Goal: Task Accomplishment & Management: Complete application form

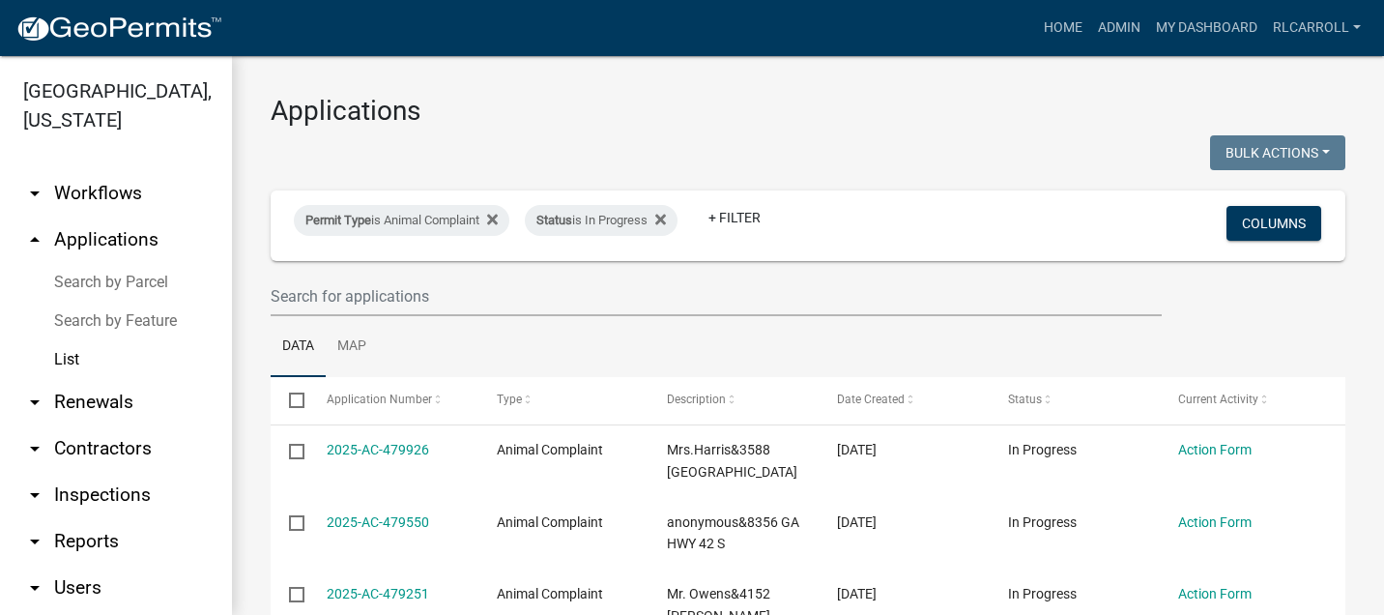
select select "3: 100"
click at [666, 215] on icon at bounding box center [660, 219] width 11 height 11
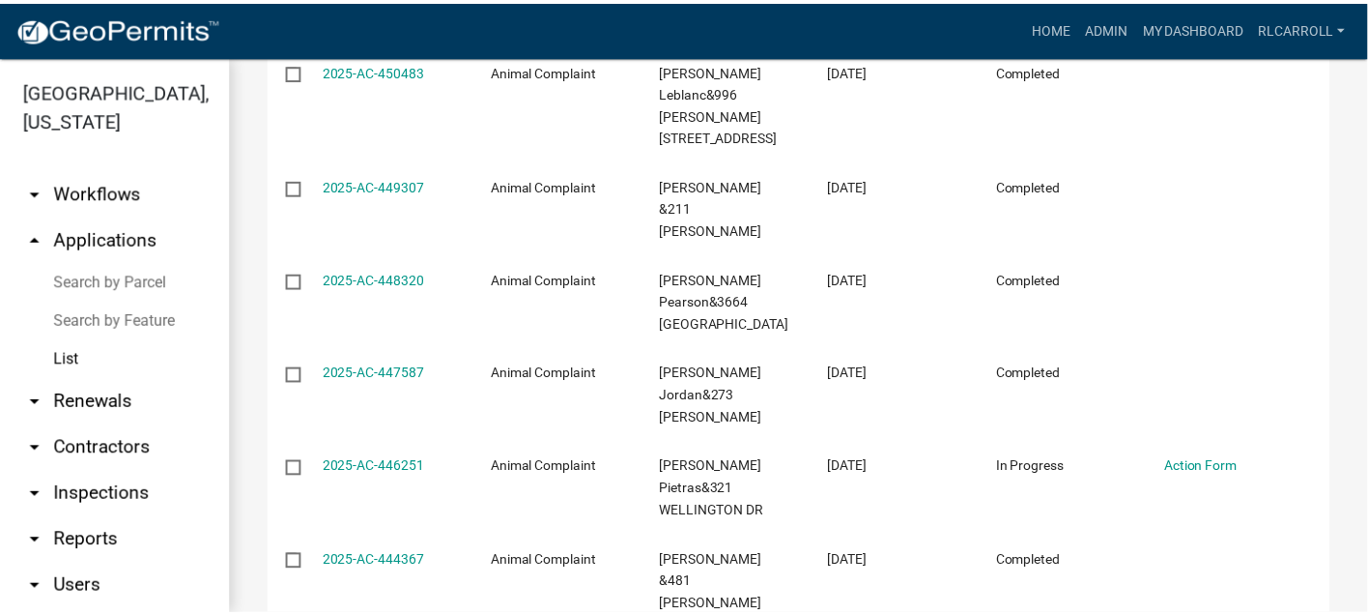
scroll to position [3114, 0]
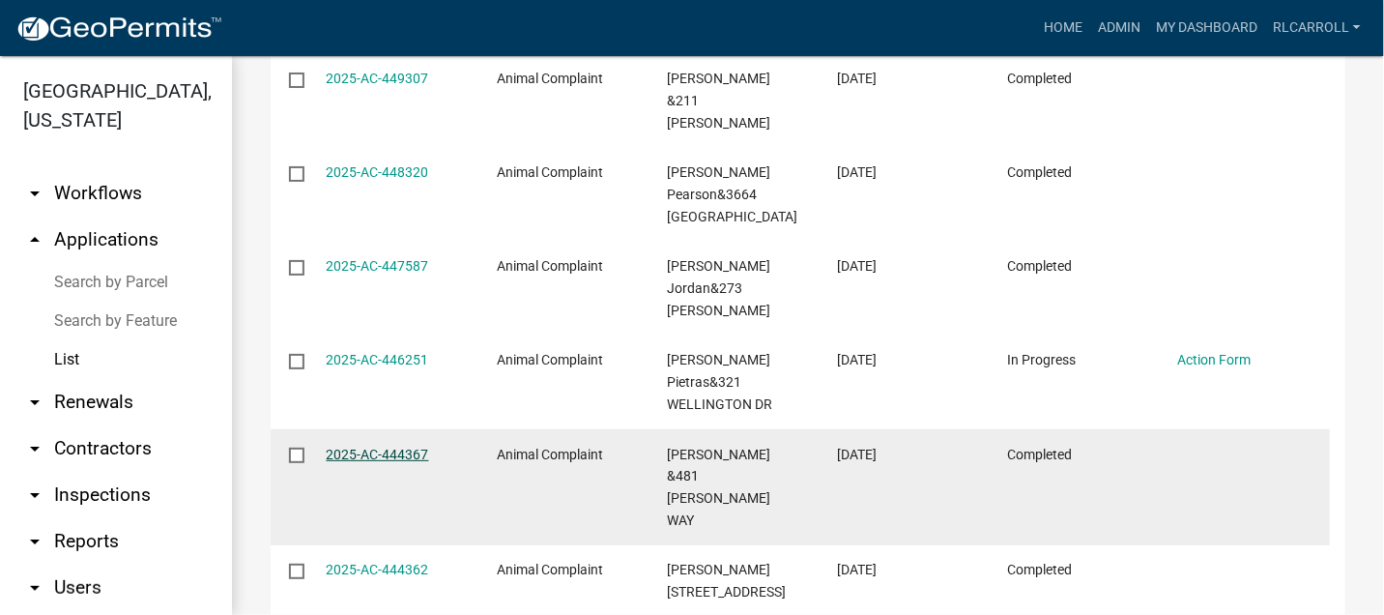
click at [383, 446] on link "2025-AC-444367" at bounding box center [378, 453] width 102 height 15
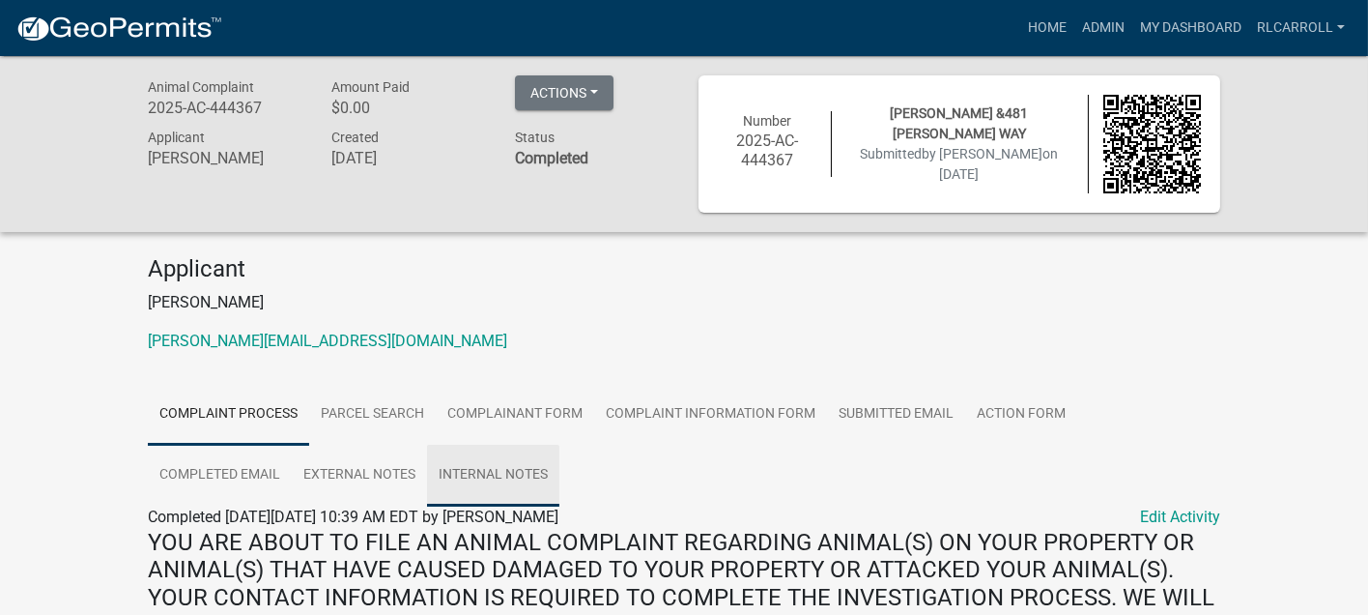
click at [427, 479] on link "Internal Notes" at bounding box center [493, 476] width 132 height 62
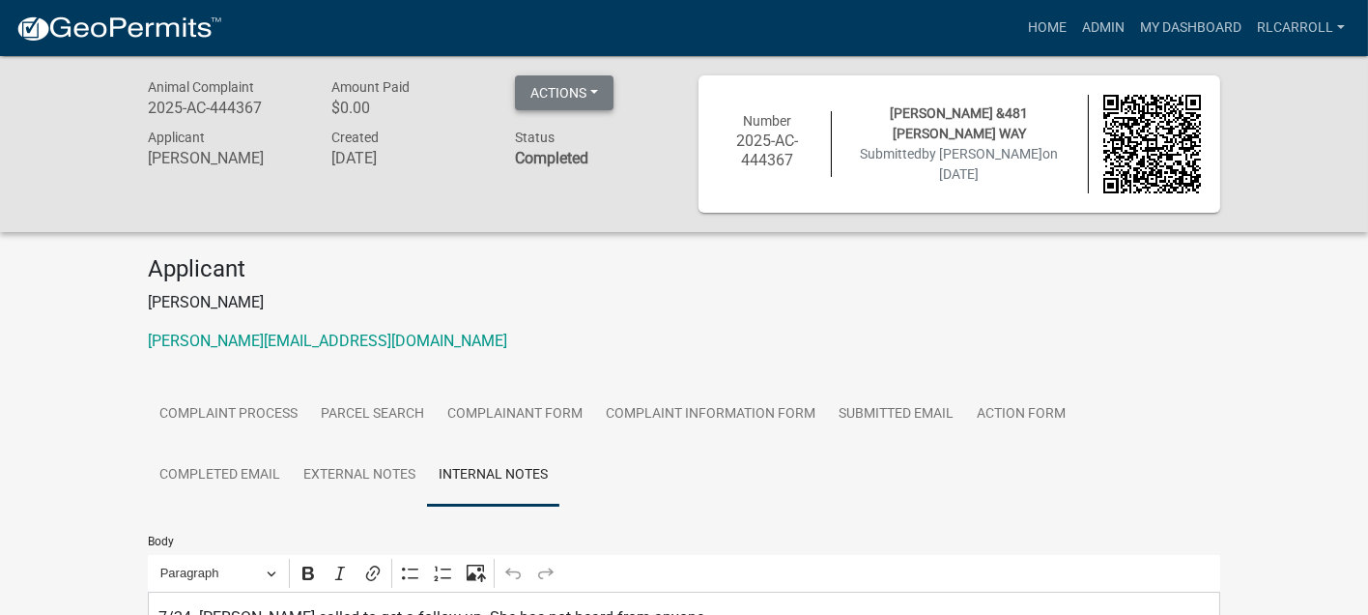
click at [584, 87] on button "Actions" at bounding box center [564, 92] width 99 height 35
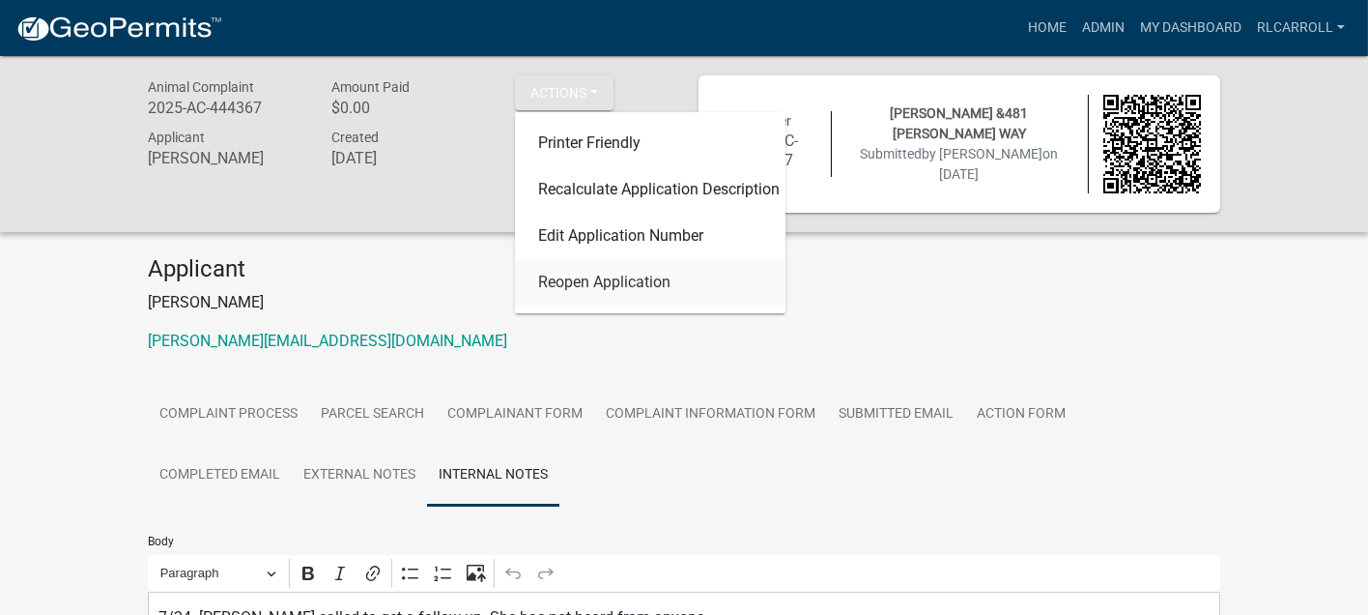
click at [615, 285] on link "Reopen Application" at bounding box center [650, 282] width 271 height 46
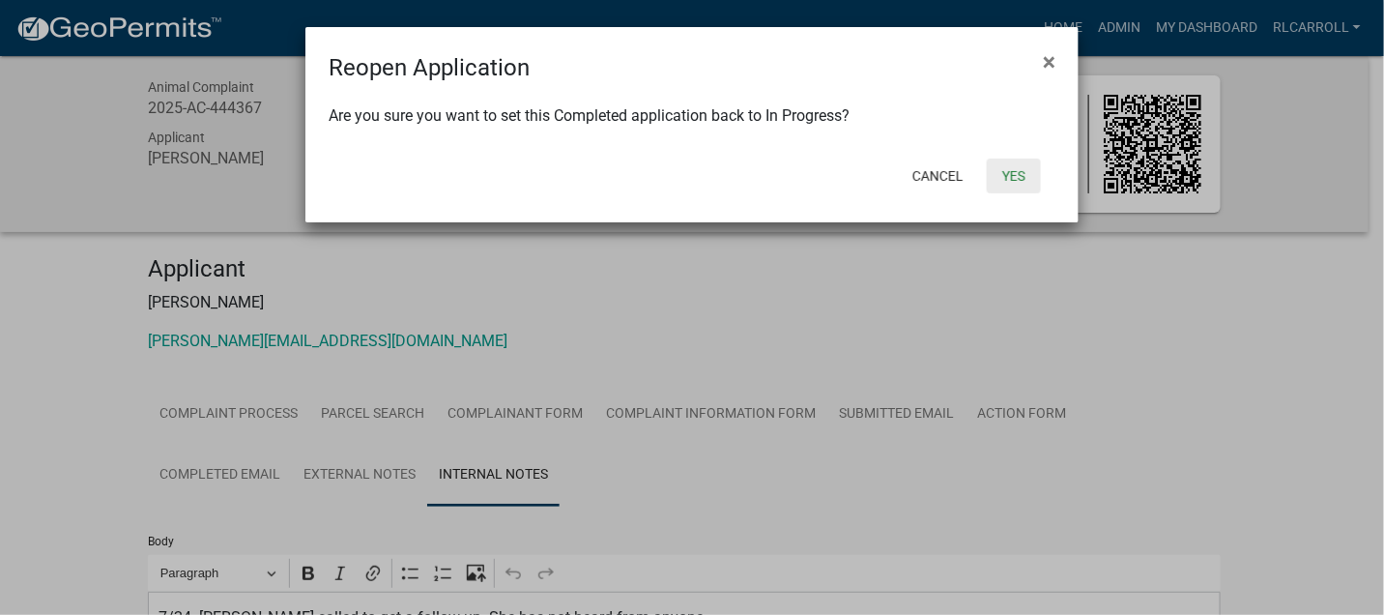
click at [1013, 172] on button "Yes" at bounding box center [1014, 175] width 54 height 35
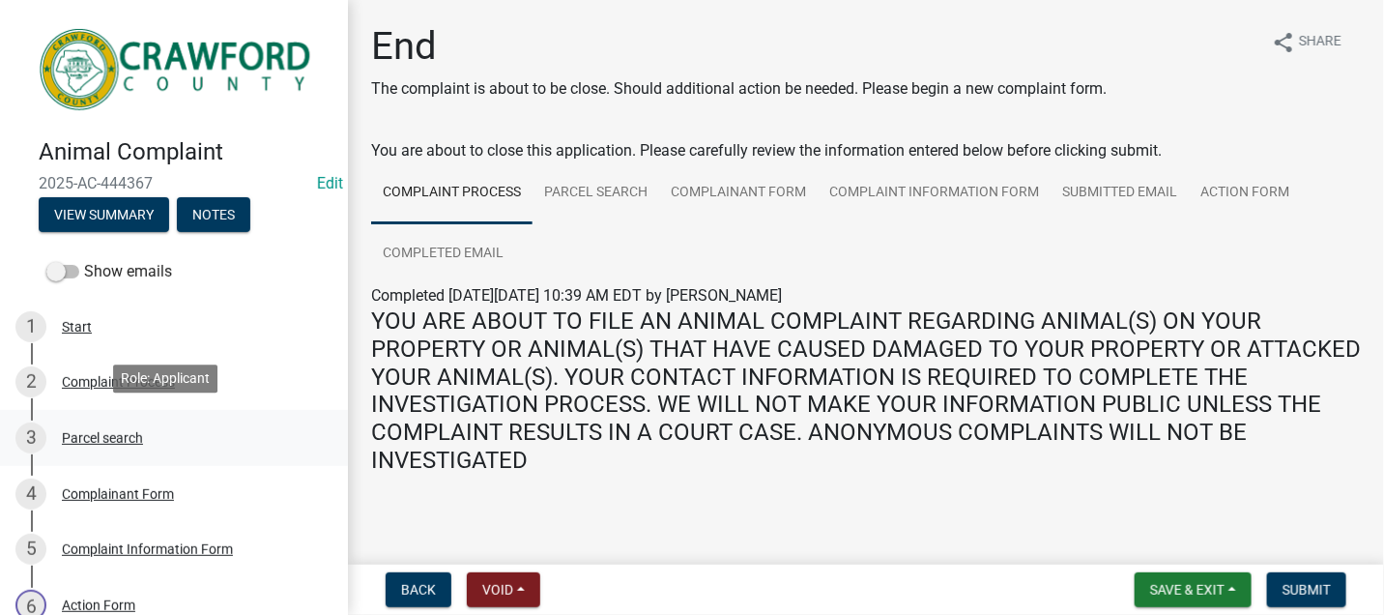
scroll to position [75, 0]
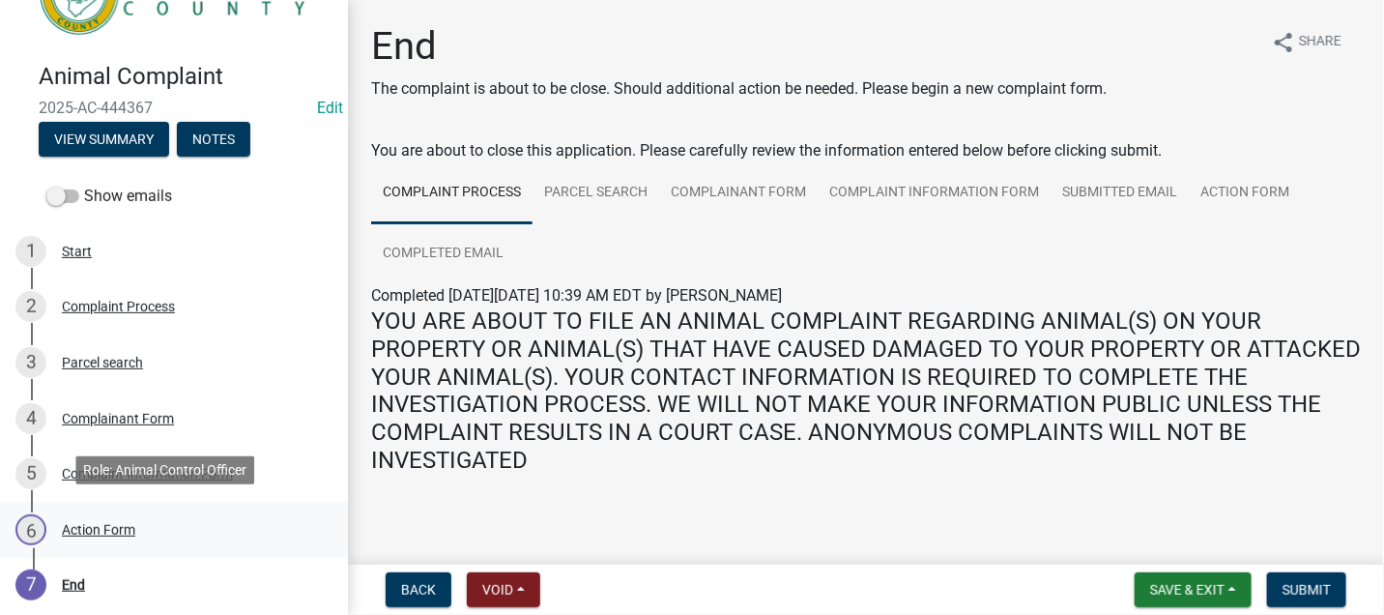
click at [104, 523] on div "Action Form" at bounding box center [98, 530] width 73 height 14
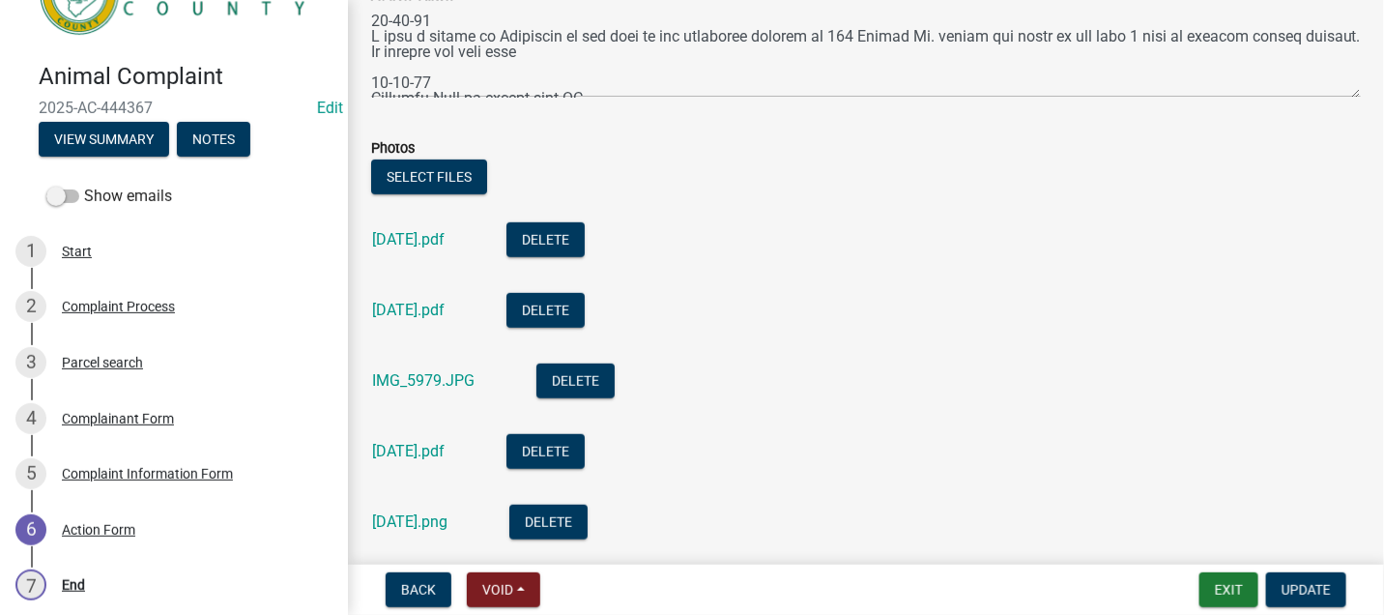
scroll to position [107, 0]
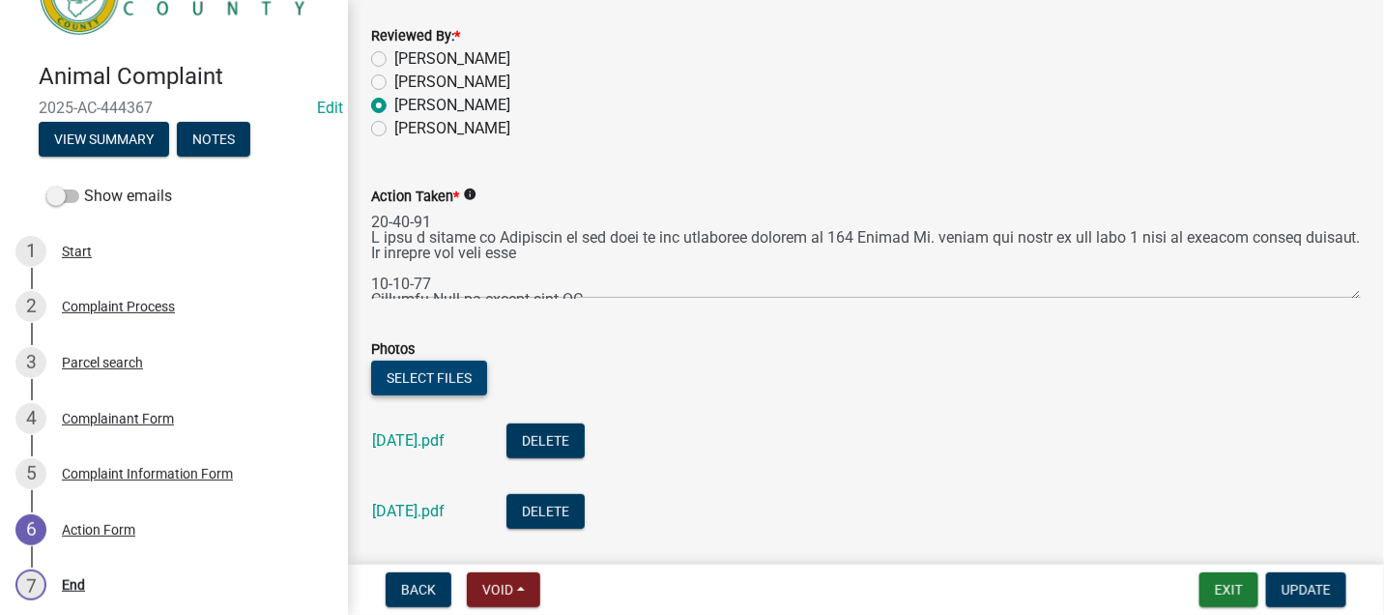
click at [411, 373] on button "Select files" at bounding box center [429, 377] width 116 height 35
click at [442, 370] on button "Select files" at bounding box center [429, 377] width 116 height 35
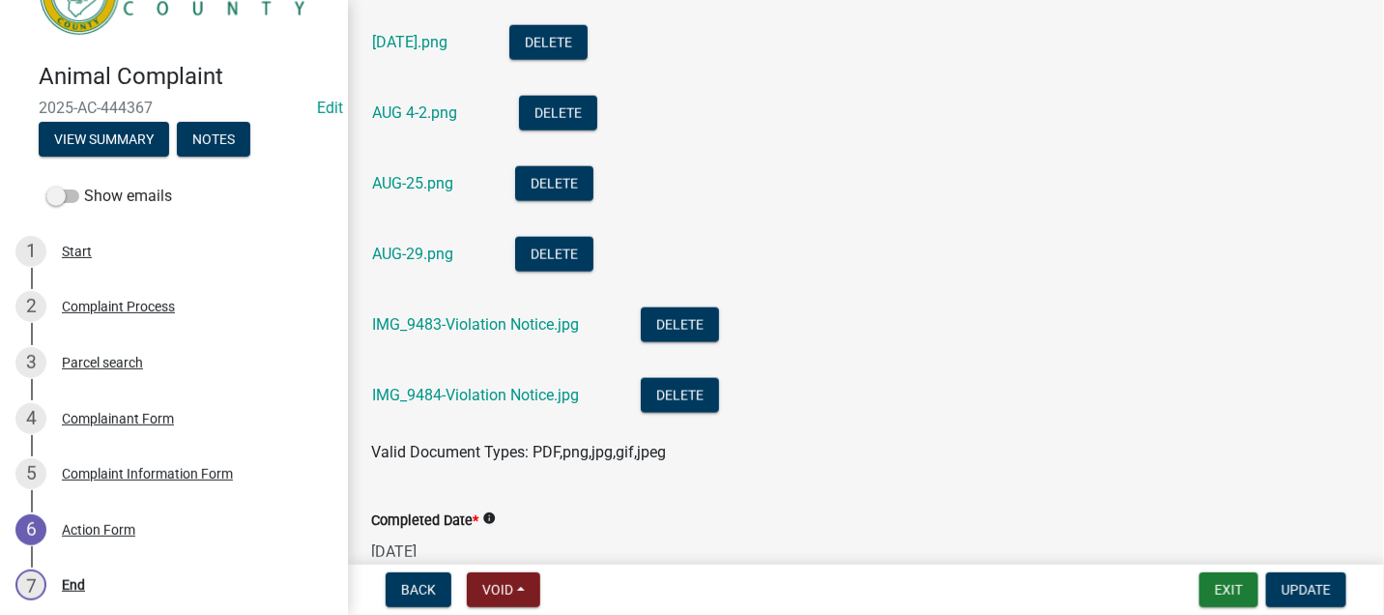
scroll to position [964, 0]
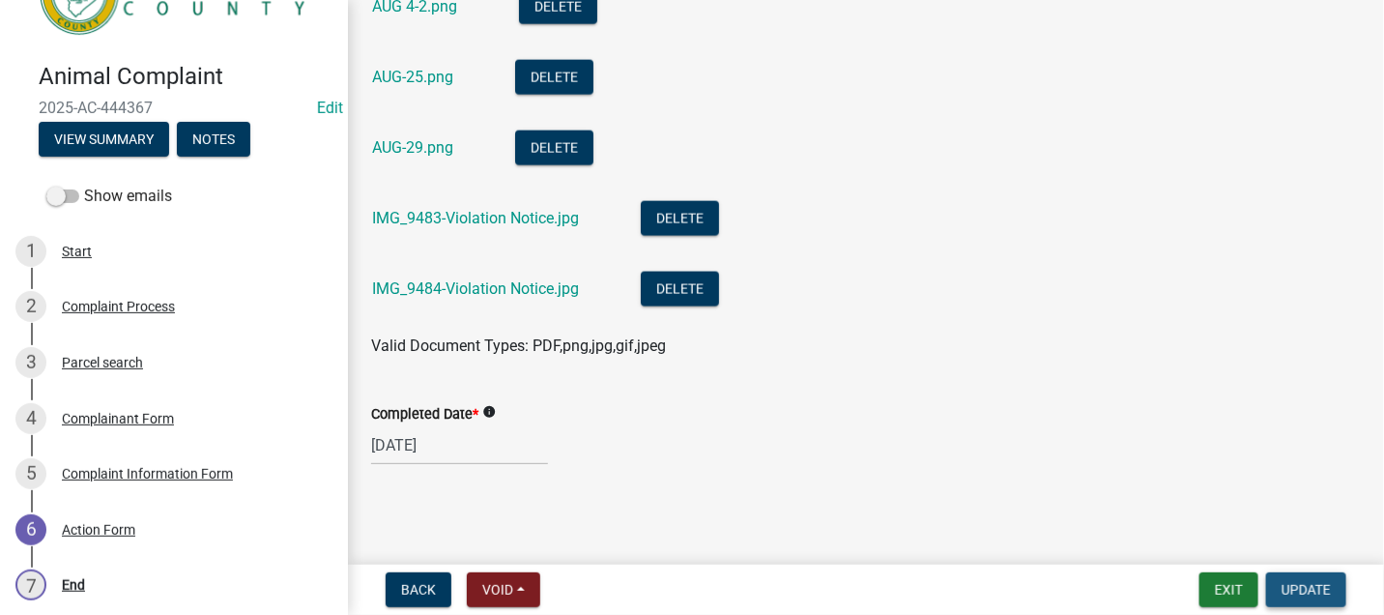
click at [1299, 584] on span "Update" at bounding box center [1305, 589] width 49 height 15
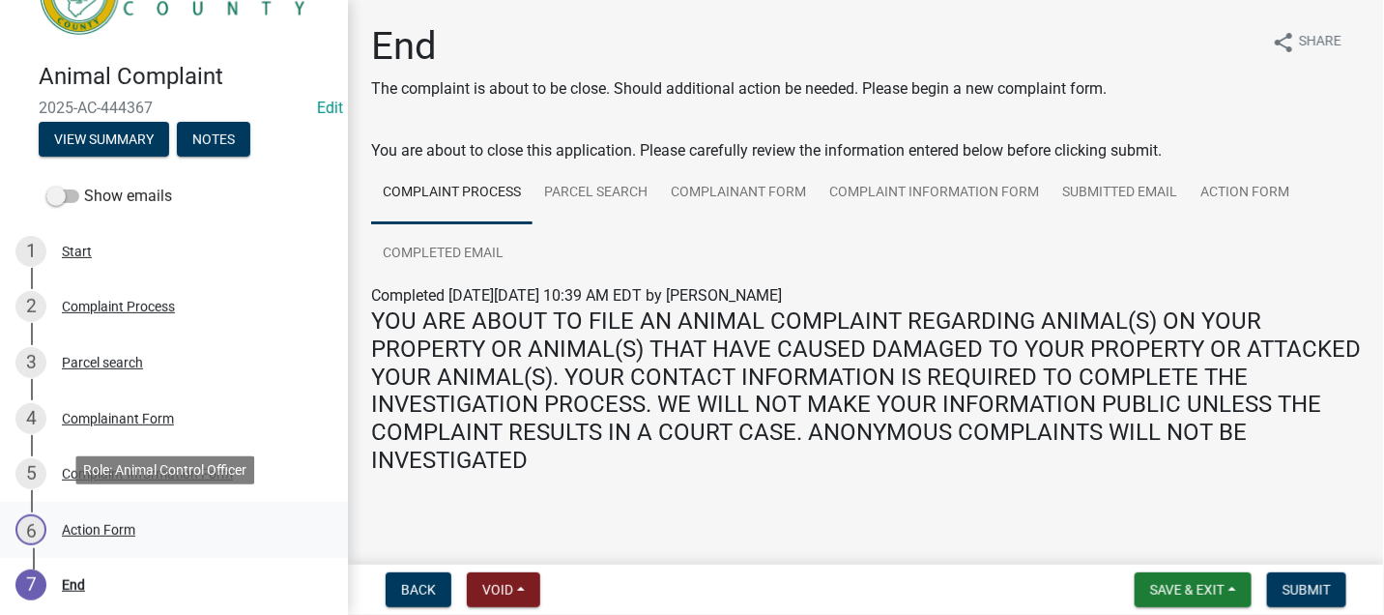
click at [99, 523] on div "Action Form" at bounding box center [98, 530] width 73 height 14
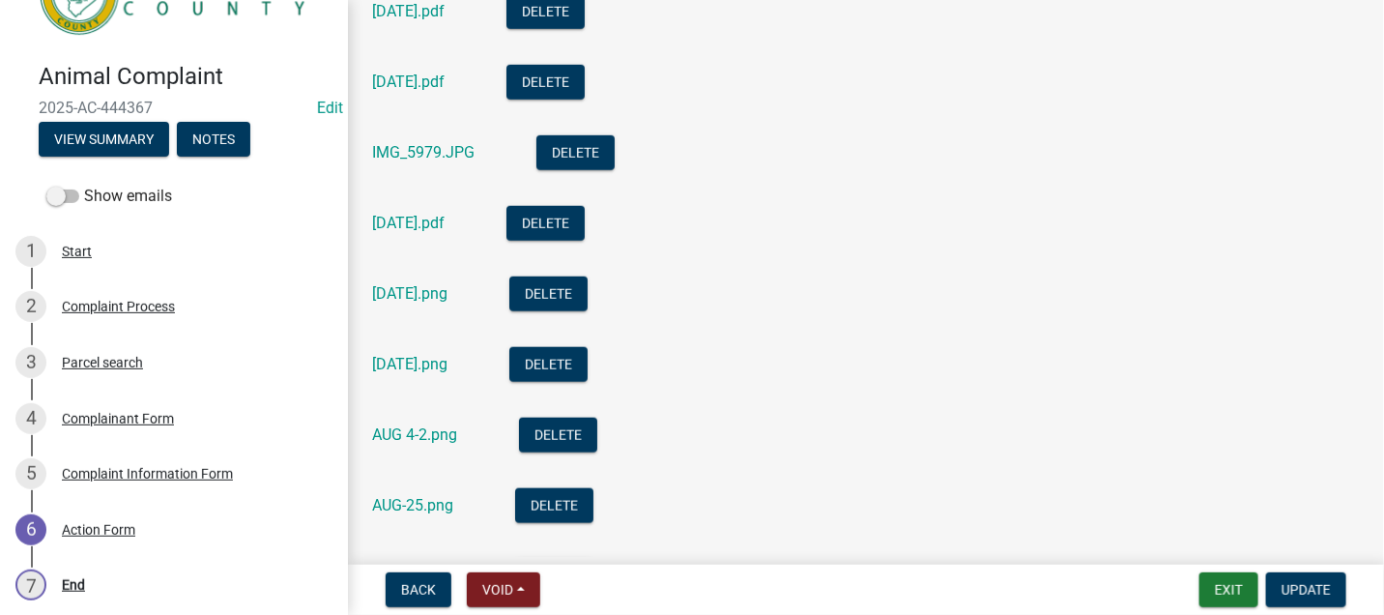
scroll to position [964, 0]
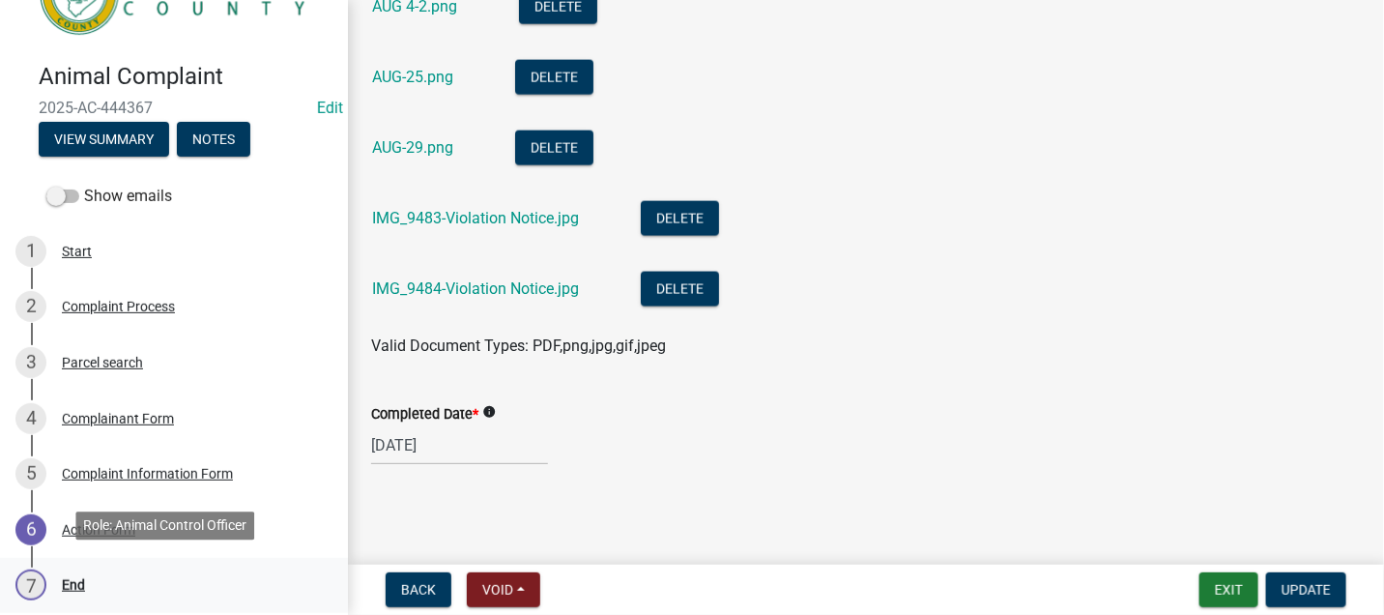
click at [63, 578] on div "End" at bounding box center [73, 585] width 23 height 14
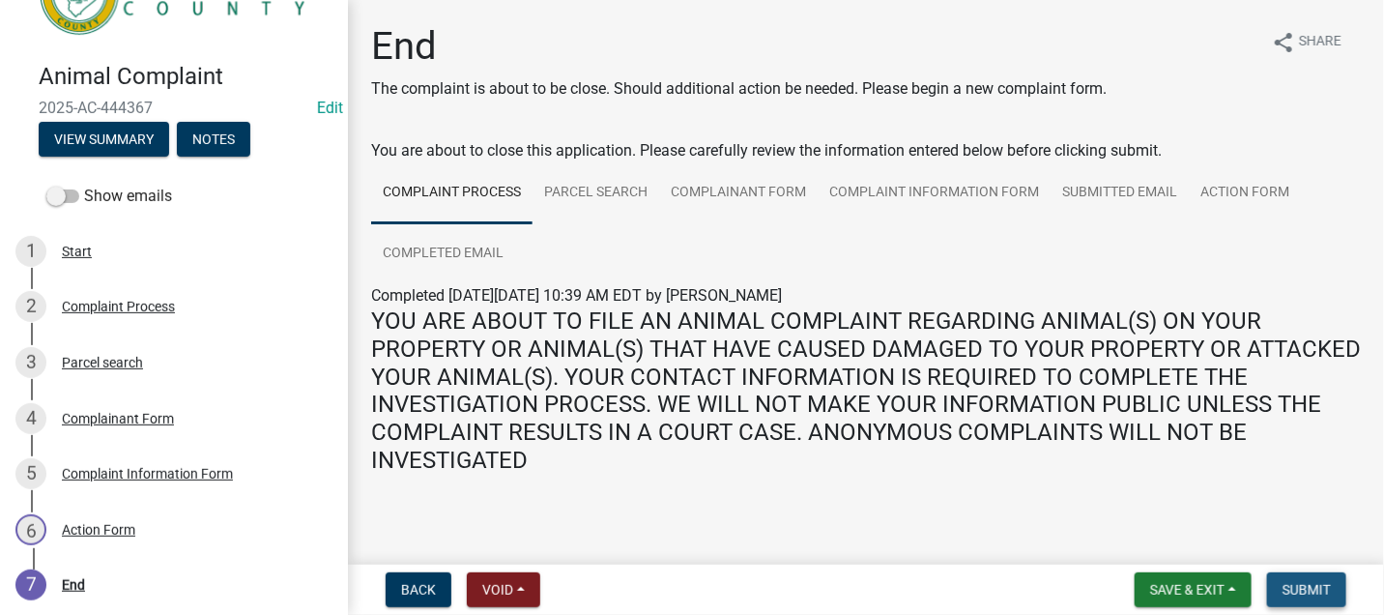
click at [1285, 584] on span "Submit" at bounding box center [1306, 589] width 48 height 15
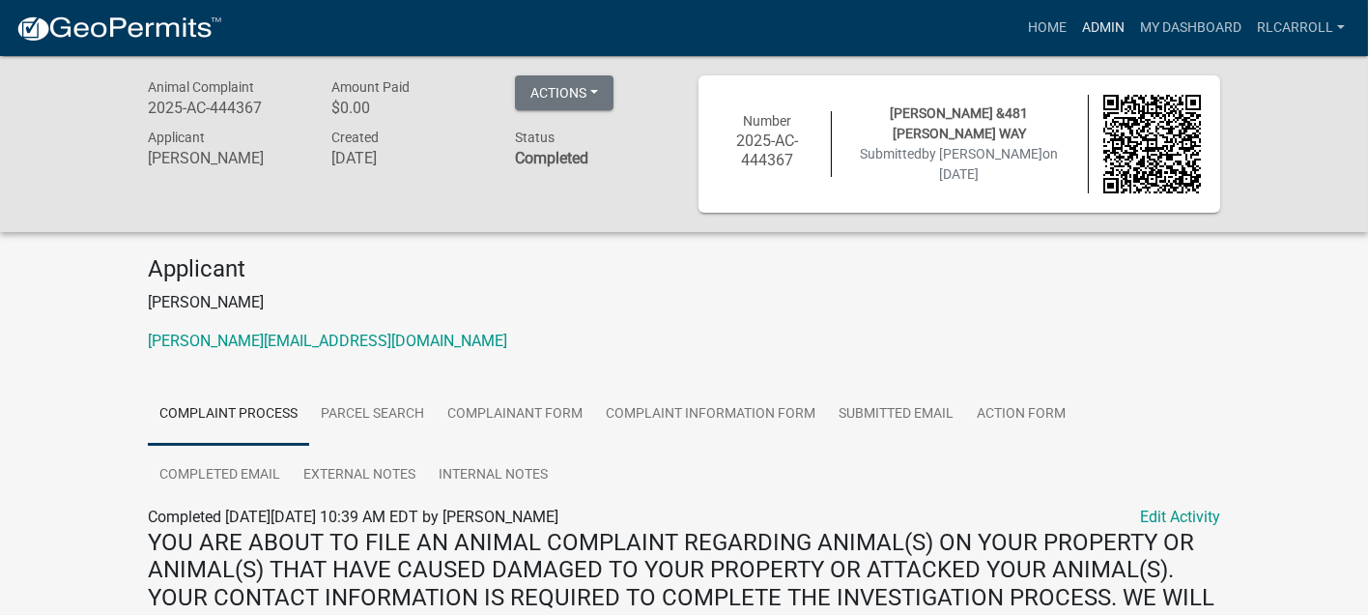
click at [1095, 27] on link "Admin" at bounding box center [1104, 28] width 58 height 37
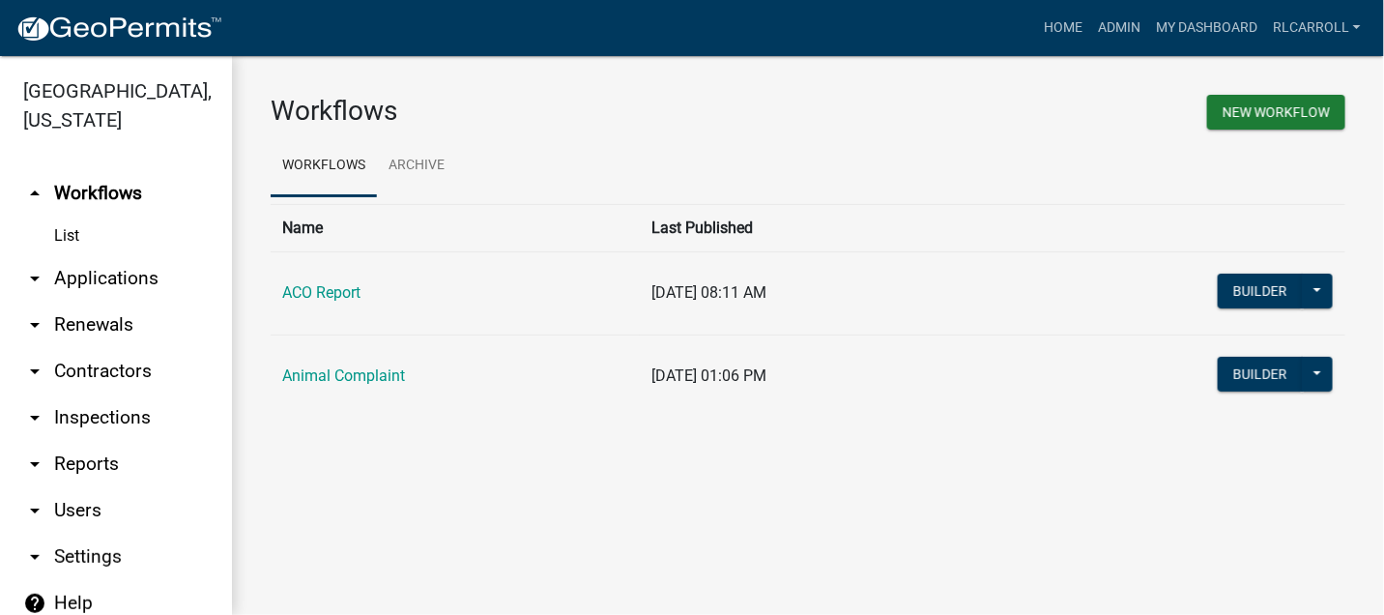
click at [132, 273] on link "arrow_drop_down Applications" at bounding box center [116, 278] width 232 height 46
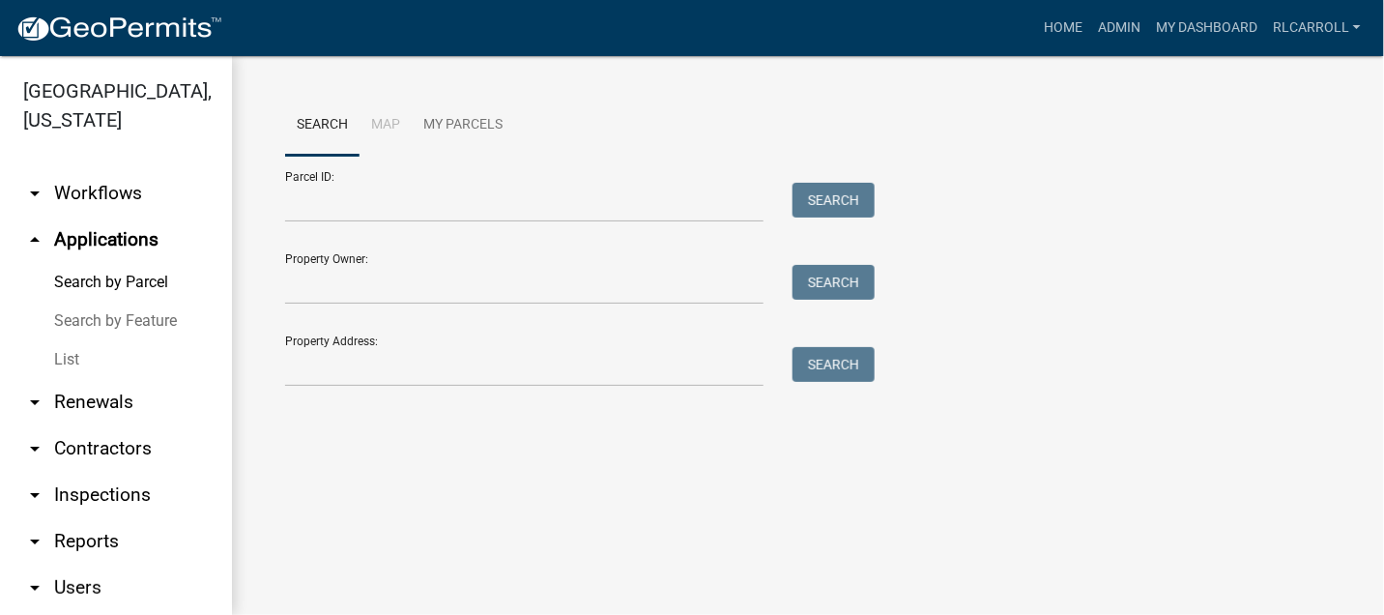
click at [124, 357] on link "List" at bounding box center [116, 359] width 232 height 39
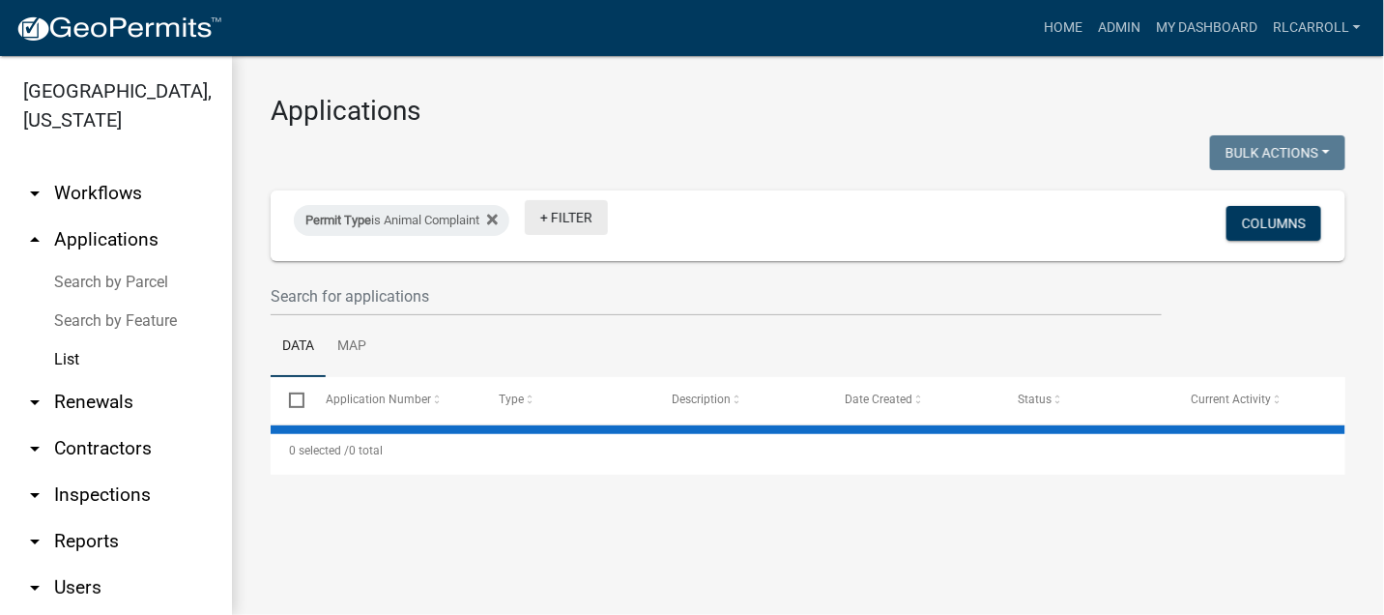
select select "3: 100"
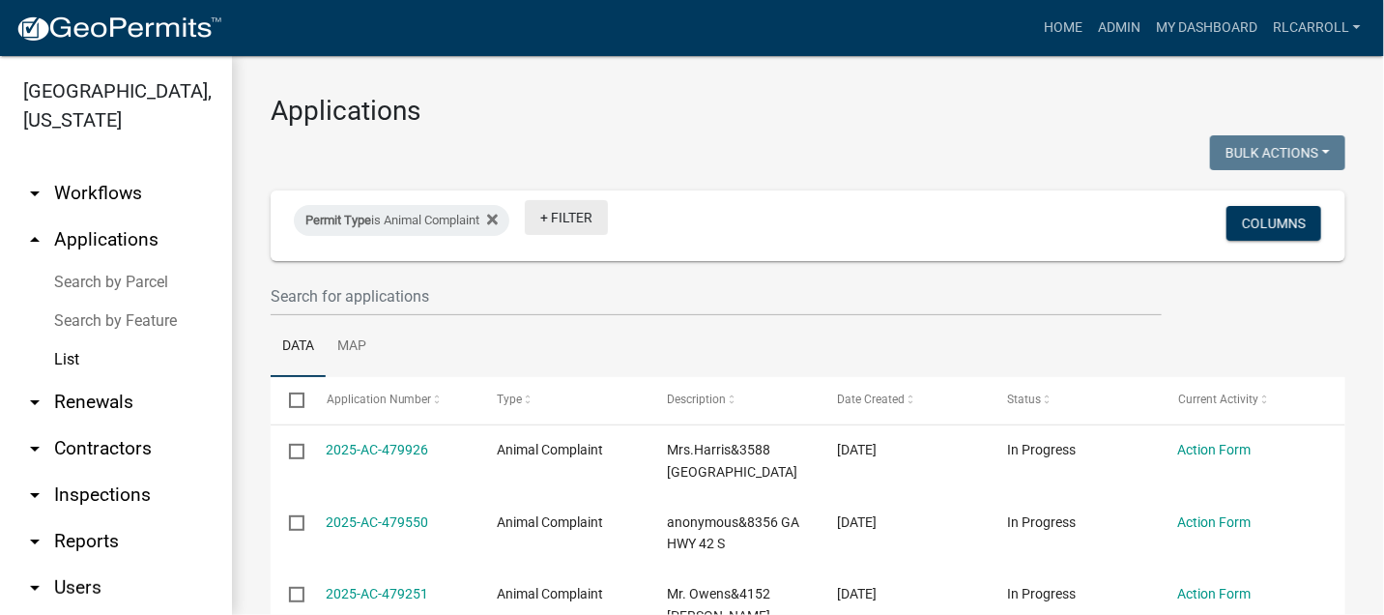
click at [564, 217] on link "+ Filter" at bounding box center [566, 217] width 83 height 35
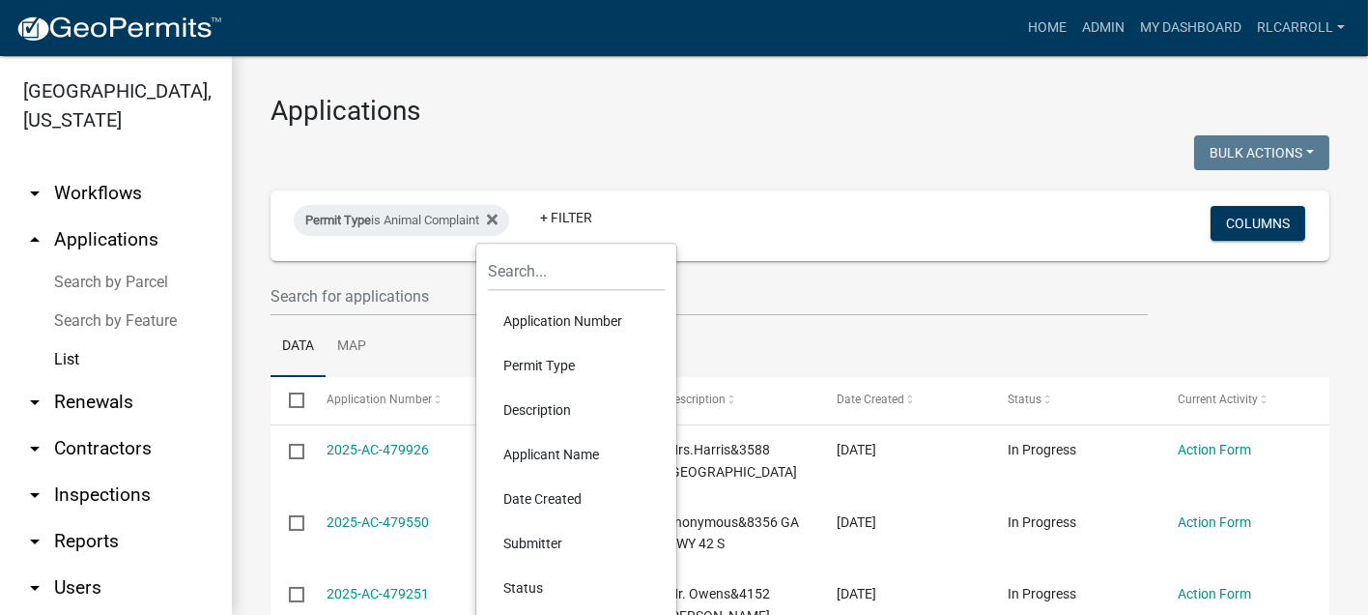
click at [530, 579] on li "Status" at bounding box center [576, 587] width 177 height 44
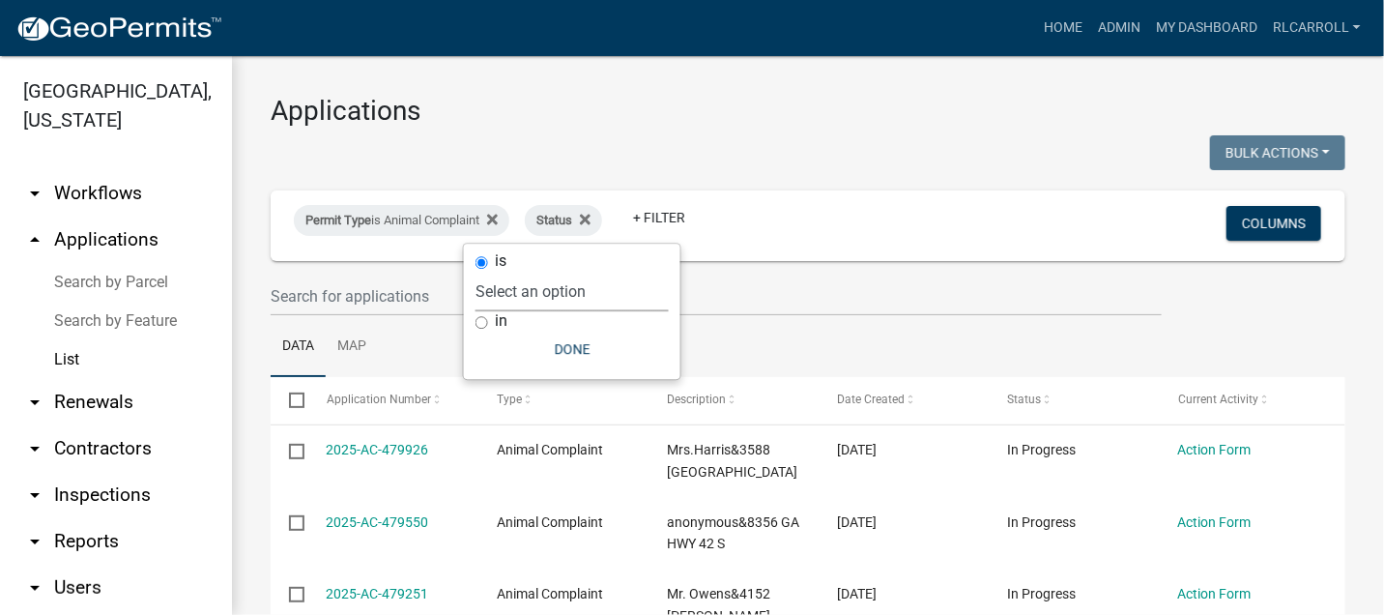
click at [576, 296] on select "Select an option Not Started In Progress Completed Expired Locked Withdrawn Voi…" at bounding box center [571, 292] width 193 height 40
select select "1"
click at [514, 272] on select "Select an option Not Started In Progress Completed Expired Locked Withdrawn Voi…" at bounding box center [571, 292] width 193 height 40
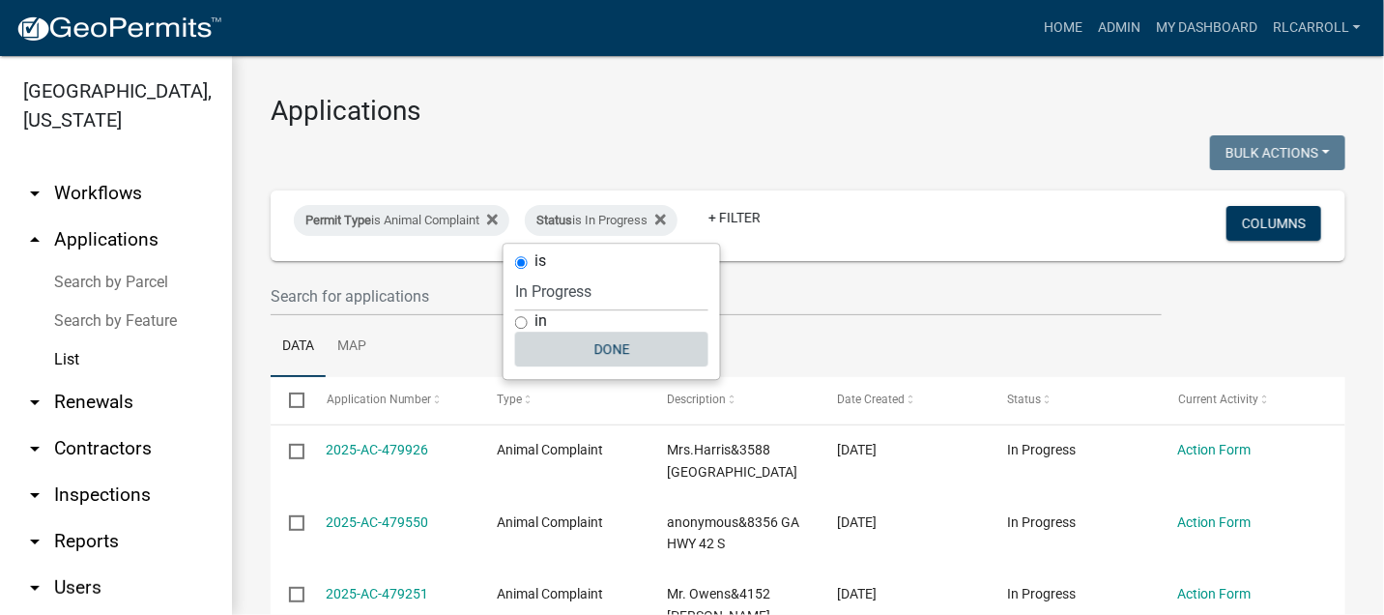
click at [617, 348] on button "Done" at bounding box center [611, 348] width 193 height 35
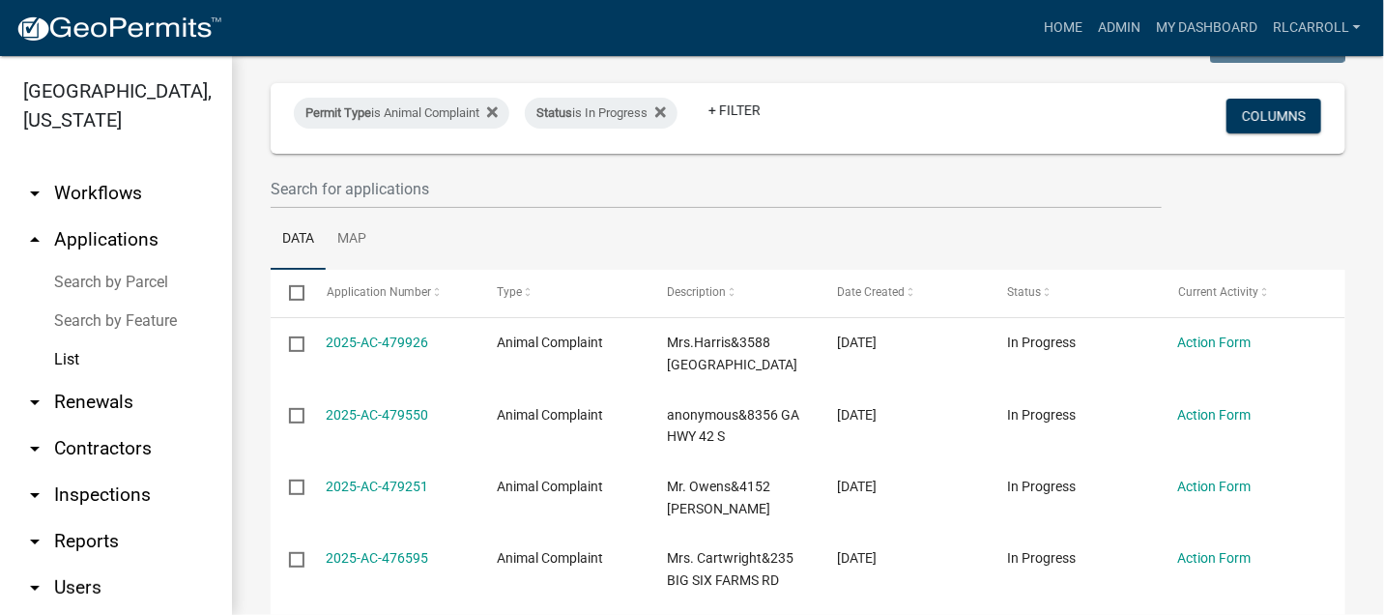
scroll to position [215, 0]
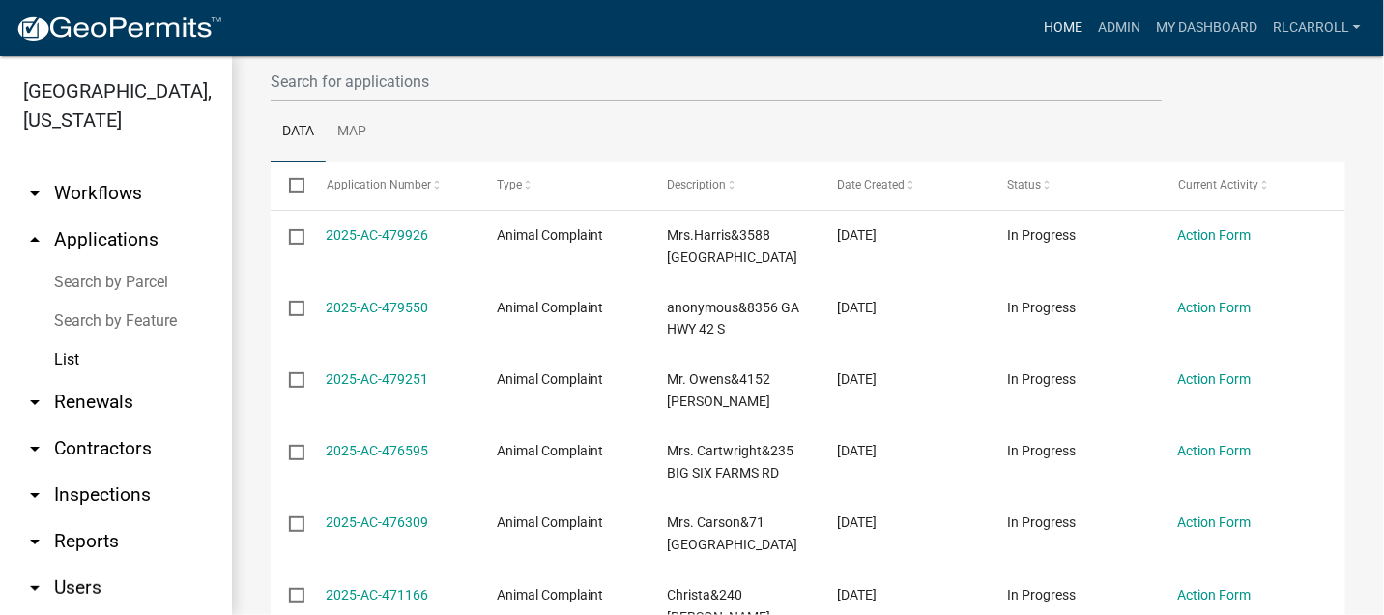
click at [1070, 24] on link "Home" at bounding box center [1063, 28] width 54 height 37
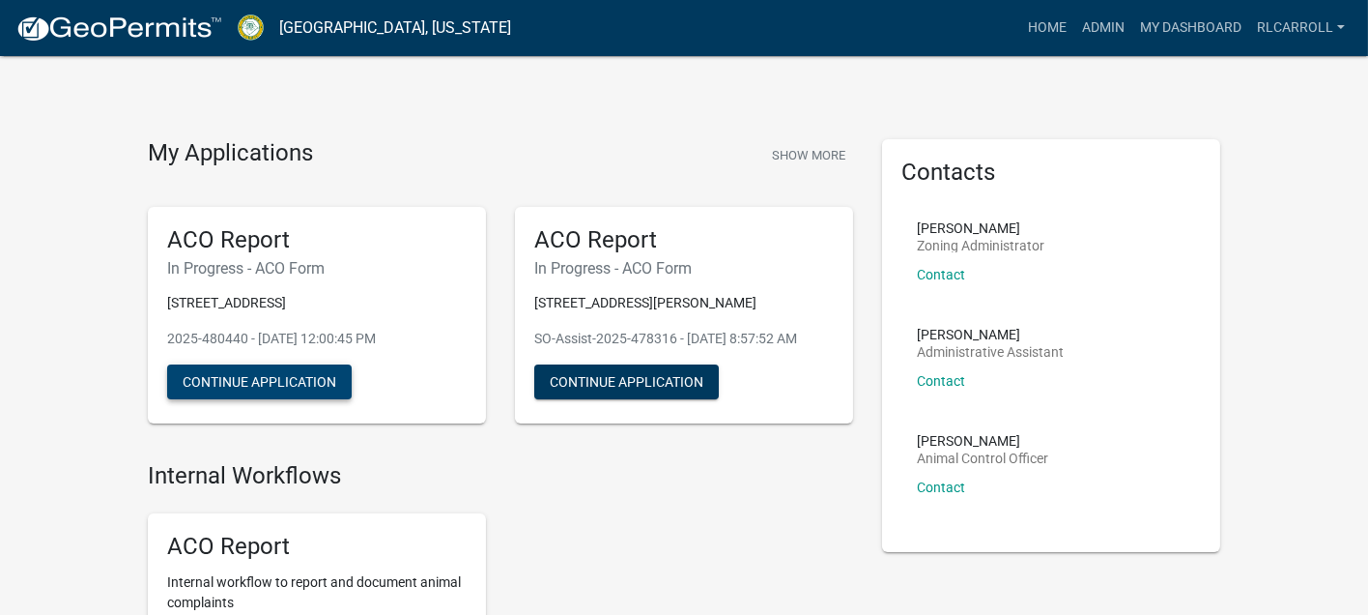
click at [304, 385] on button "Continue Application" at bounding box center [259, 381] width 185 height 35
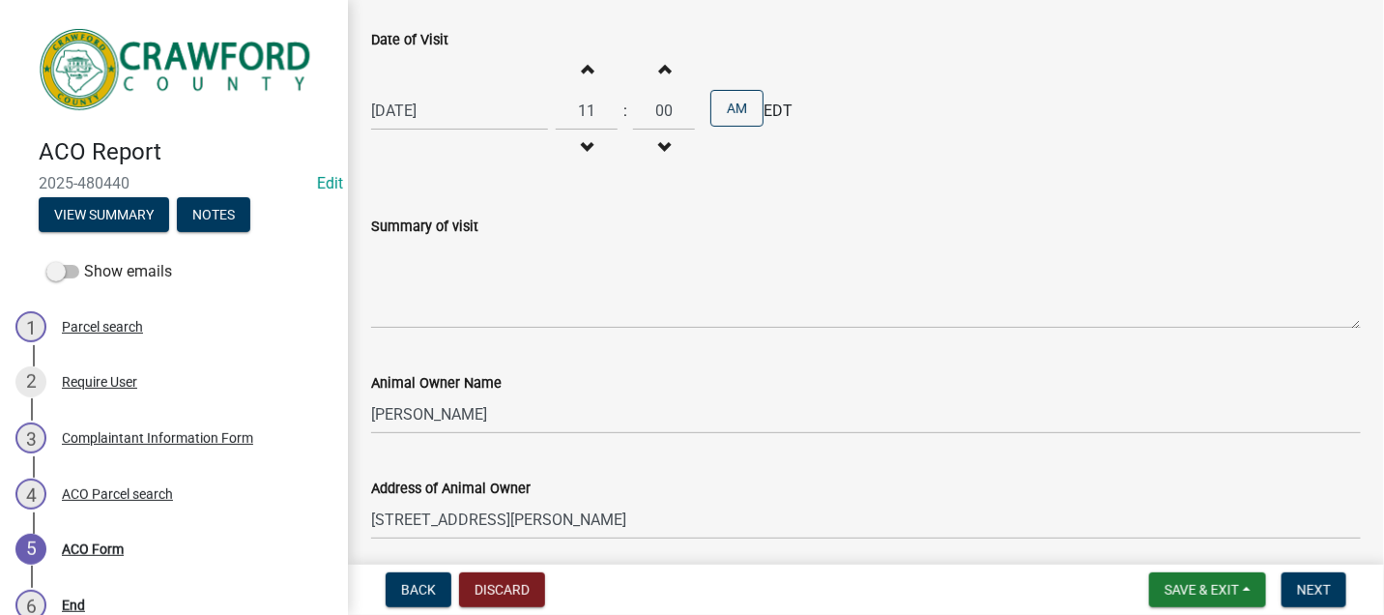
scroll to position [215, 0]
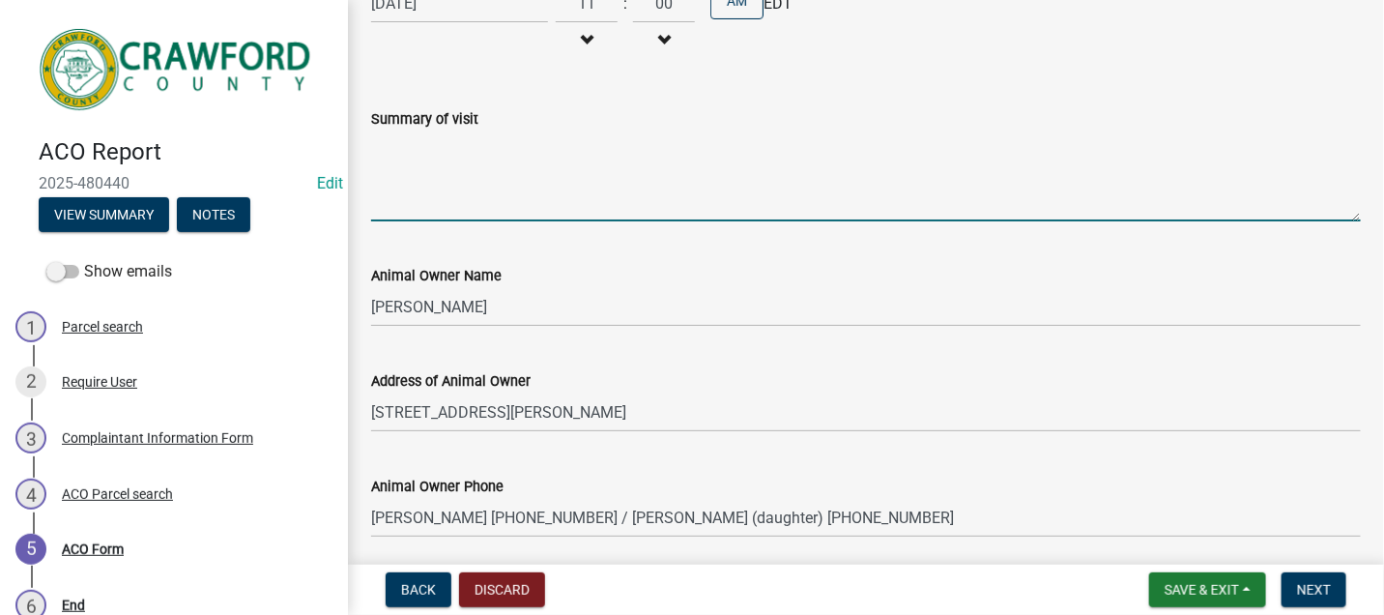
click at [388, 143] on textarea "Summary of visit" at bounding box center [866, 175] width 990 height 91
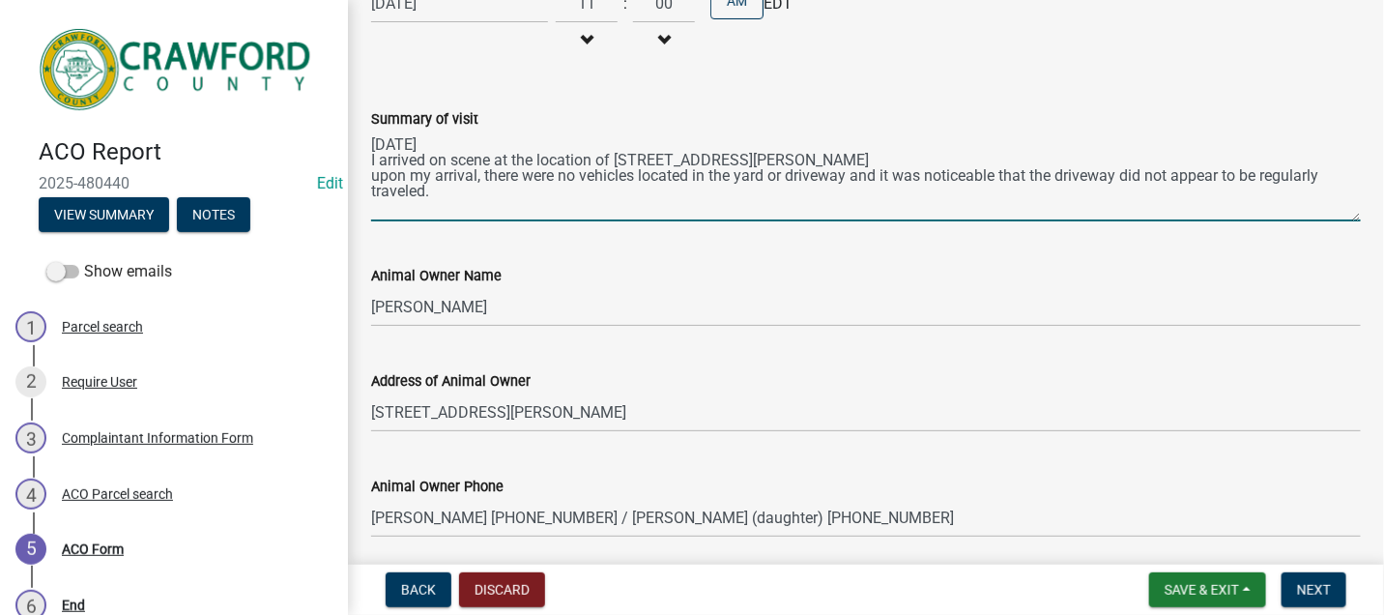
click at [440, 191] on textarea "[DATE] I arrived on scene at the location of [STREET_ADDRESS][PERSON_NAME] upon…" at bounding box center [866, 175] width 990 height 91
click at [379, 206] on textarea "[DATE] I arrived on scene at the location of [STREET_ADDRESS][PERSON_NAME] upon…" at bounding box center [866, 175] width 990 height 91
click at [702, 206] on textarea "[DATE] I arrived on scene at the location of [STREET_ADDRESS][PERSON_NAME] upon…" at bounding box center [866, 175] width 990 height 91
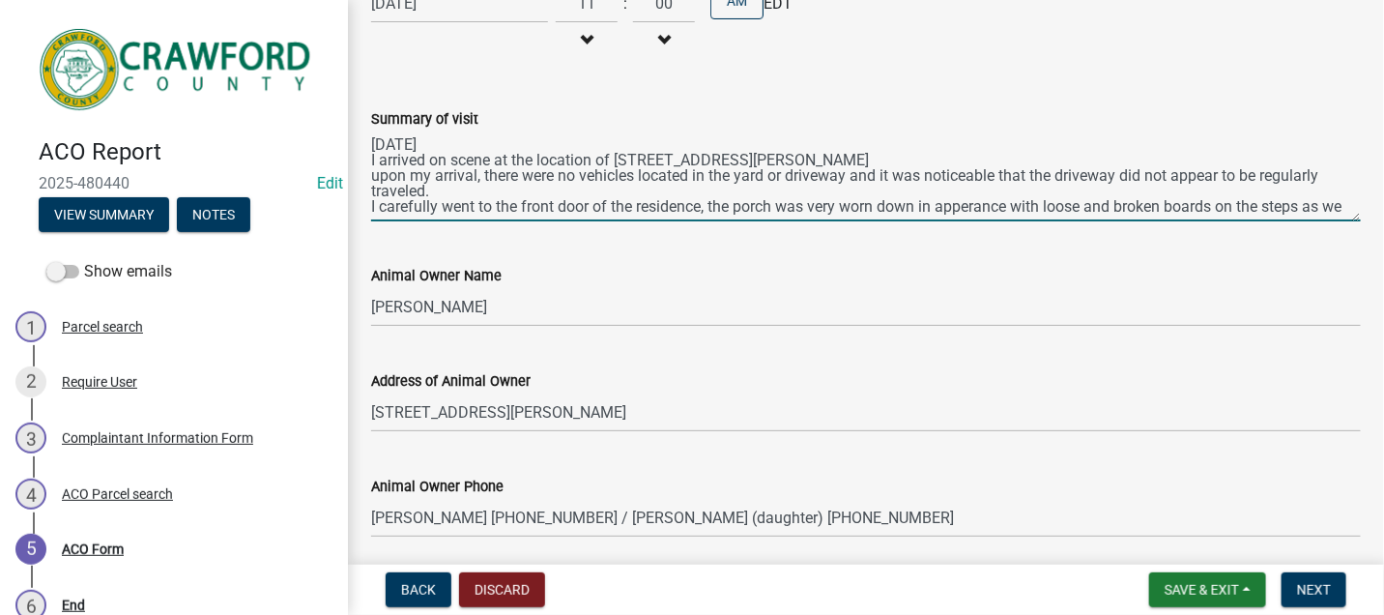
scroll to position [10, 0]
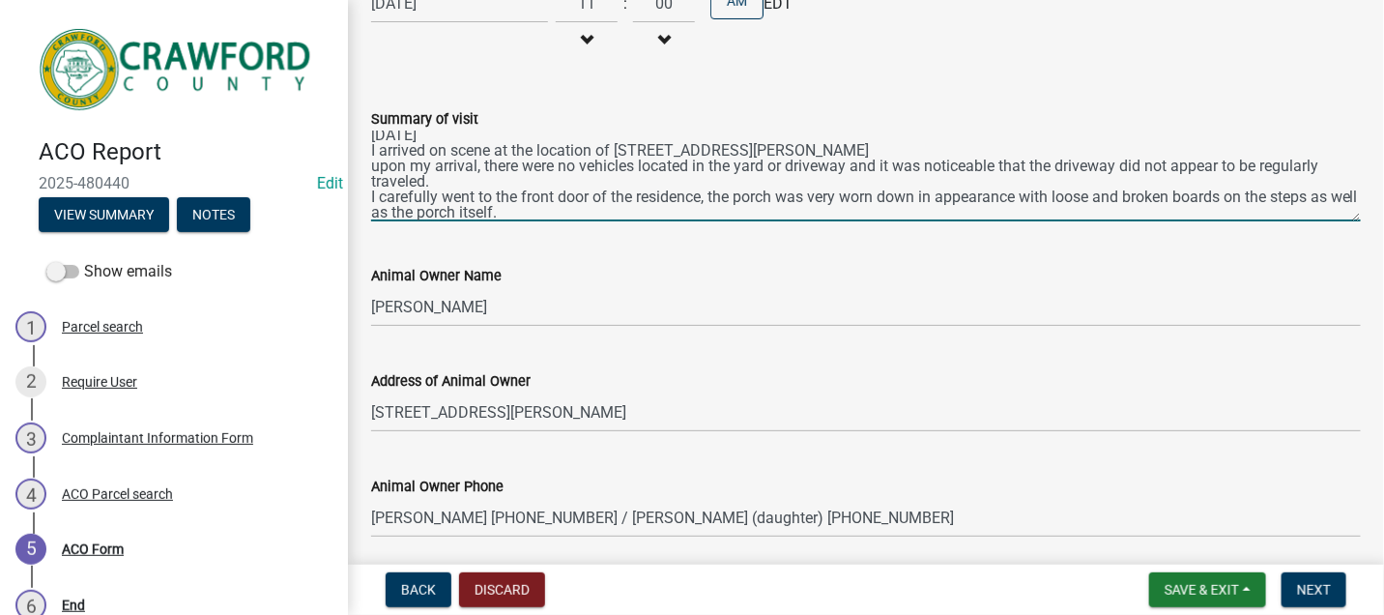
click at [555, 210] on textarea "[DATE] I arrived on scene at the location of [STREET_ADDRESS][PERSON_NAME] upon…" at bounding box center [866, 175] width 990 height 91
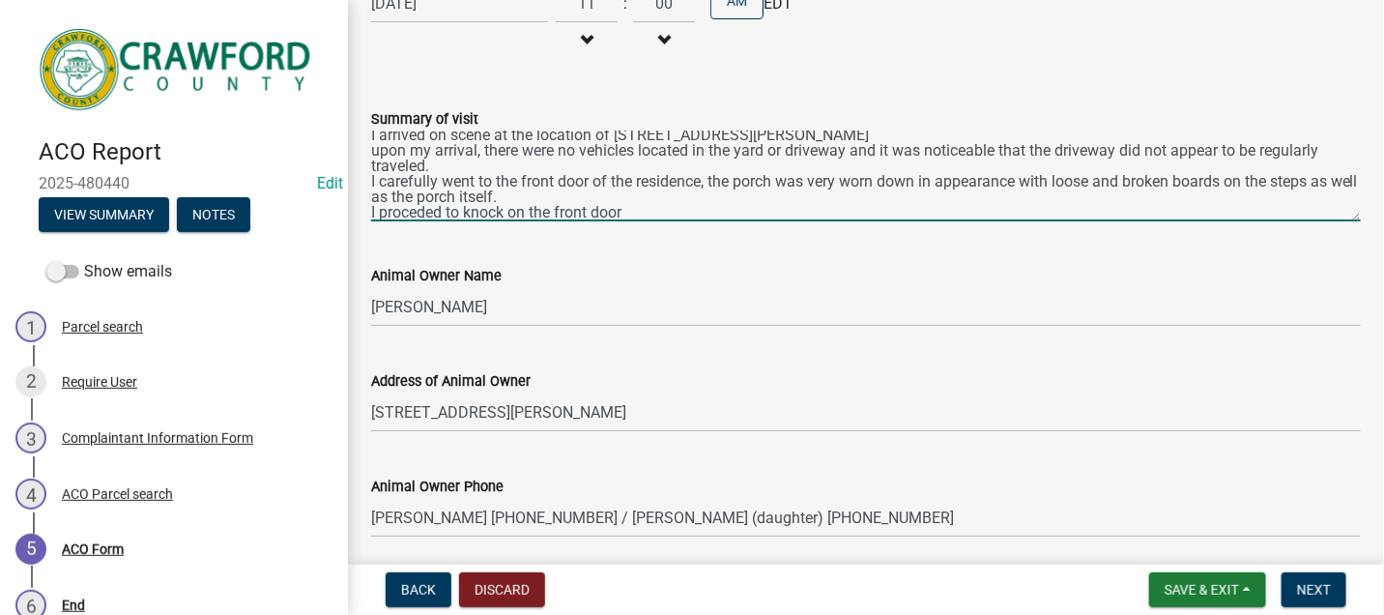
click at [418, 215] on textarea "[DATE] I arrived on scene at the location of [STREET_ADDRESS][PERSON_NAME] upon…" at bounding box center [866, 175] width 990 height 91
click at [640, 209] on textarea "[DATE] I arrived on scene at the location of [STREET_ADDRESS][PERSON_NAME] upon…" at bounding box center [866, 175] width 990 height 91
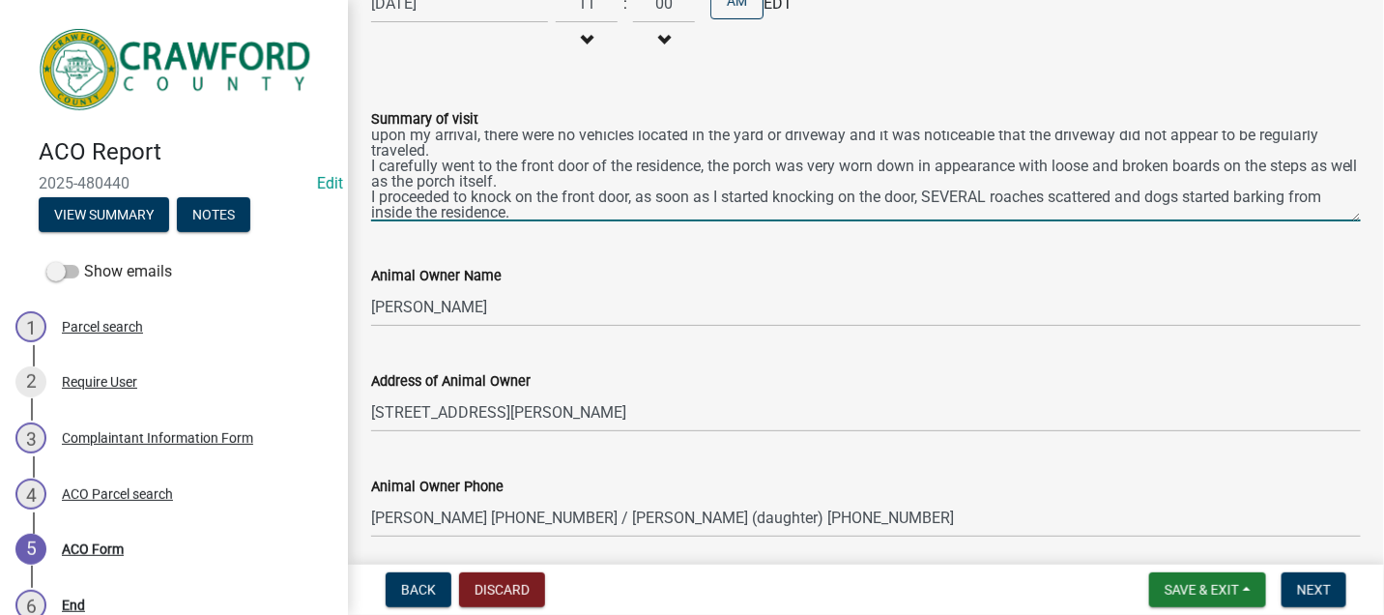
scroll to position [56, 0]
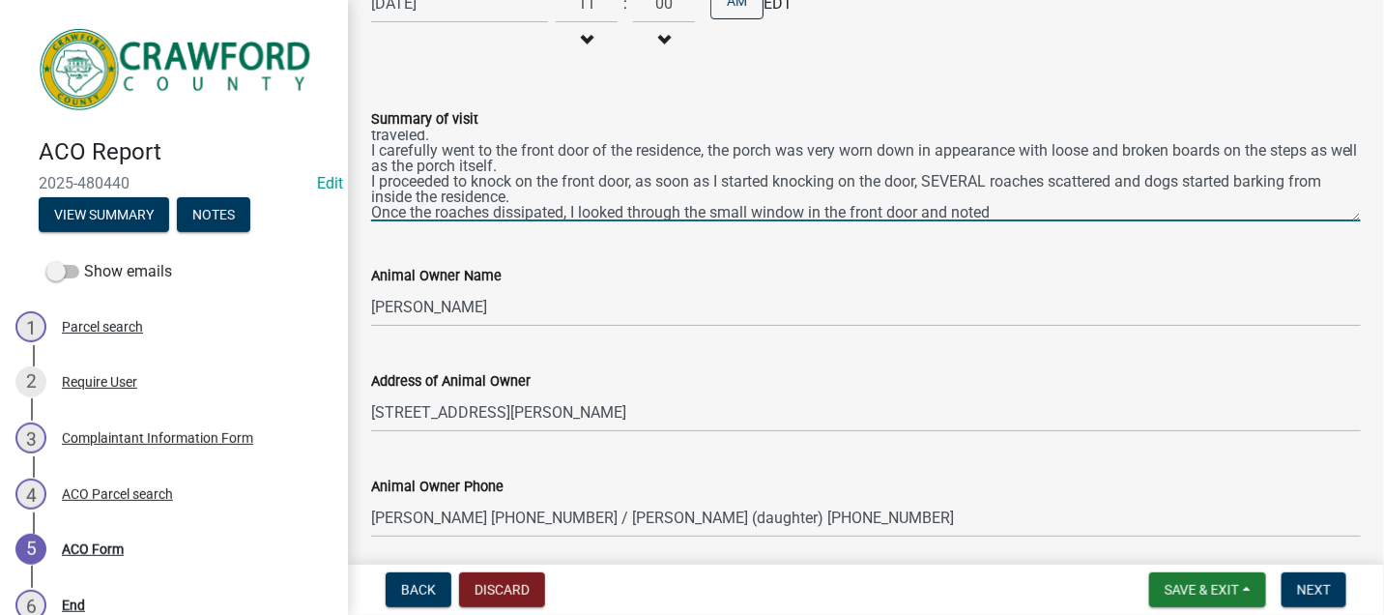
click at [550, 197] on textarea "[DATE] I arrived on scene at the location of [STREET_ADDRESS][PERSON_NAME] upon…" at bounding box center [866, 175] width 990 height 91
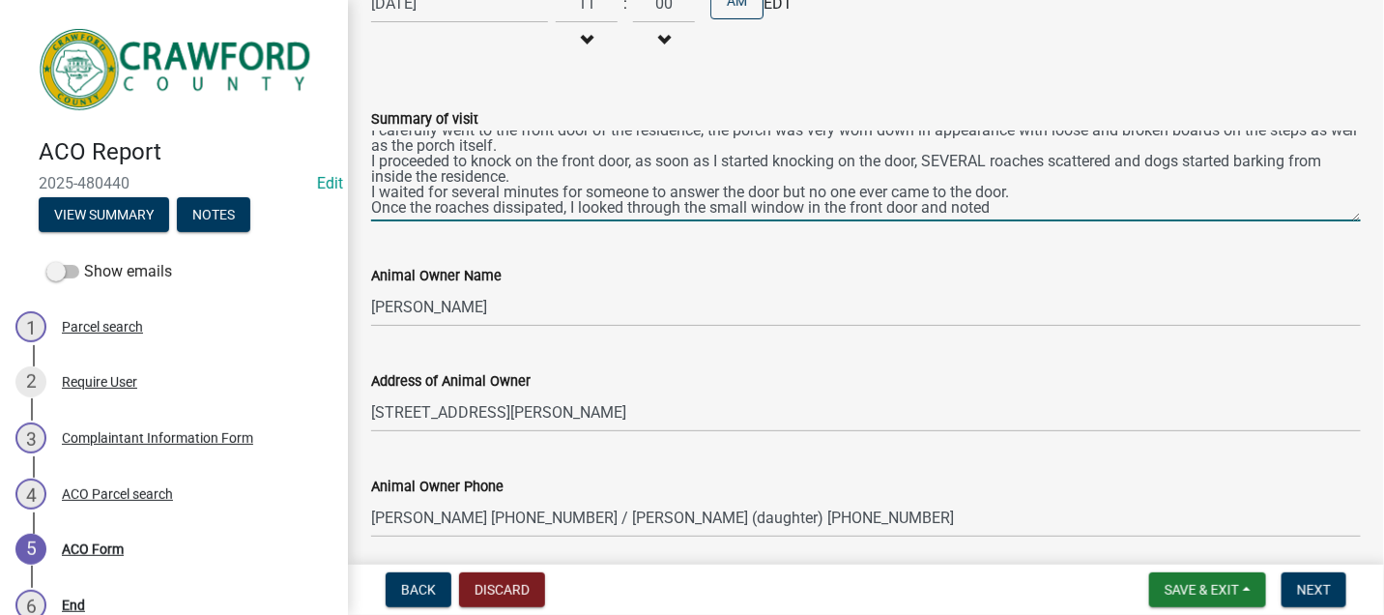
scroll to position [322, 0]
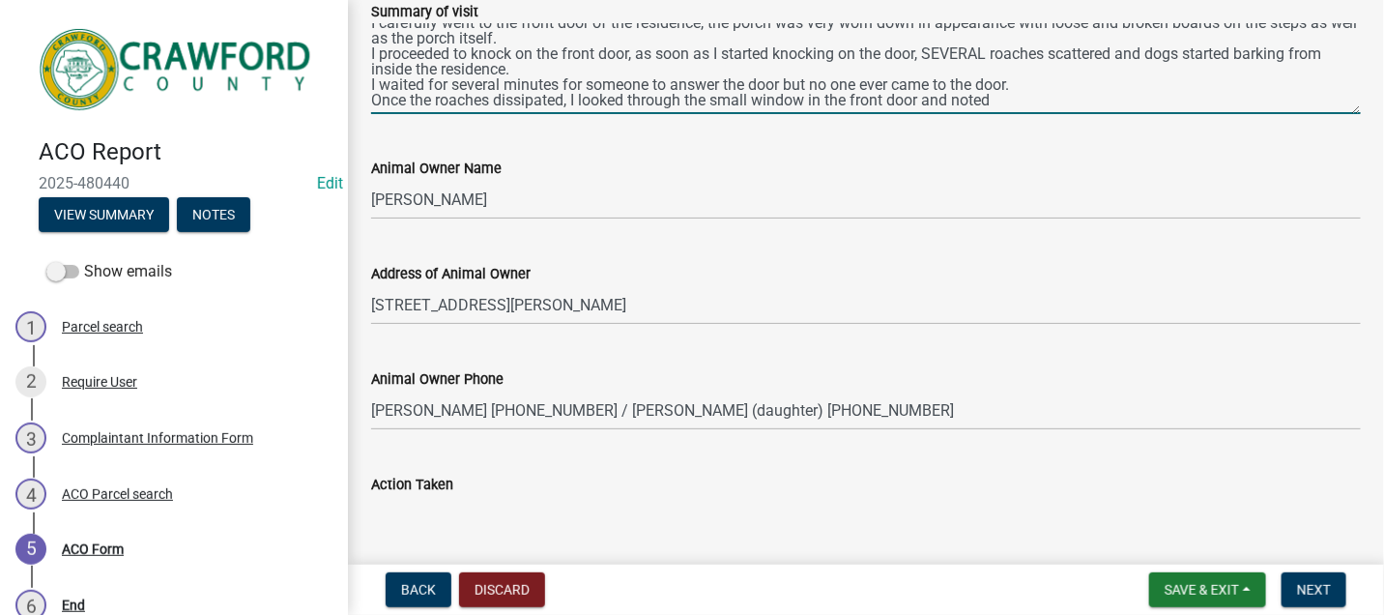
click at [997, 103] on textarea "[DATE] I arrived on scene at the location of [STREET_ADDRESS][PERSON_NAME] upon…" at bounding box center [866, 68] width 990 height 91
click at [1236, 100] on textarea "[DATE] I arrived on scene at the location of [STREET_ADDRESS][PERSON_NAME] upon…" at bounding box center [866, 68] width 990 height 91
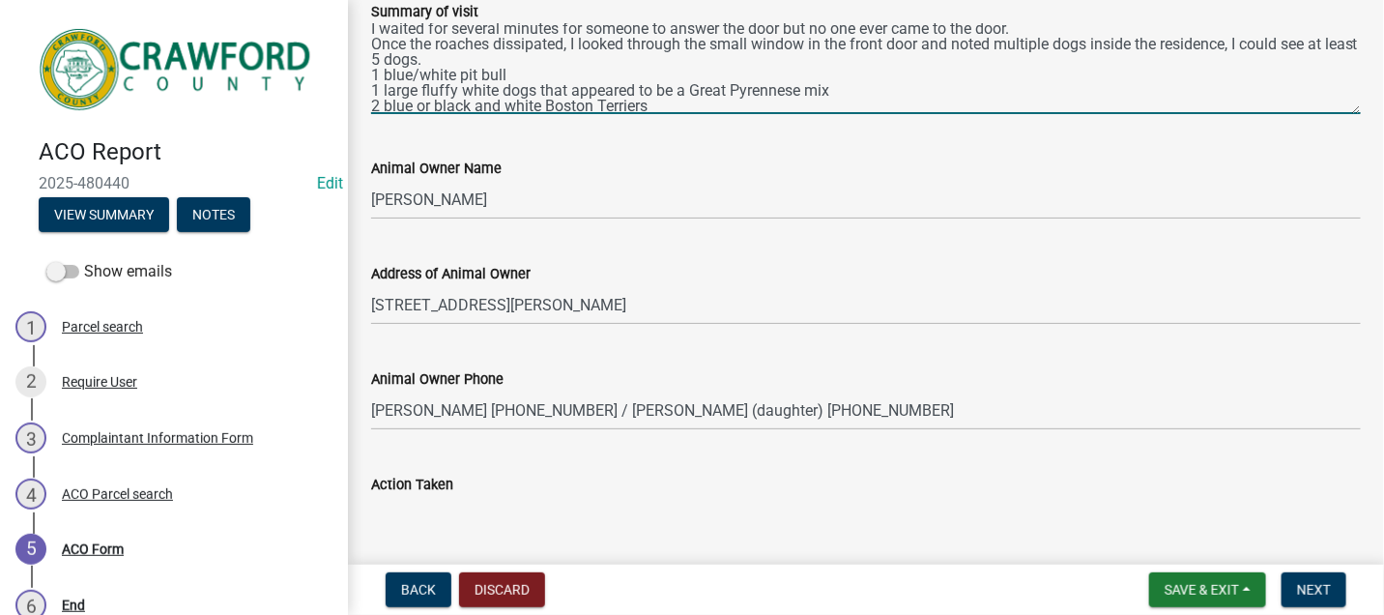
scroll to position [149, 0]
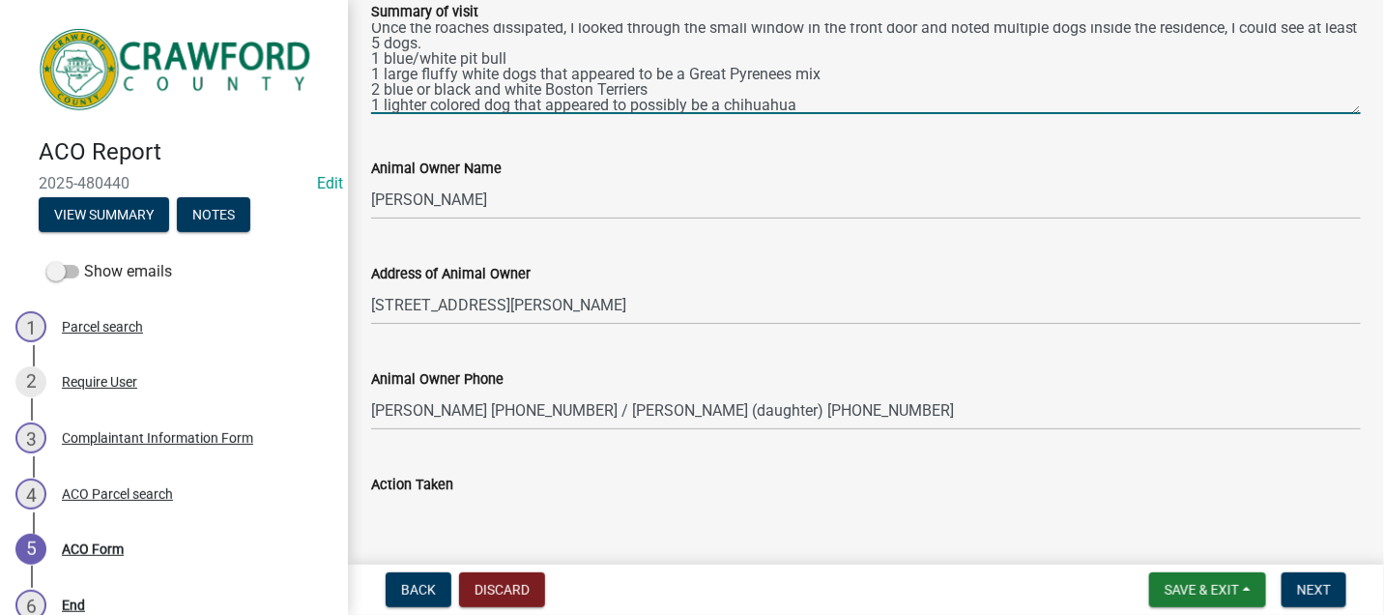
click at [807, 106] on textarea "[DATE] I arrived on scene at the location of [STREET_ADDRESS][PERSON_NAME] upon…" at bounding box center [866, 68] width 990 height 91
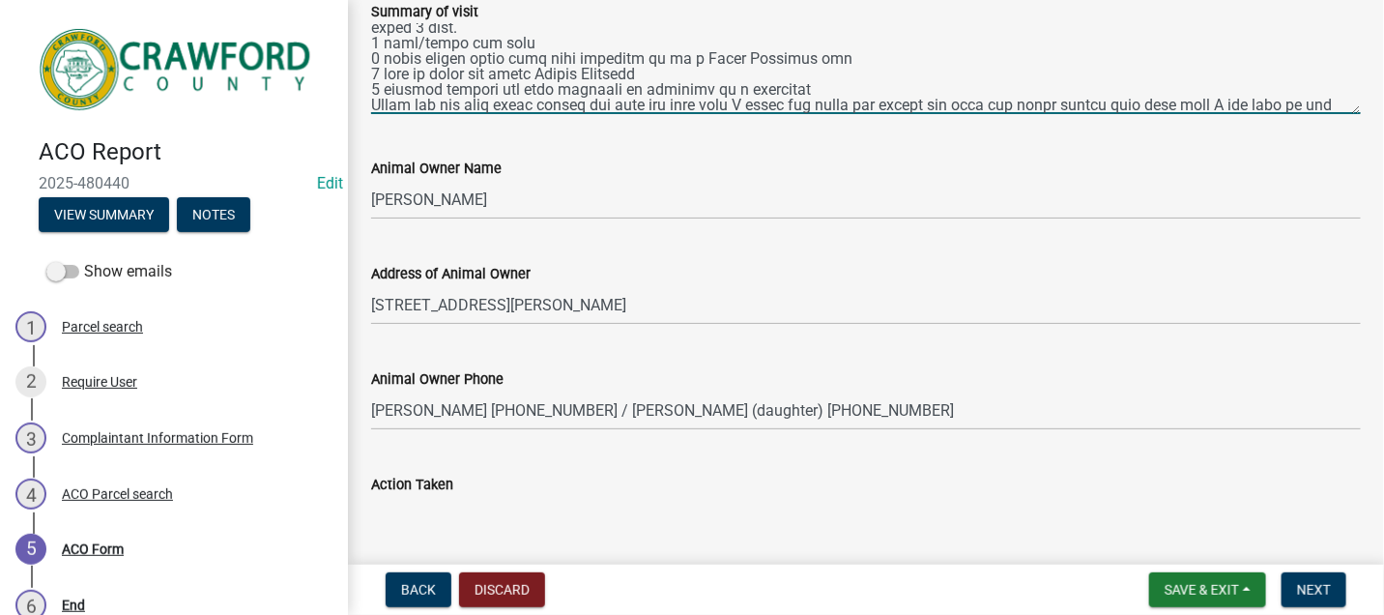
scroll to position [180, 0]
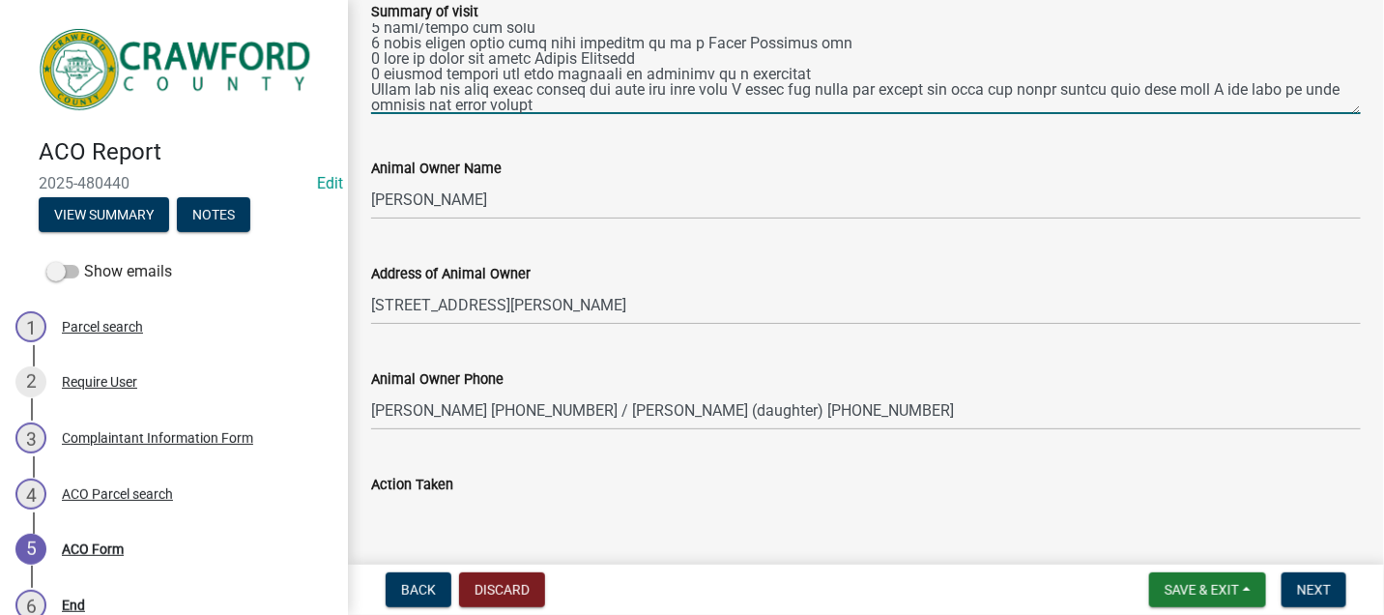
click at [591, 104] on textarea "Summary of visit" at bounding box center [866, 68] width 990 height 91
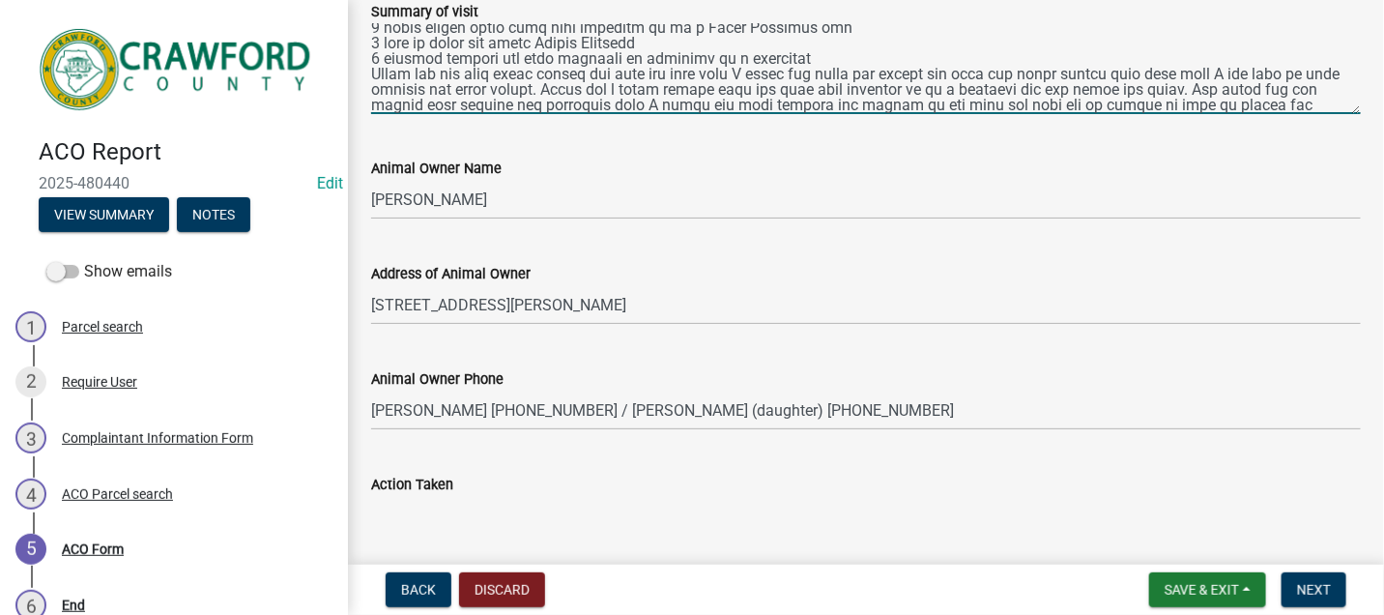
scroll to position [211, 0]
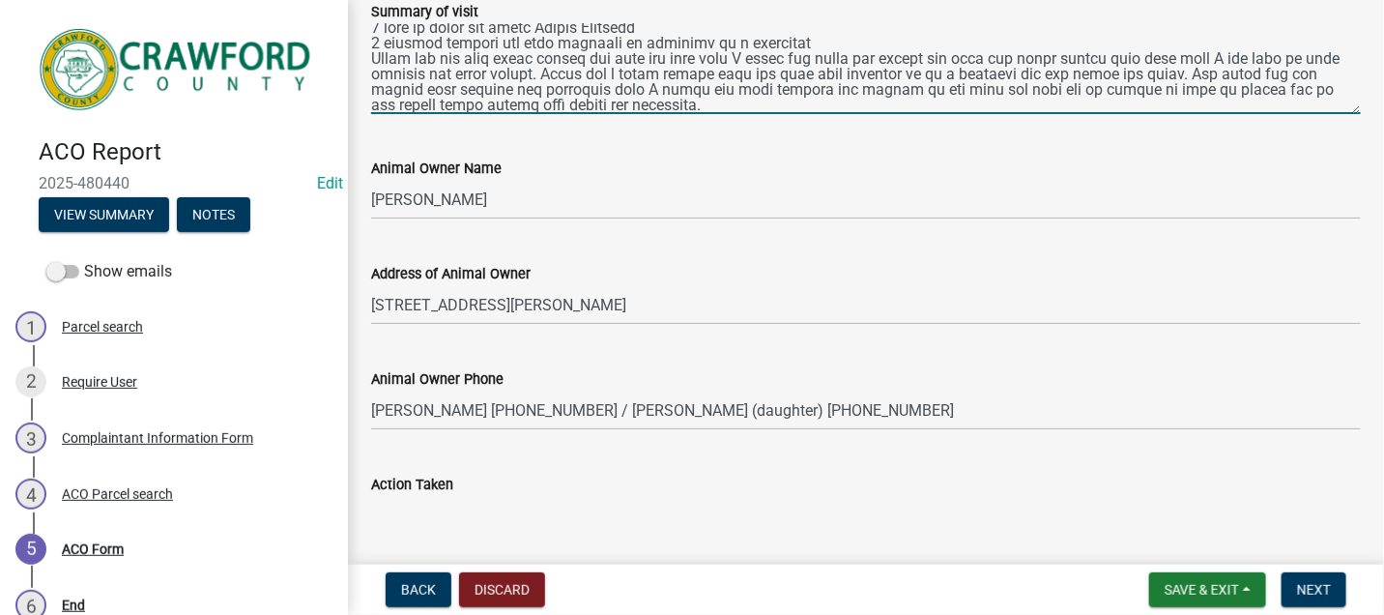
click at [775, 106] on textarea "Summary of visit" at bounding box center [866, 68] width 990 height 91
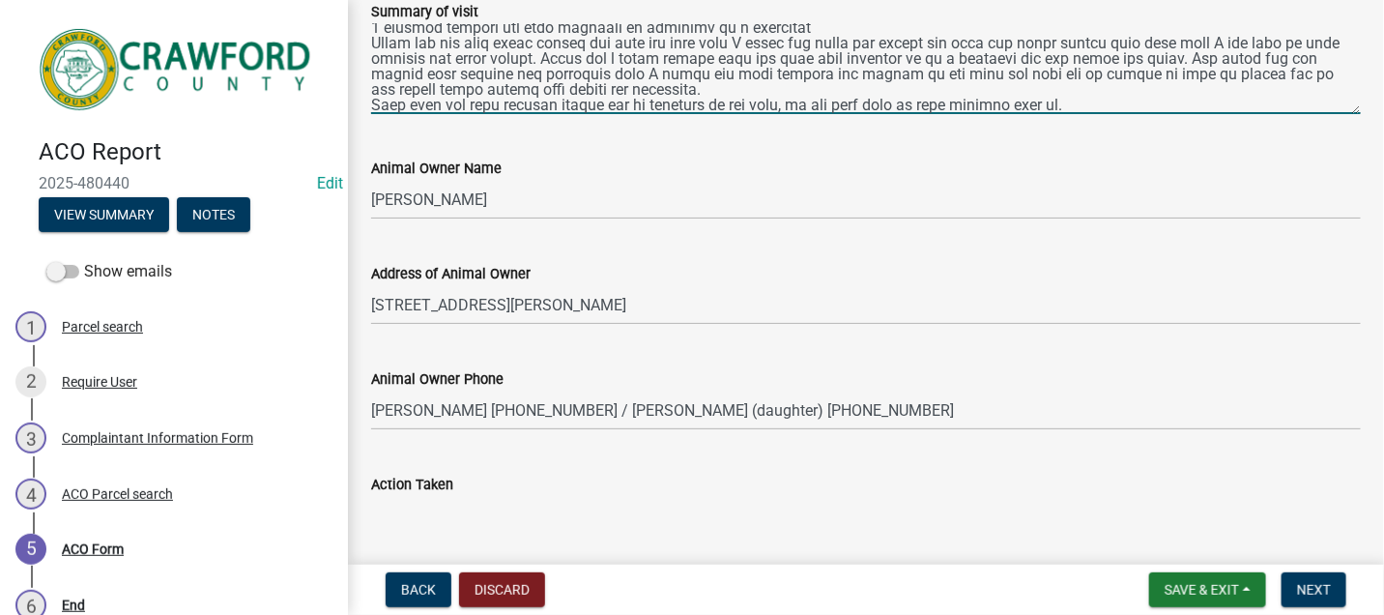
scroll to position [242, 0]
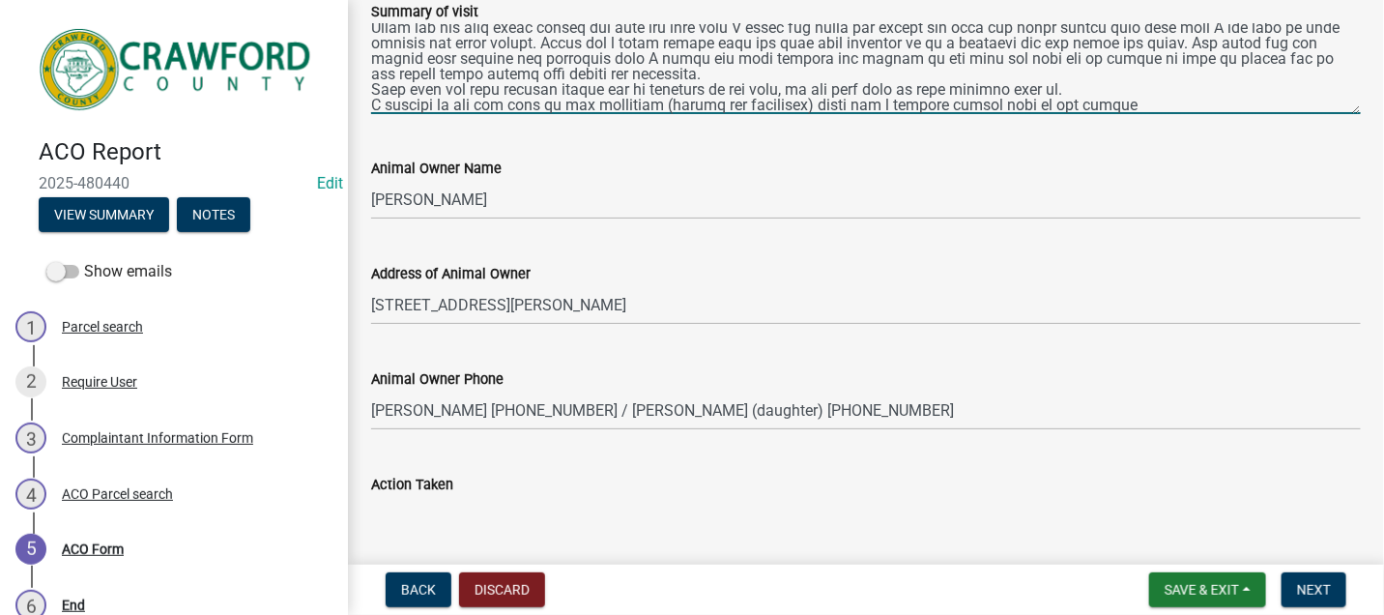
click at [445, 103] on textarea "Summary of visit" at bounding box center [866, 68] width 990 height 91
click at [1113, 106] on textarea "Summary of visit" at bounding box center [866, 68] width 990 height 91
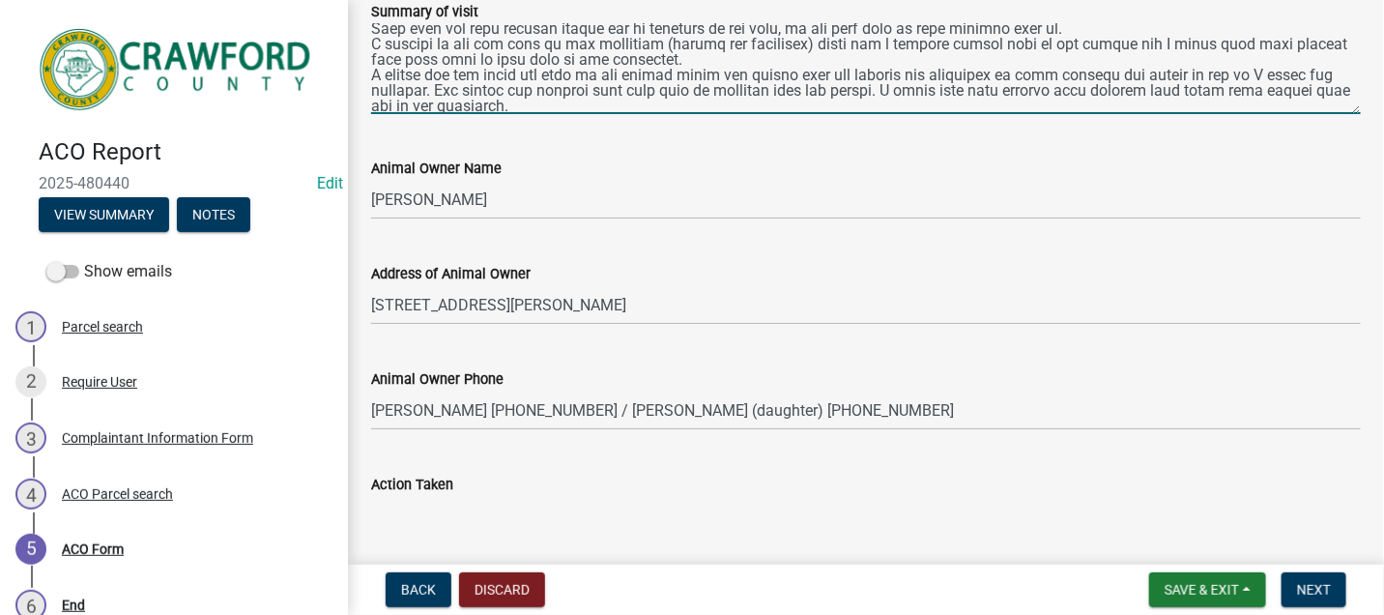
scroll to position [319, 0]
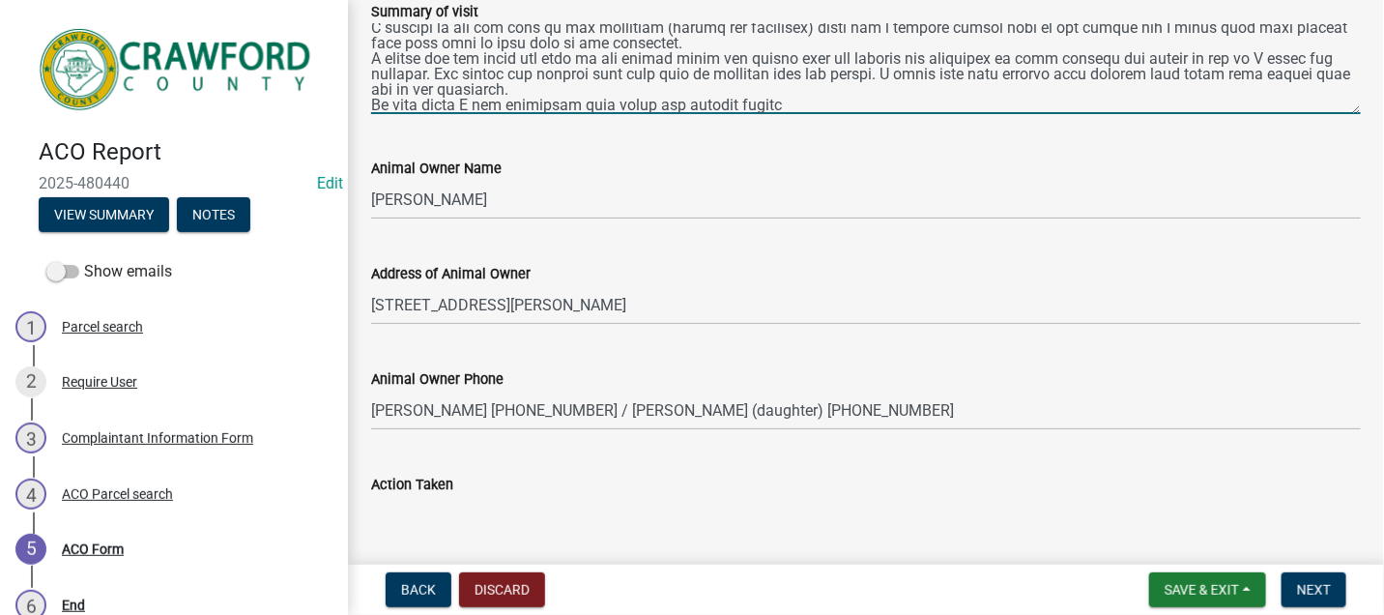
click at [674, 109] on textarea "Summary of visit" at bounding box center [866, 68] width 990 height 91
click at [855, 102] on textarea "Summary of visit" at bounding box center [866, 68] width 990 height 91
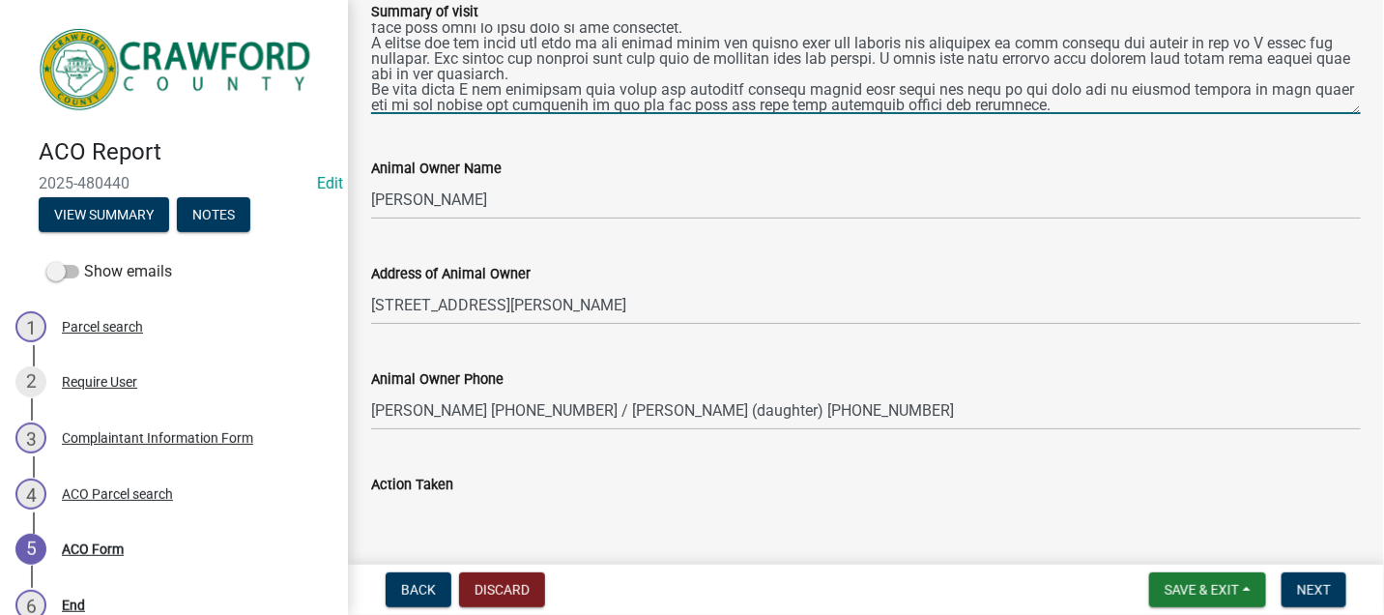
click at [943, 90] on textarea "Summary of visit" at bounding box center [866, 68] width 990 height 91
click at [1112, 107] on textarea "Summary of visit" at bounding box center [866, 68] width 990 height 91
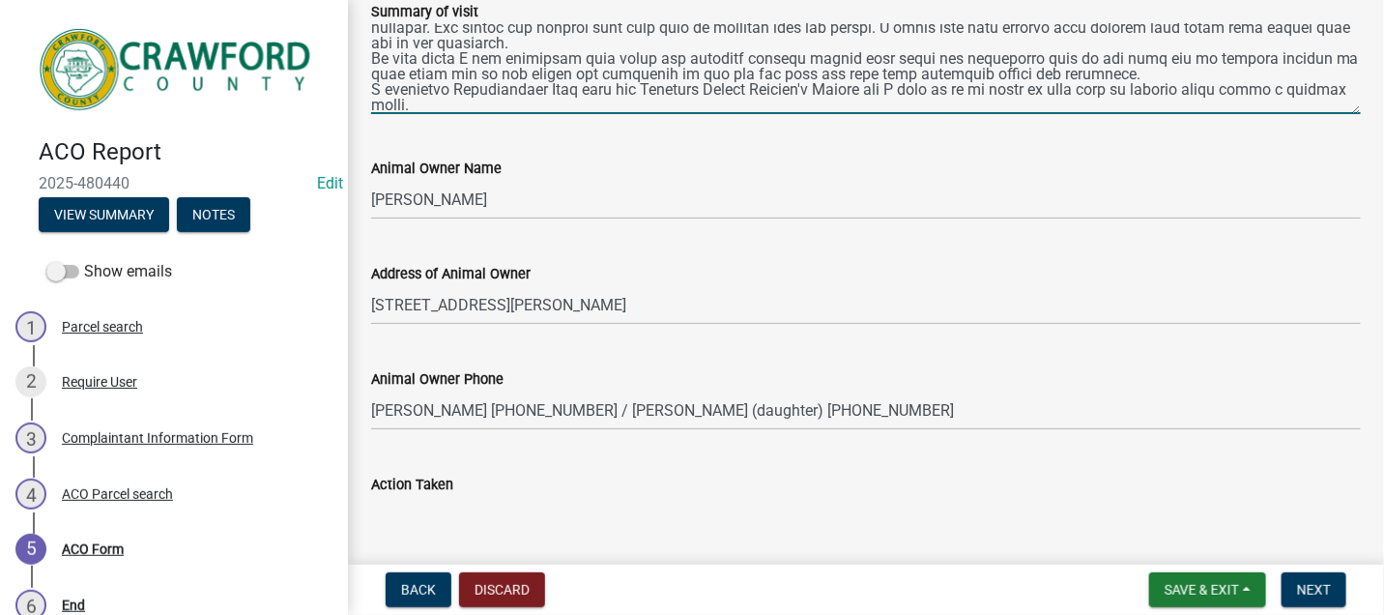
scroll to position [381, 0]
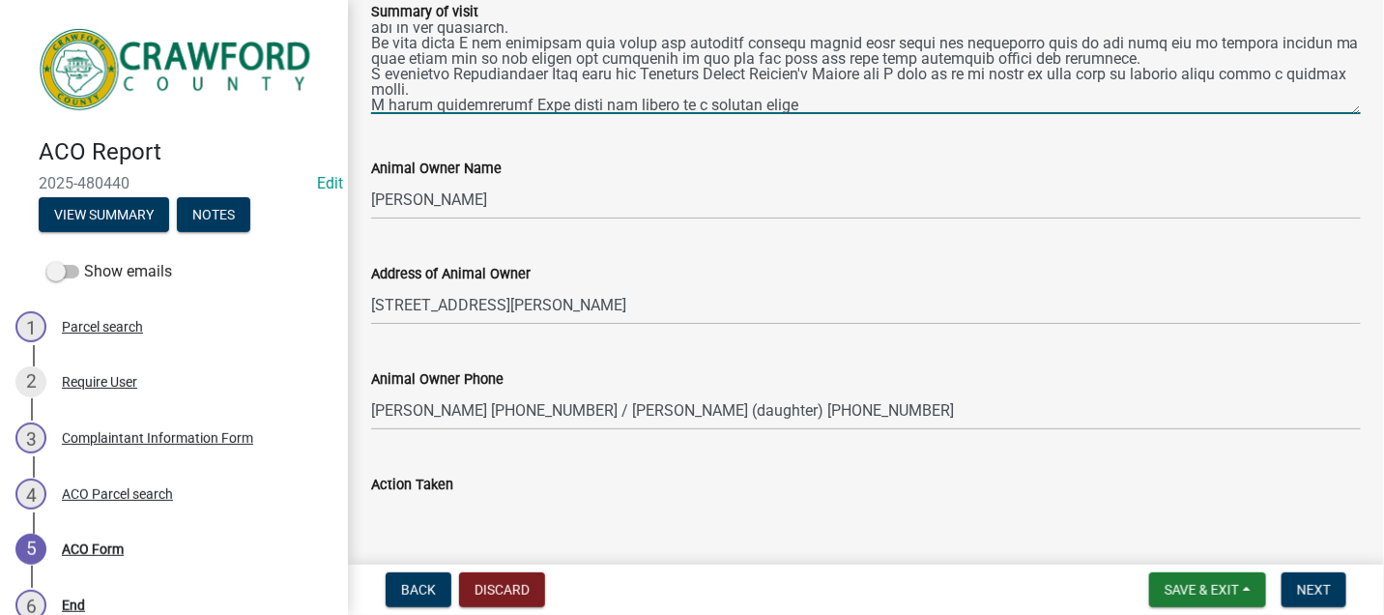
click at [657, 103] on textarea "Summary of visit" at bounding box center [866, 68] width 990 height 91
click at [679, 100] on textarea "Summary of visit" at bounding box center [866, 68] width 990 height 91
click at [839, 104] on textarea "Summary of visit" at bounding box center [866, 68] width 990 height 91
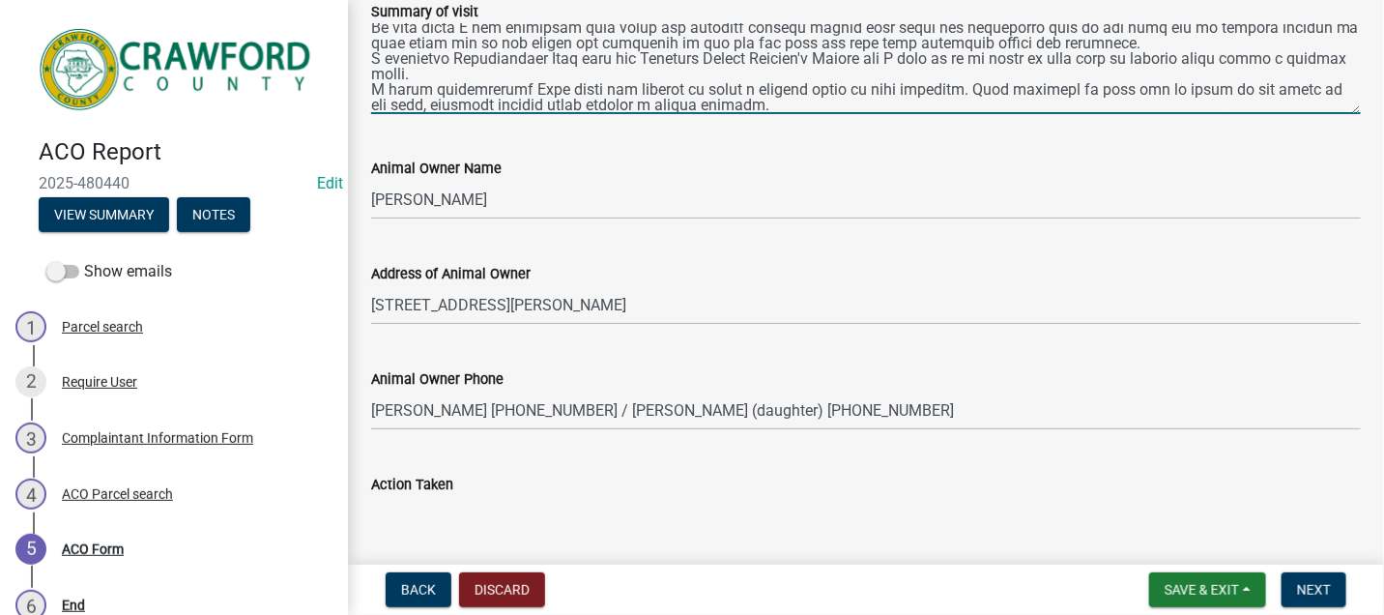
click at [767, 107] on textarea "Summary of visit" at bounding box center [866, 68] width 990 height 91
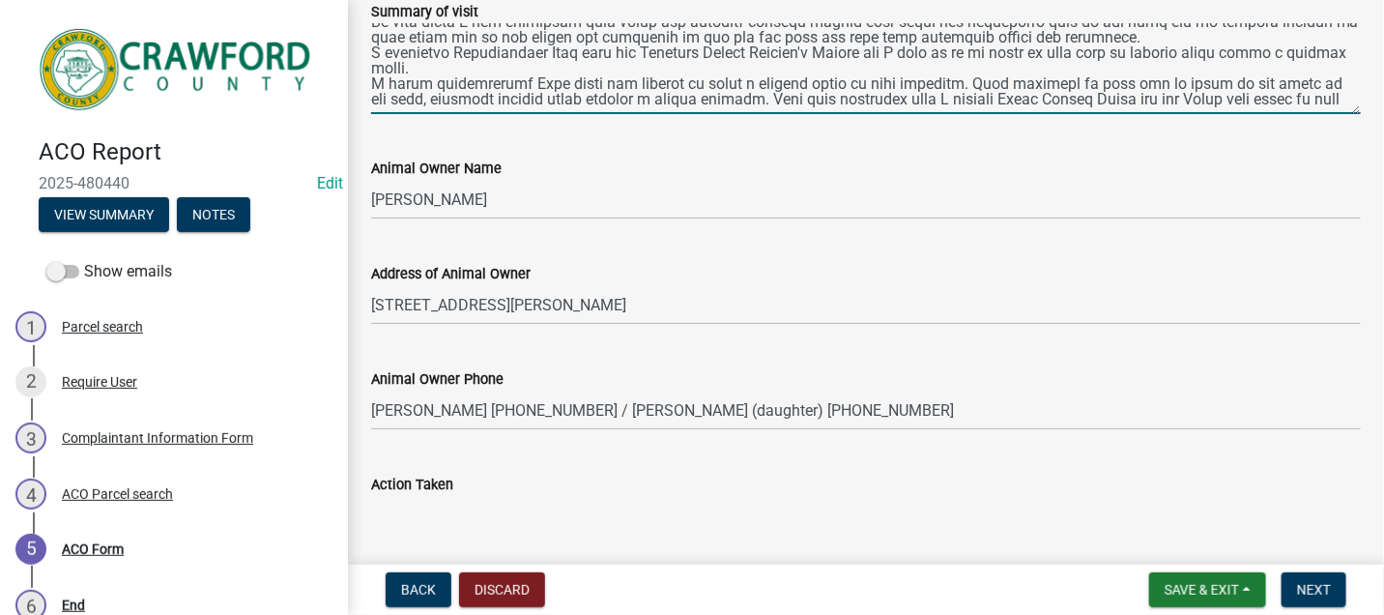
scroll to position [416, 0]
drag, startPoint x: 765, startPoint y: 89, endPoint x: 767, endPoint y: 100, distance: 10.8
click at [767, 100] on textarea "Summary of visit" at bounding box center [866, 68] width 990 height 91
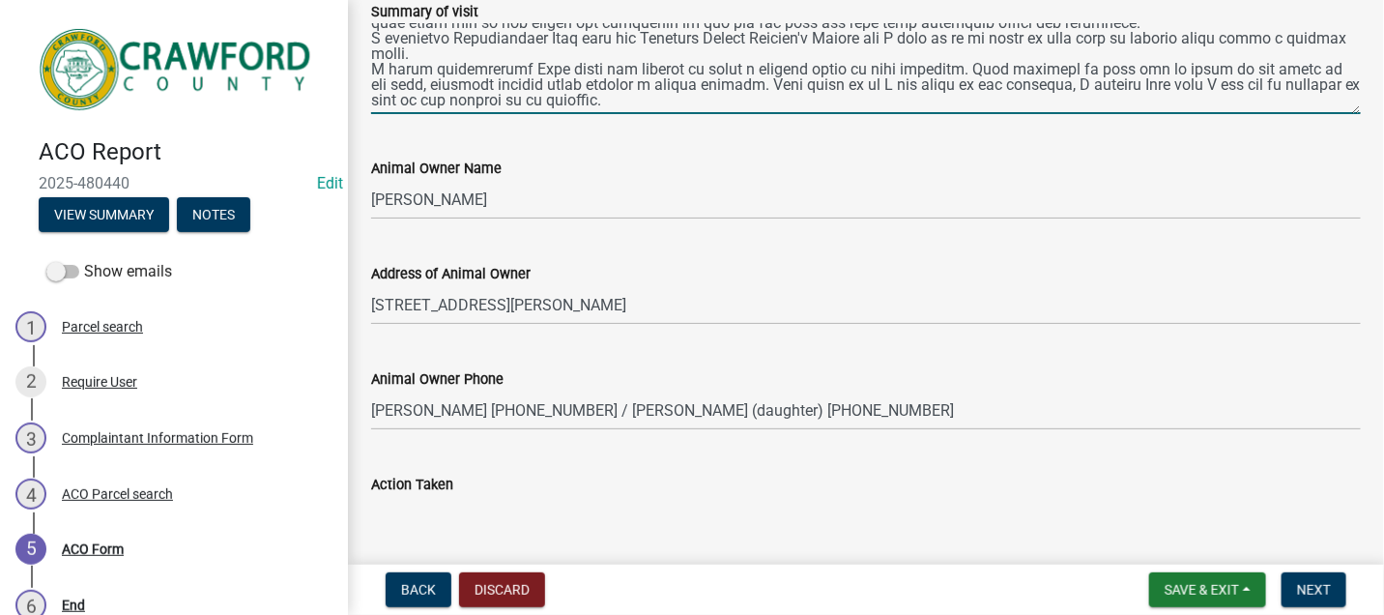
scroll to position [427, 0]
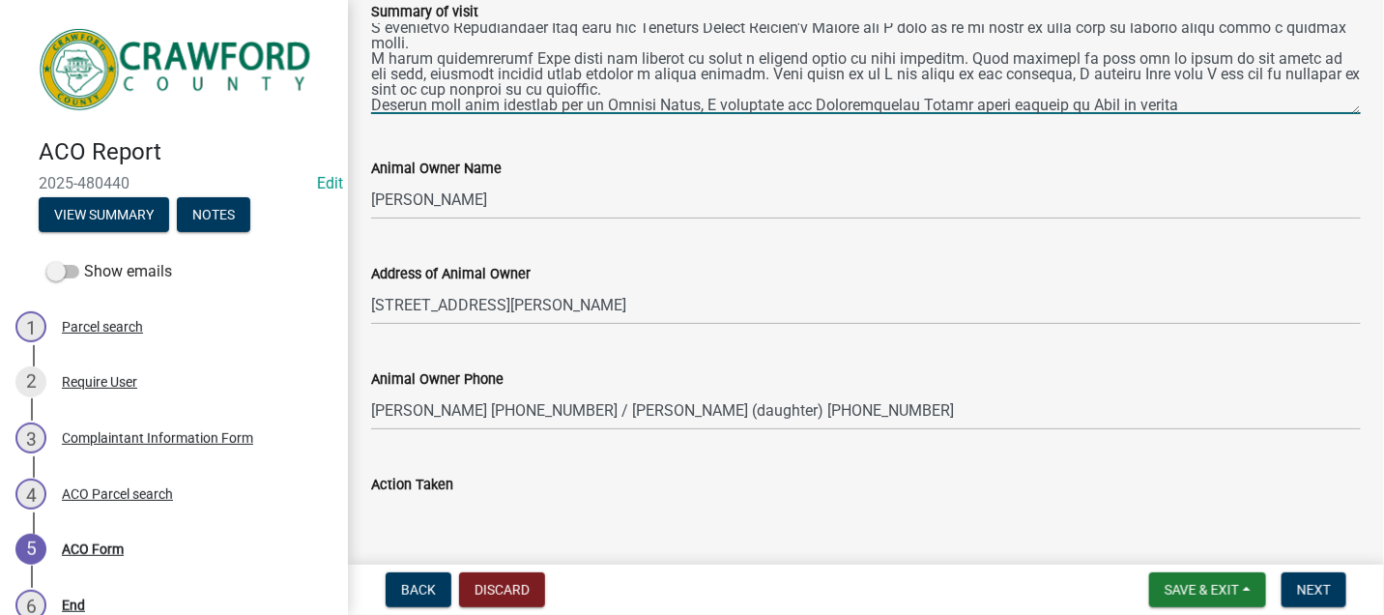
click at [703, 104] on textarea "Summary of visit" at bounding box center [866, 68] width 990 height 91
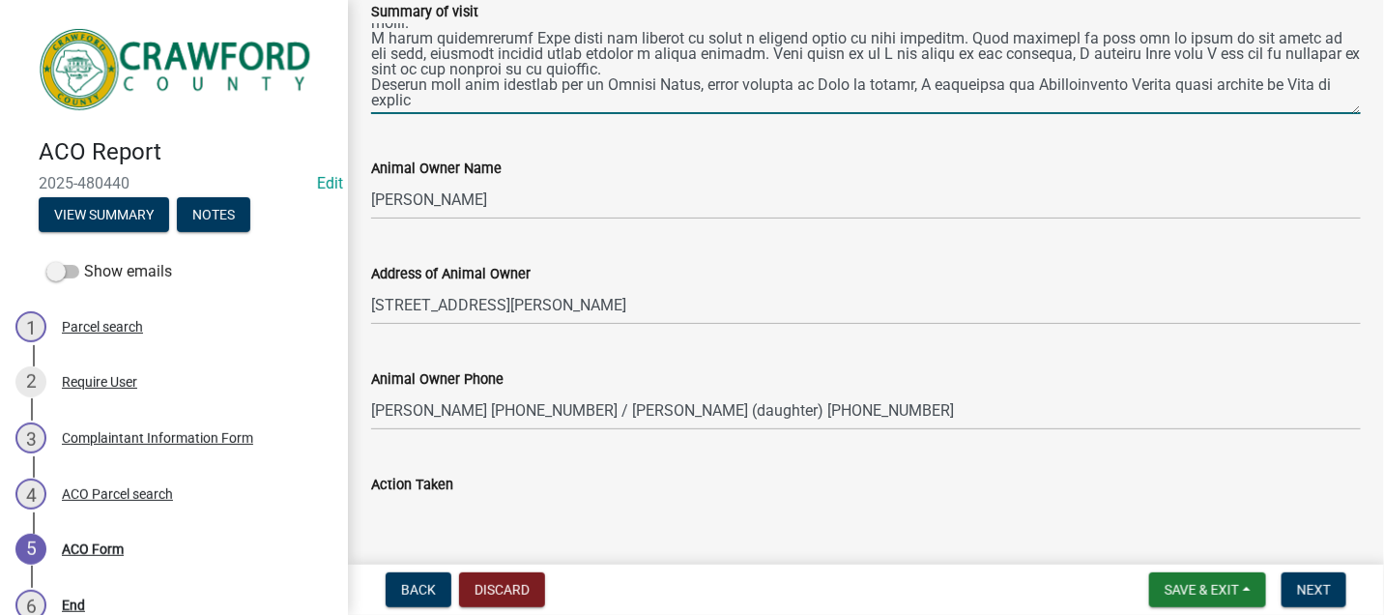
drag, startPoint x: 1298, startPoint y: 102, endPoint x: 1222, endPoint y: 103, distance: 75.4
click at [1222, 103] on textarea "Summary of visit" at bounding box center [866, 68] width 990 height 91
drag, startPoint x: 1186, startPoint y: 84, endPoint x: 1228, endPoint y: 100, distance: 45.6
click at [1228, 100] on textarea "Summary of visit" at bounding box center [866, 68] width 990 height 91
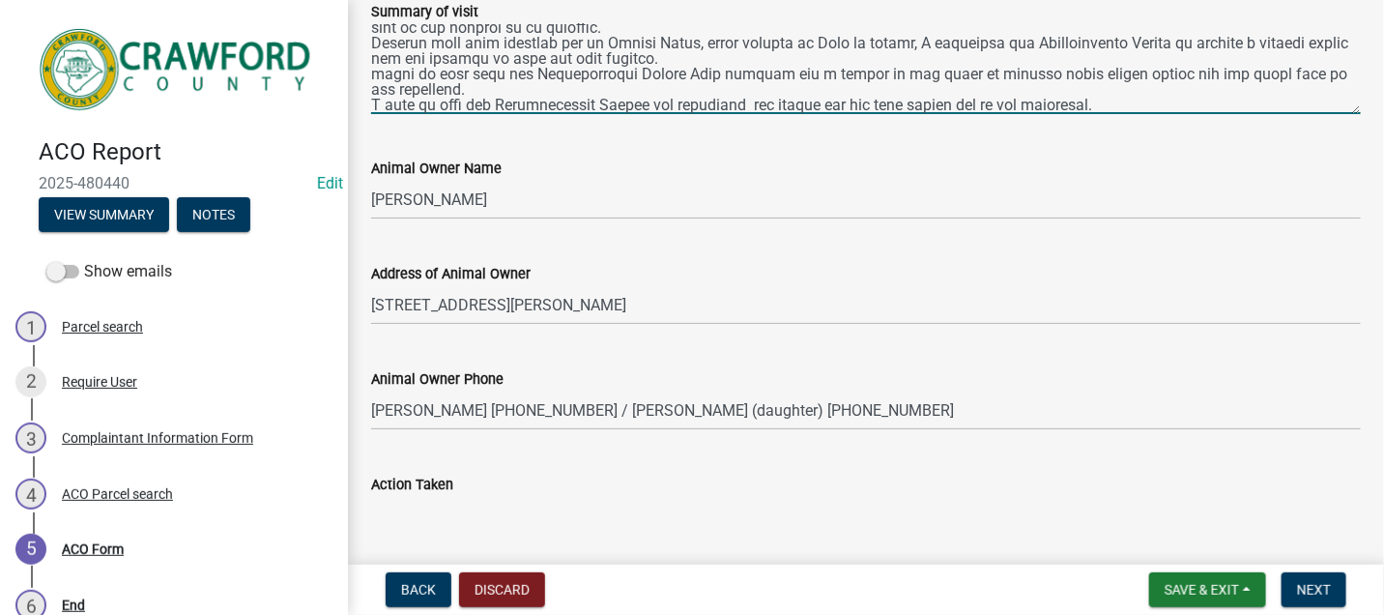
scroll to position [503, 0]
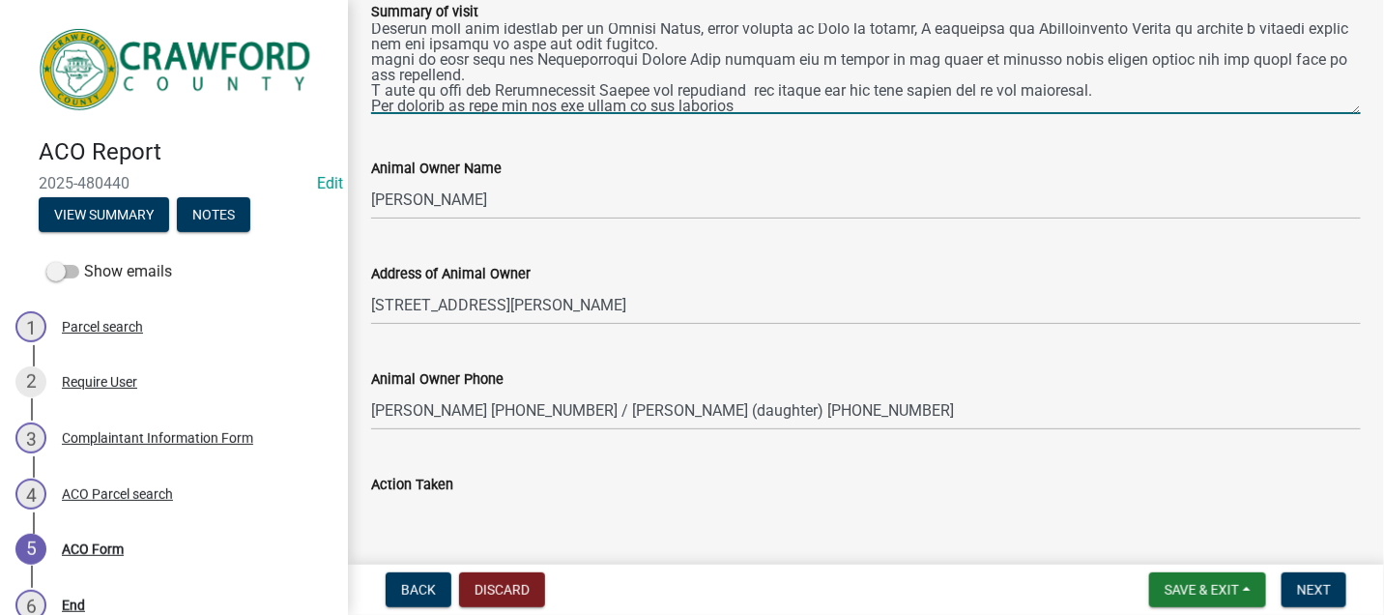
click at [750, 101] on textarea "Summary of visit" at bounding box center [866, 68] width 990 height 91
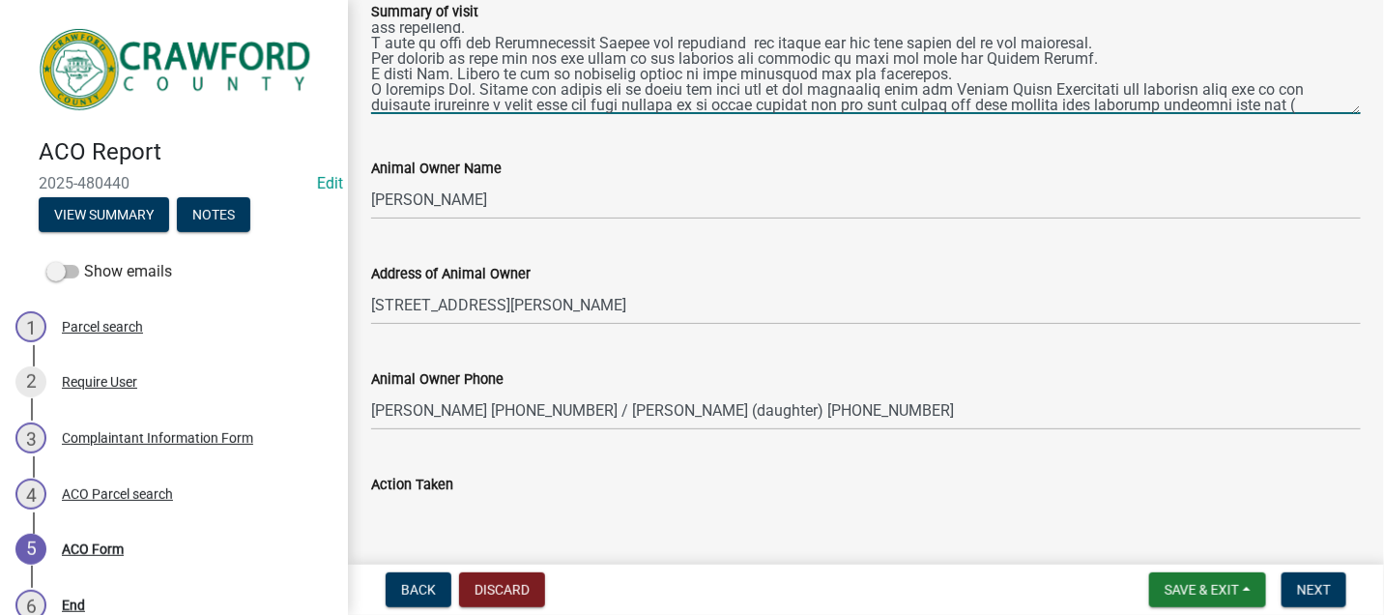
scroll to position [566, 0]
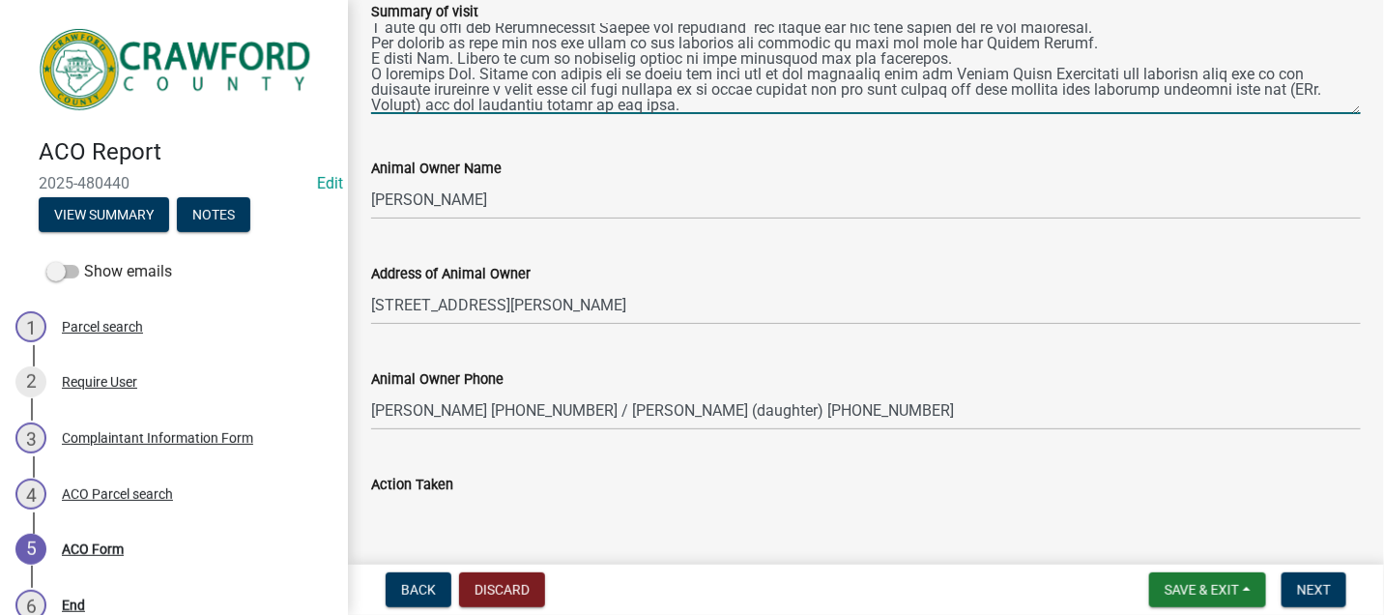
click at [396, 105] on textarea "Summary of visit" at bounding box center [866, 68] width 990 height 91
click at [714, 106] on textarea "Summary of visit" at bounding box center [866, 68] width 990 height 91
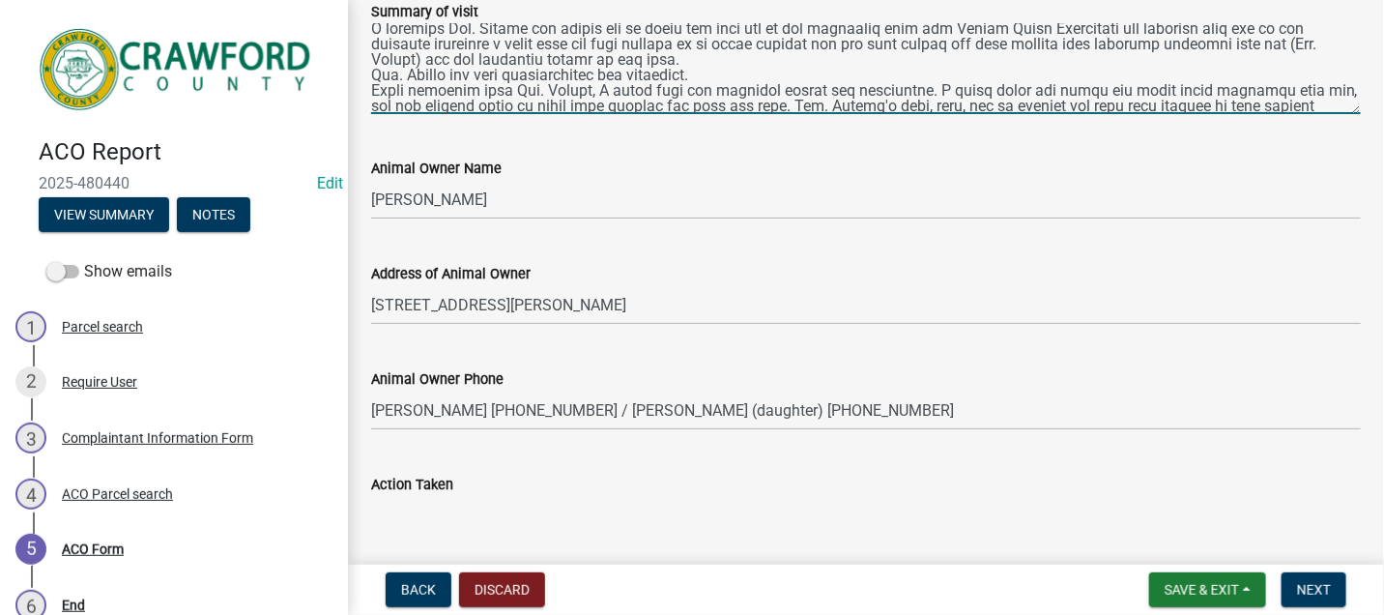
scroll to position [628, 0]
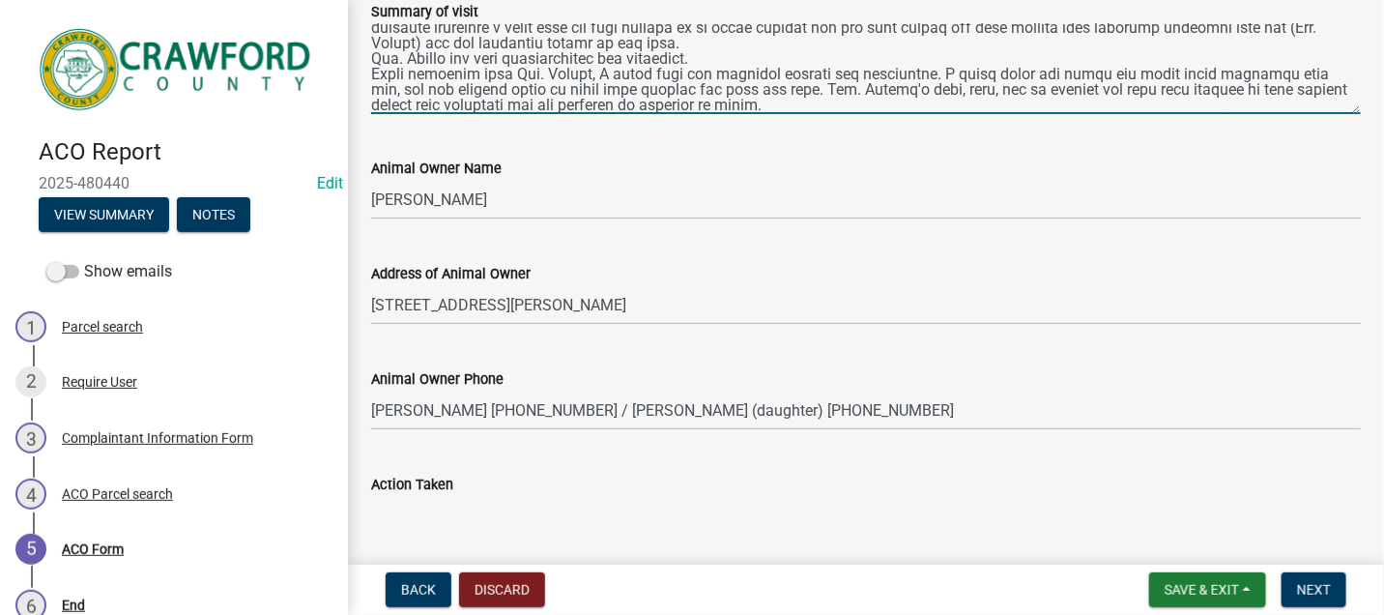
click at [390, 89] on textarea "Summary of visit" at bounding box center [866, 68] width 990 height 91
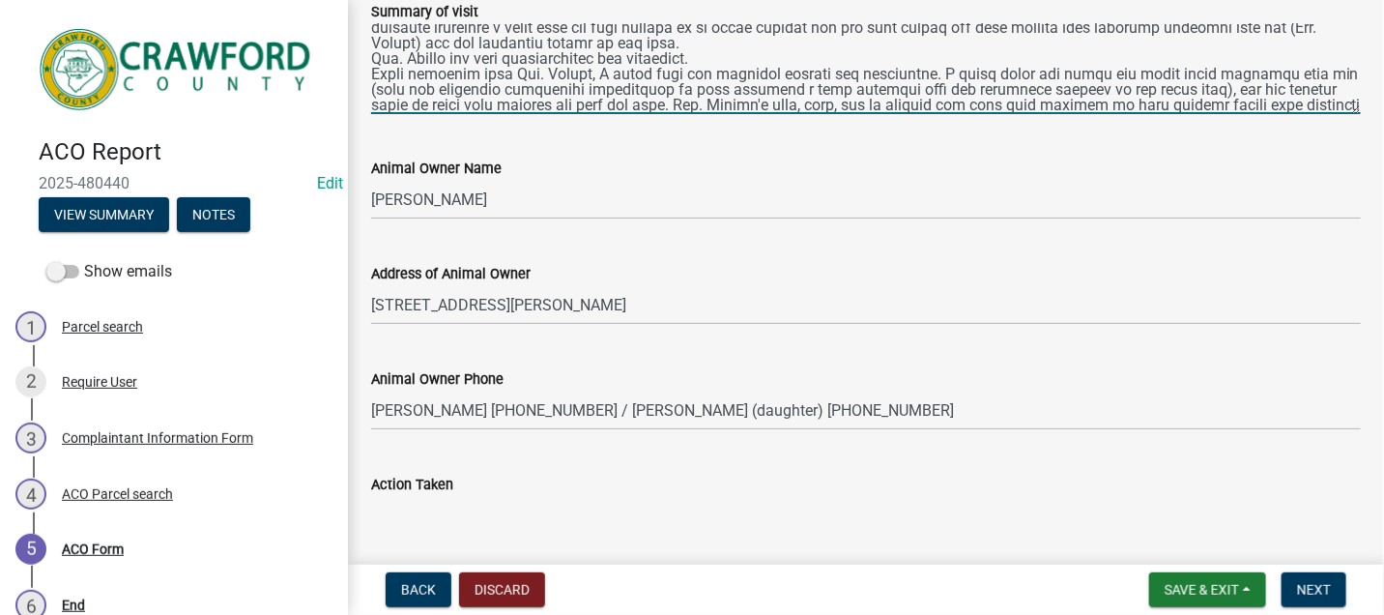
click at [1037, 92] on textarea "Summary of visit" at bounding box center [866, 68] width 990 height 91
click at [1095, 90] on textarea "Summary of visit" at bounding box center [866, 68] width 990 height 91
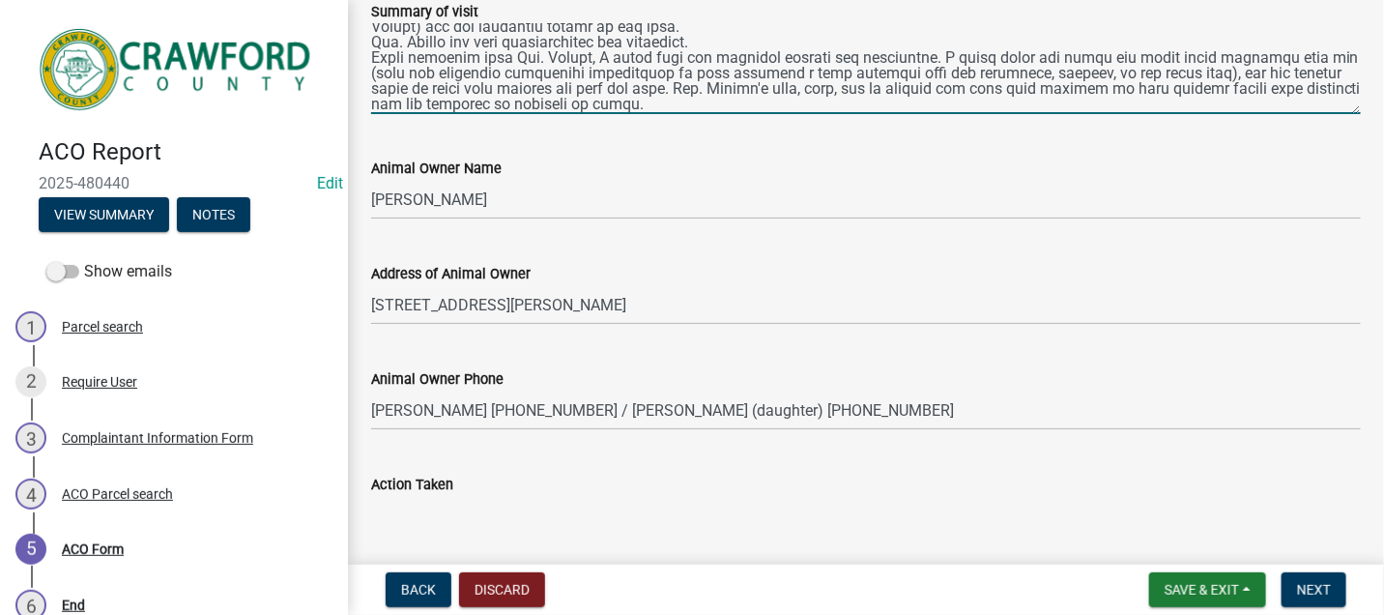
scroll to position [648, 0]
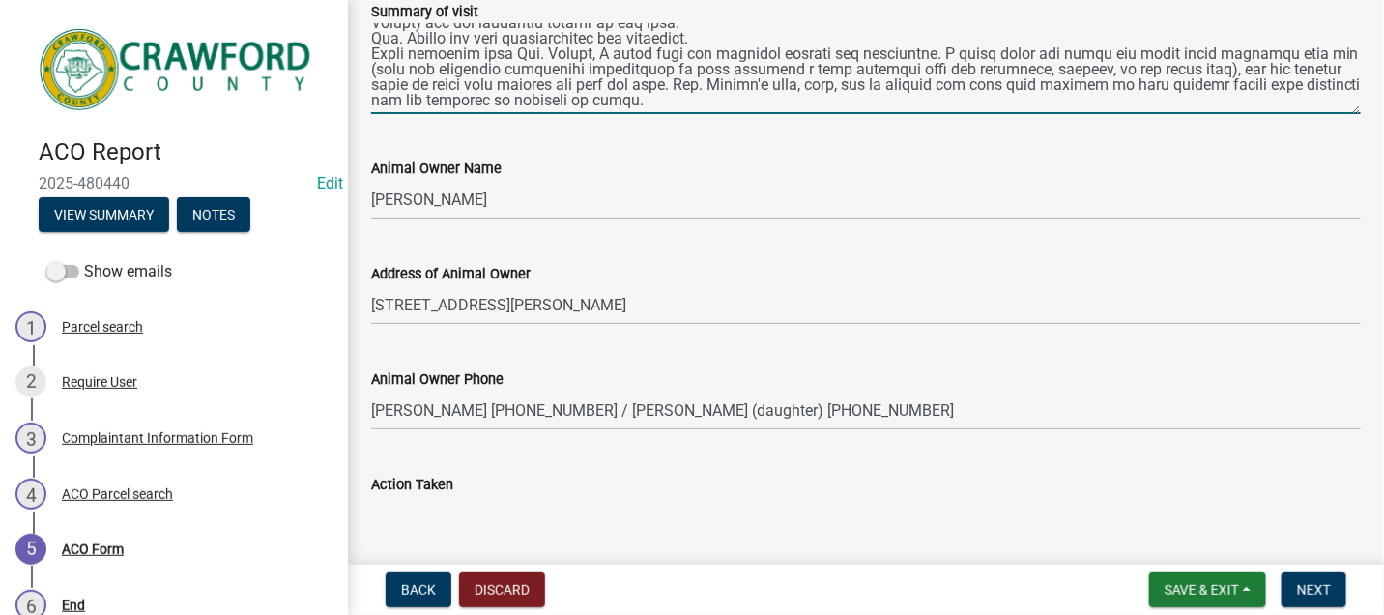
click at [751, 100] on textarea "Summary of visit" at bounding box center [866, 68] width 990 height 91
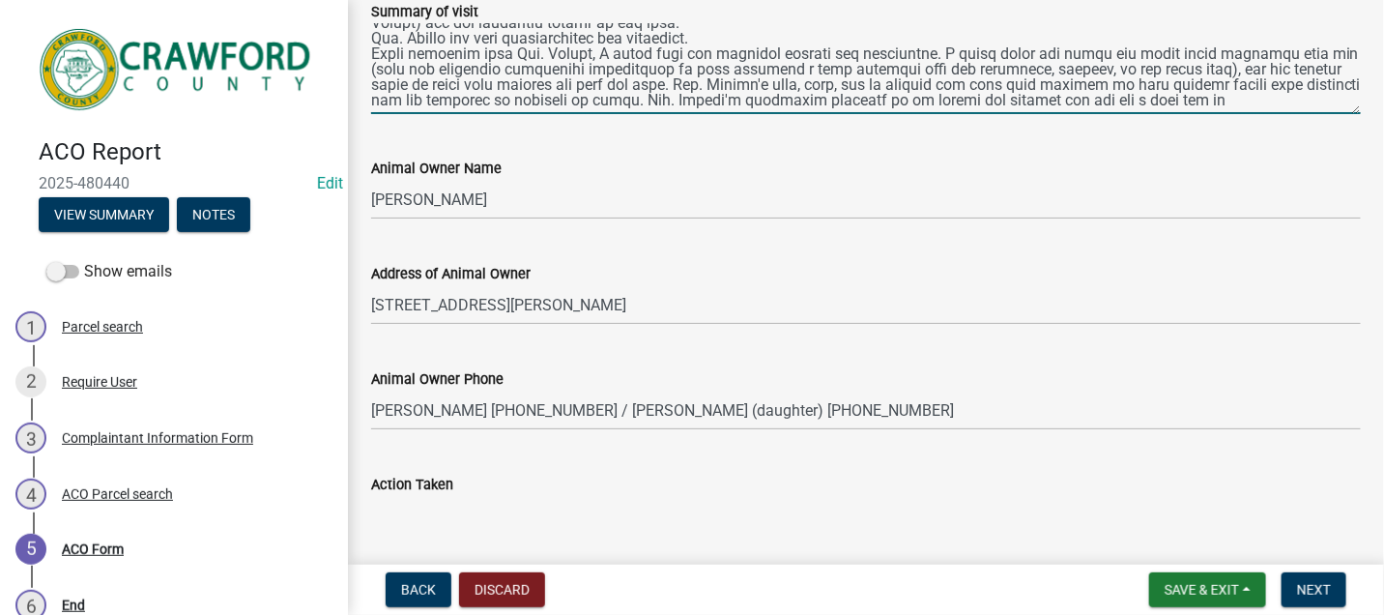
scroll to position [659, 0]
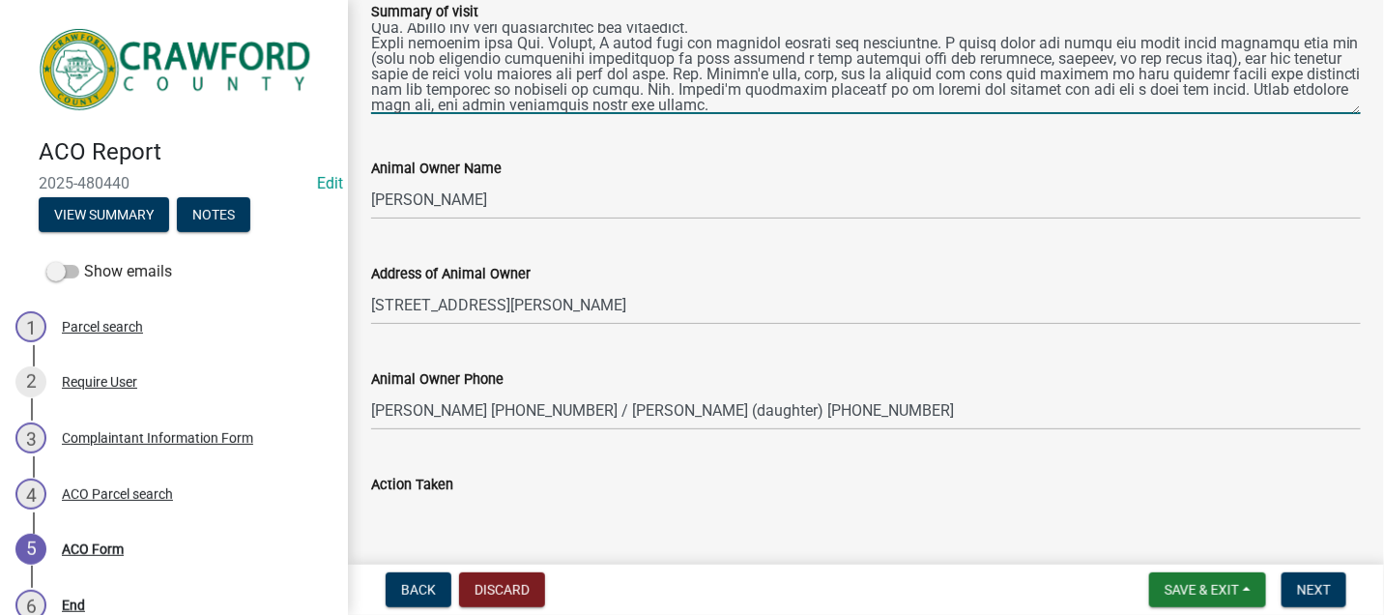
click at [865, 109] on textarea "Summary of visit" at bounding box center [866, 68] width 990 height 91
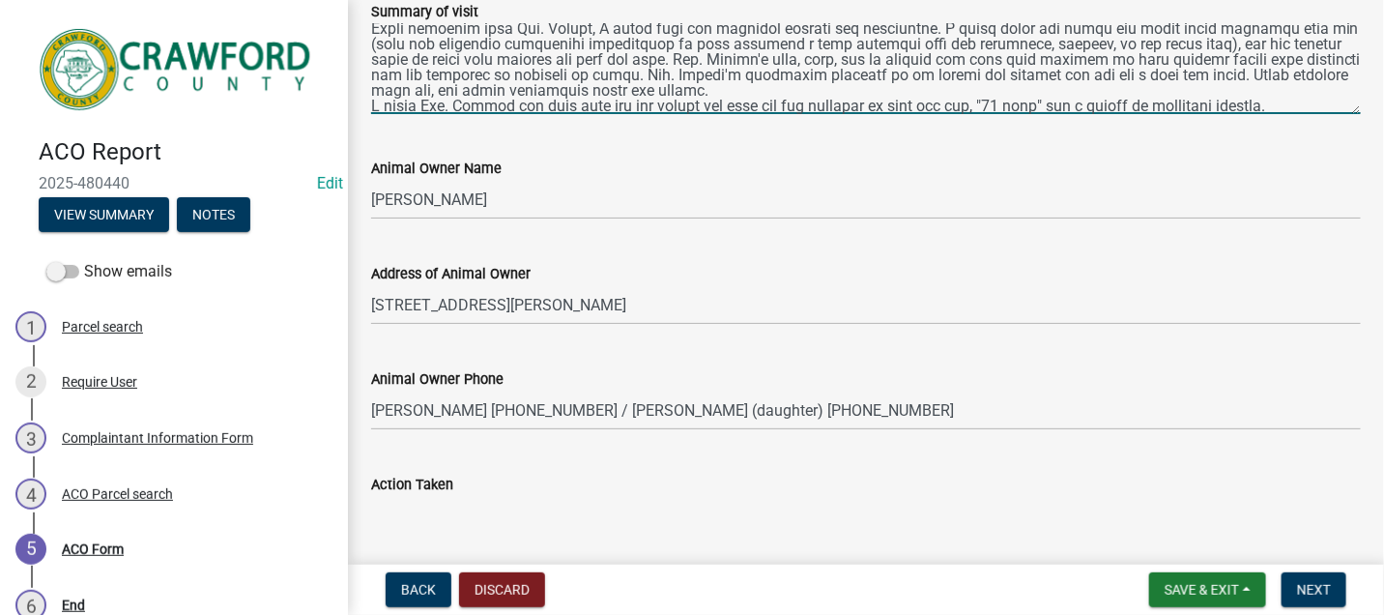
click at [1221, 102] on textarea "Summary of visit" at bounding box center [866, 68] width 990 height 91
click at [1091, 103] on textarea "Summary of visit" at bounding box center [866, 68] width 990 height 91
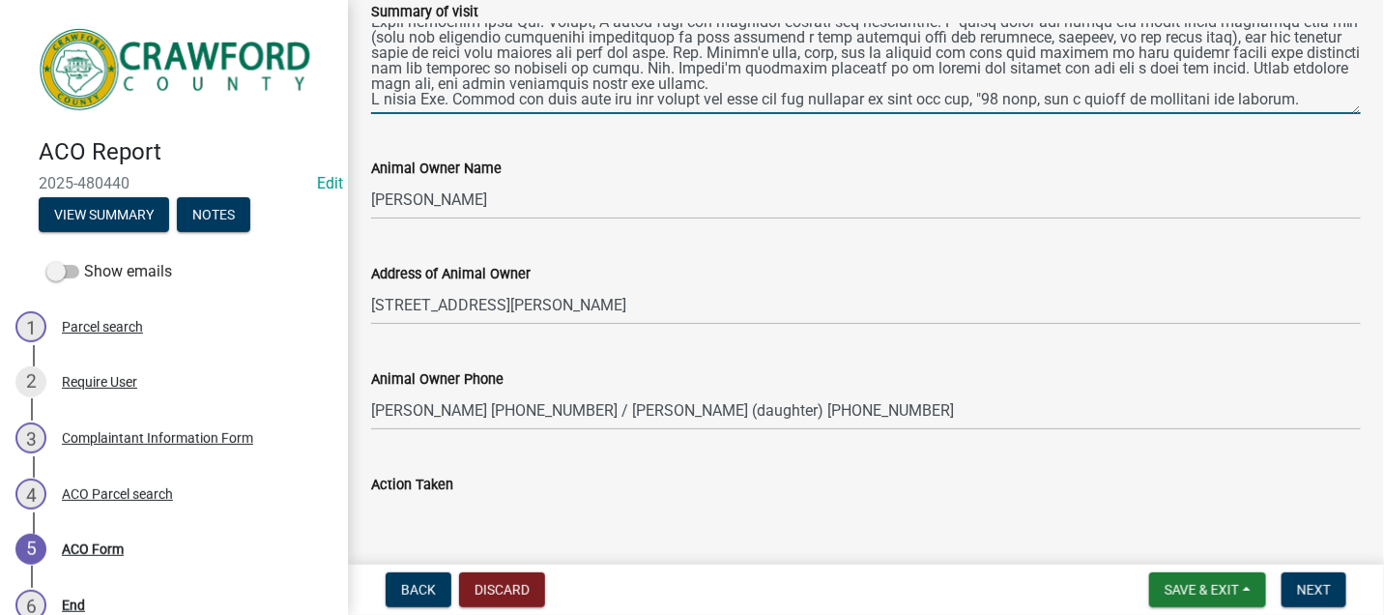
scroll to position [695, 0]
click at [424, 100] on textarea "Summary of visit" at bounding box center [866, 68] width 990 height 91
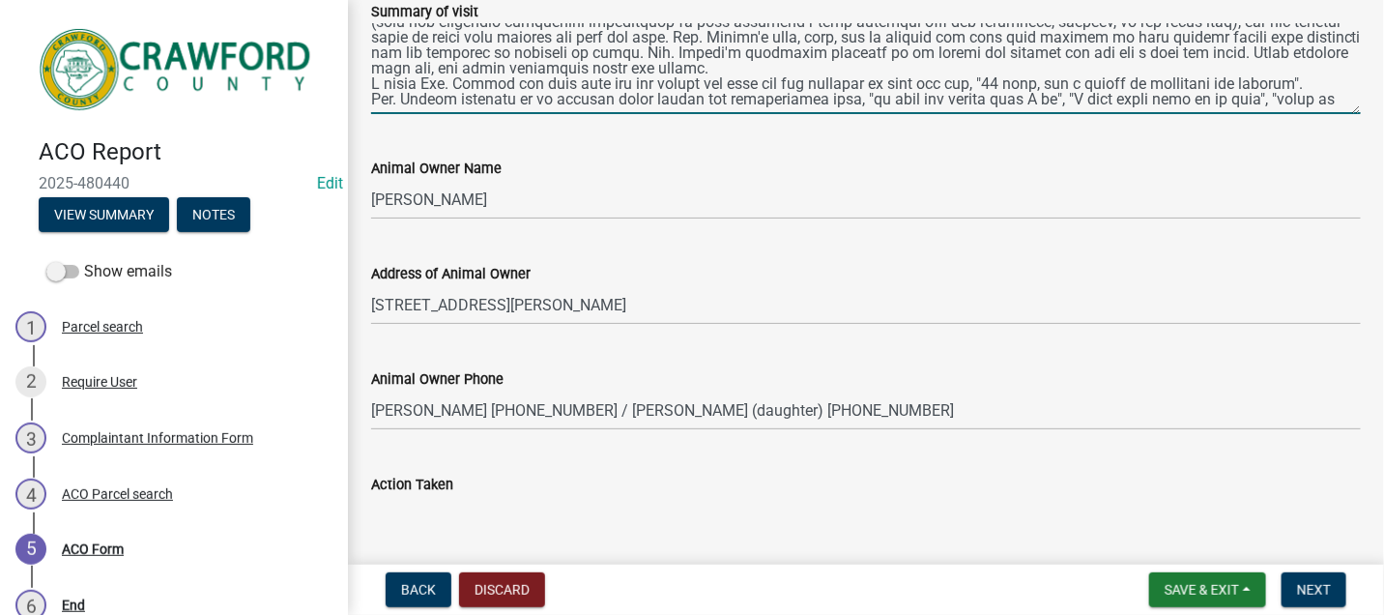
scroll to position [721, 0]
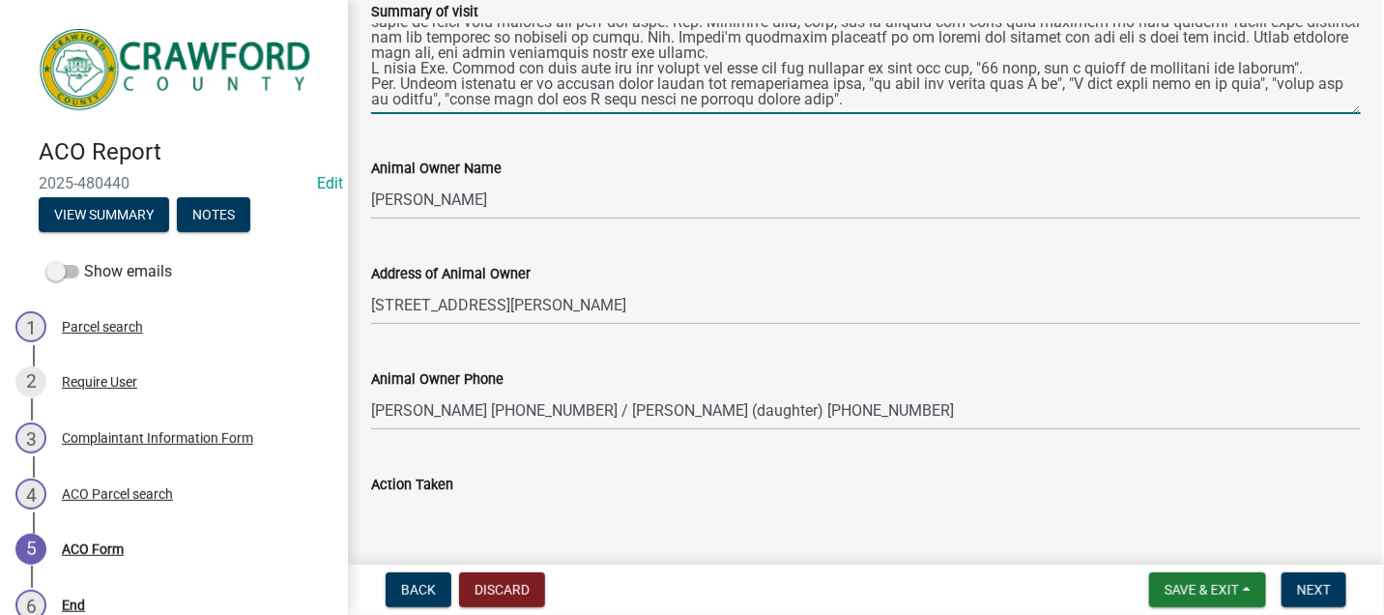
click at [850, 87] on textarea "Summary of visit" at bounding box center [866, 68] width 990 height 91
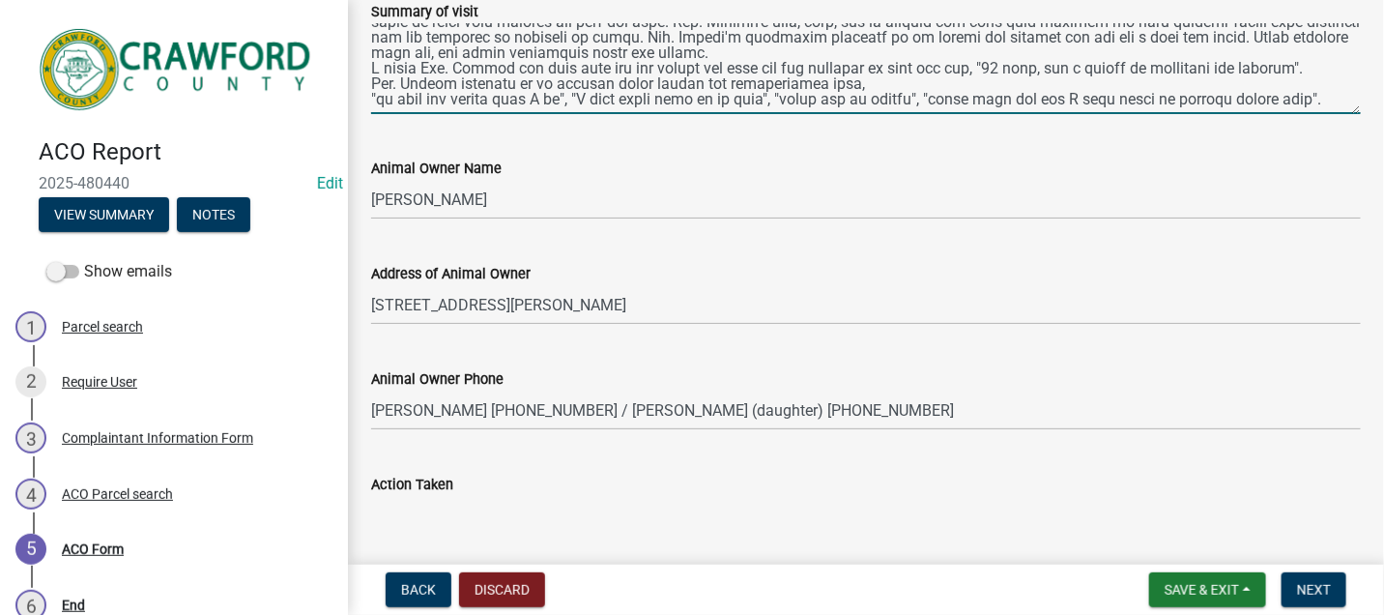
click at [574, 106] on textarea "Summary of visit" at bounding box center [866, 68] width 990 height 91
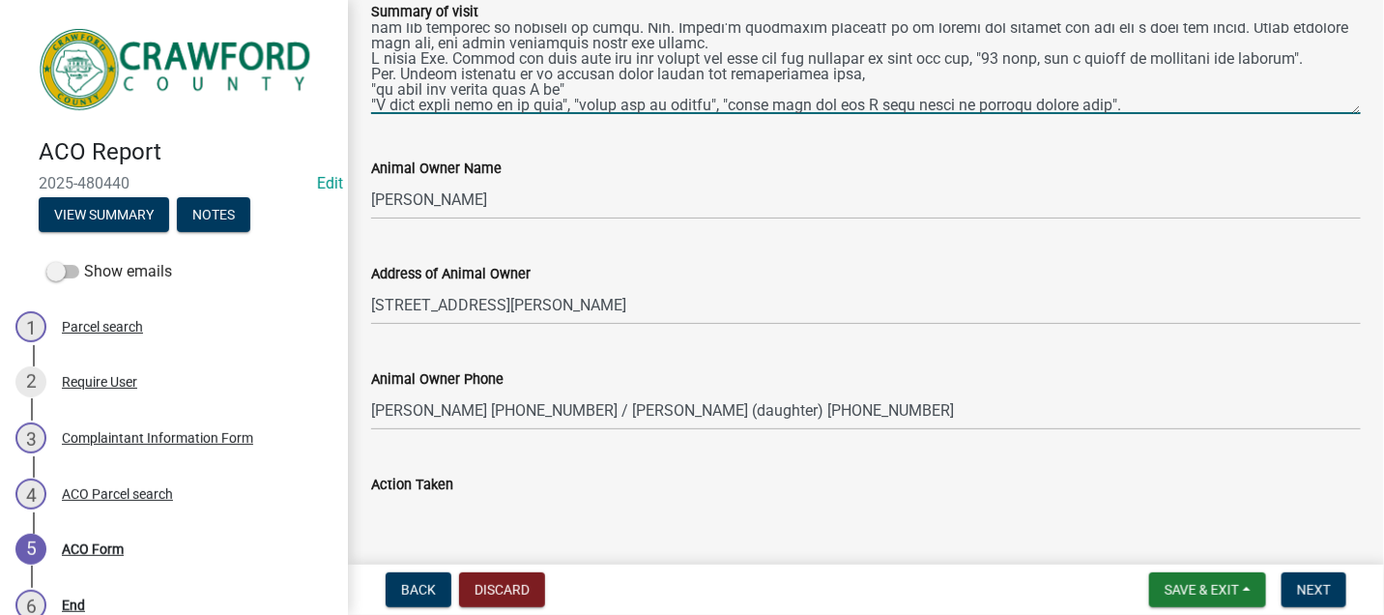
scroll to position [736, 0]
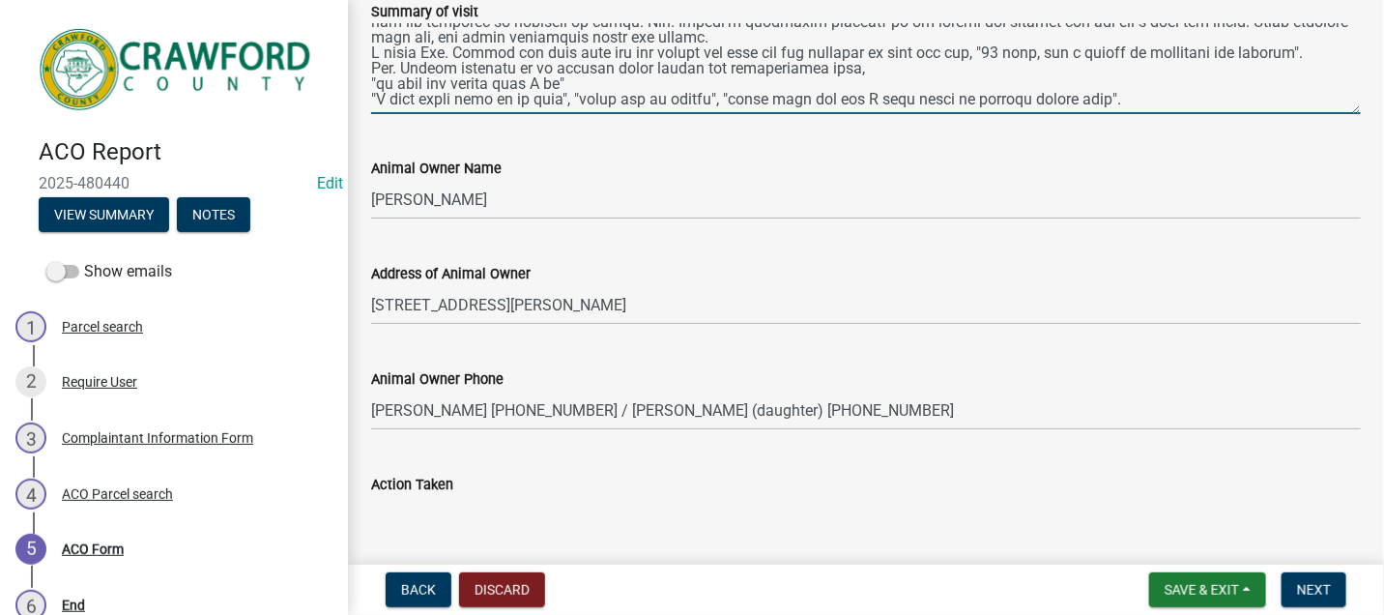
click at [578, 103] on textarea "Summary of visit" at bounding box center [866, 68] width 990 height 91
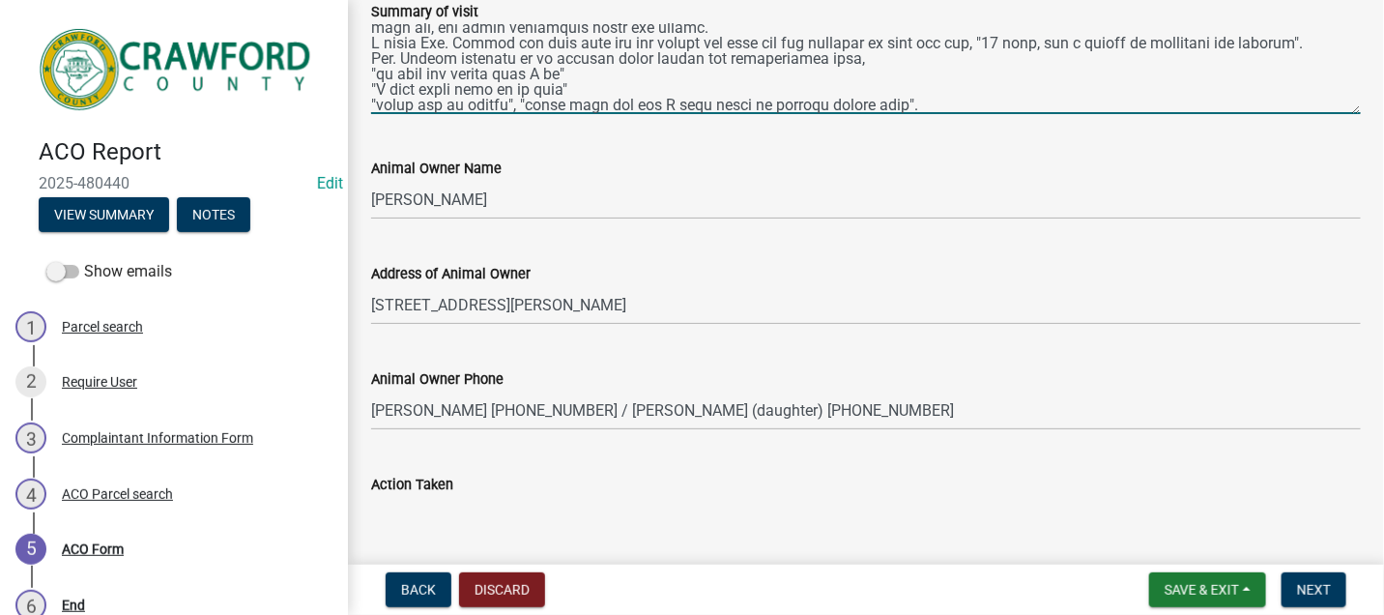
scroll to position [752, 0]
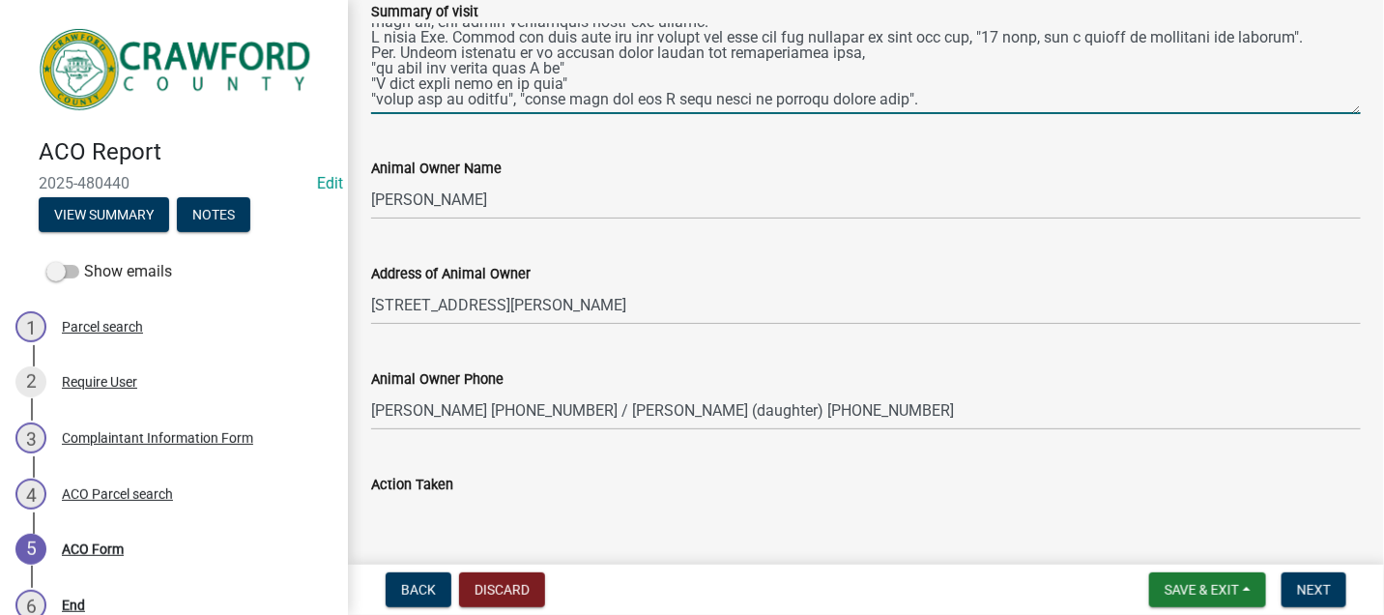
click at [524, 104] on textarea "Summary of visit" at bounding box center [866, 68] width 990 height 91
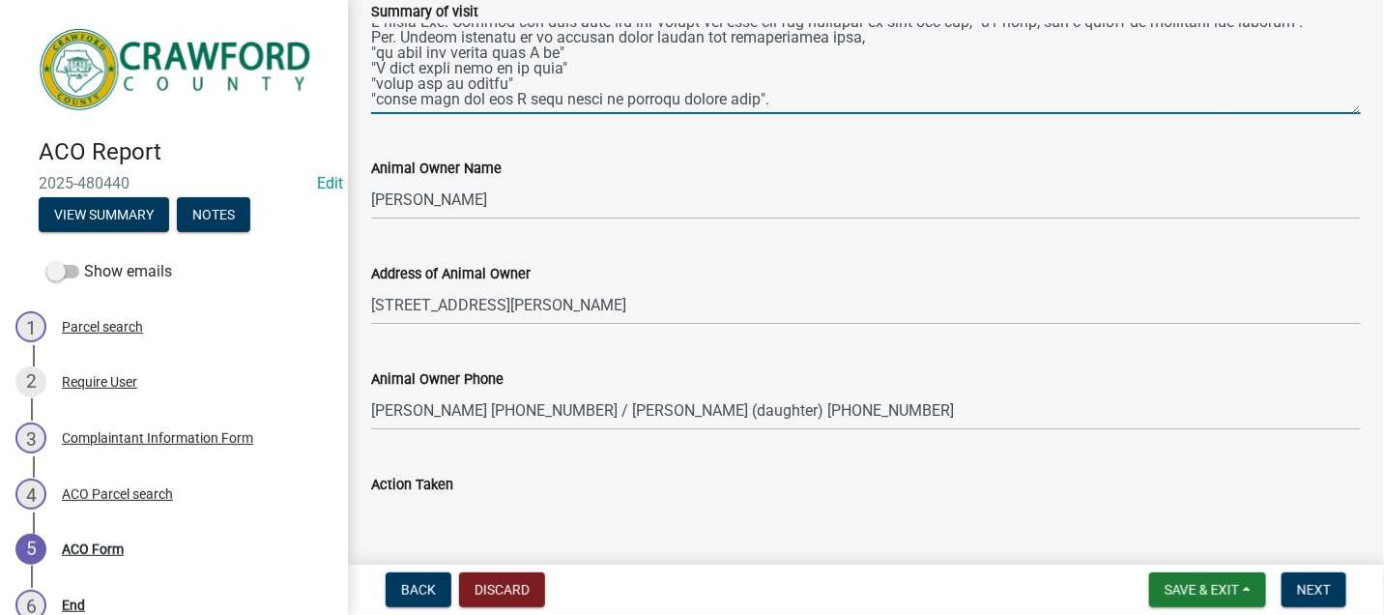
scroll to position [772, 0]
click at [782, 98] on textarea "Summary of visit" at bounding box center [866, 68] width 990 height 91
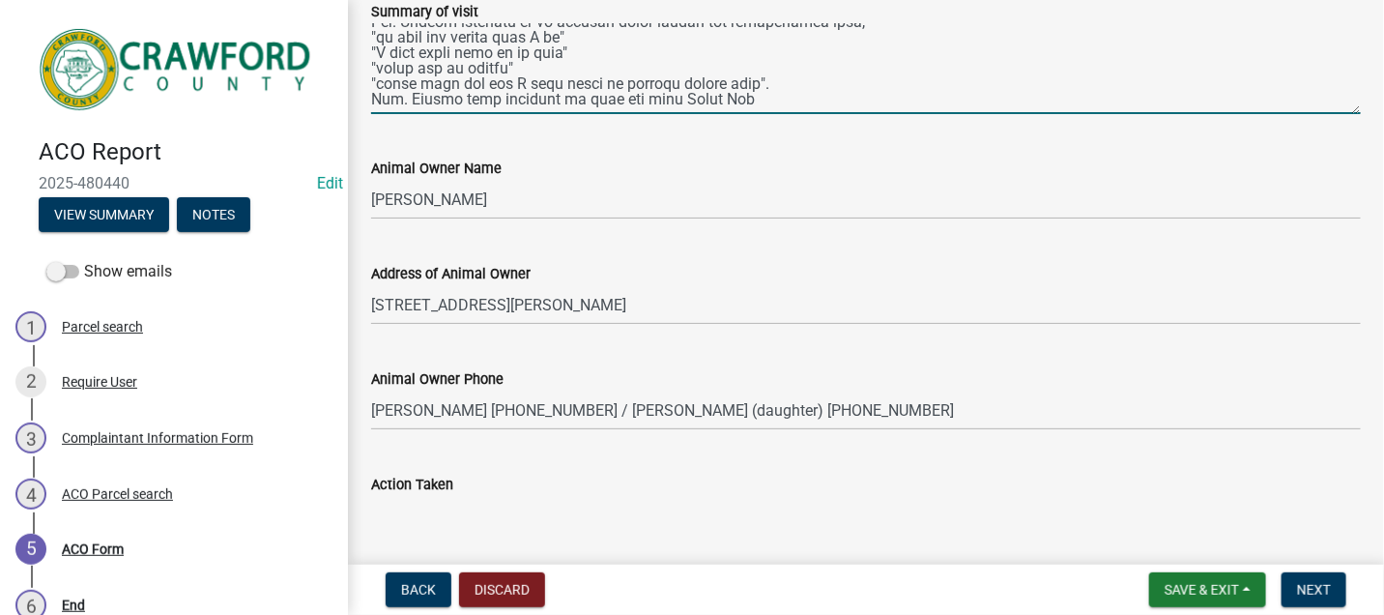
type textarea "[DATE] I arrived on scene at the location of [STREET_ADDRESS][PERSON_NAME] upon…"
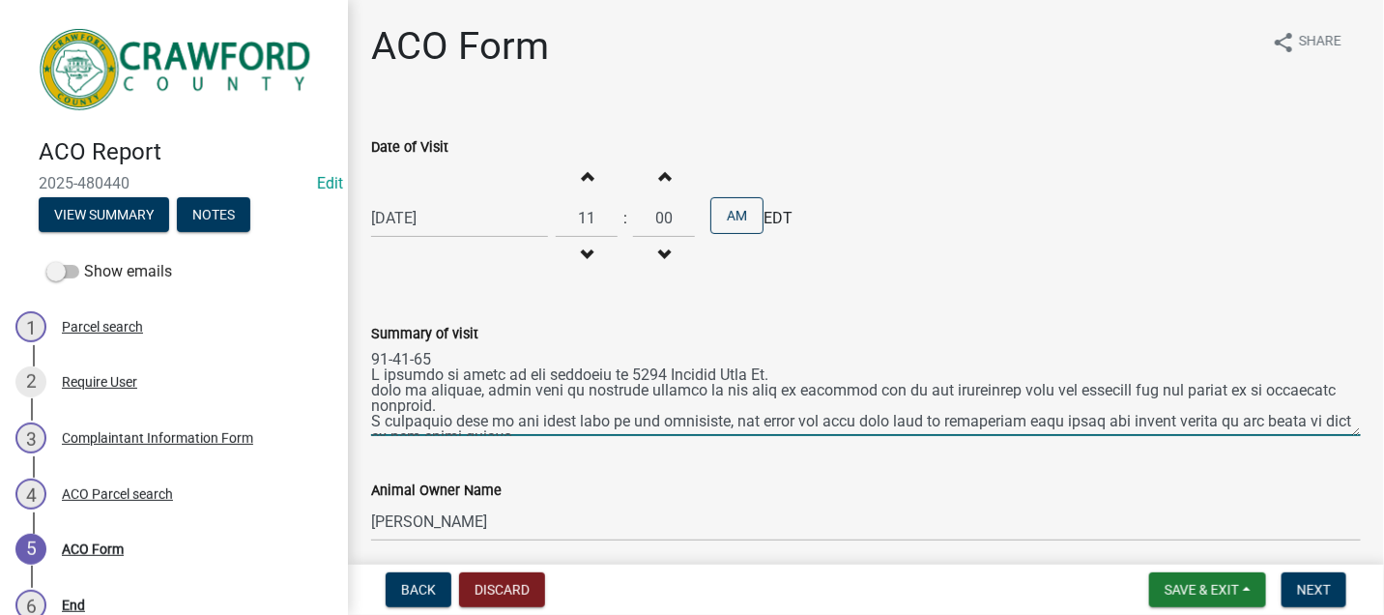
scroll to position [782, 0]
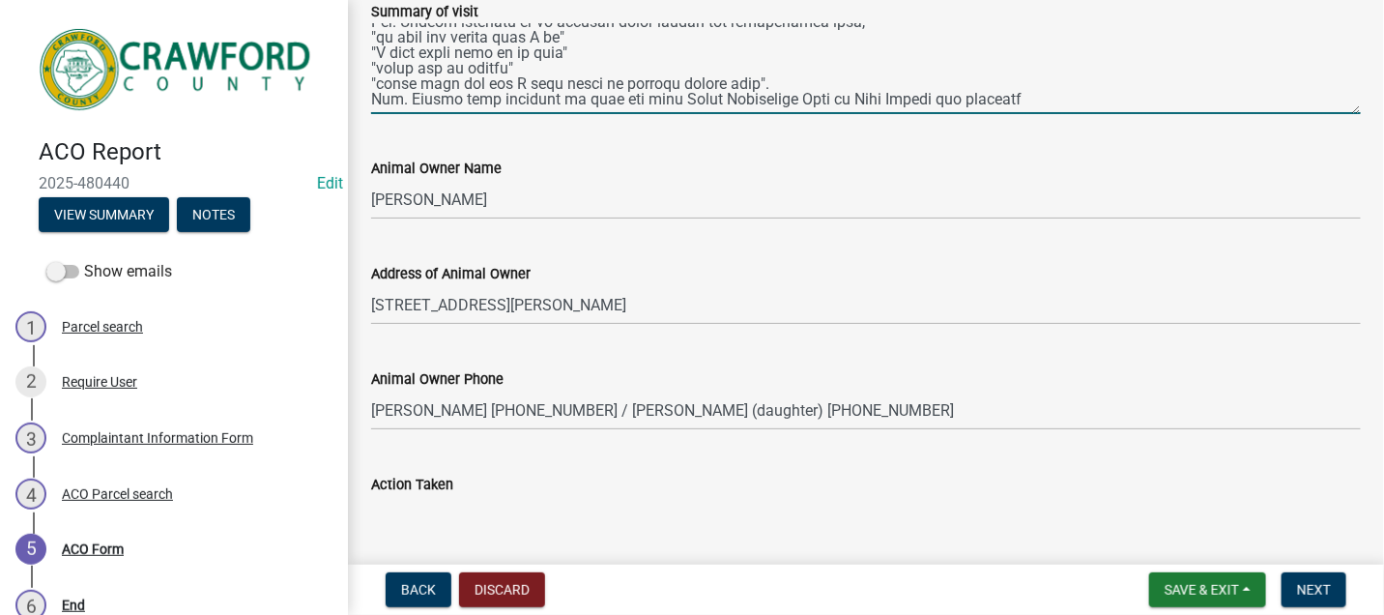
click at [1014, 106] on textarea "Summary of visit" at bounding box center [866, 68] width 990 height 91
click at [911, 106] on textarea "Summary of visit" at bounding box center [866, 68] width 990 height 91
click at [1247, 102] on textarea "Summary of visit" at bounding box center [866, 68] width 990 height 91
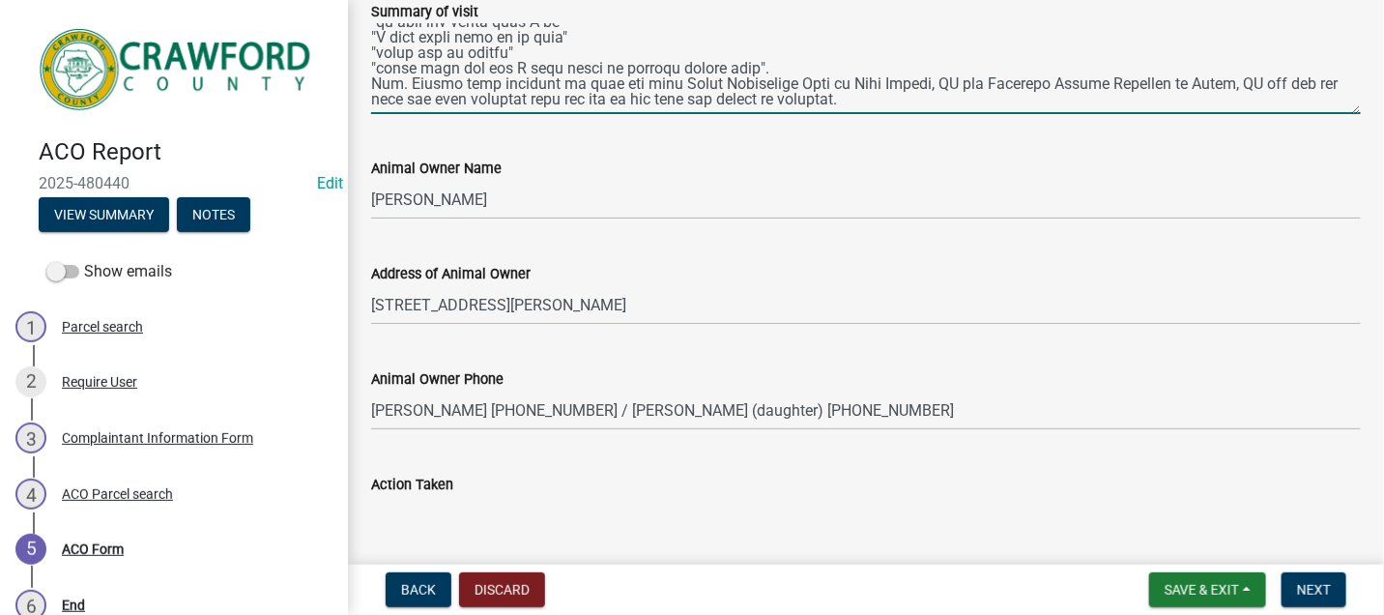
scroll to position [813, 0]
click at [867, 89] on textarea "Summary of visit" at bounding box center [866, 68] width 990 height 91
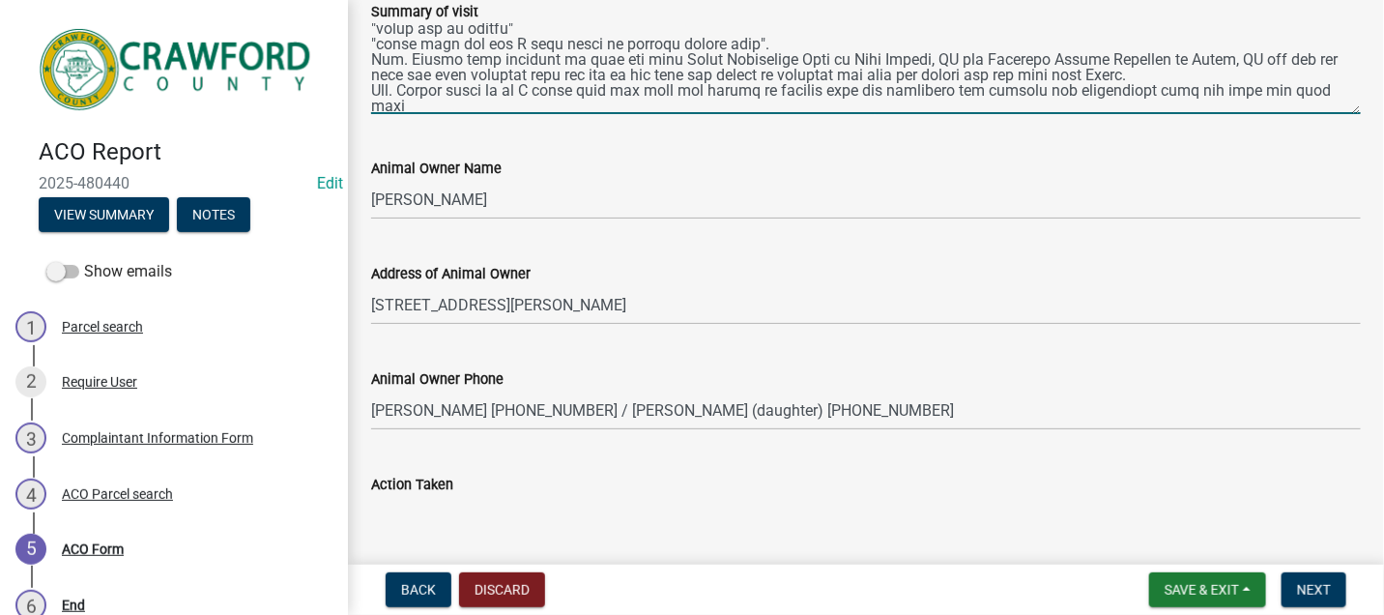
scroll to position [829, 0]
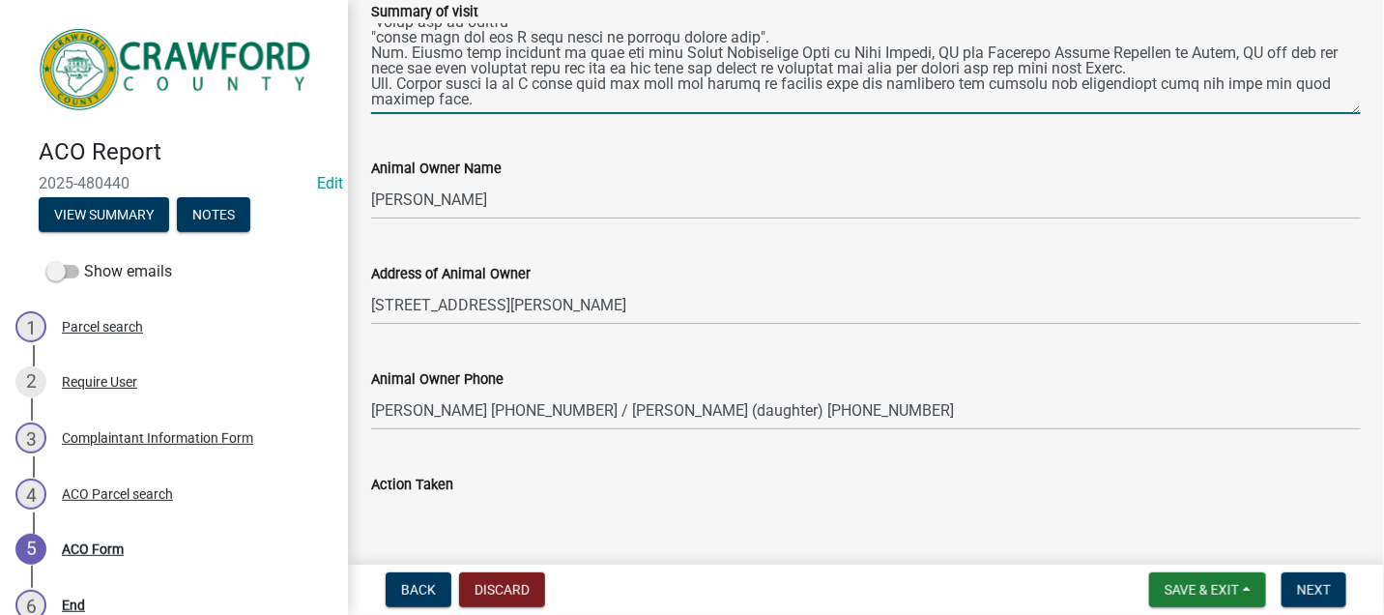
click at [749, 89] on textarea "Summary of visit" at bounding box center [866, 68] width 990 height 91
click at [544, 106] on textarea "Summary of visit" at bounding box center [866, 68] width 990 height 91
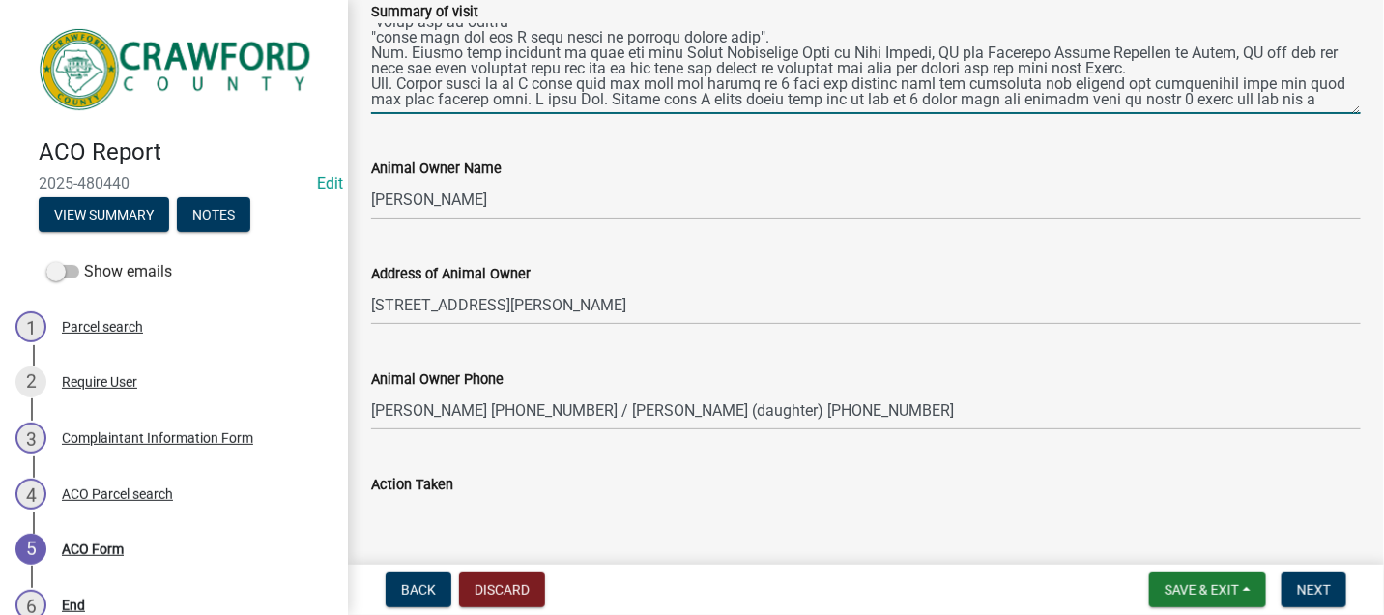
scroll to position [844, 0]
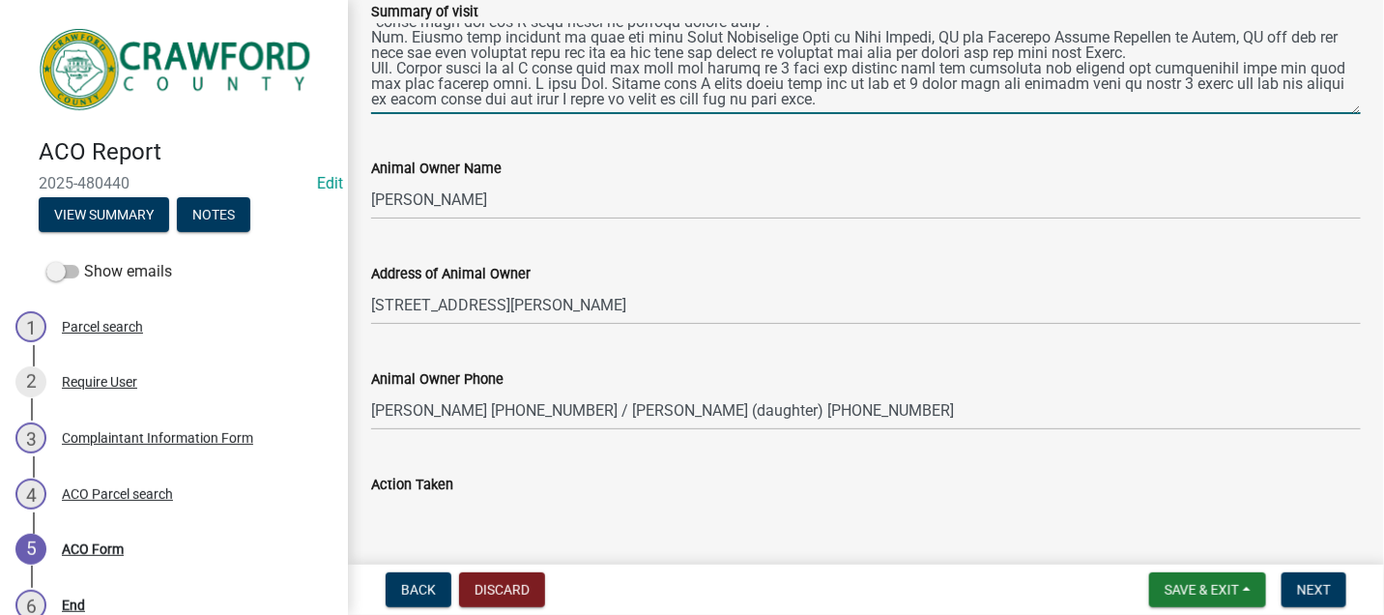
click at [907, 106] on textarea "Summary of visit" at bounding box center [866, 68] width 990 height 91
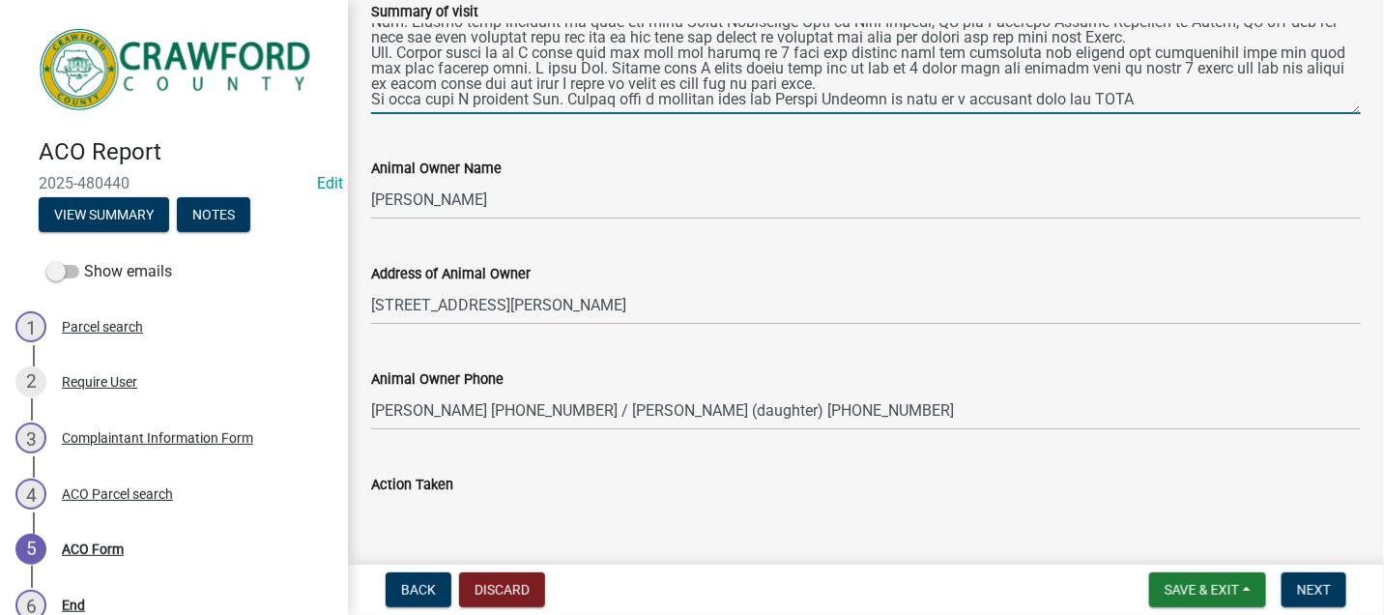
click at [1077, 107] on textarea "Summary of visit" at bounding box center [866, 68] width 990 height 91
click at [1125, 103] on textarea "Summary of visit" at bounding box center [866, 68] width 990 height 91
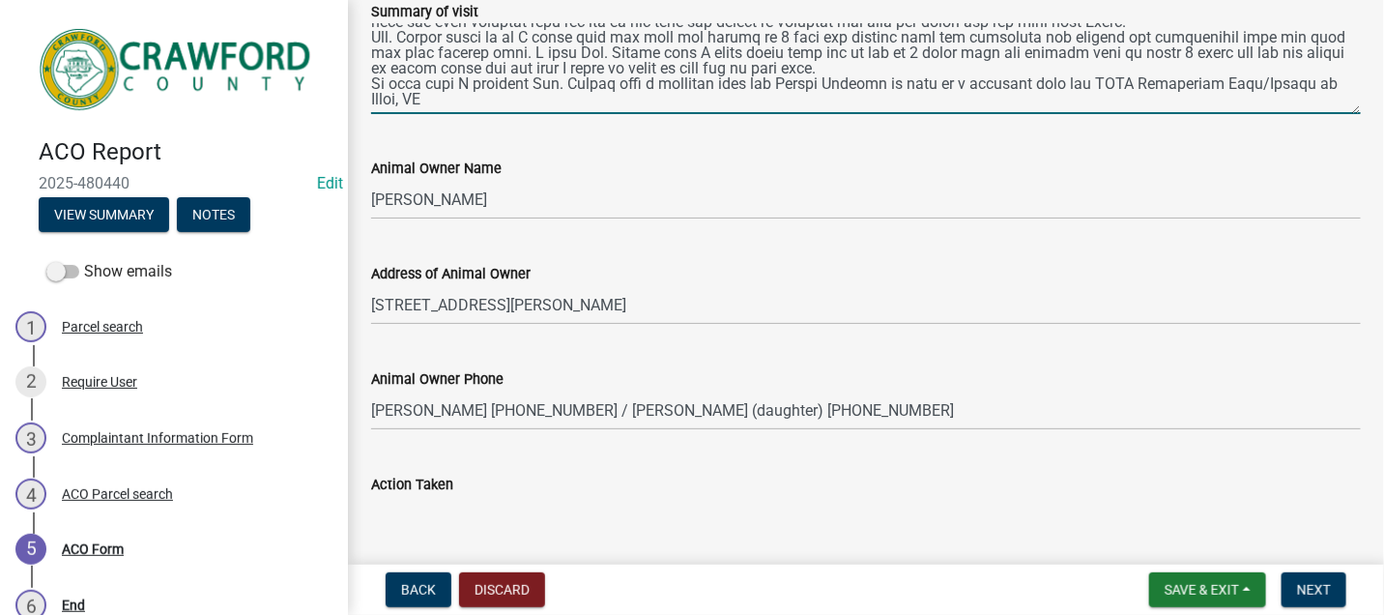
scroll to position [891, 0]
click at [452, 76] on textarea "Summary of visit" at bounding box center [866, 68] width 990 height 91
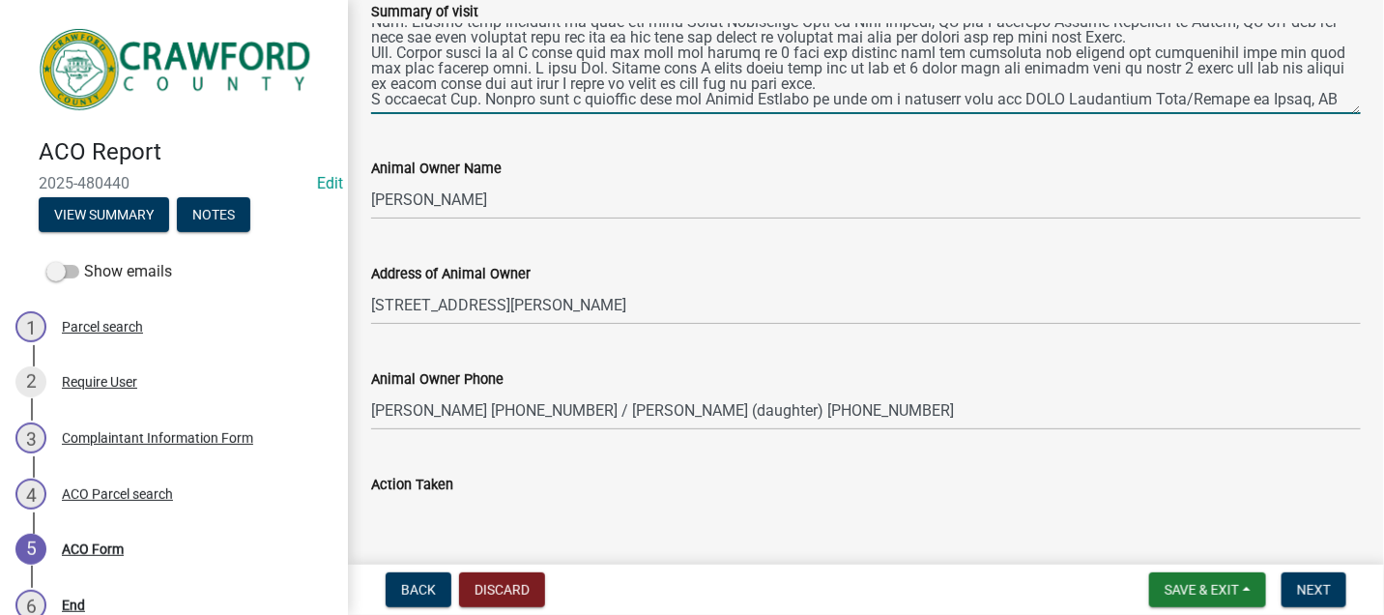
click at [378, 96] on textarea "Summary of visit" at bounding box center [866, 68] width 990 height 91
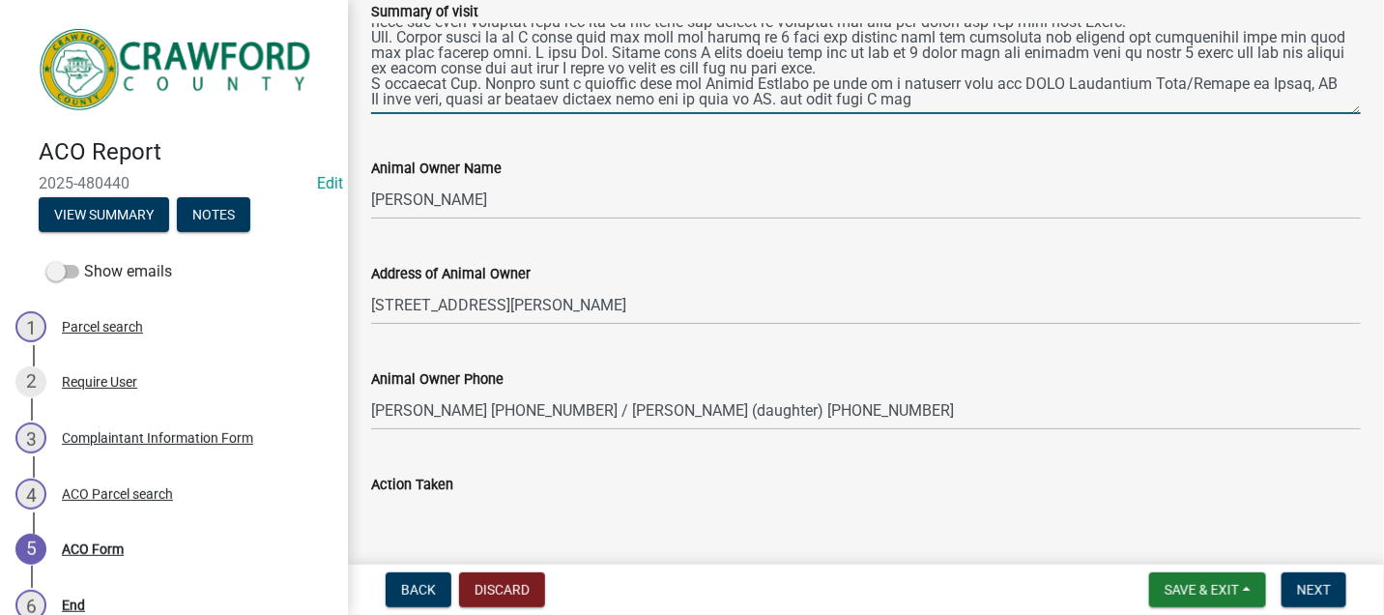
click at [785, 92] on textarea "Summary of visit" at bounding box center [866, 68] width 990 height 91
click at [921, 92] on textarea "Summary of visit" at bounding box center [866, 68] width 990 height 91
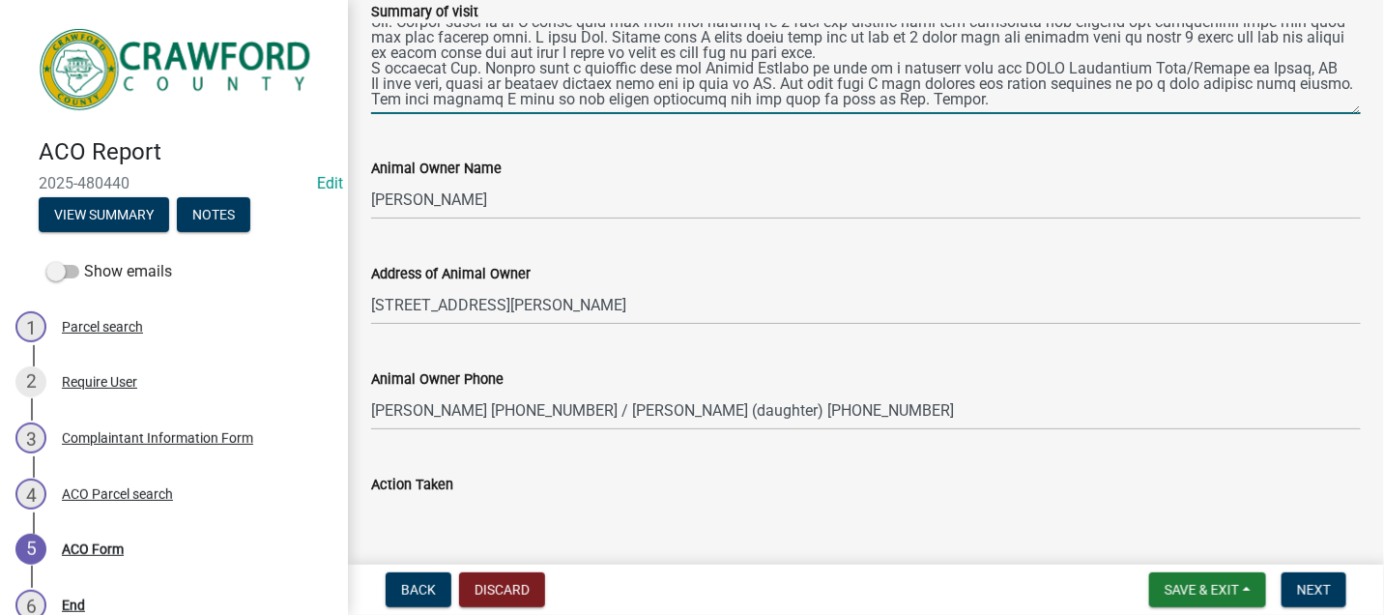
click at [902, 58] on textarea "Summary of visit" at bounding box center [866, 68] width 990 height 91
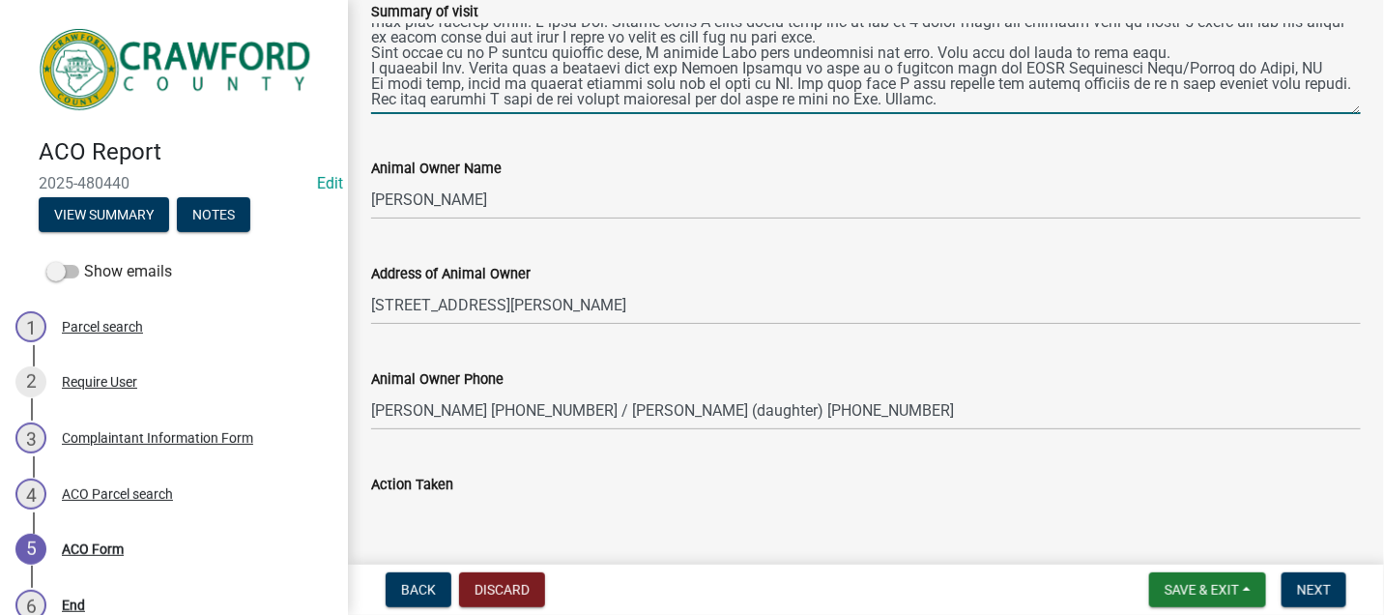
scroll to position [927, 0]
click at [999, 87] on textarea "Summary of visit" at bounding box center [866, 68] width 990 height 91
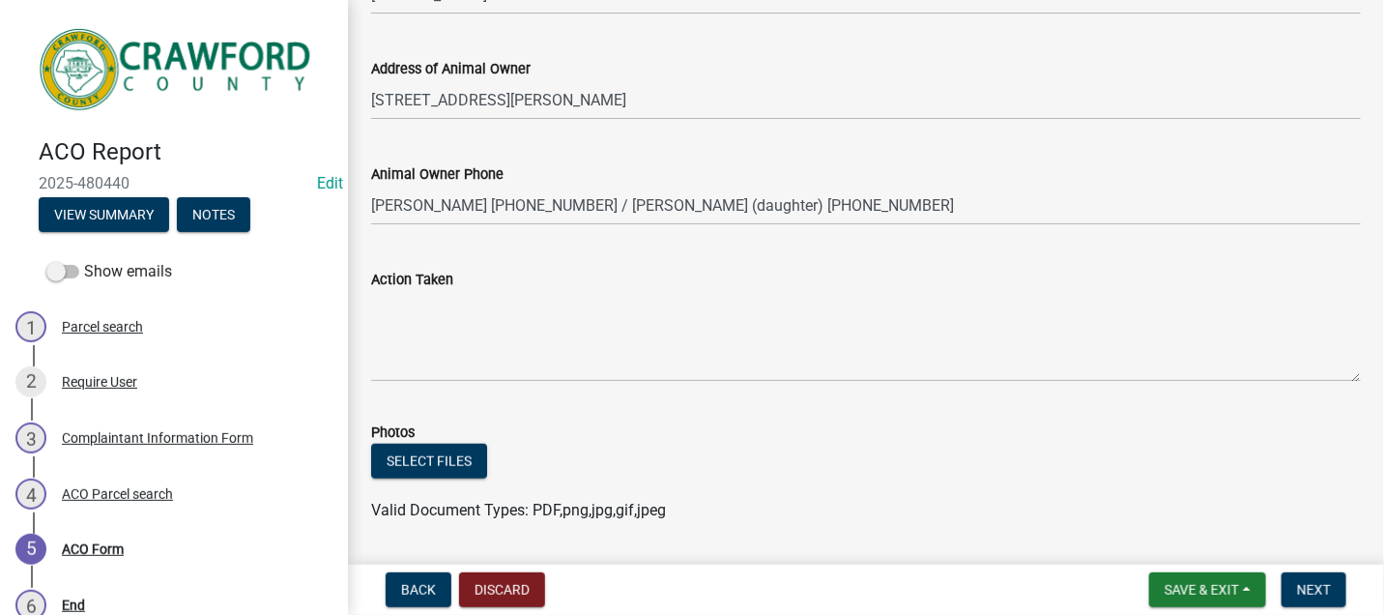
scroll to position [644, 0]
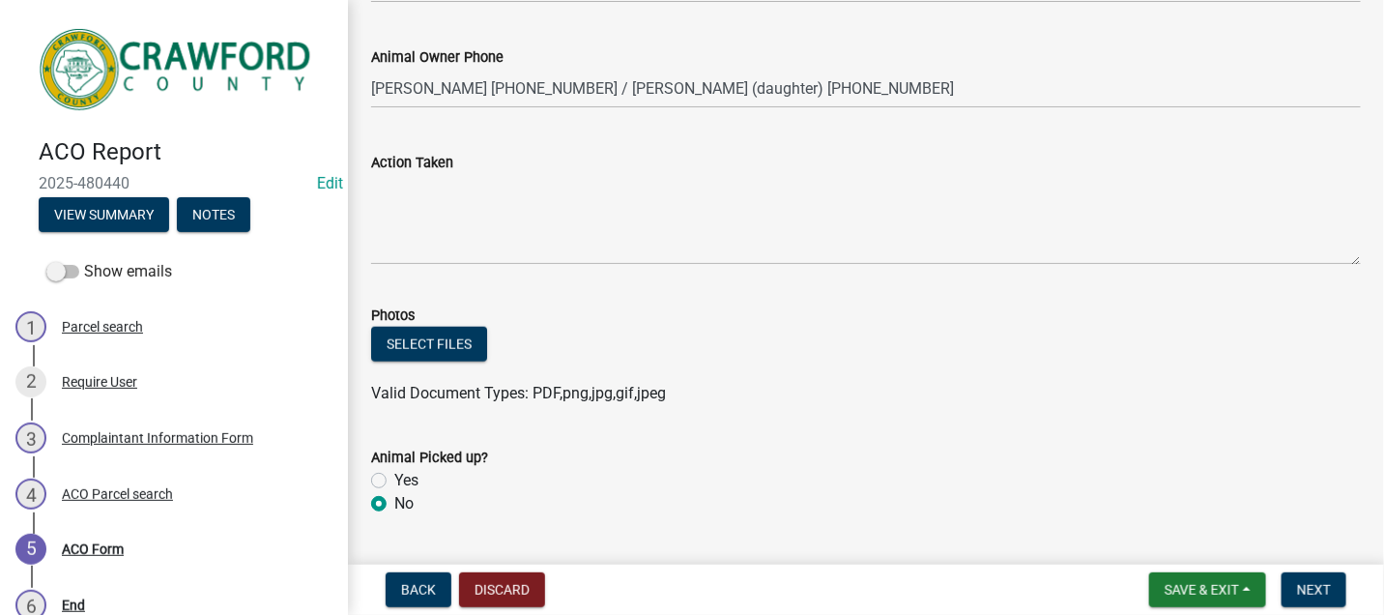
type textarea "[DATE] I arrived on scene at the location of [STREET_ADDRESS][PERSON_NAME] upon…"
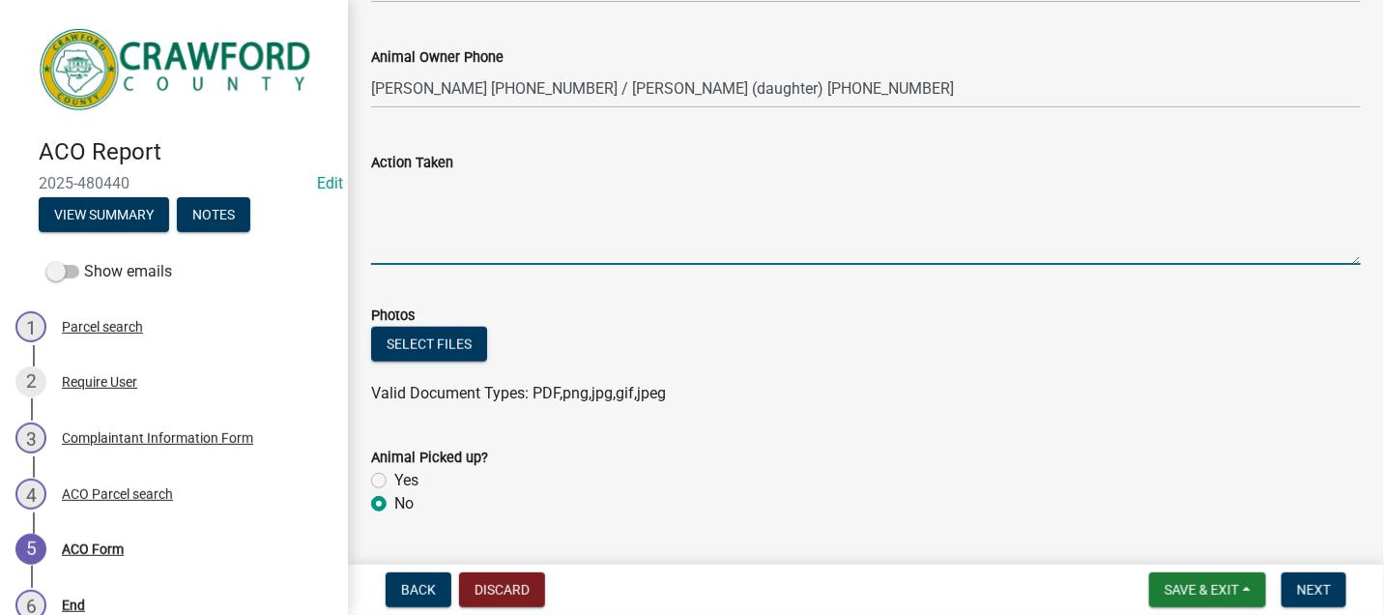
click at [411, 191] on textarea "Action Taken" at bounding box center [866, 219] width 990 height 91
click at [379, 189] on textarea "Follow up in 2 weeks" at bounding box center [866, 219] width 990 height 91
click at [571, 193] on textarea "AC follow up in 2 weeks" at bounding box center [866, 219] width 990 height 91
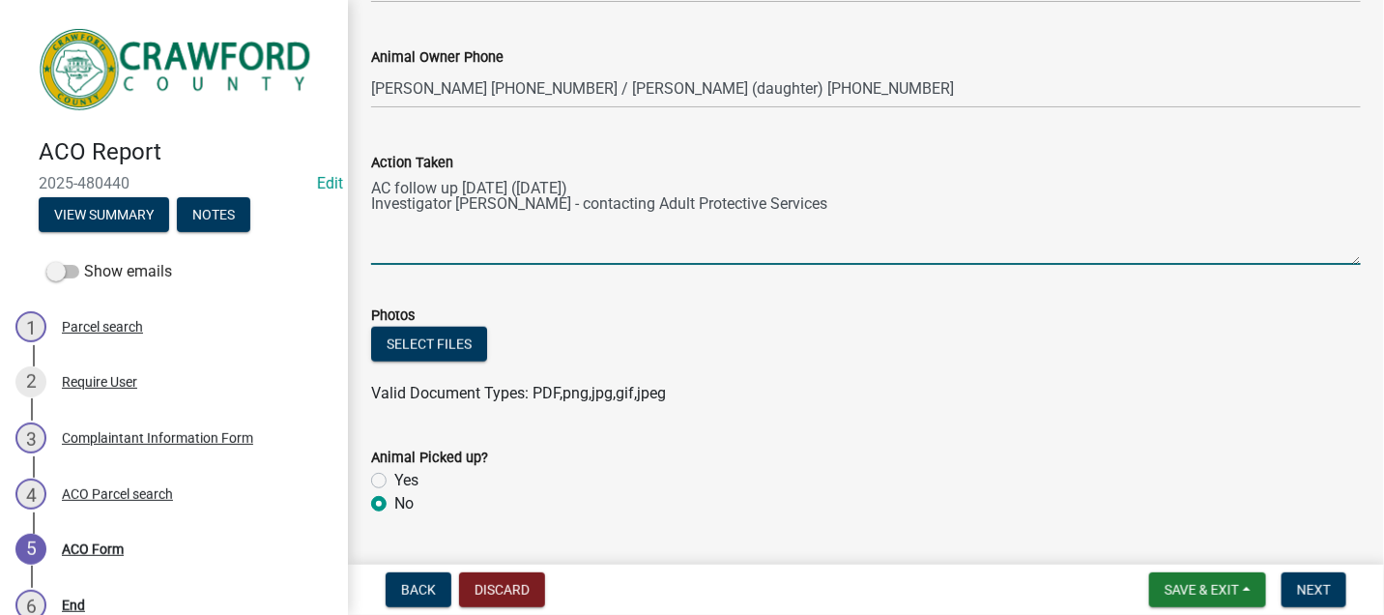
click at [388, 188] on textarea "AC follow up in 2 weeks (09-30-25) Investigator Sapp - contacting Adult Protect…" at bounding box center [866, 219] width 990 height 91
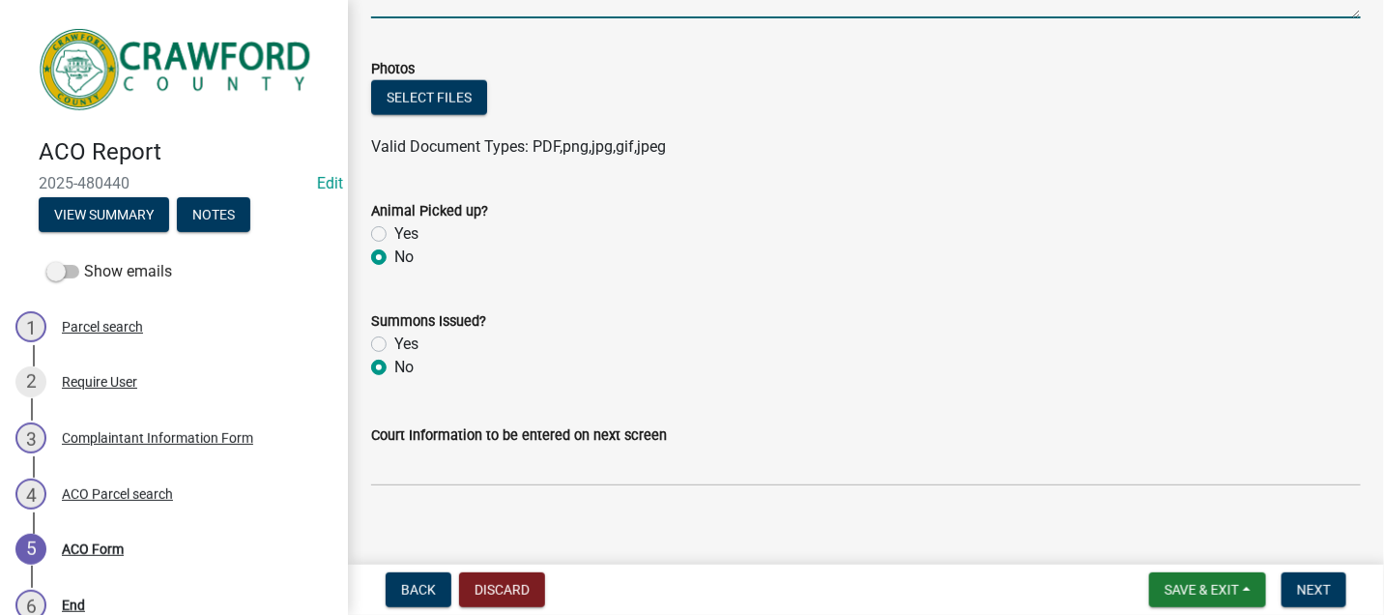
scroll to position [909, 0]
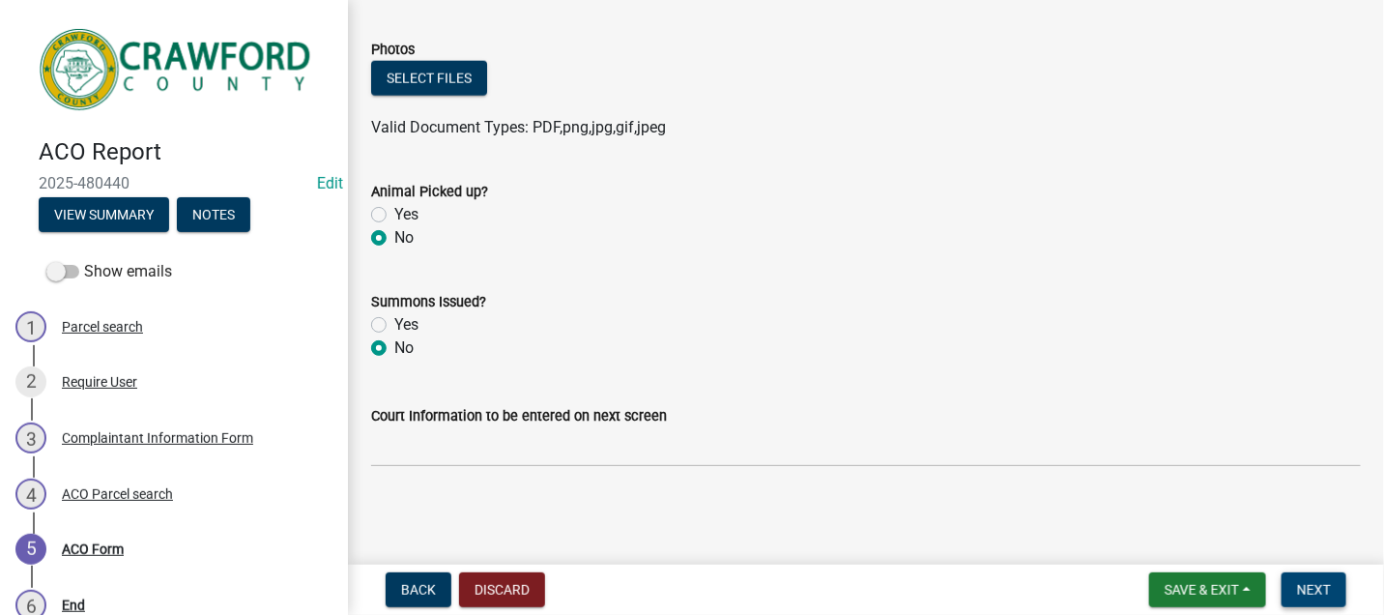
type textarea "AC - follow up in 2 weeks (09-30-25) Investigator Sapp - contacting Adult Prote…"
click at [1317, 588] on span "Next" at bounding box center [1314, 589] width 34 height 15
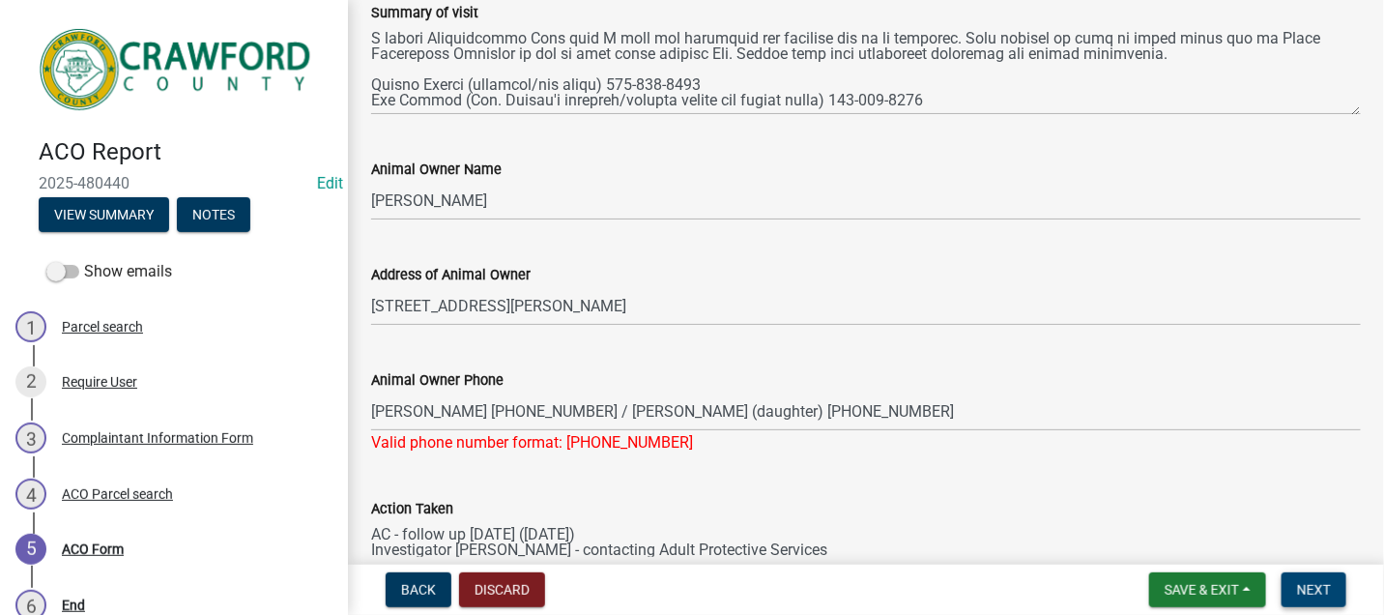
scroll to position [288, 0]
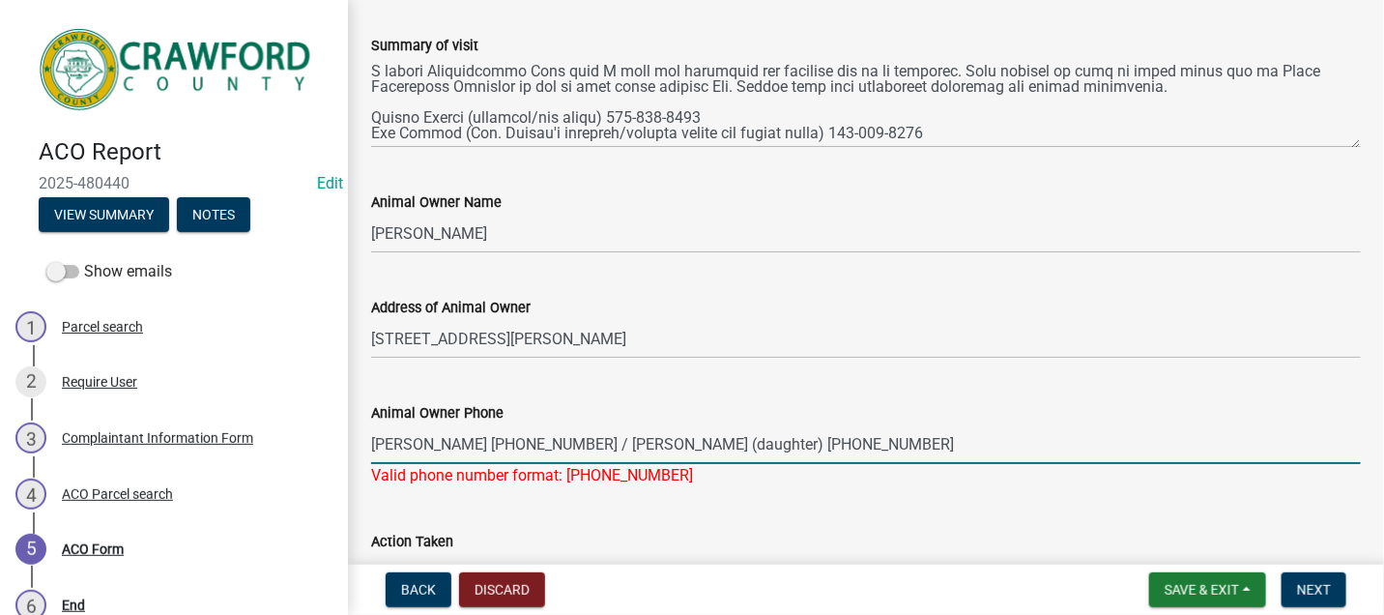
drag, startPoint x: 806, startPoint y: 444, endPoint x: 515, endPoint y: 449, distance: 290.9
click at [515, 449] on input "[PERSON_NAME] [PHONE_NUMBER] / [PERSON_NAME] (daughter) [PHONE_NUMBER]" at bounding box center [866, 444] width 990 height 40
click at [416, 443] on input "Vivian 478-508-8512" at bounding box center [866, 444] width 990 height 40
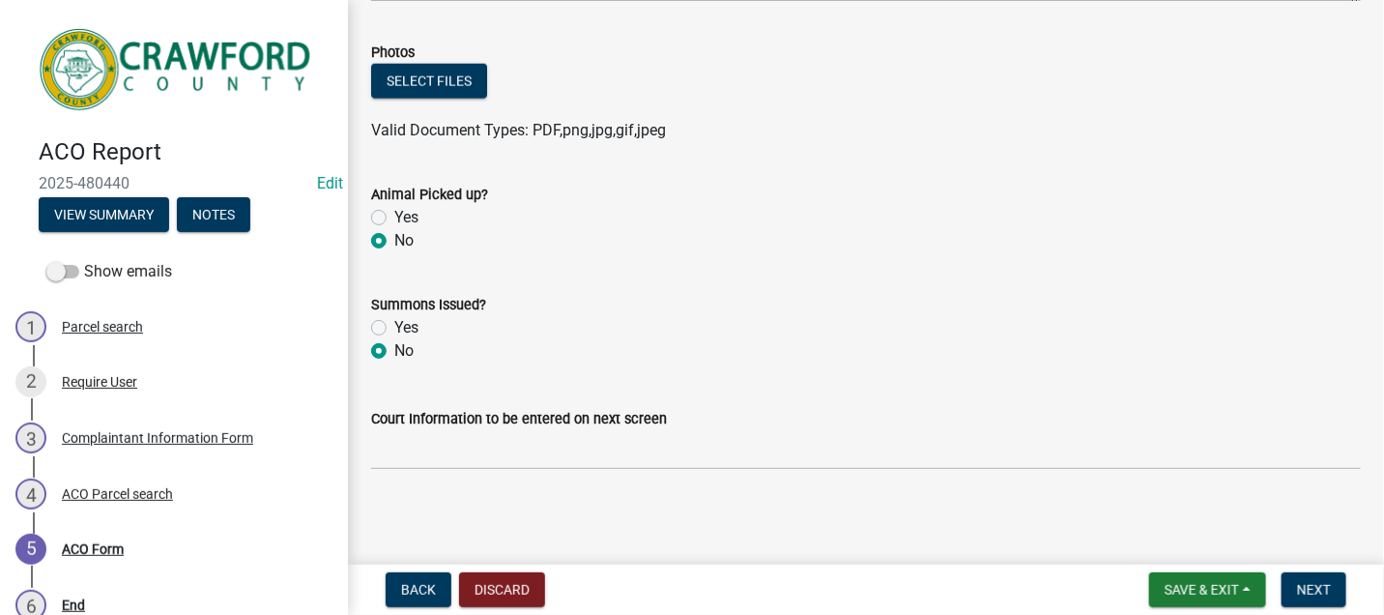
scroll to position [932, 0]
type input "478-508-8512"
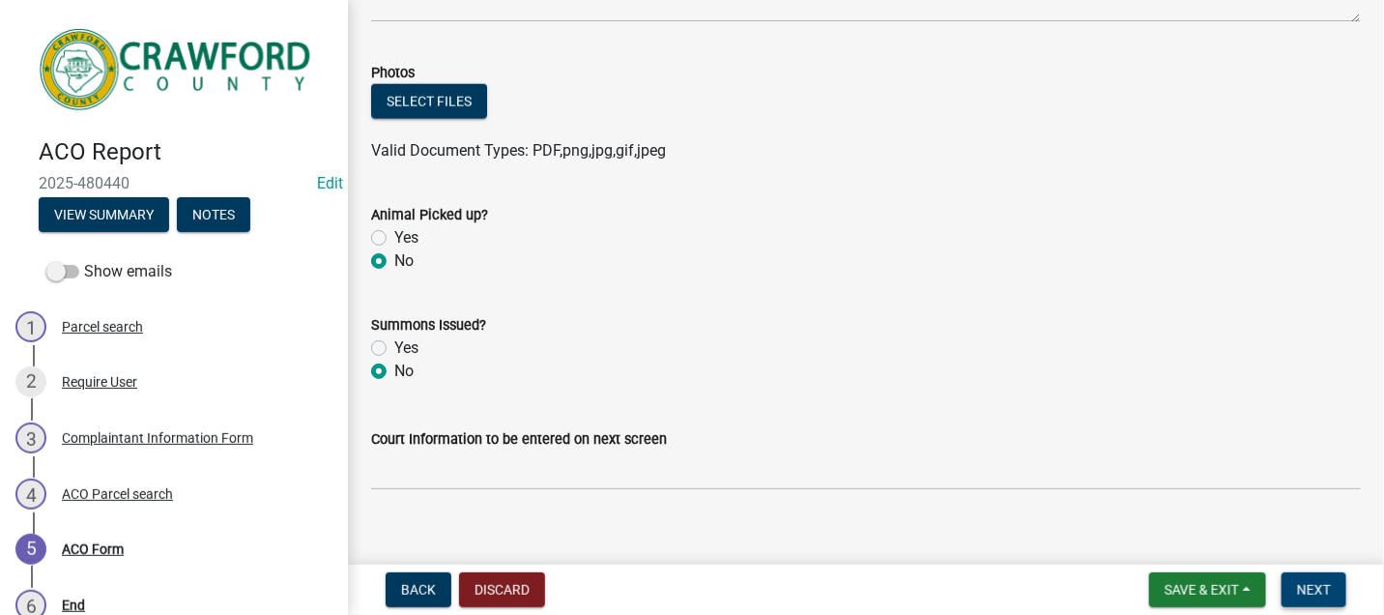
click at [1299, 585] on span "Next" at bounding box center [1314, 589] width 34 height 15
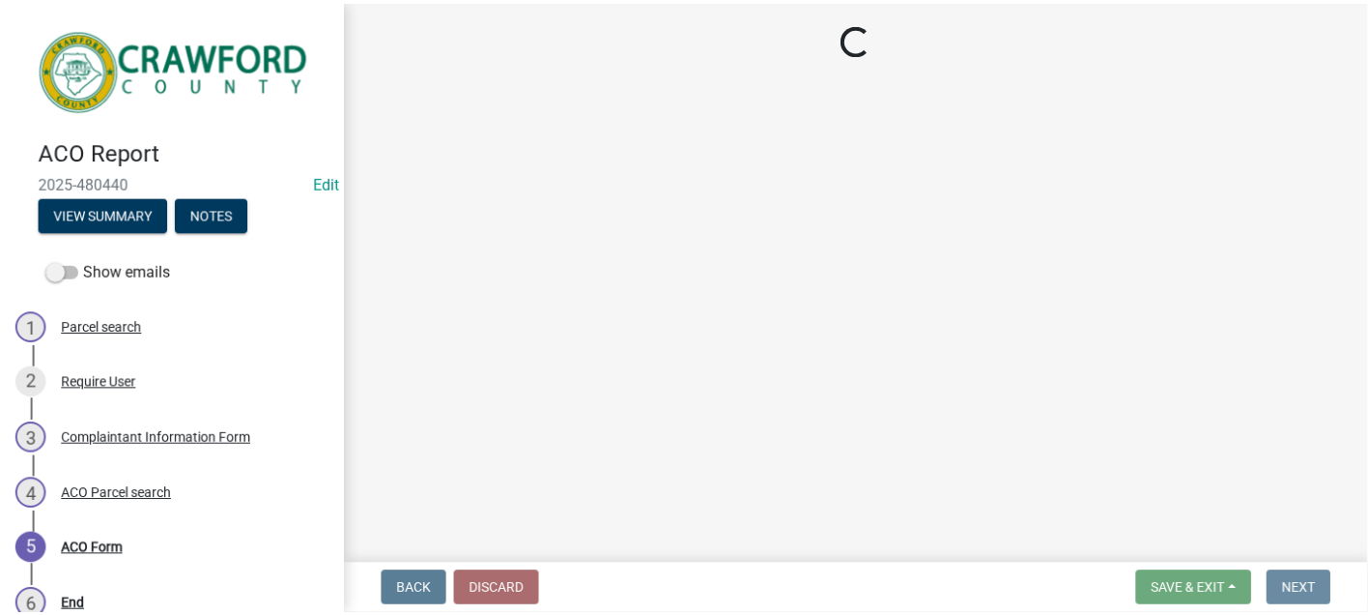
scroll to position [0, 0]
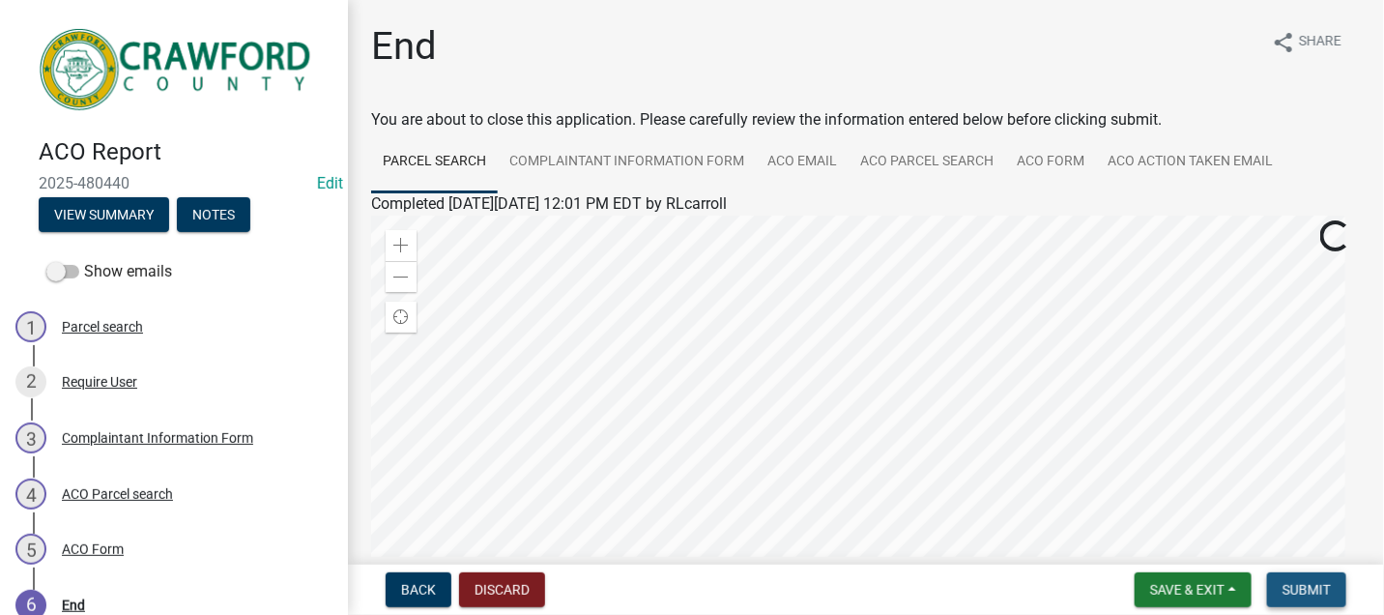
click at [1305, 588] on span "Submit" at bounding box center [1306, 589] width 48 height 15
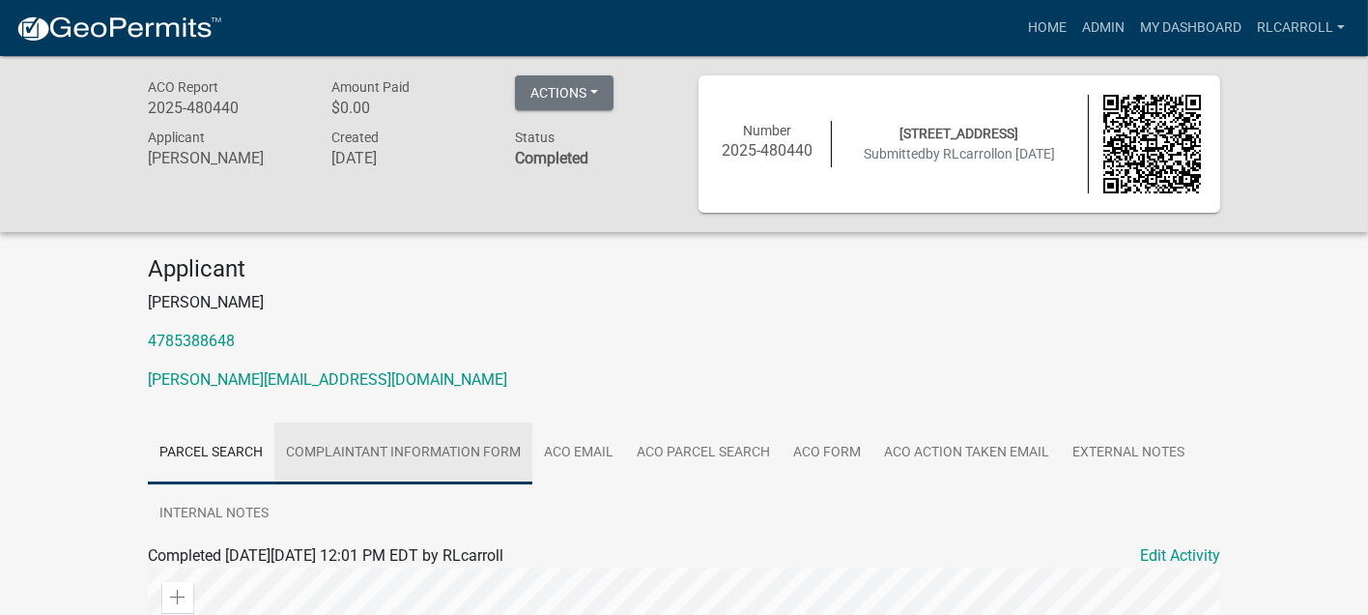
click at [452, 445] on link "Complaintant Information Form" at bounding box center [403, 453] width 258 height 62
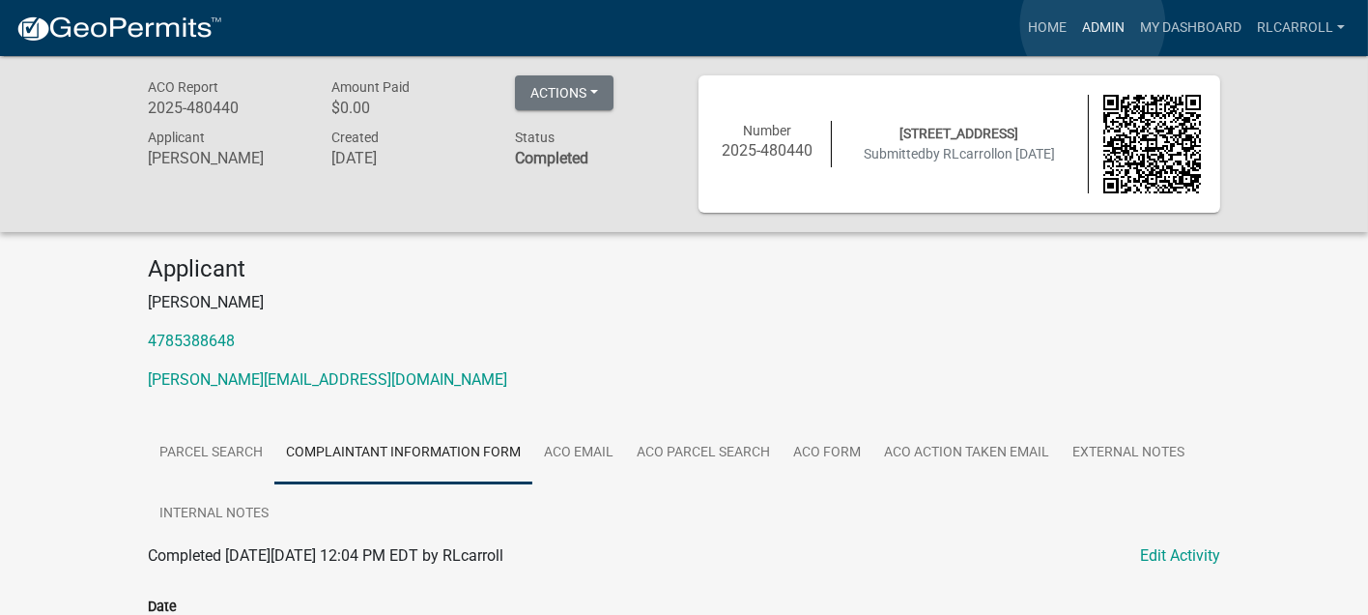
click at [1093, 24] on link "Admin" at bounding box center [1104, 28] width 58 height 37
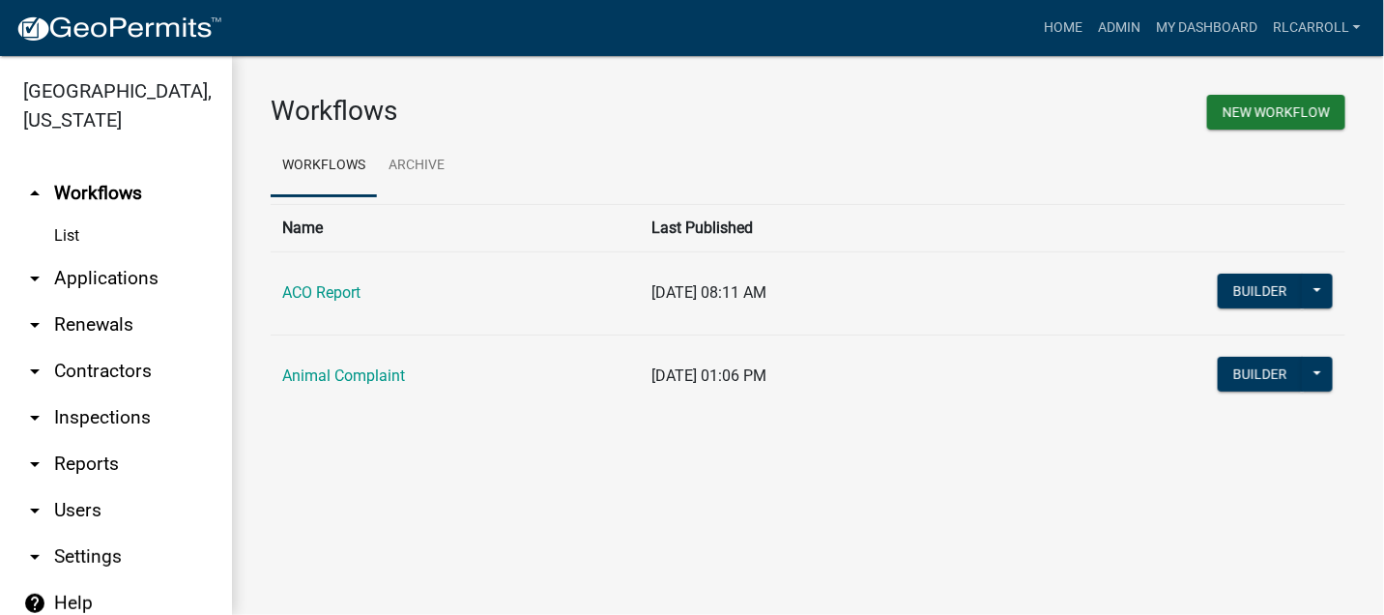
click at [104, 277] on link "arrow_drop_down Applications" at bounding box center [116, 278] width 232 height 46
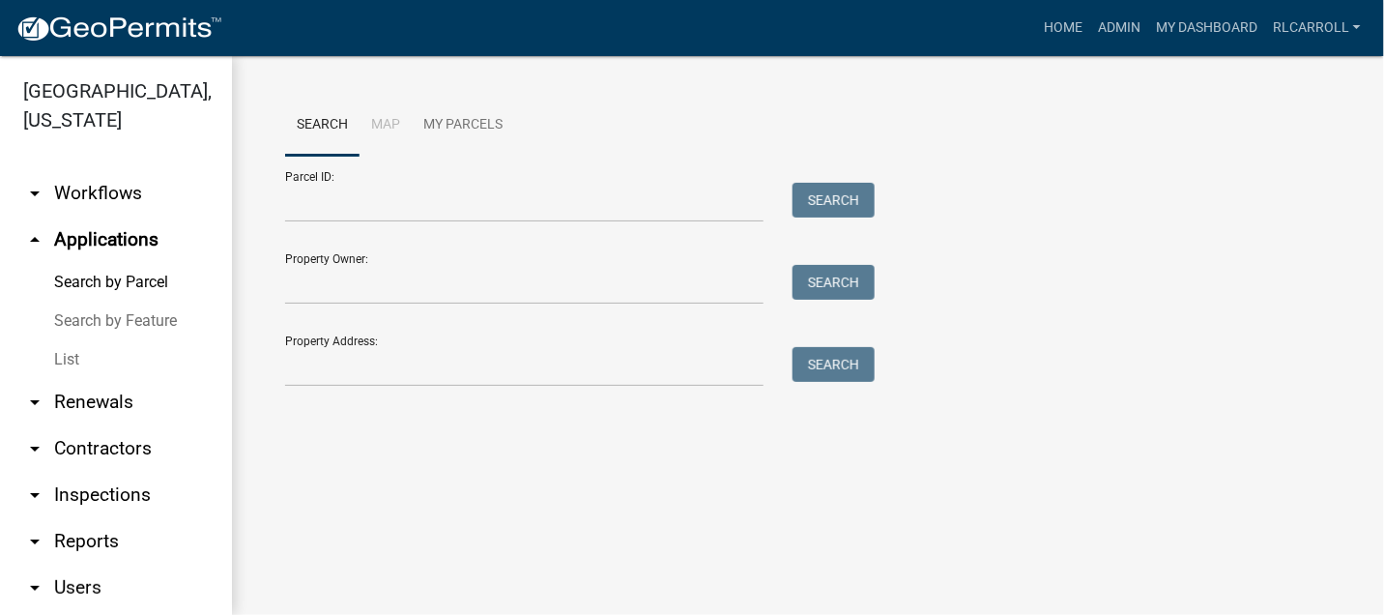
click at [110, 357] on link "List" at bounding box center [116, 359] width 232 height 39
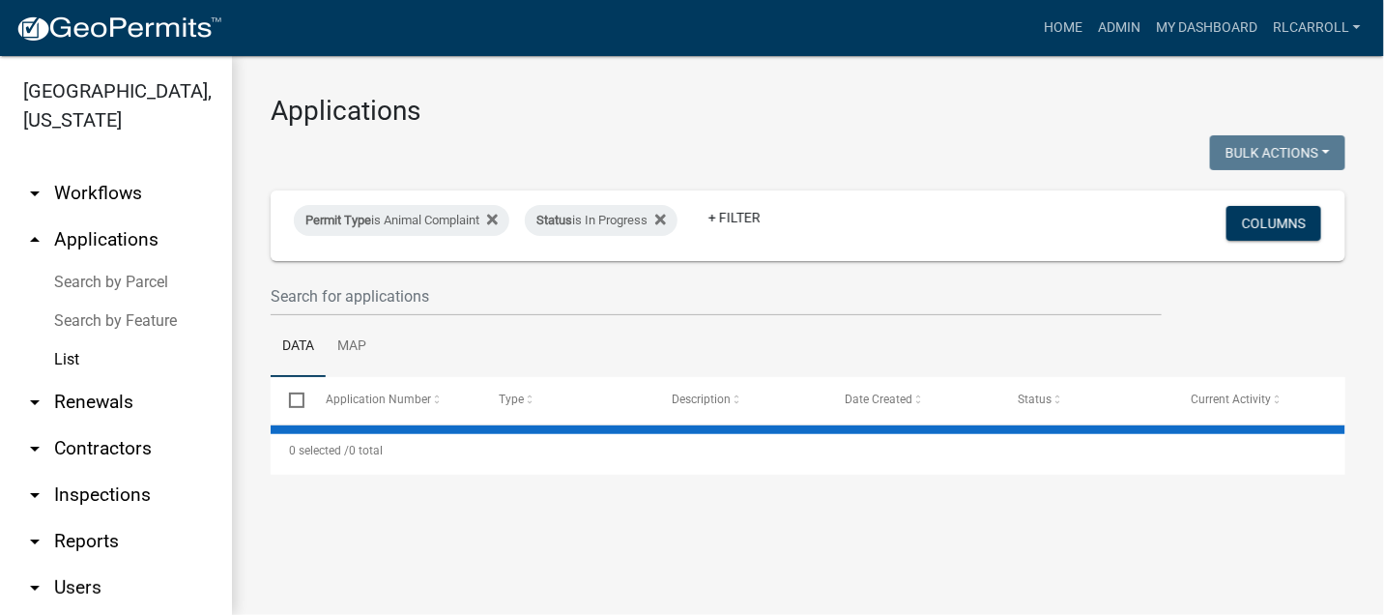
select select "3: 100"
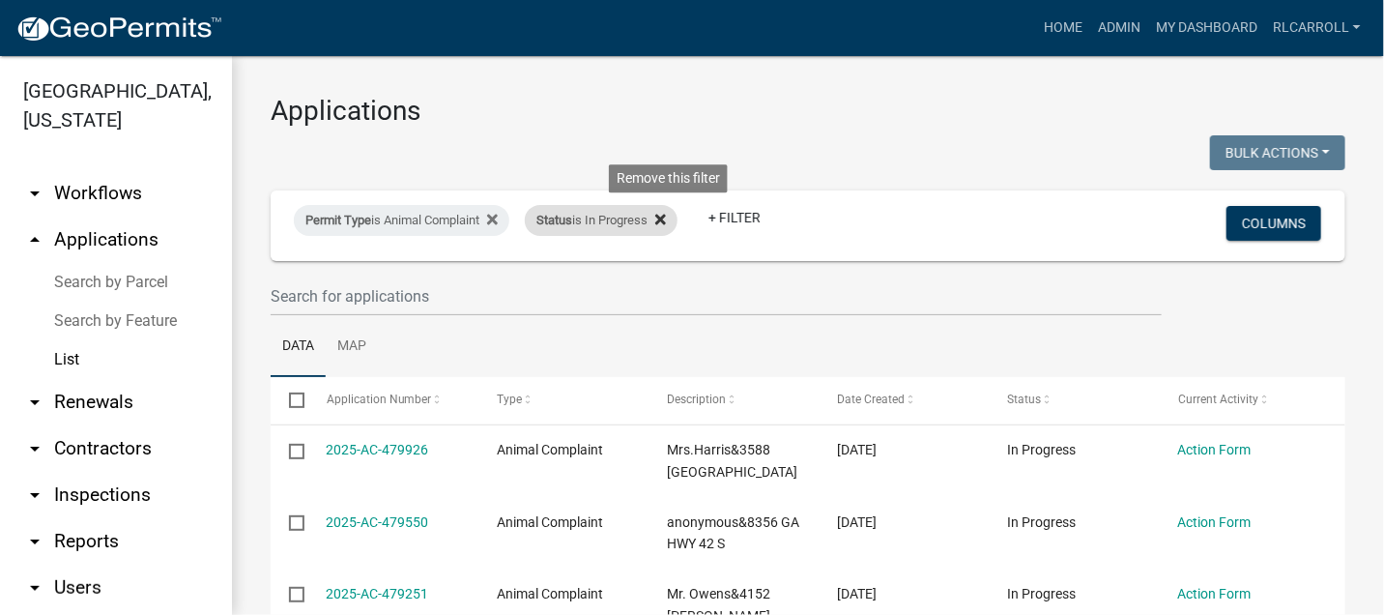
click at [666, 220] on icon at bounding box center [660, 219] width 11 height 11
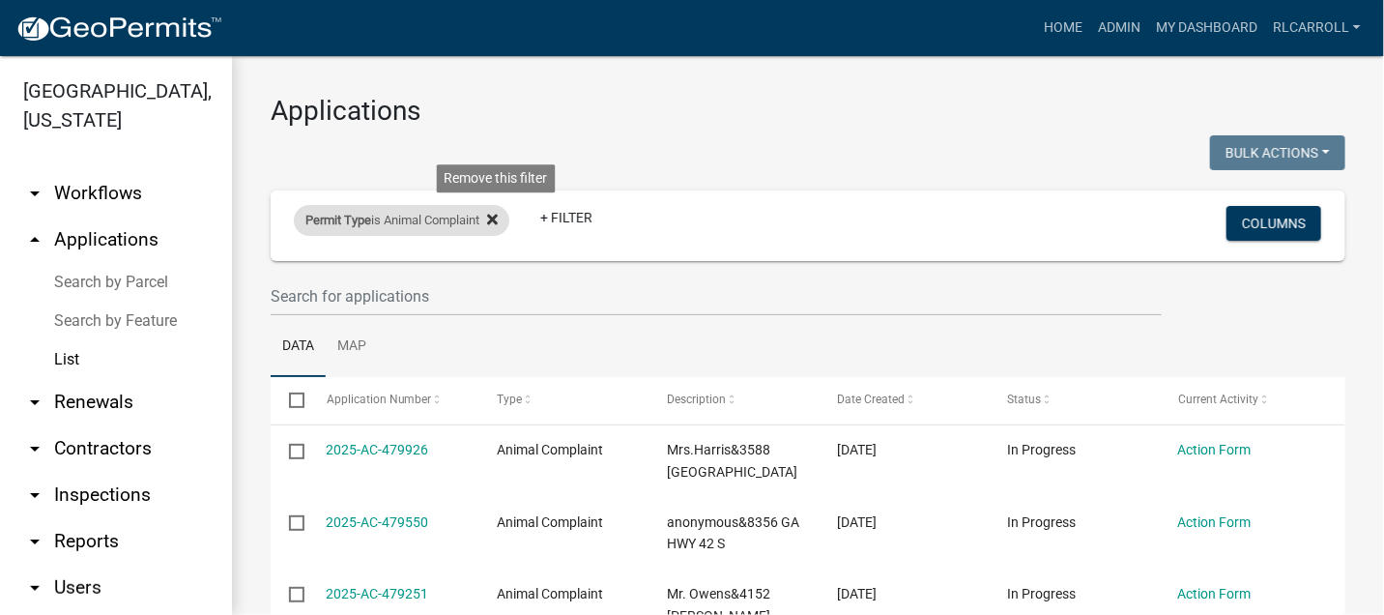
click at [497, 219] on icon at bounding box center [492, 219] width 11 height 15
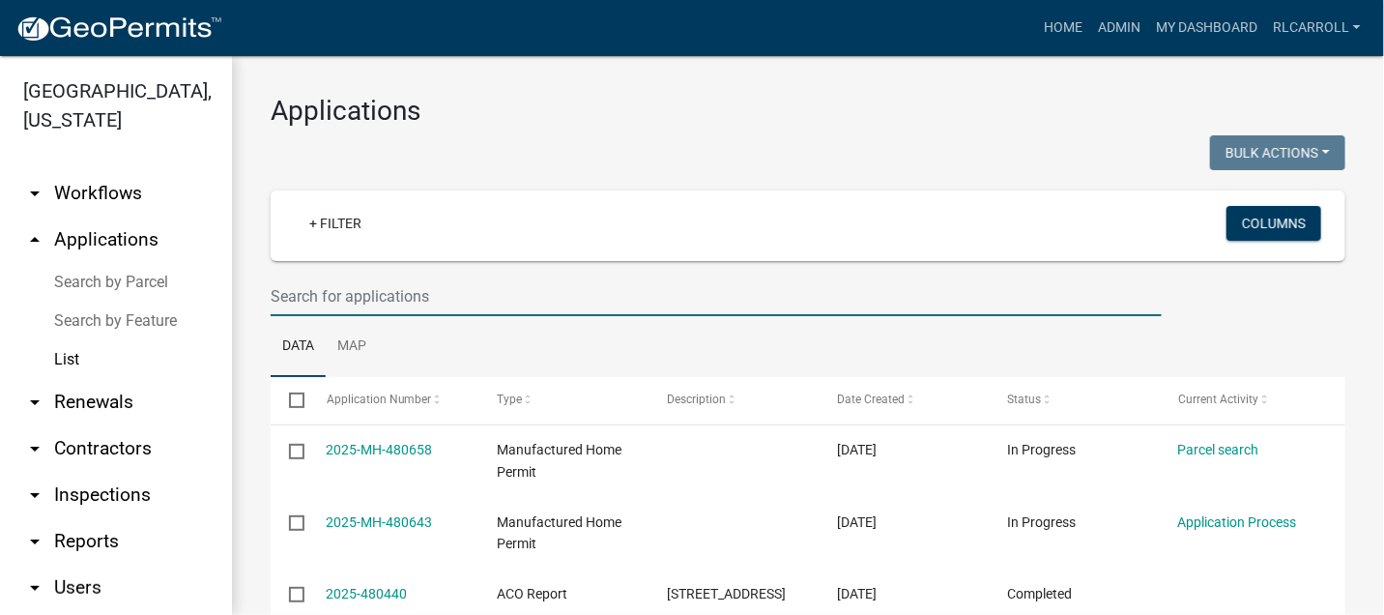
click at [302, 299] on input "text" at bounding box center [716, 296] width 891 height 40
type input "2847 hort"
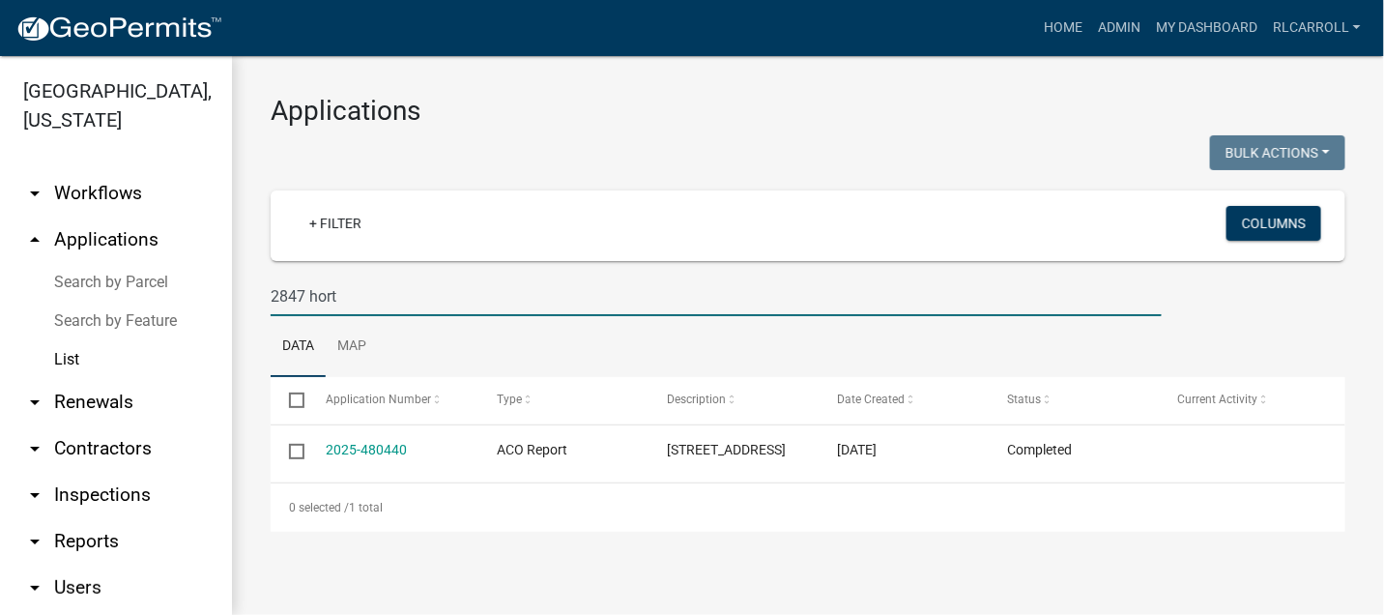
drag, startPoint x: 360, startPoint y: 297, endPoint x: 232, endPoint y: 293, distance: 128.6
click at [235, 294] on div "Applications Bulk Actions Void Expire Lock Withdraw + Filter Columns 2847 hort …" at bounding box center [808, 312] width 1152 height 513
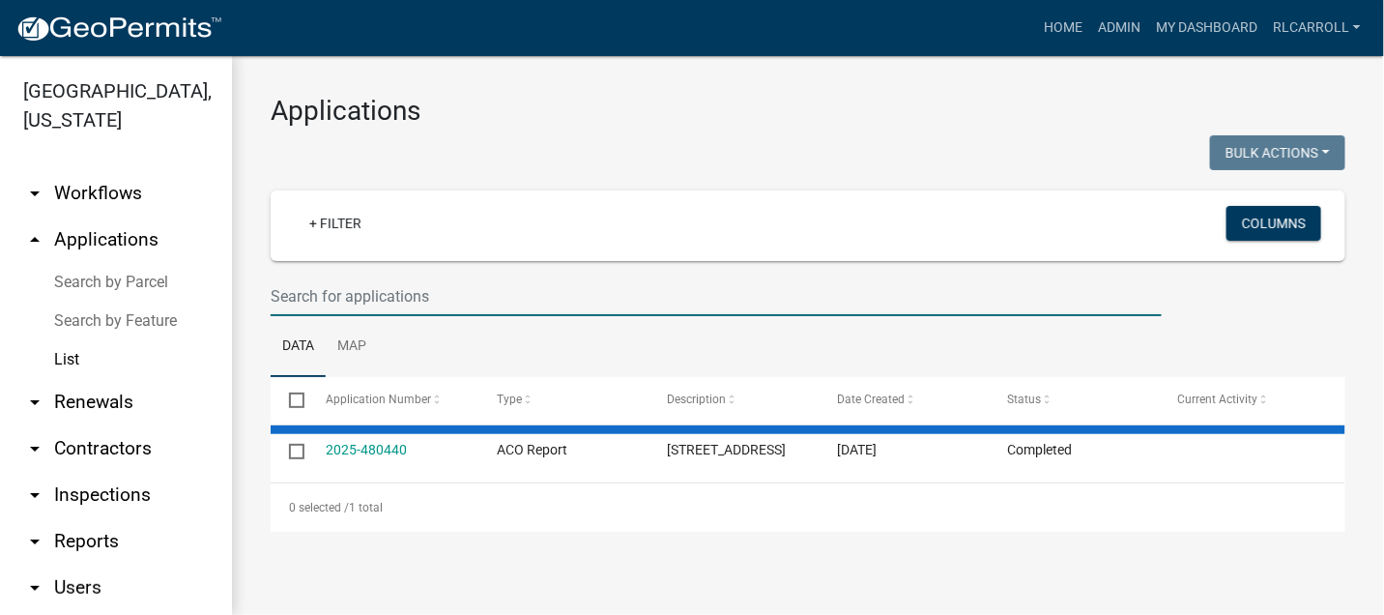
select select "3: 100"
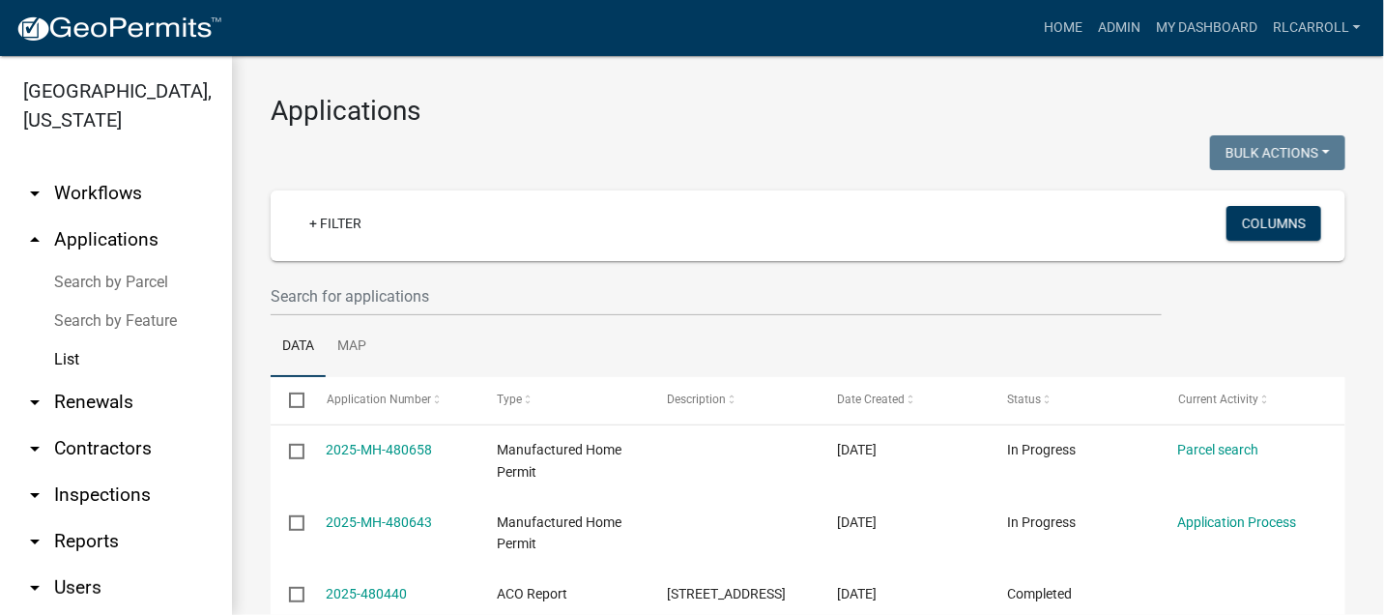
click at [95, 350] on link "List" at bounding box center [116, 359] width 232 height 39
click at [353, 219] on link "+ Filter" at bounding box center [335, 223] width 83 height 35
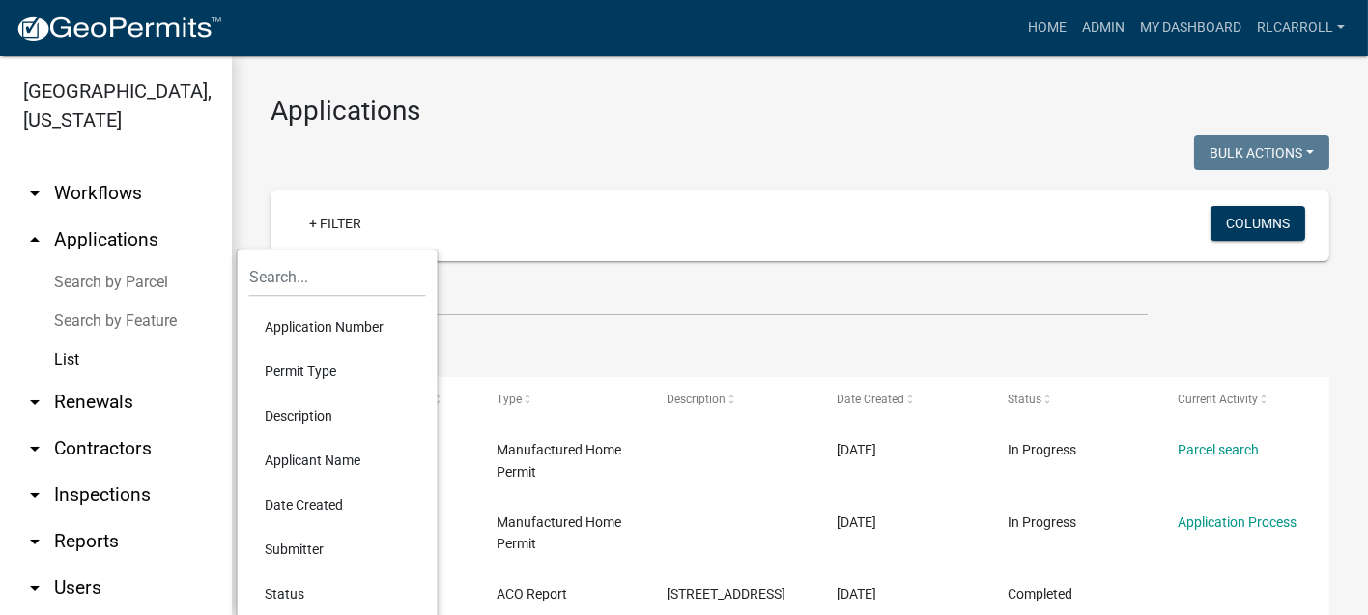
click at [326, 366] on li "Permit Type" at bounding box center [337, 371] width 177 height 44
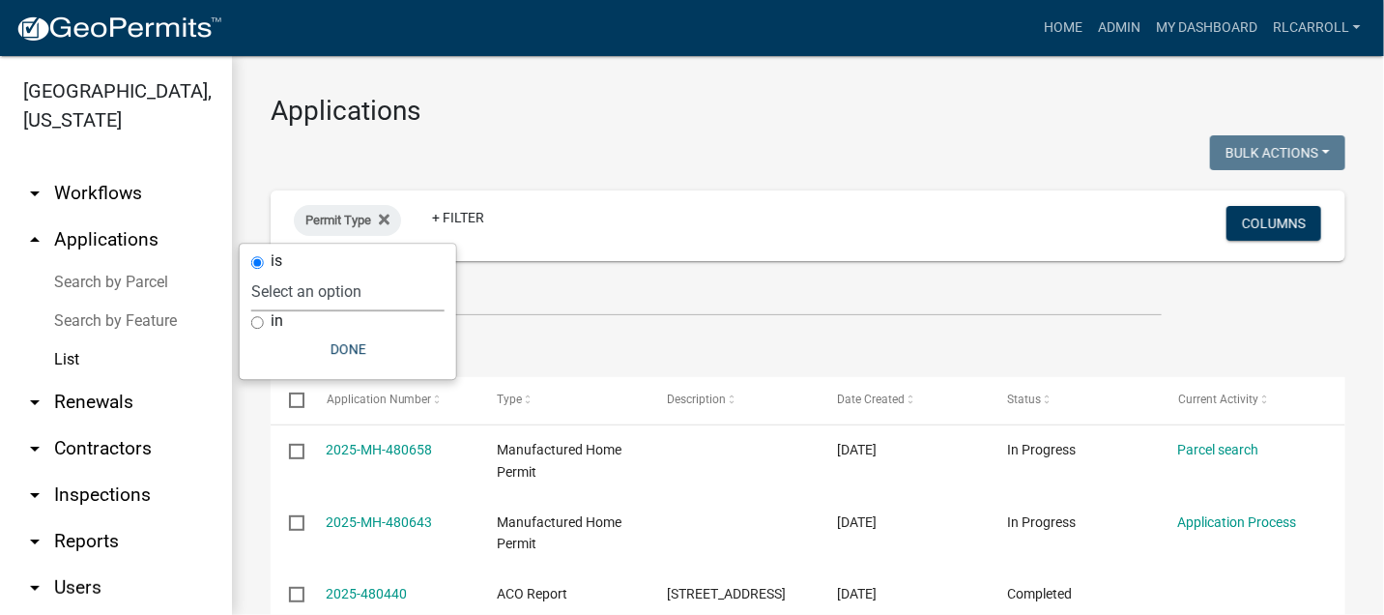
click at [350, 293] on select "Select an option ACO Report Animal Complaint" at bounding box center [347, 292] width 193 height 40
select select "d8c2ffa0-2d4f-4e37-952a-290ad7b3f5ed"
click at [308, 272] on select "Select an option ACO Report Animal Complaint" at bounding box center [347, 292] width 193 height 40
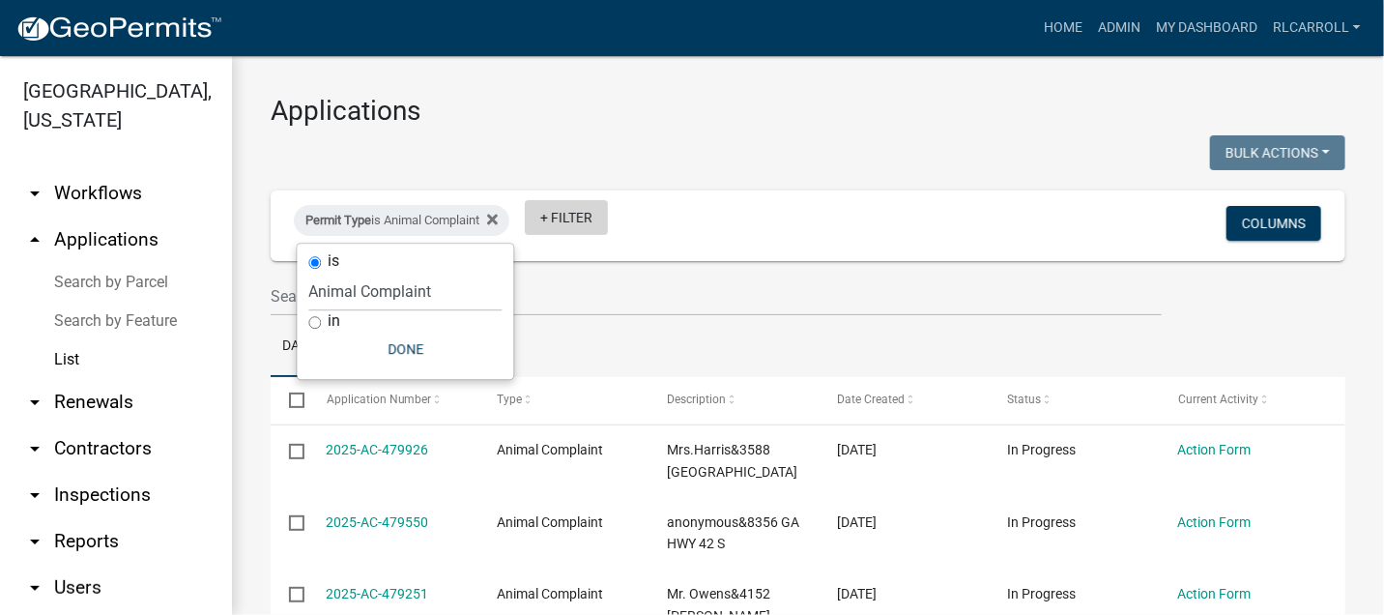
click at [583, 212] on link "+ Filter" at bounding box center [566, 217] width 83 height 35
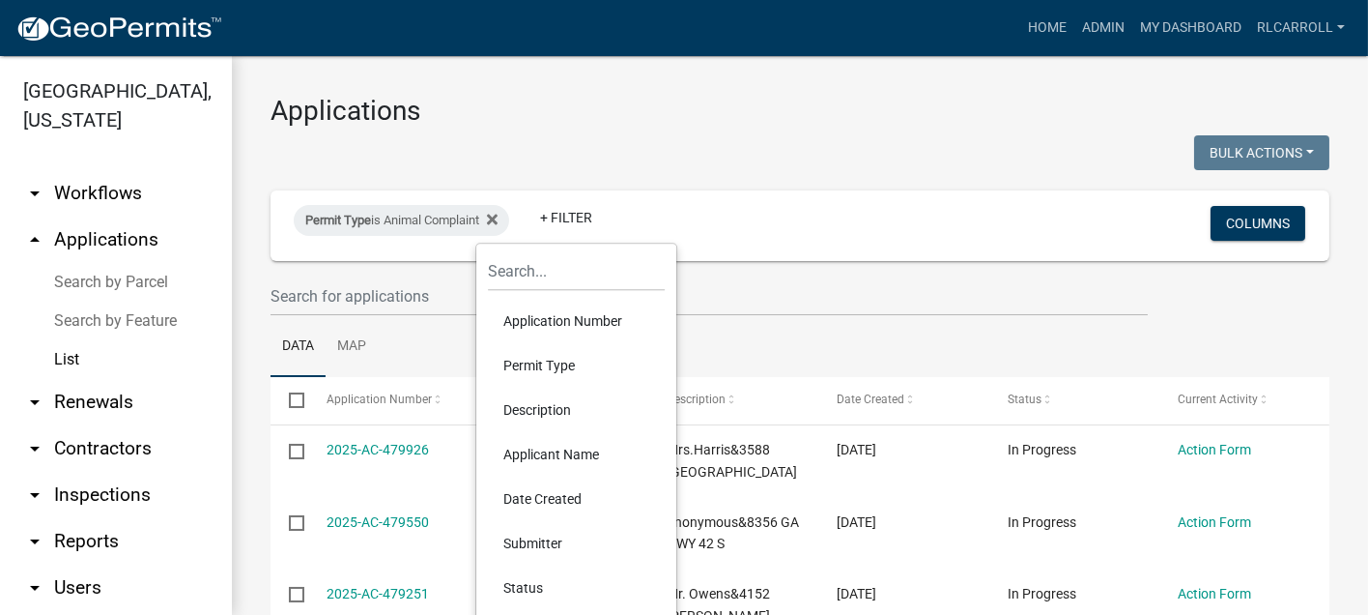
click at [527, 582] on li "Status" at bounding box center [576, 587] width 177 height 44
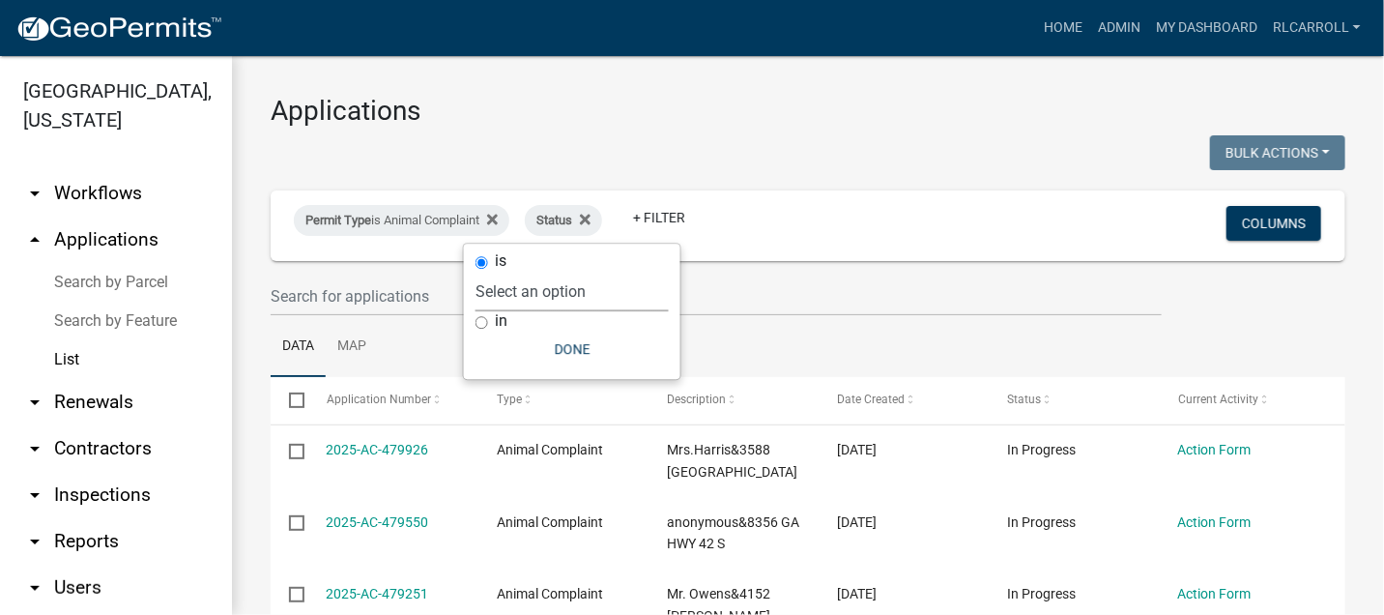
click at [584, 289] on select "Select an option Not Started In Progress Completed Expired Locked Withdrawn Voi…" at bounding box center [571, 292] width 193 height 40
select select "1"
click at [514, 272] on select "Select an option Not Started In Progress Completed Expired Locked Withdrawn Voi…" at bounding box center [571, 292] width 193 height 40
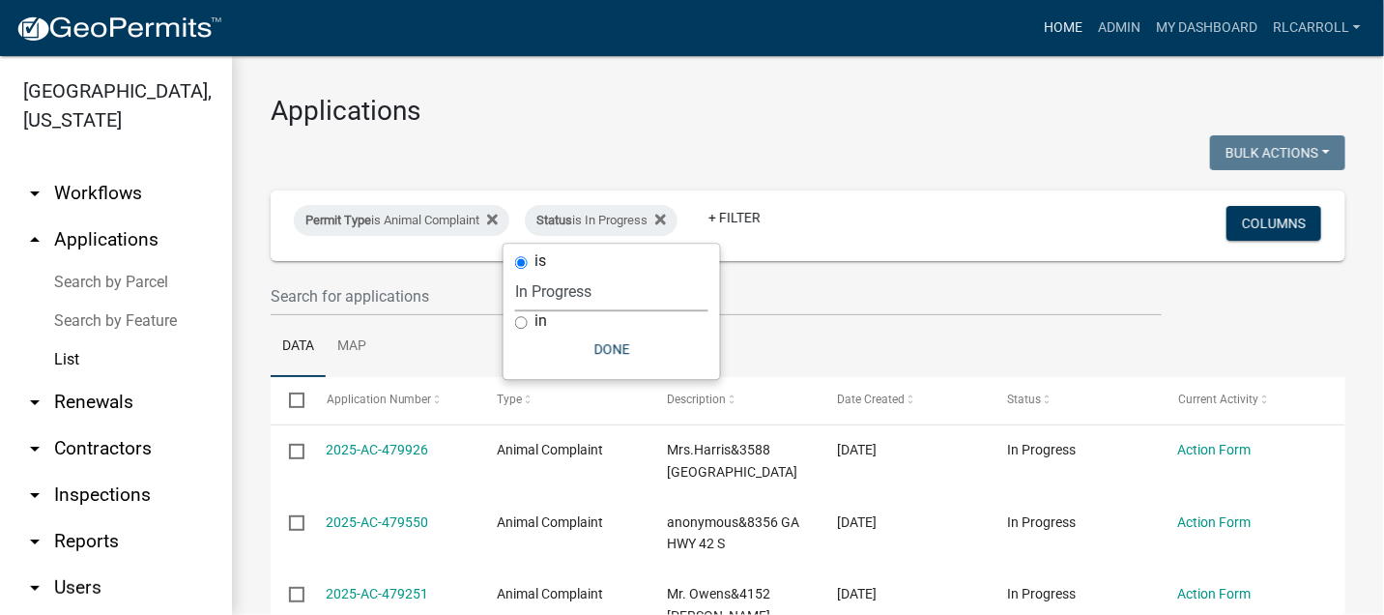
click at [1058, 21] on link "Home" at bounding box center [1063, 28] width 54 height 37
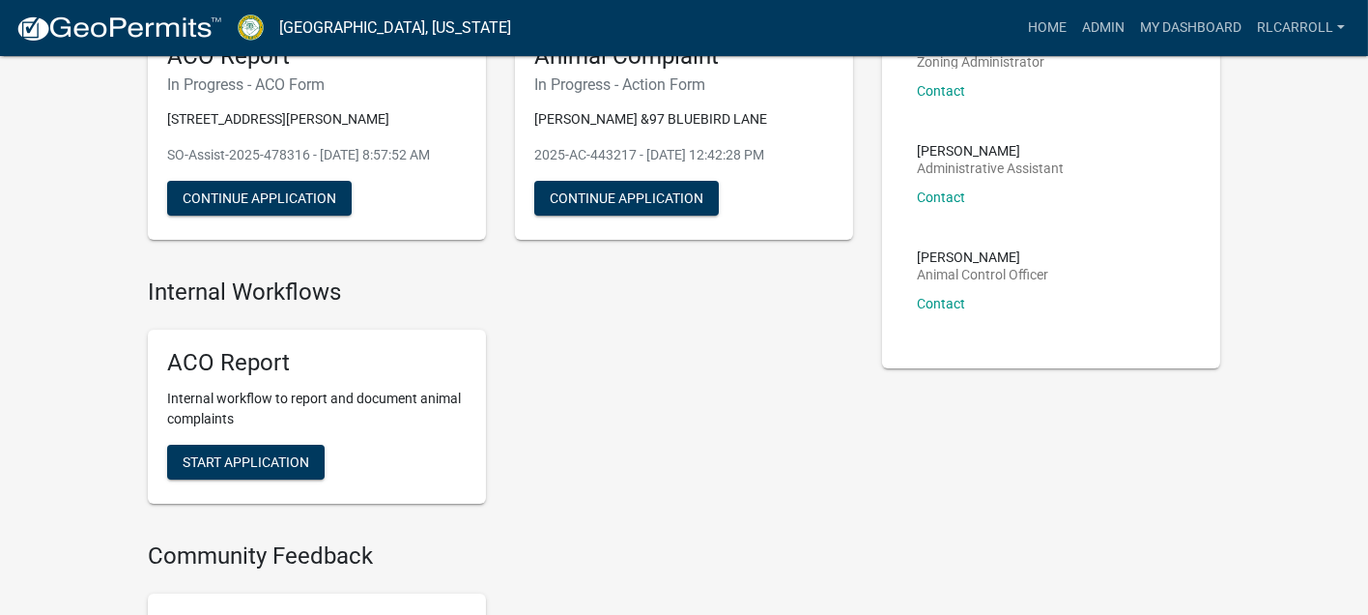
scroll to position [322, 0]
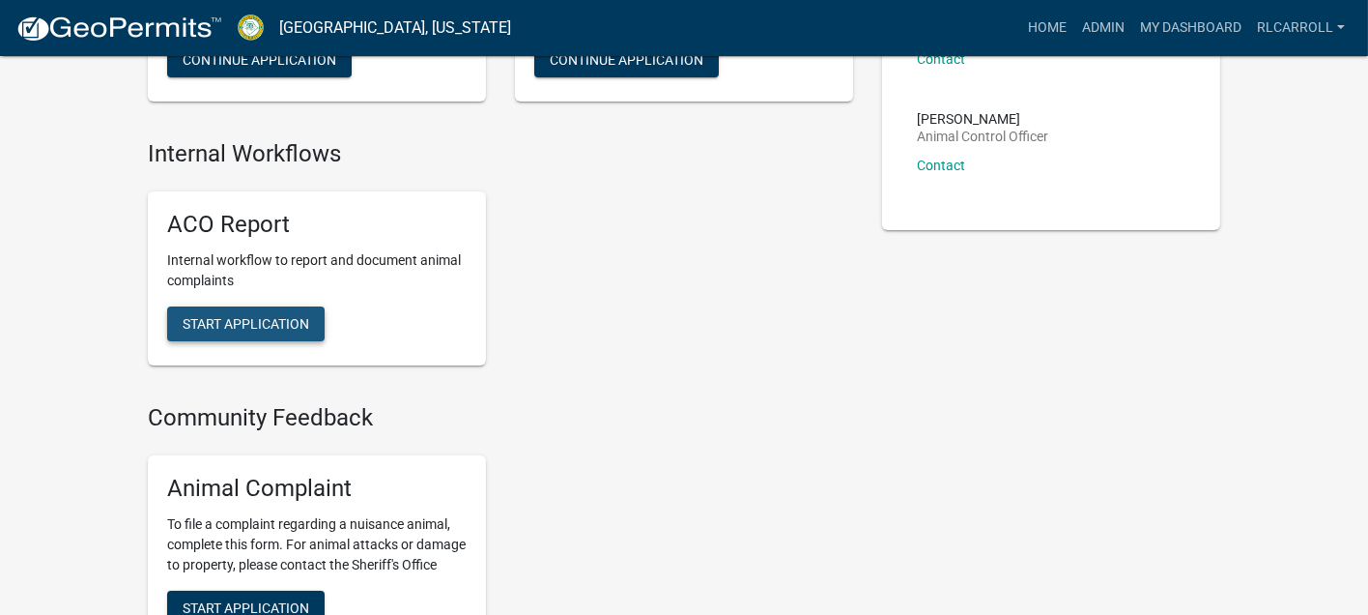
click at [229, 331] on span "Start Application" at bounding box center [246, 323] width 127 height 15
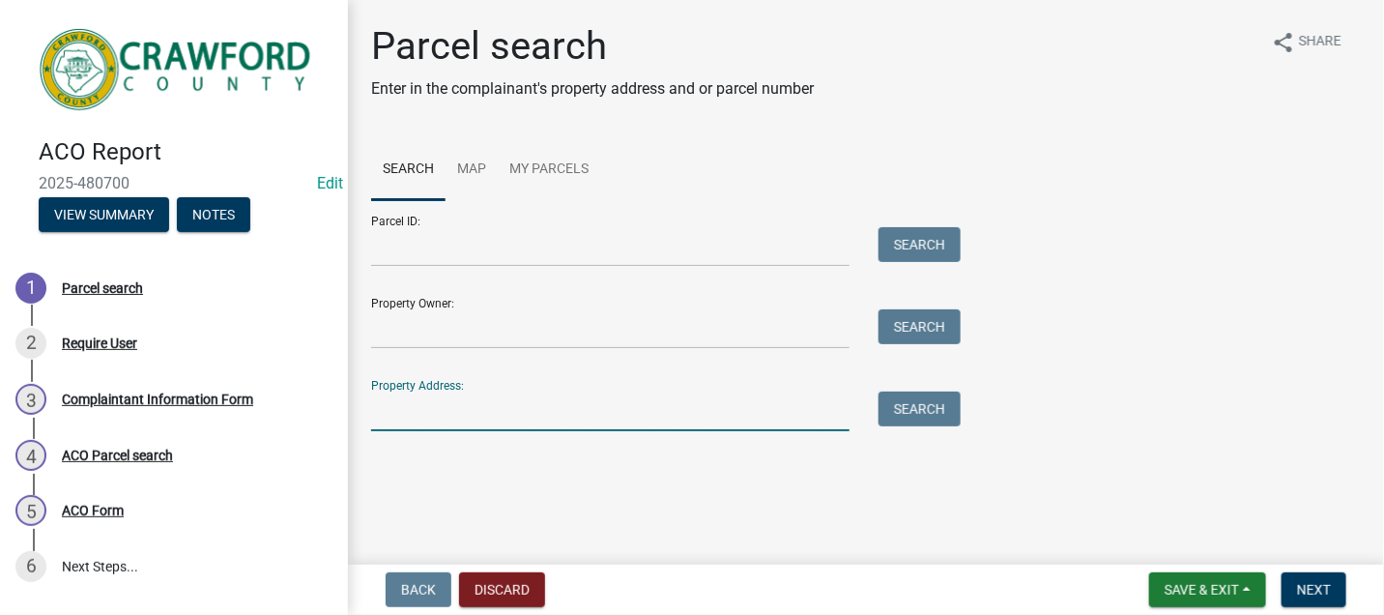
click at [460, 417] on input "Property Address:" at bounding box center [610, 411] width 478 height 40
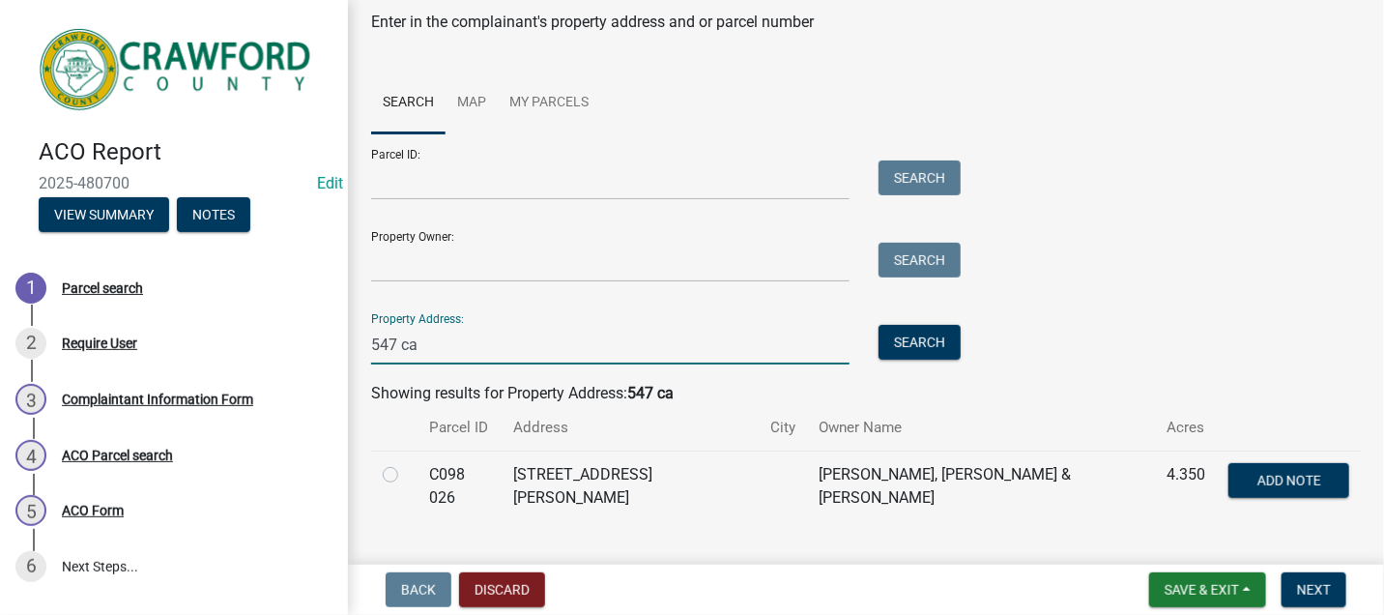
scroll to position [99, 0]
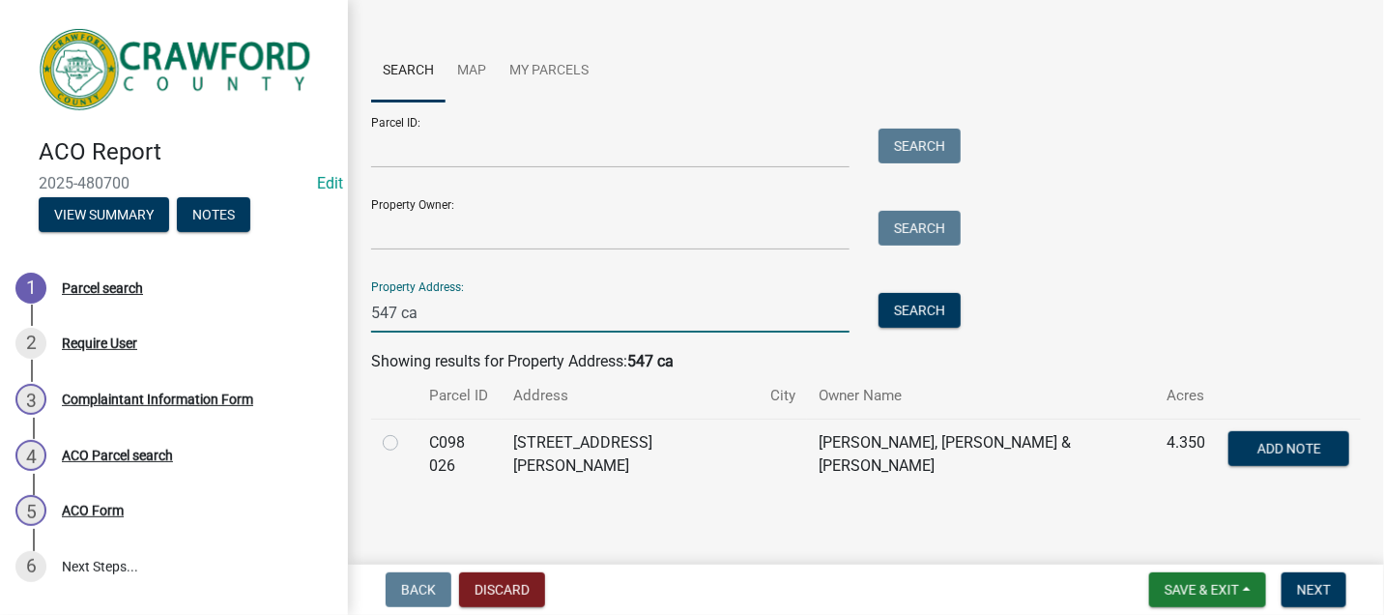
type input "547 ca"
click at [406, 431] on label at bounding box center [406, 431] width 0 height 0
click at [406, 438] on 026 "radio" at bounding box center [412, 437] width 13 height 13
radio 026 "true"
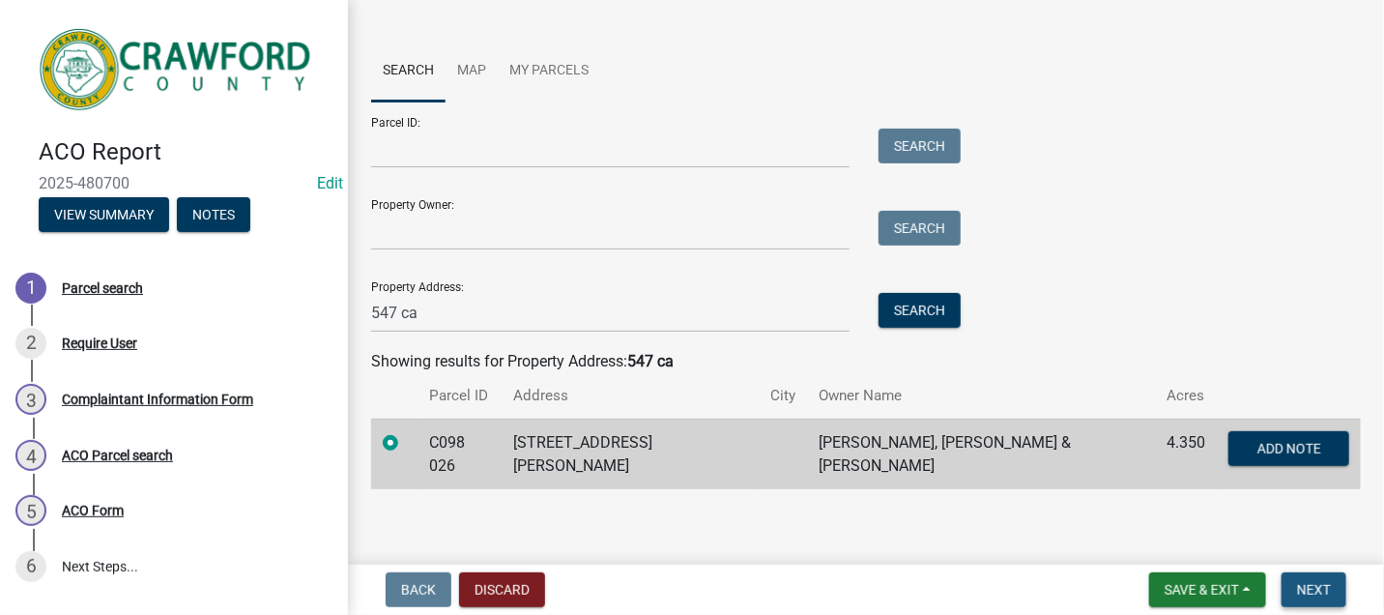
click at [1305, 585] on span "Next" at bounding box center [1314, 589] width 34 height 15
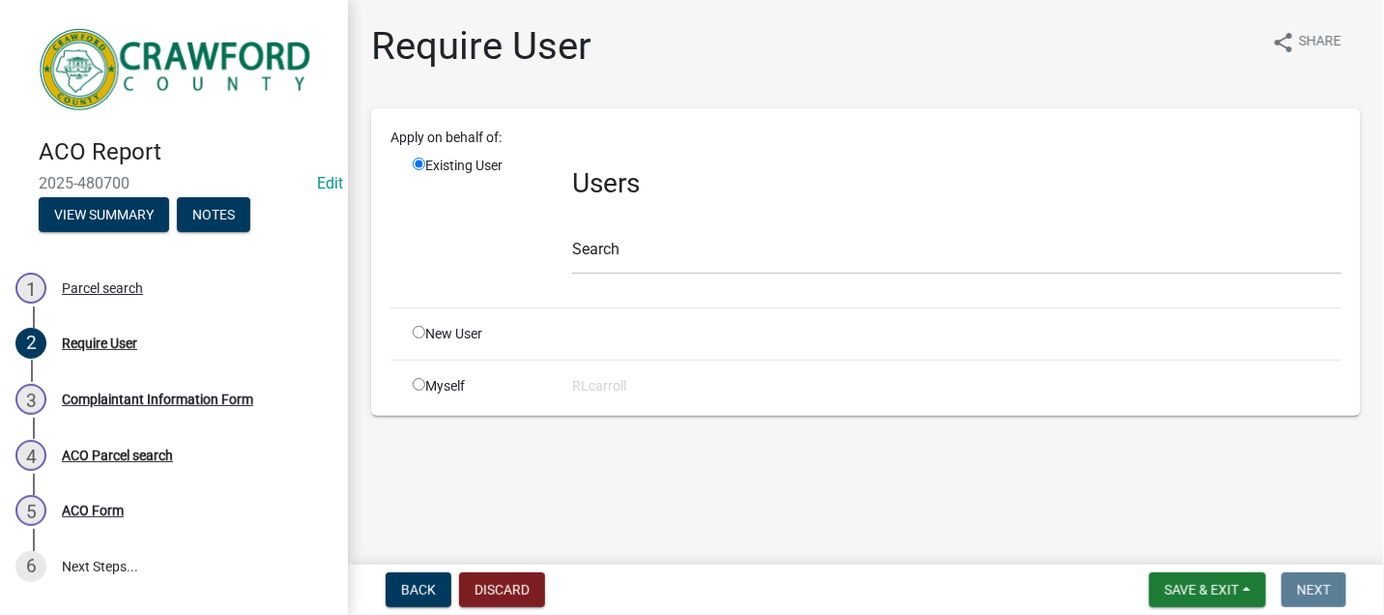
click at [416, 384] on input "radio" at bounding box center [419, 384] width 13 height 13
radio input "true"
radio input "false"
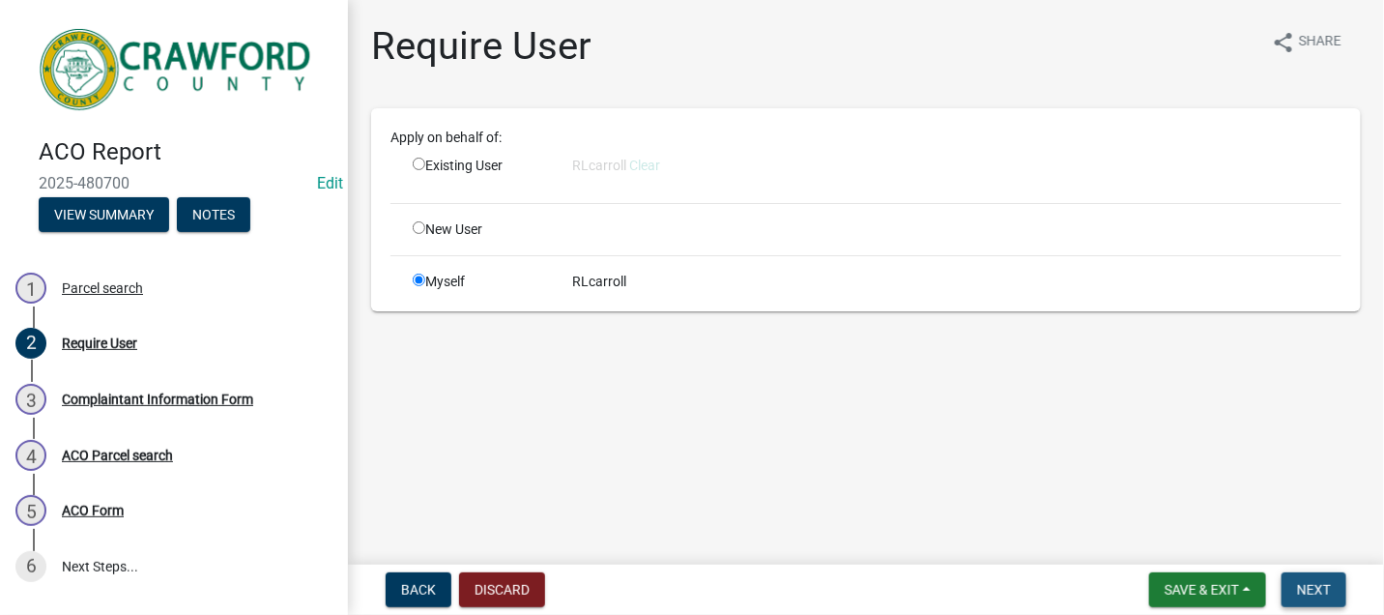
click at [1314, 582] on span "Next" at bounding box center [1314, 589] width 34 height 15
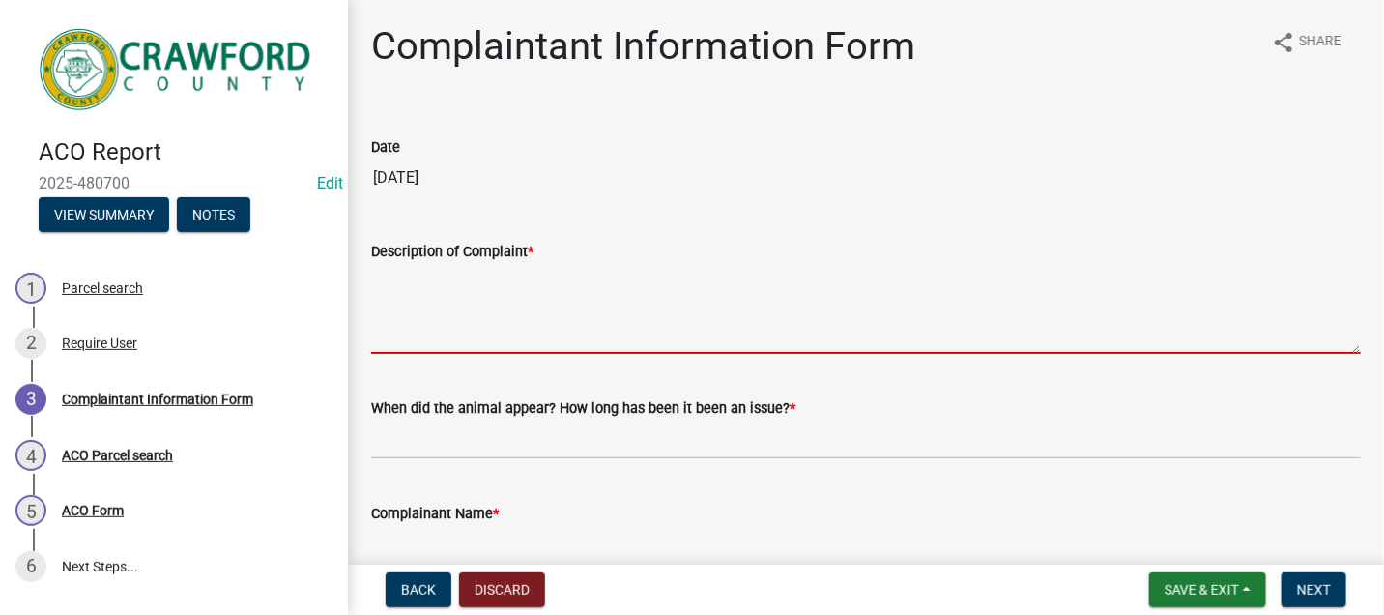
click at [399, 292] on textarea "Description of Complaint *" at bounding box center [866, 308] width 990 height 91
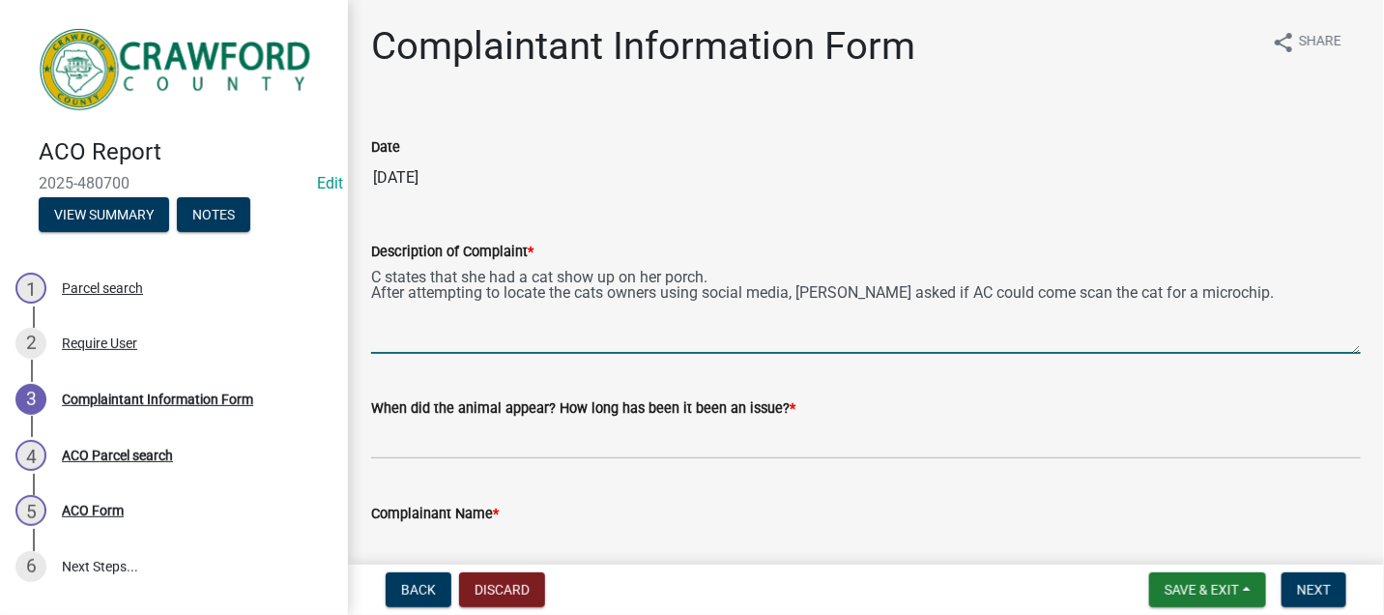
click at [791, 295] on textarea "C states that she had a cat show up on her porch. After attempting to locate th…" at bounding box center [866, 308] width 990 height 91
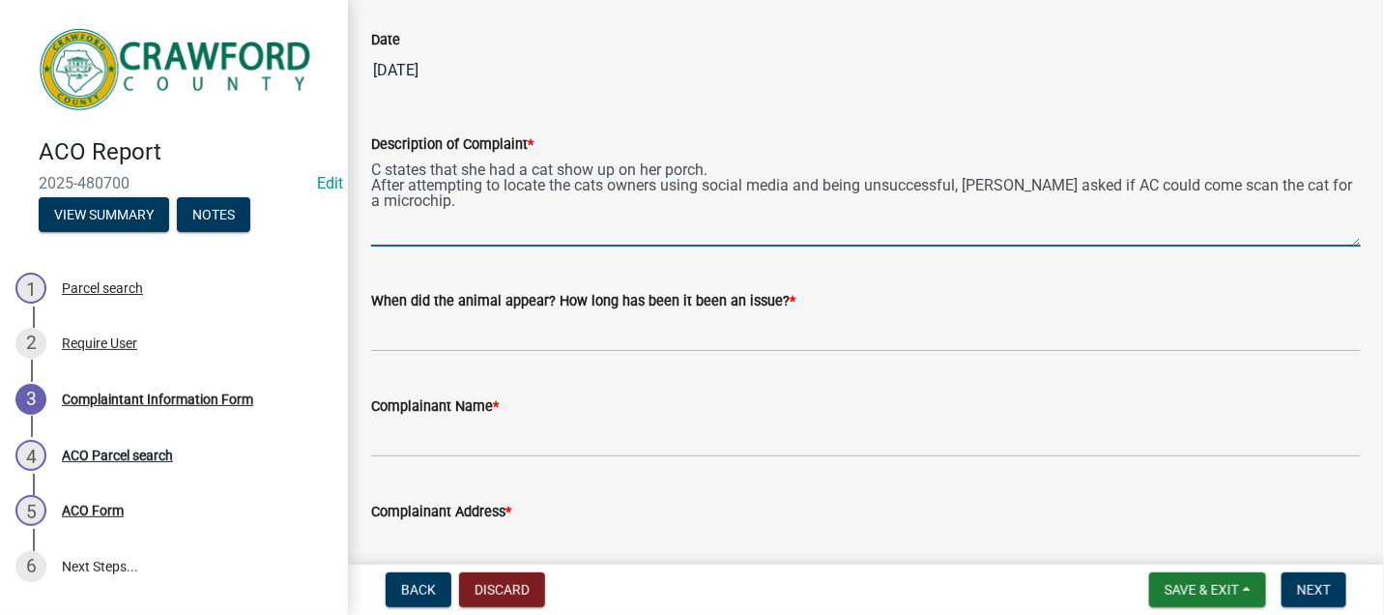
type textarea "C states that she had a cat show up on her porch. After attempting to locate th…"
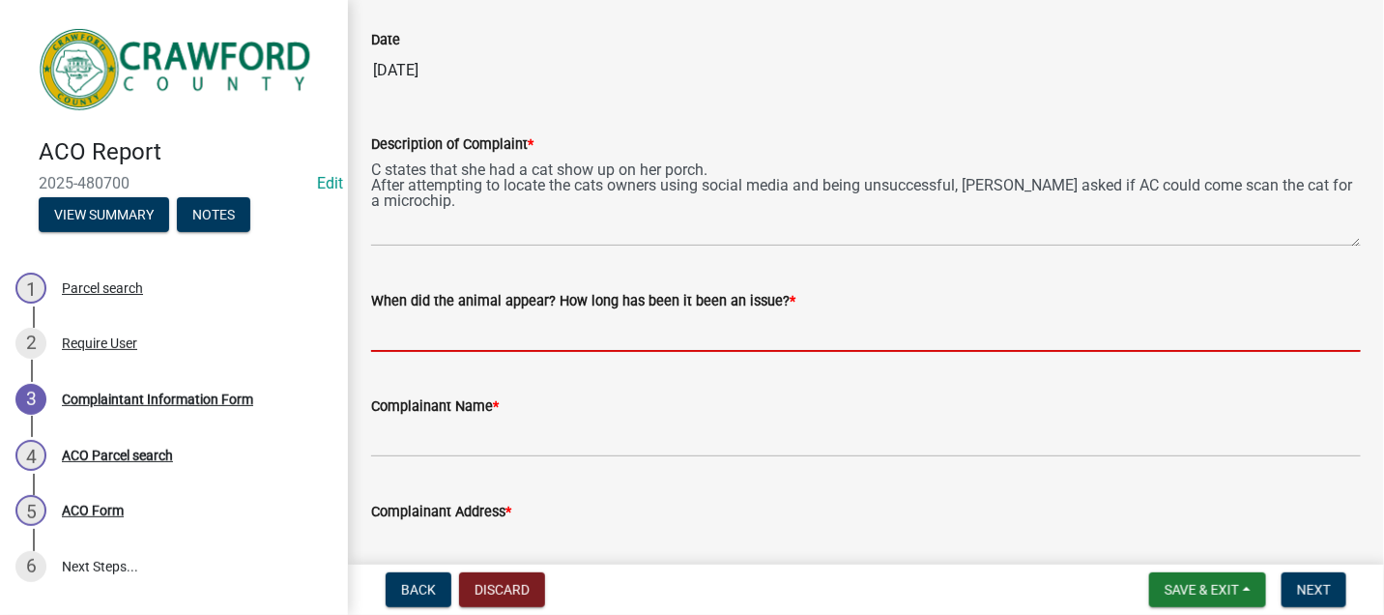
click at [445, 332] on input "When did the animal appear? How long has been it been an issue? *" at bounding box center [866, 332] width 990 height 40
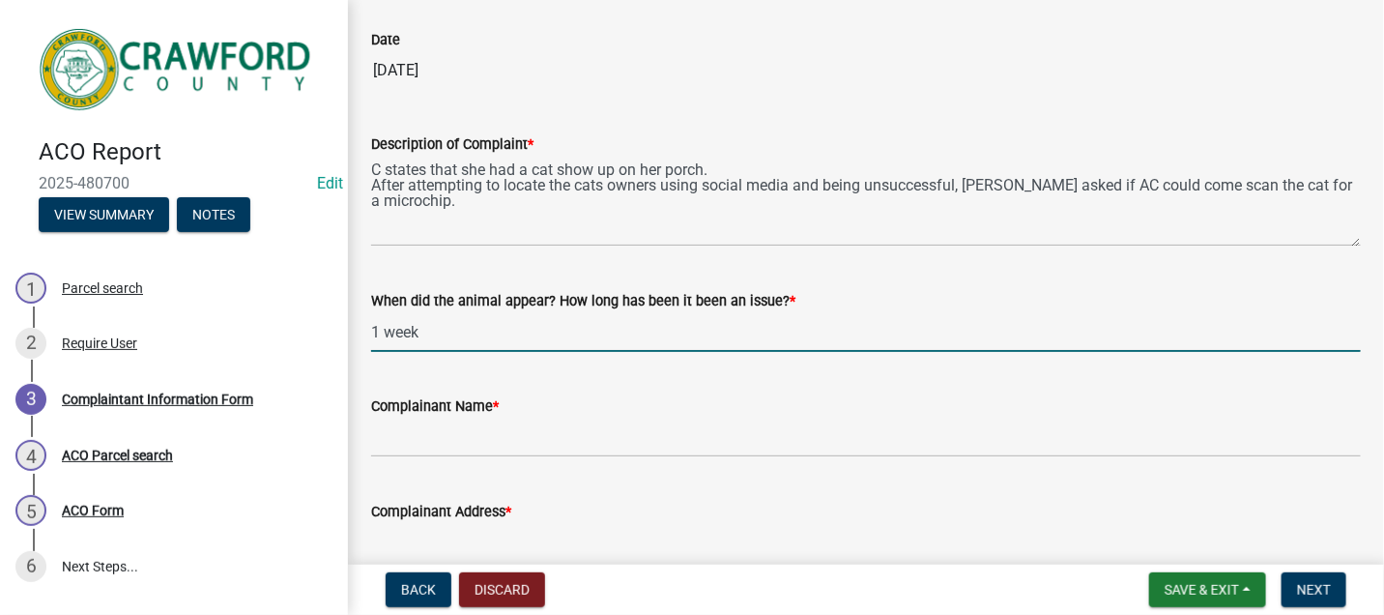
type input "1 week"
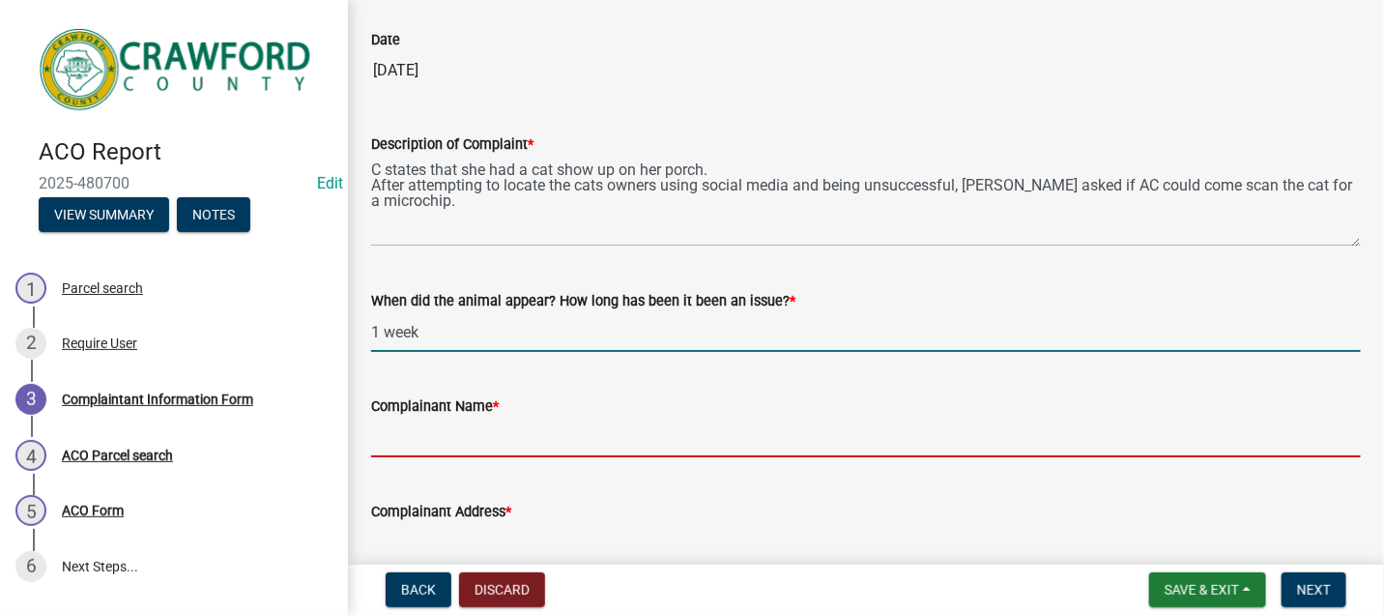
click at [416, 433] on input "Complainant Name *" at bounding box center [866, 437] width 990 height 40
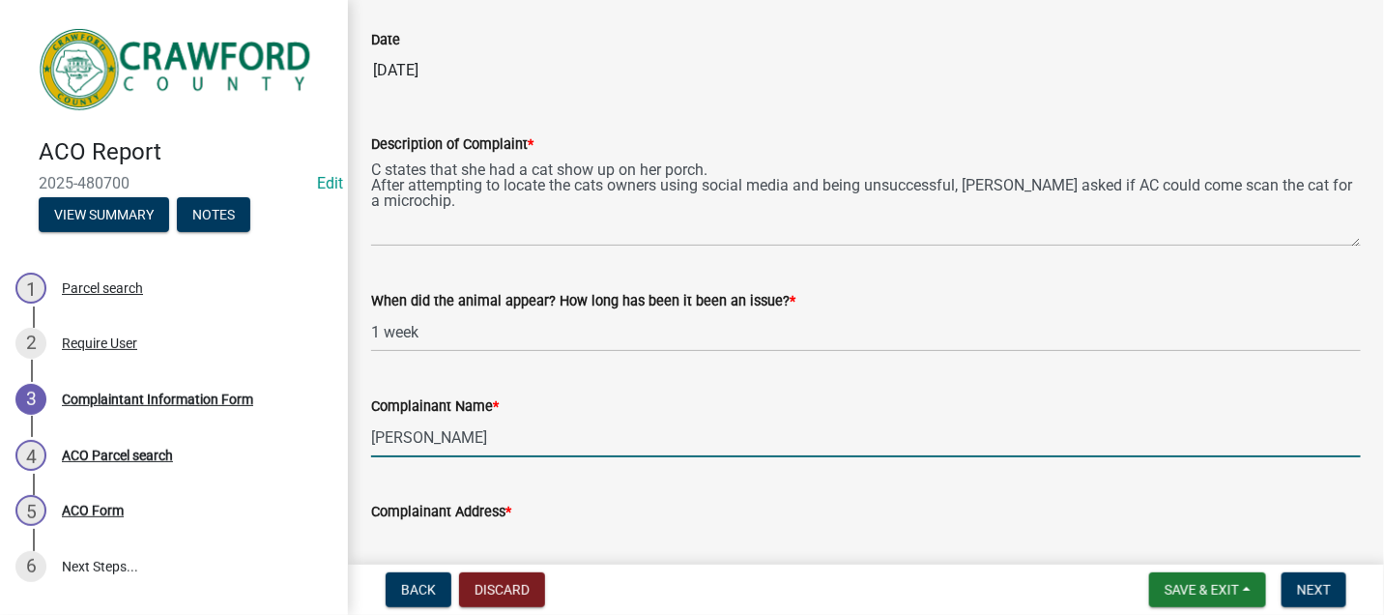
click at [418, 441] on input "Terresa Bates" at bounding box center [866, 437] width 990 height 40
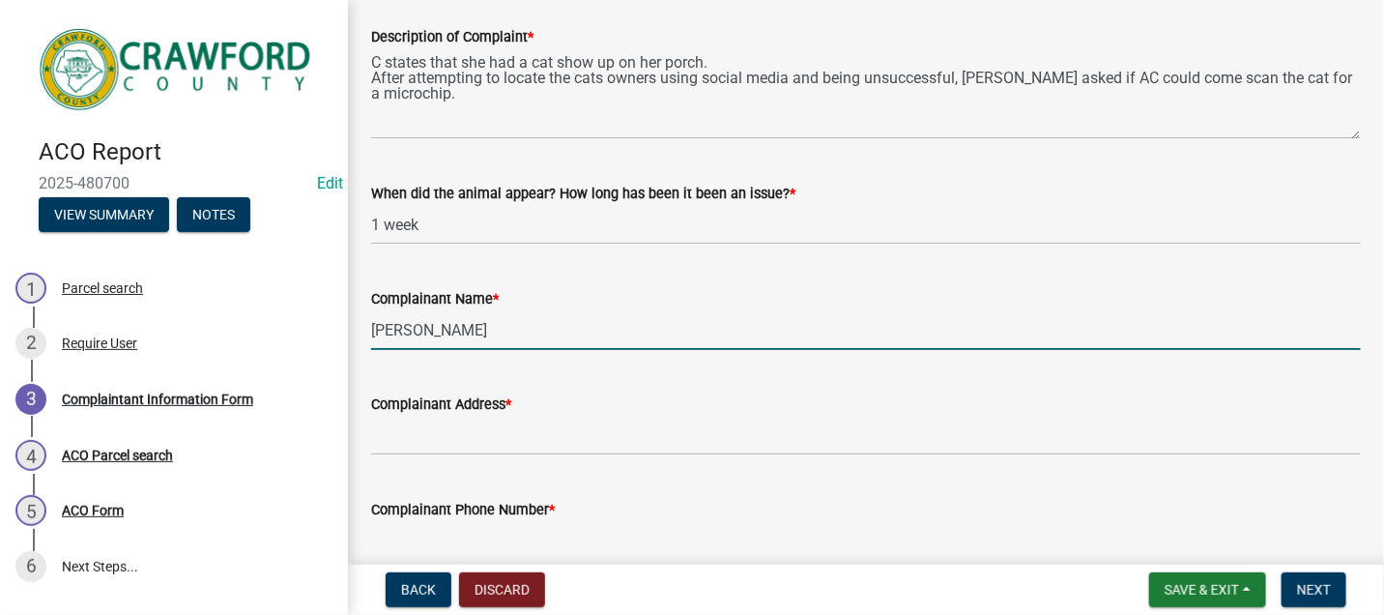
scroll to position [322, 0]
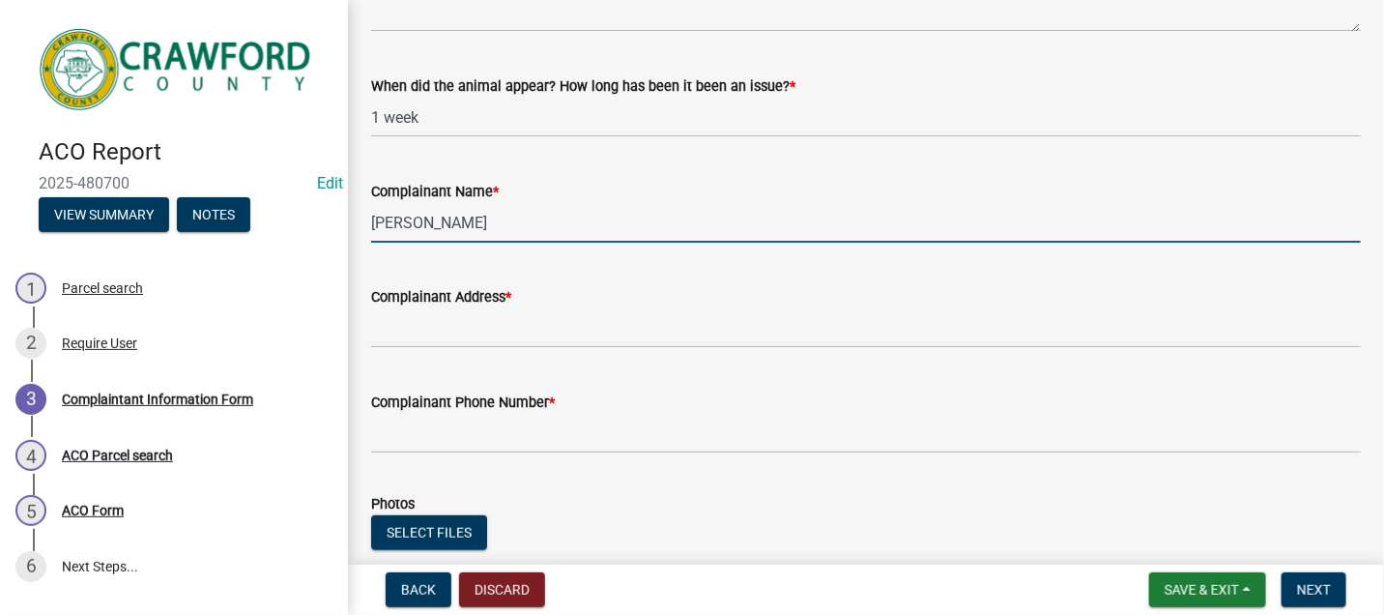
type input "Theresa Bates"
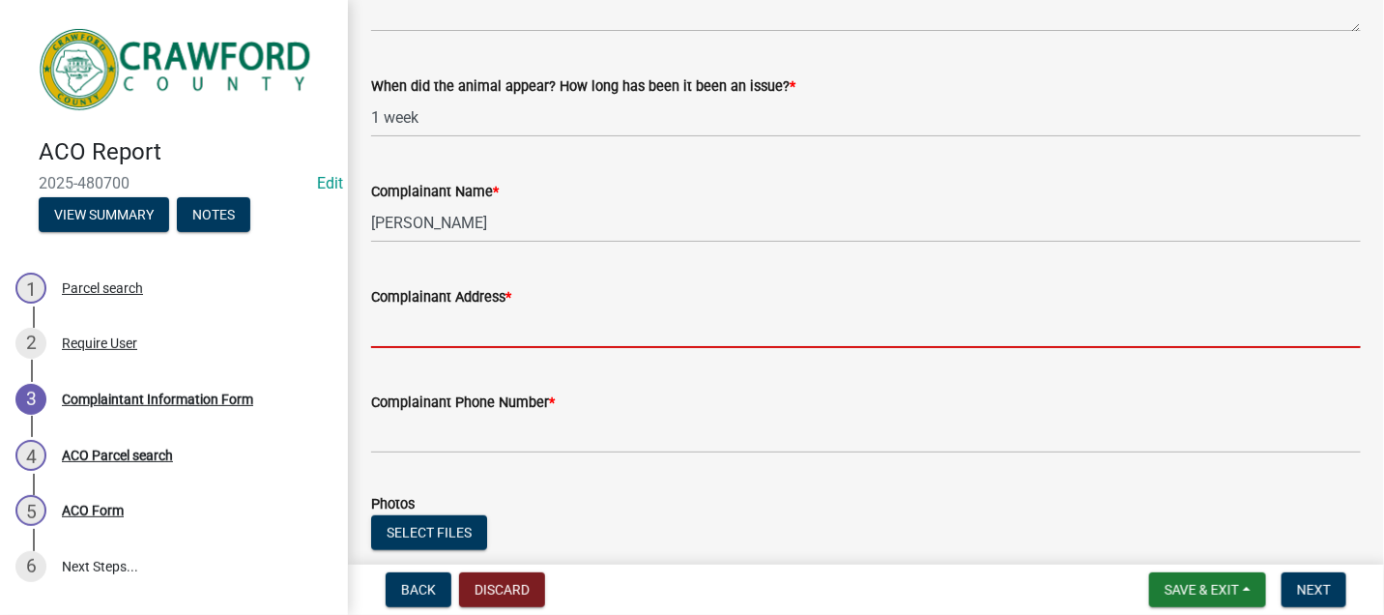
click at [406, 330] on input "Complainant Address *" at bounding box center [866, 328] width 990 height 40
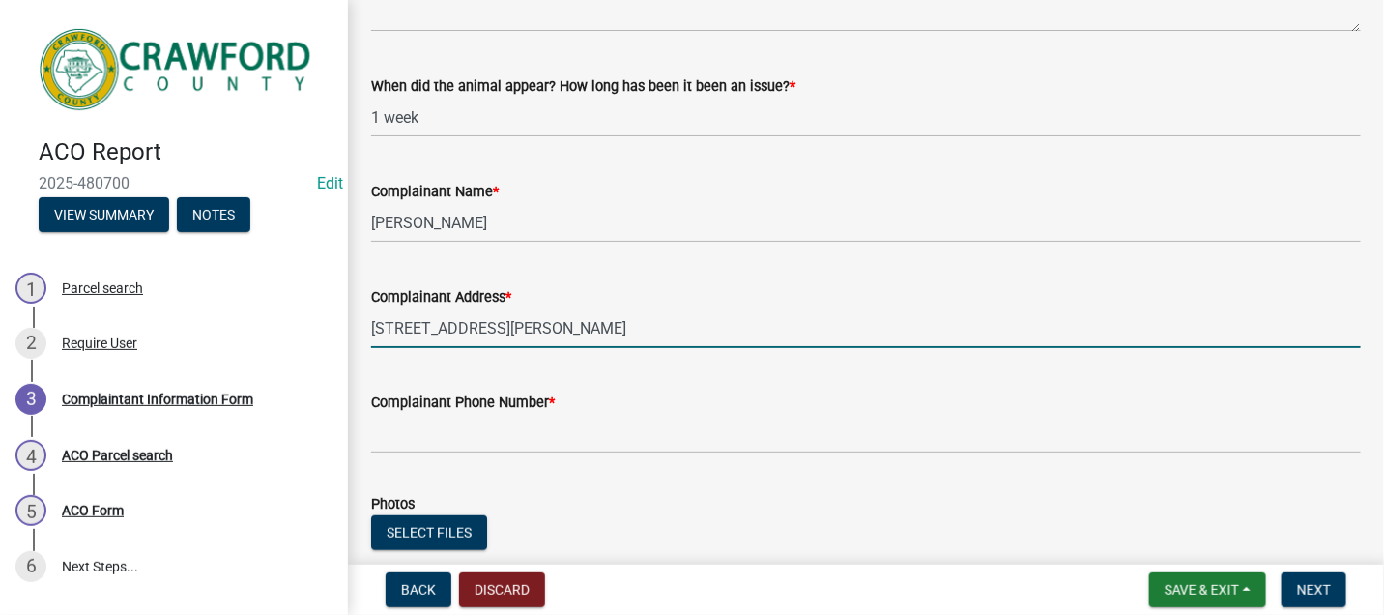
type input "547 Carl Sutton Rd."
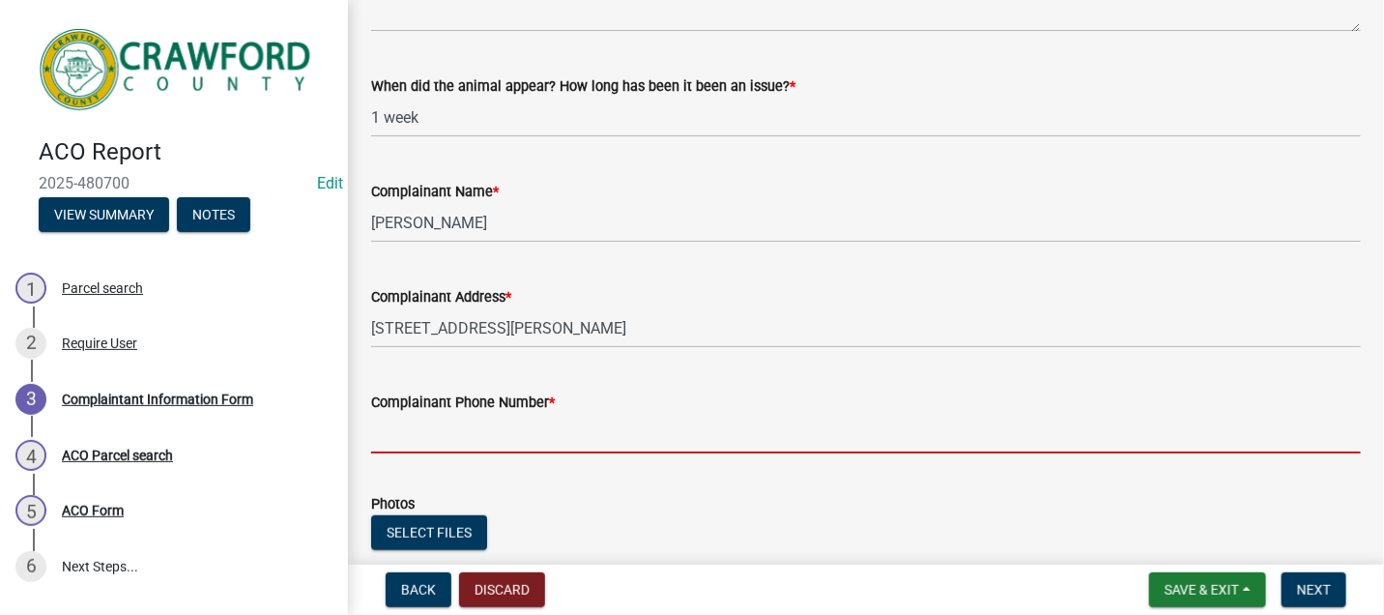
click at [388, 431] on input "Complainant Phone Number *" at bounding box center [866, 434] width 990 height 40
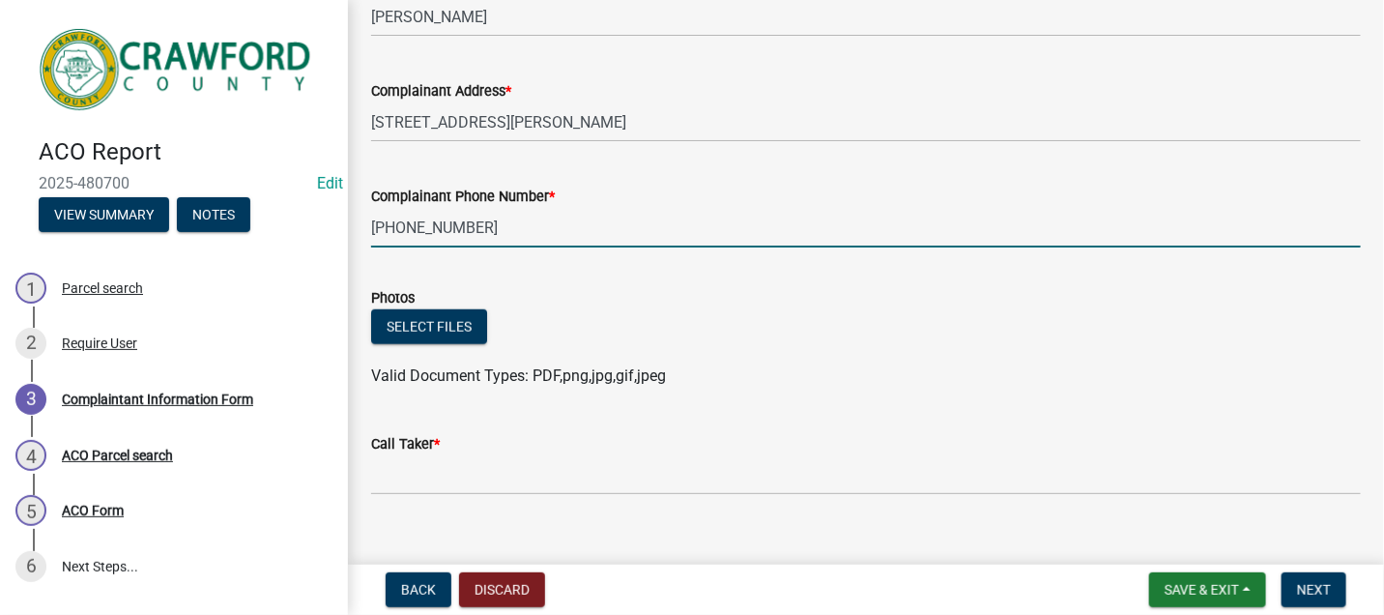
scroll to position [555, 0]
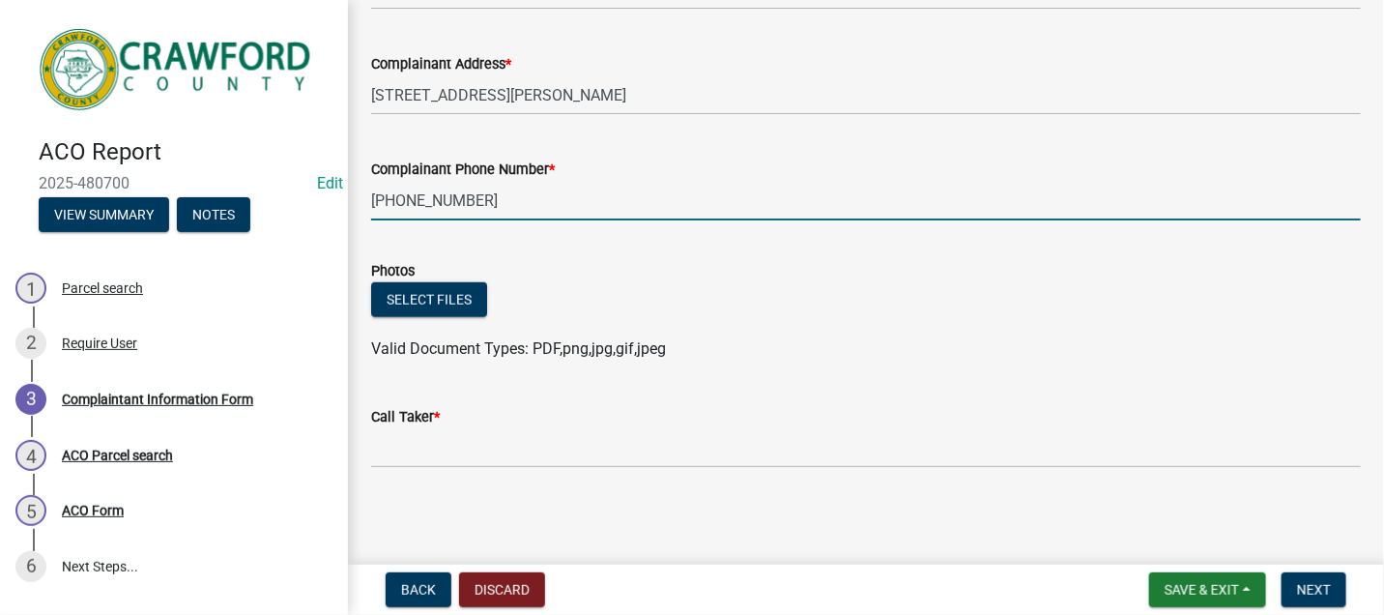
type input "478-974-8142"
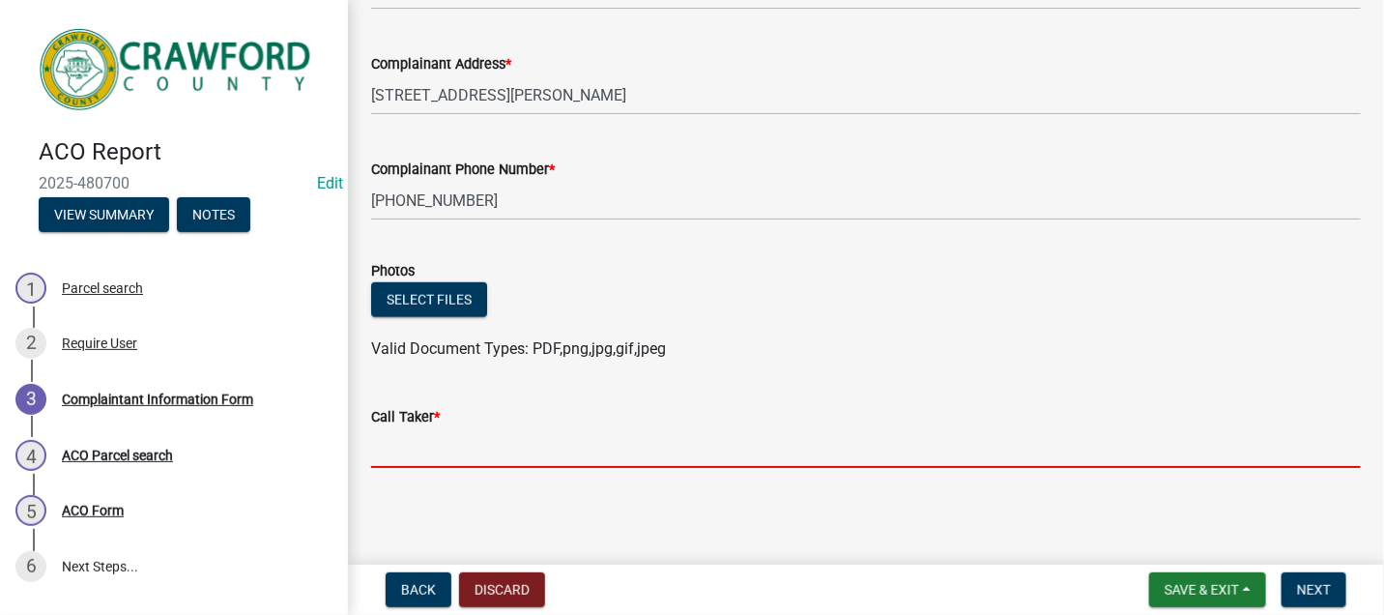
click at [416, 449] on input "Call Taker *" at bounding box center [866, 448] width 990 height 40
type input "ACO"
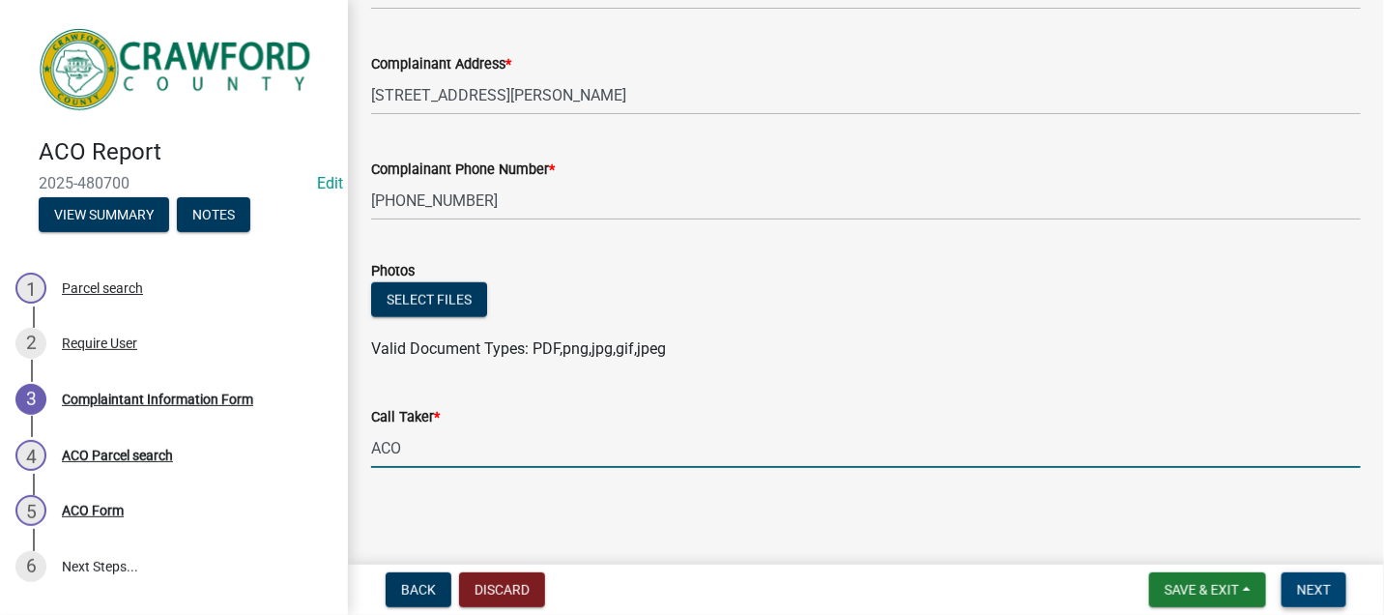
click at [1319, 588] on span "Next" at bounding box center [1314, 589] width 34 height 15
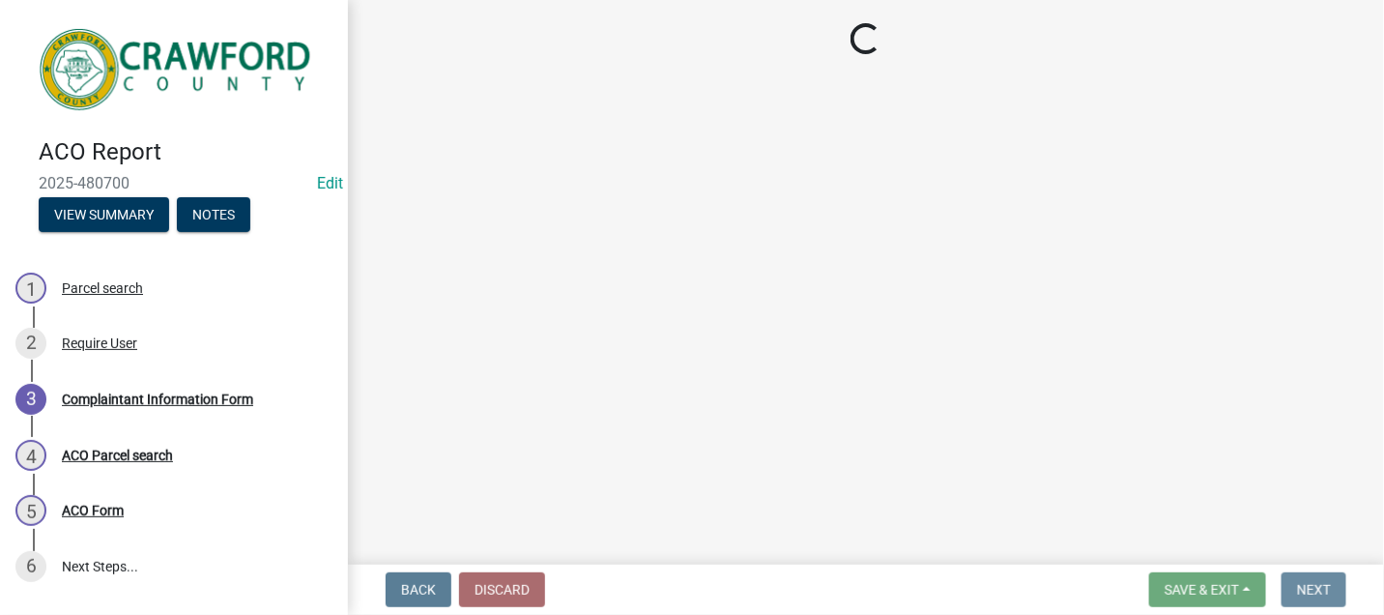
scroll to position [0, 0]
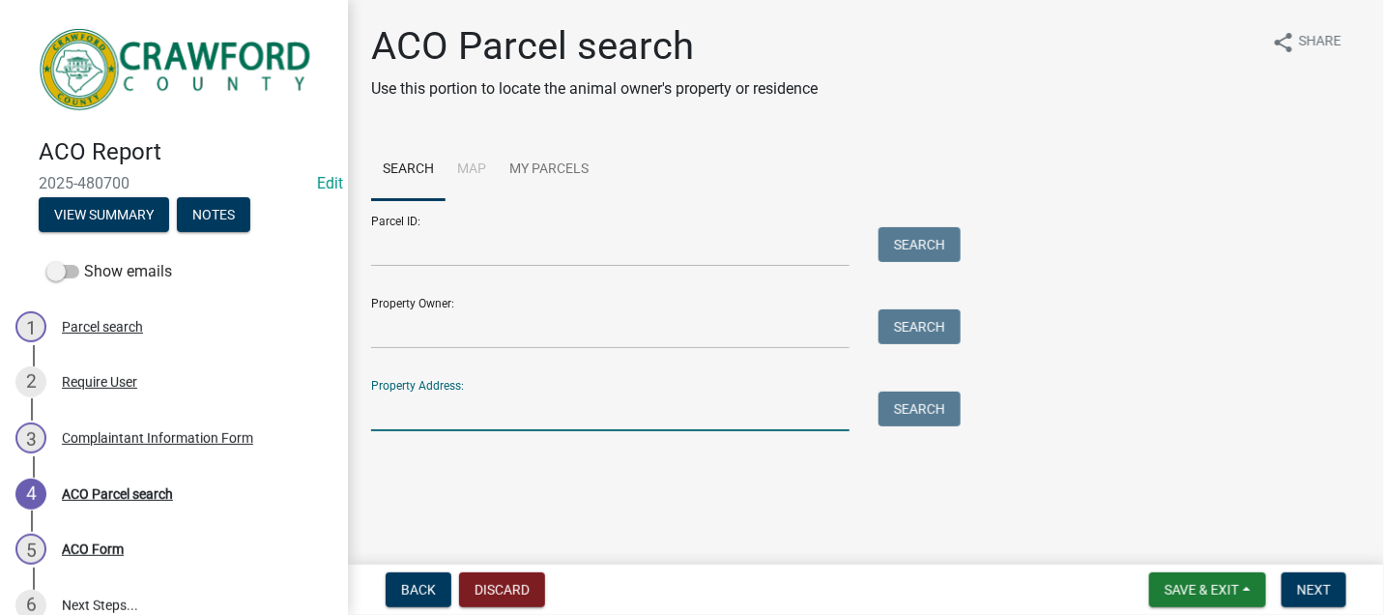
click at [402, 410] on input "Property Address:" at bounding box center [610, 411] width 478 height 40
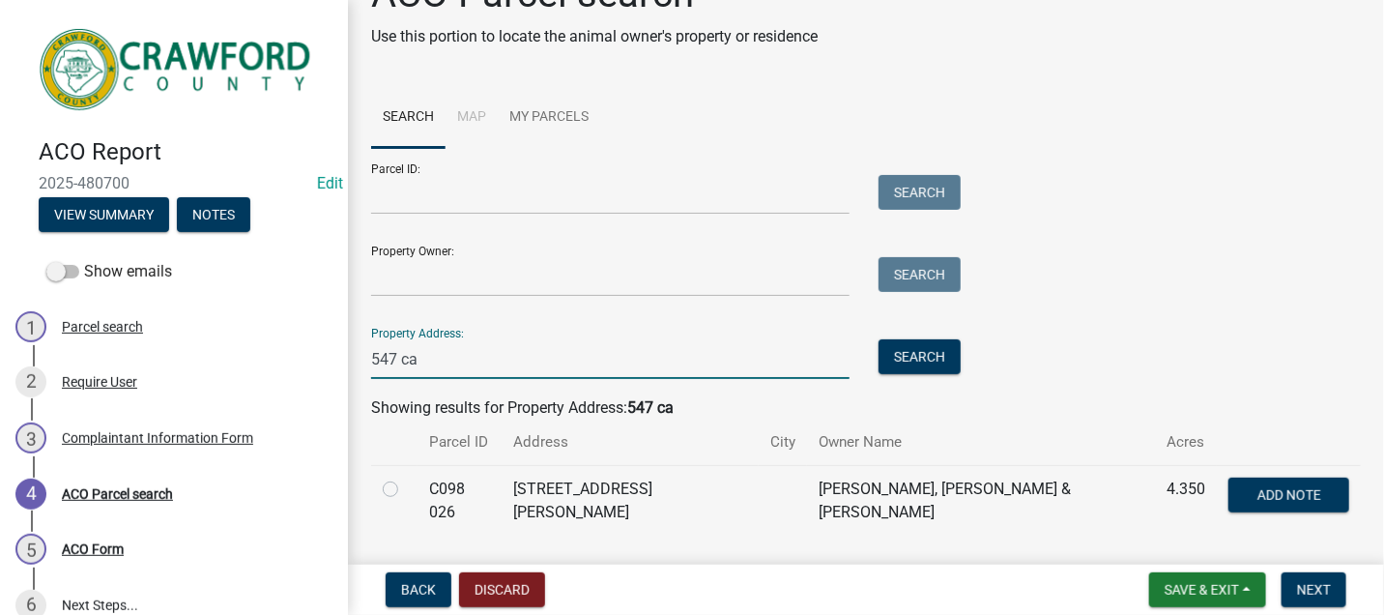
scroll to position [99, 0]
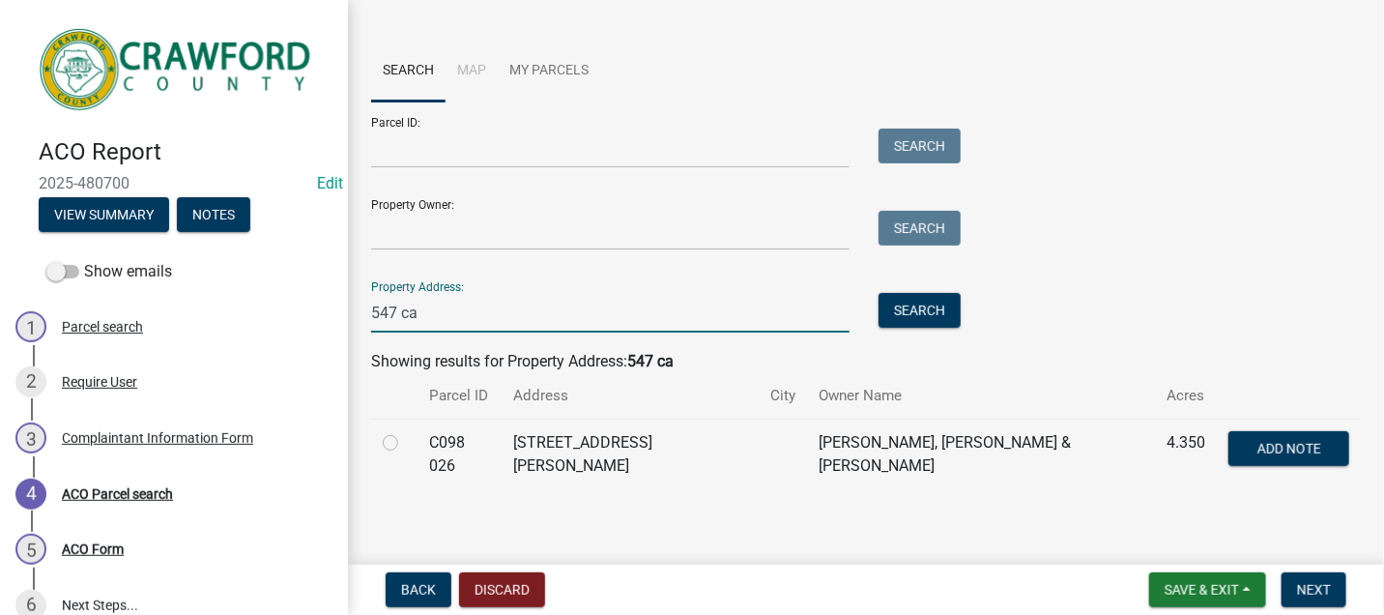
type input "547 ca"
click at [406, 431] on label at bounding box center [406, 431] width 0 height 0
click at [406, 442] on 026 "radio" at bounding box center [412, 437] width 13 height 13
radio 026 "true"
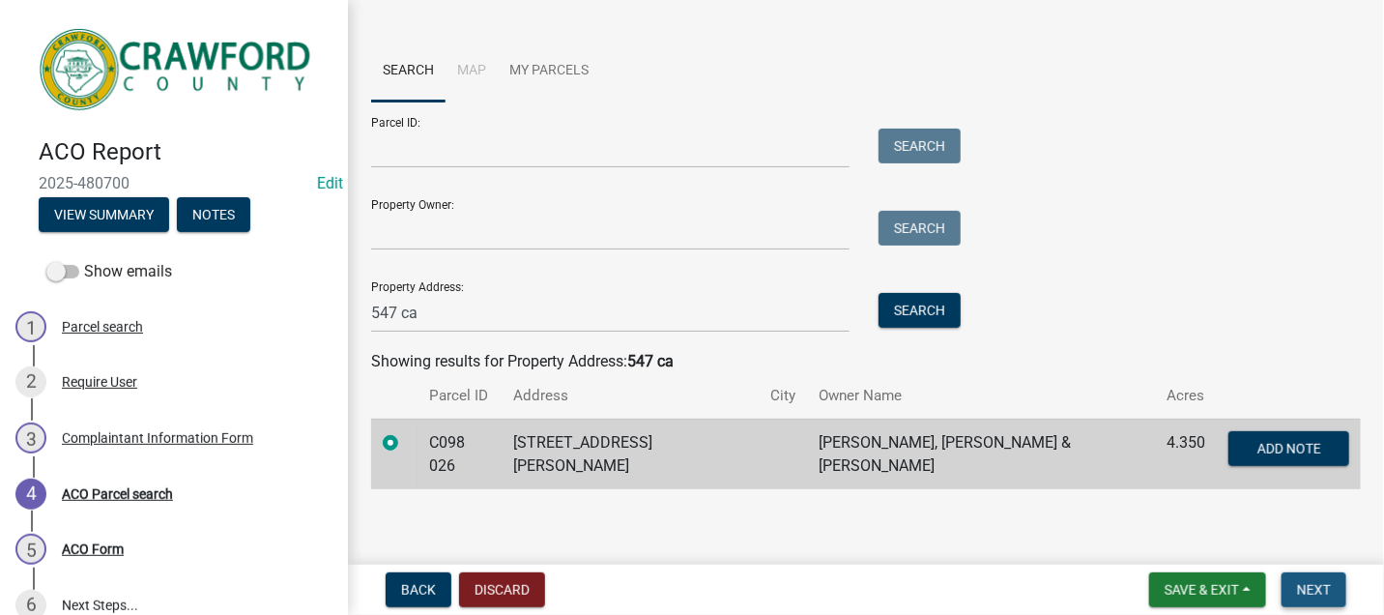
click at [1320, 584] on span "Next" at bounding box center [1314, 589] width 34 height 15
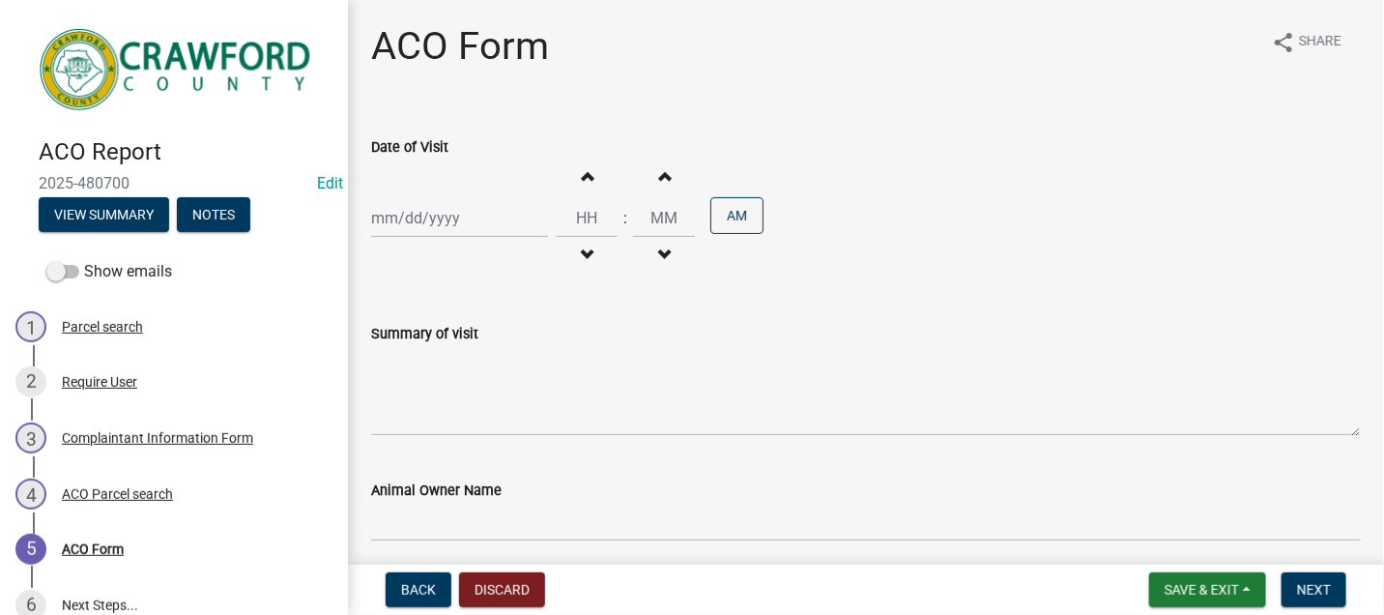
click at [407, 223] on div at bounding box center [459, 218] width 177 height 40
select select "9"
select select "2025"
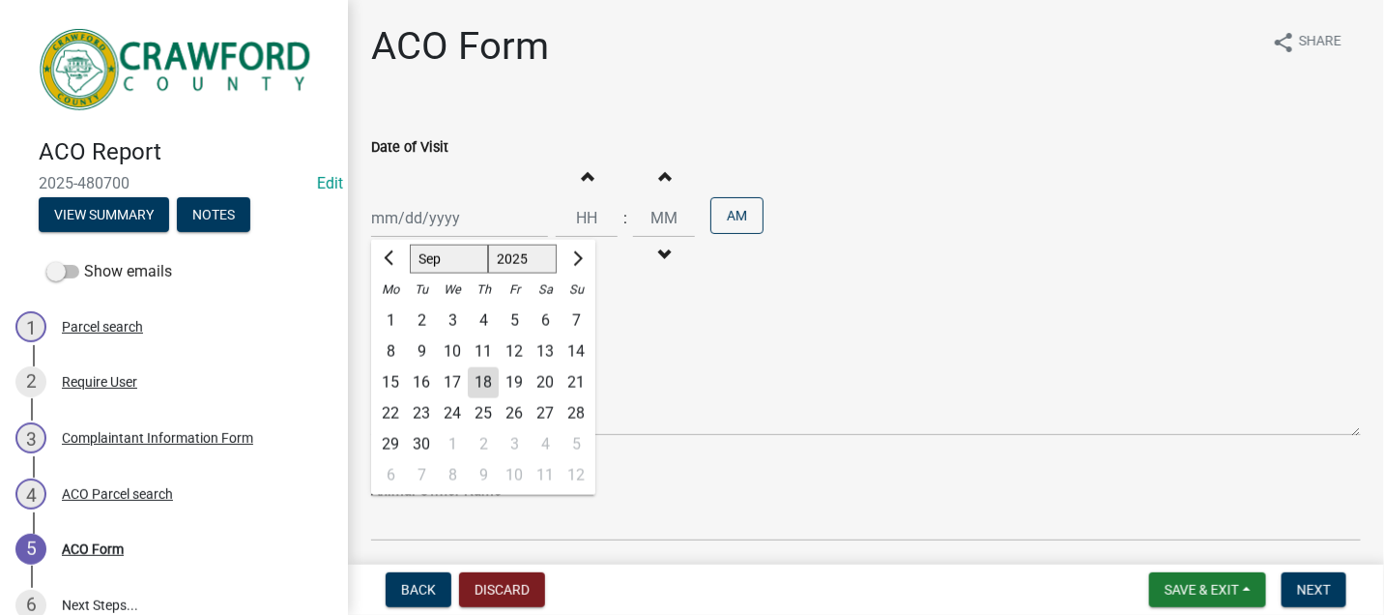
click at [515, 349] on div "12" at bounding box center [514, 351] width 31 height 31
type input "09/12/2025"
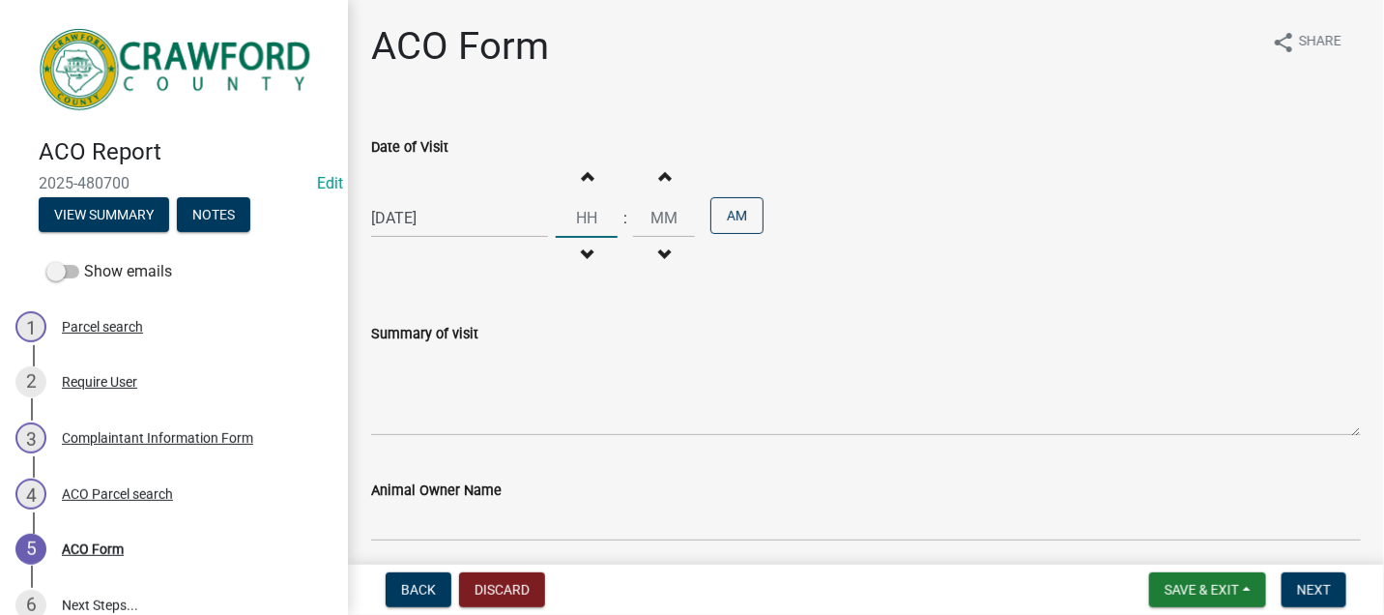
click at [594, 217] on input "Hours" at bounding box center [587, 218] width 62 height 40
type input "12"
type input "00"
click at [732, 212] on button "AM" at bounding box center [736, 215] width 53 height 37
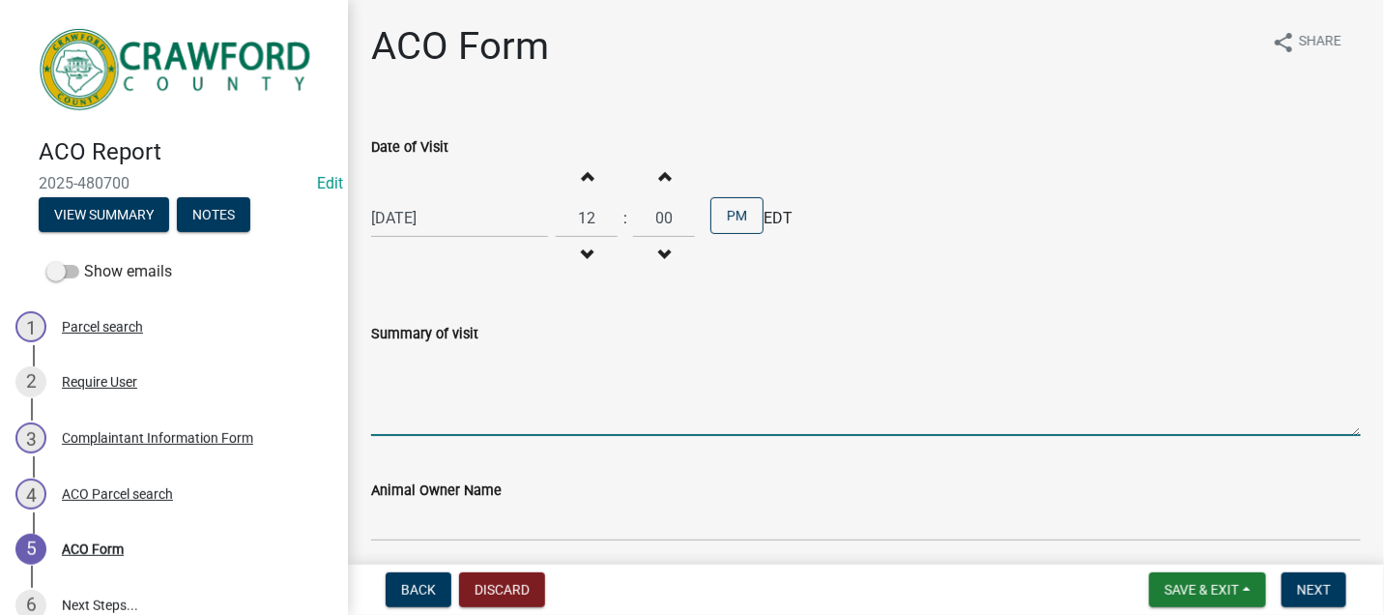
click at [413, 376] on textarea "Summary of visit" at bounding box center [866, 390] width 990 height 91
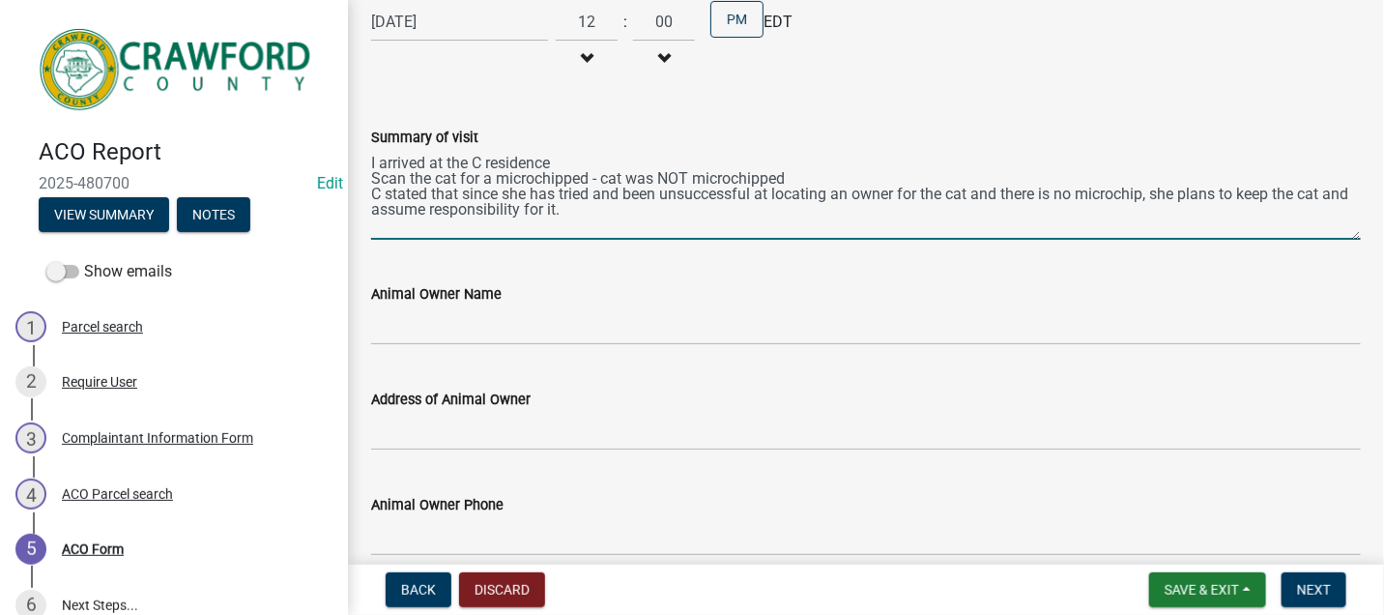
scroll to position [215, 0]
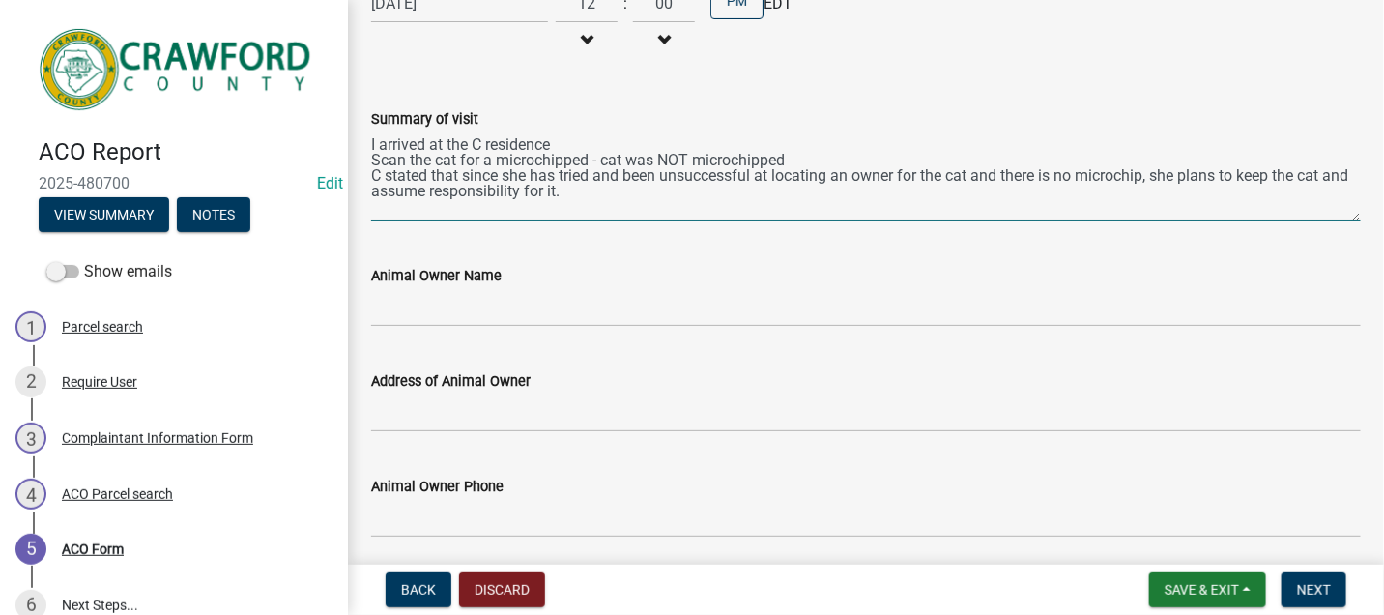
type textarea "I arrived at the C residence Scan the cat for a microchipped - cat was NOT micr…"
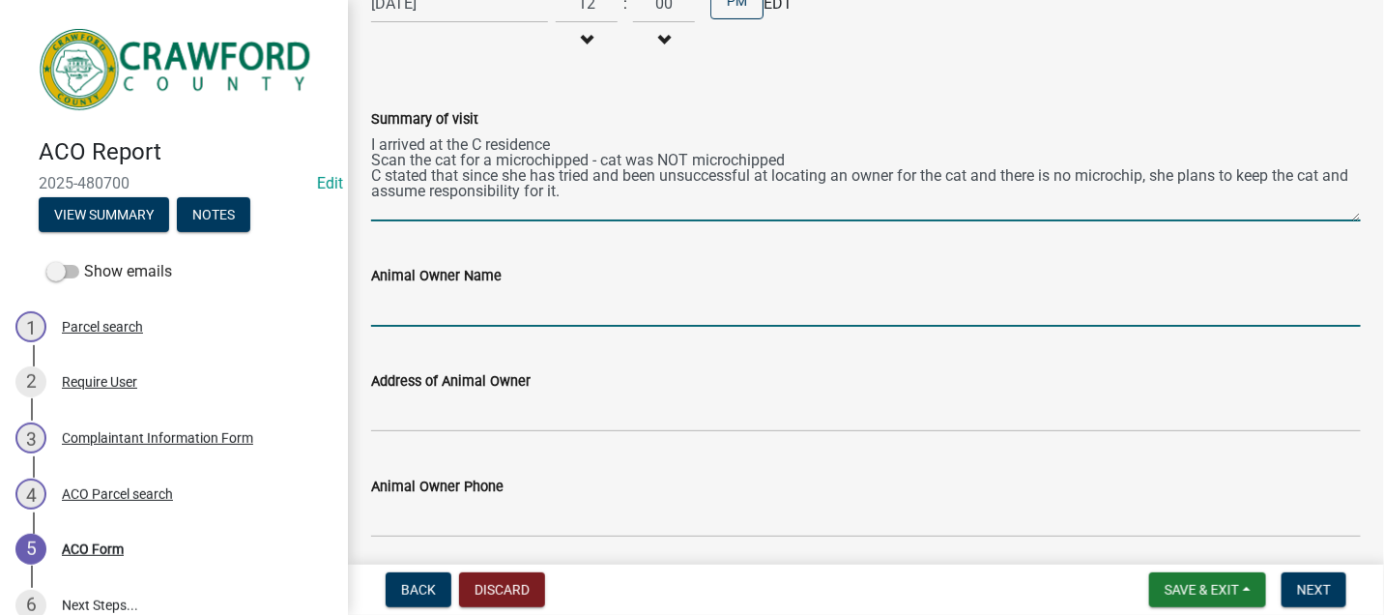
click at [382, 309] on input "Animal Owner Name" at bounding box center [866, 307] width 990 height 40
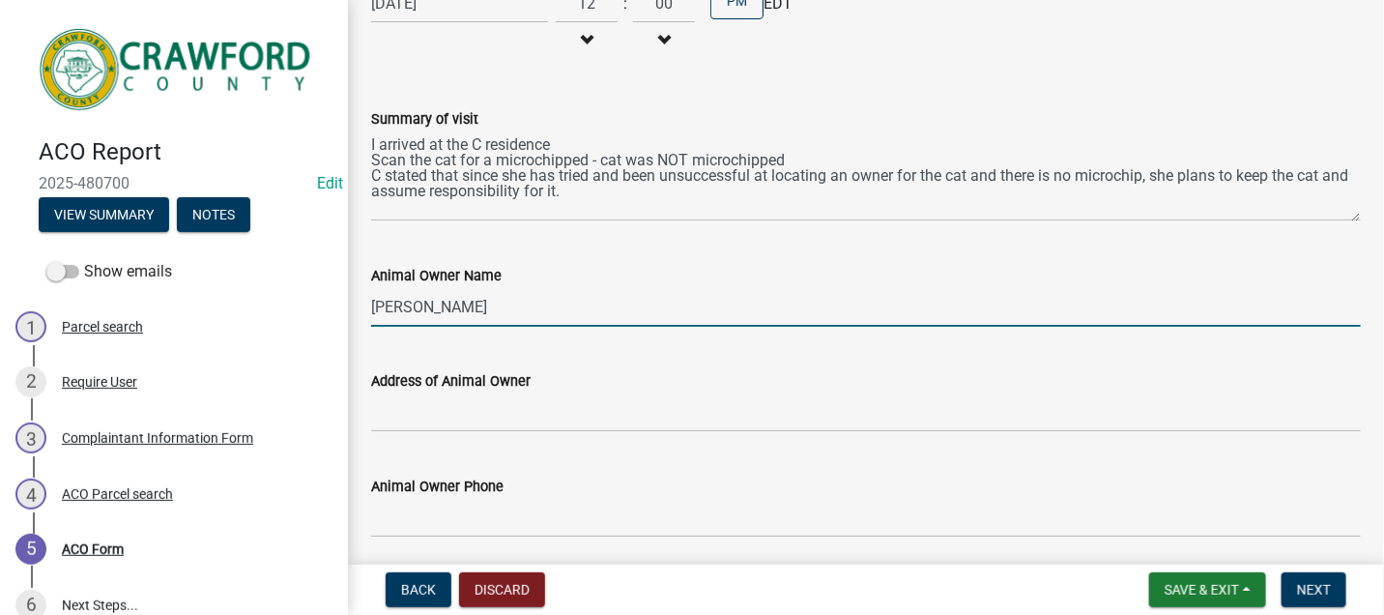
type input "Theresa Bates"
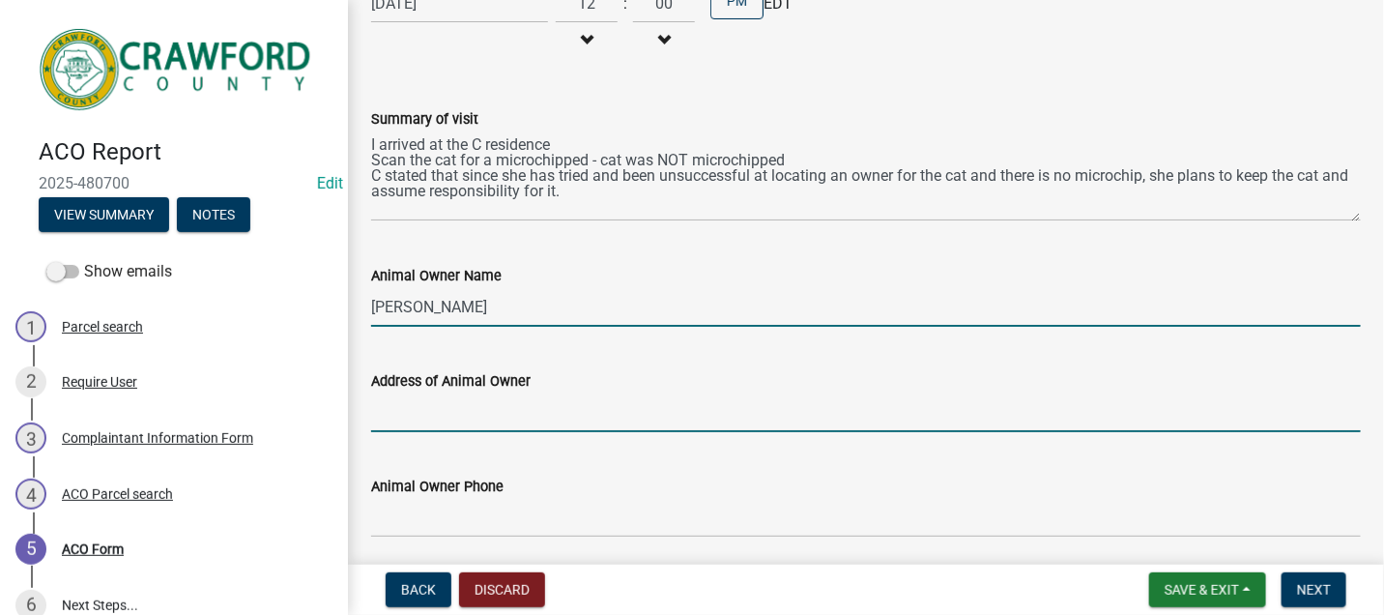
click at [421, 411] on input "Address of Animal Owner" at bounding box center [866, 412] width 990 height 40
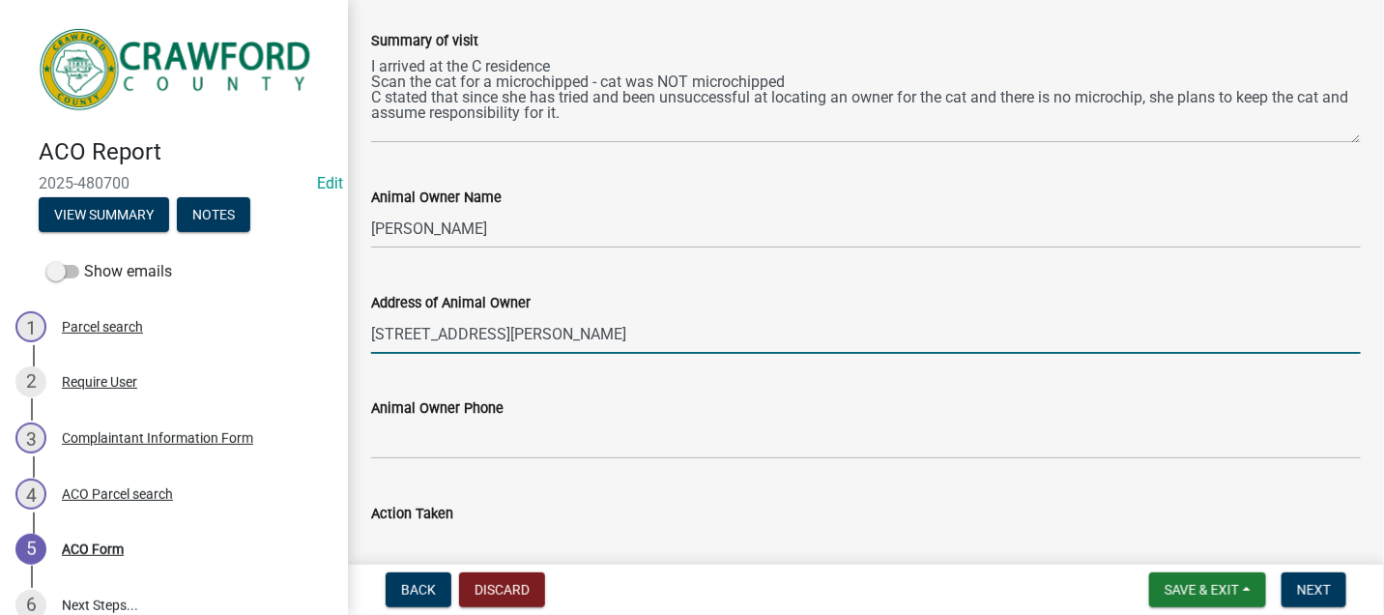
scroll to position [429, 0]
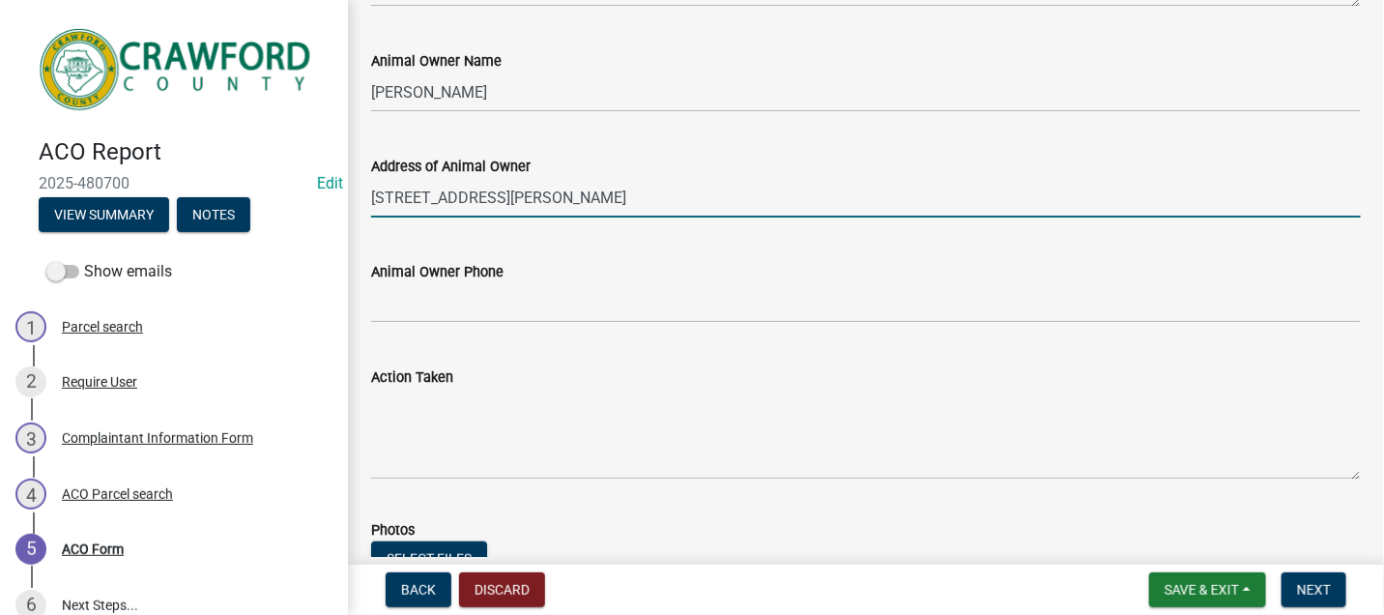
type input "547 Carl Sutton Rd."
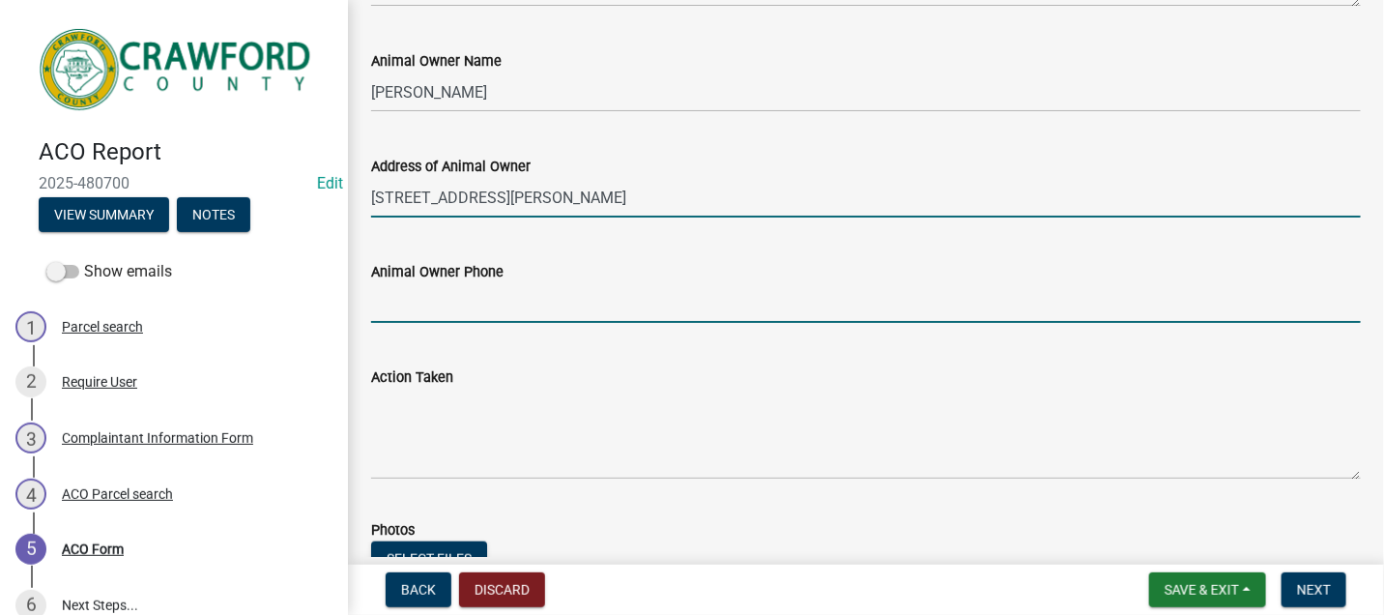
click at [402, 304] on input "Animal Owner Phone" at bounding box center [866, 303] width 990 height 40
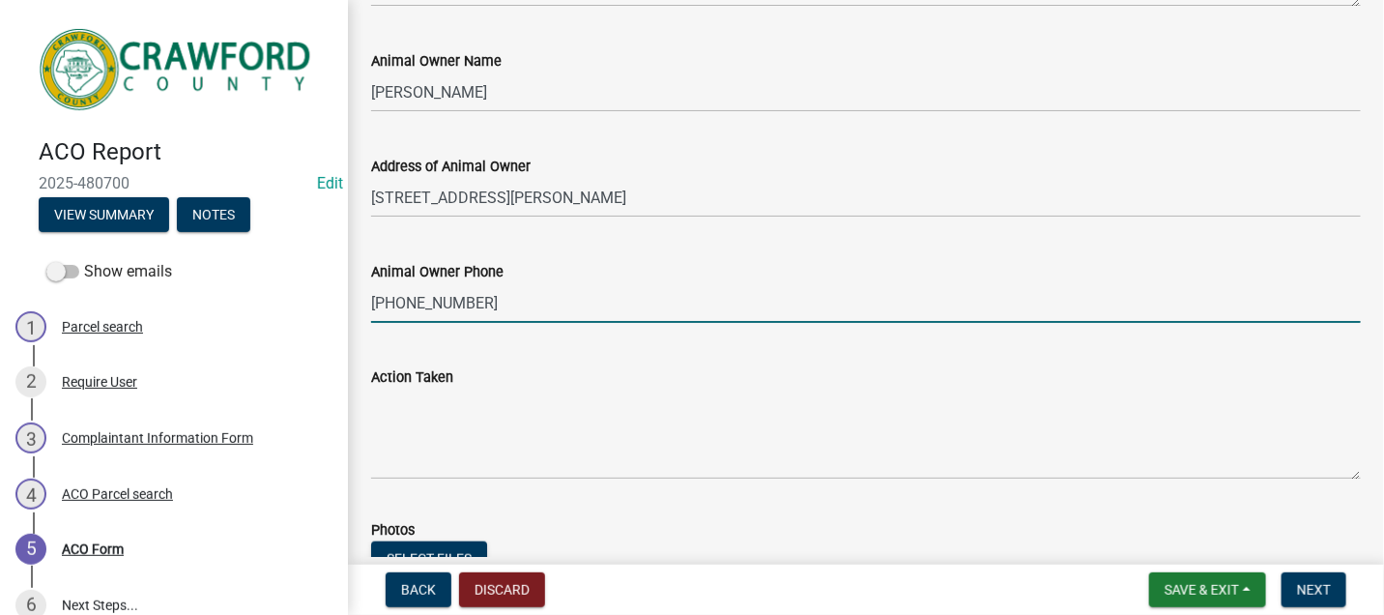
type input "478-974-8142"
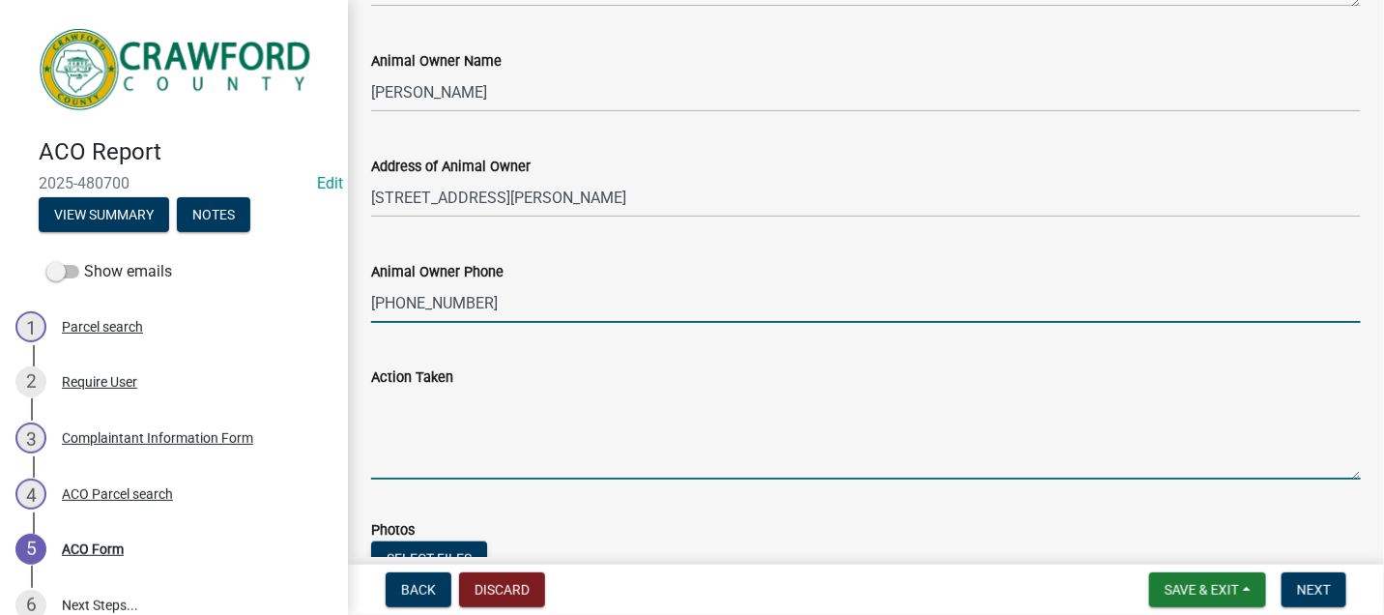
click at [398, 414] on textarea "Action Taken" at bounding box center [866, 433] width 990 height 91
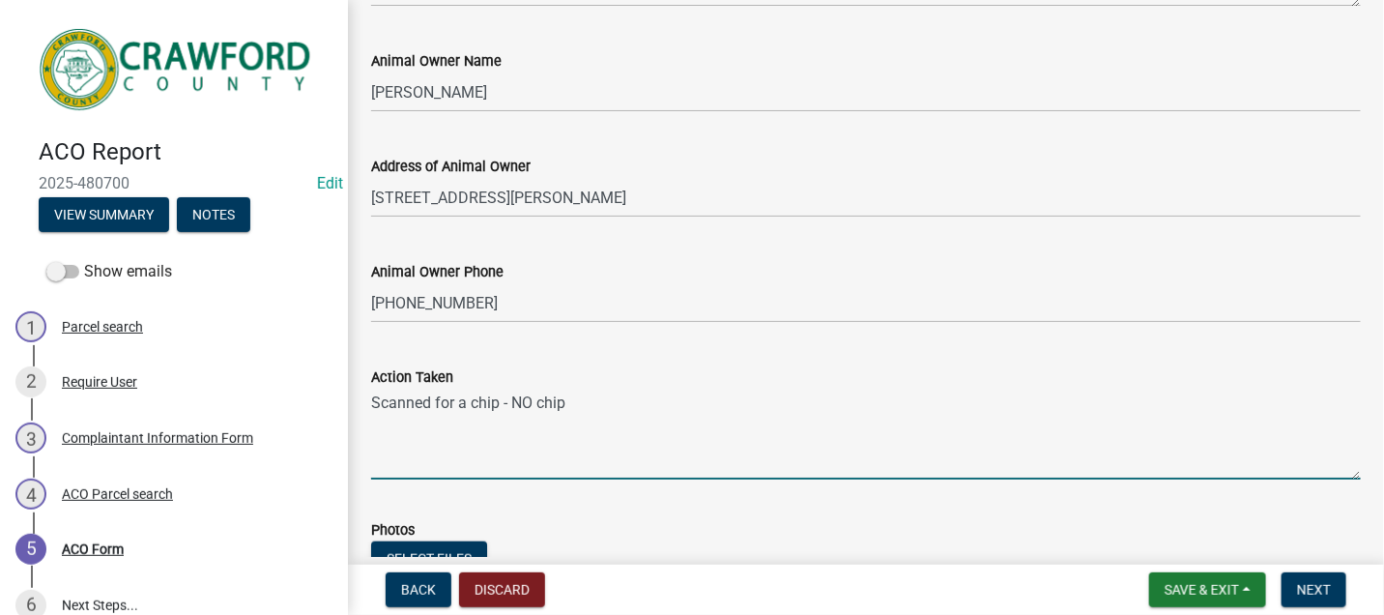
click at [471, 403] on textarea "Scanned for a chip - NO chip" at bounding box center [866, 433] width 990 height 91
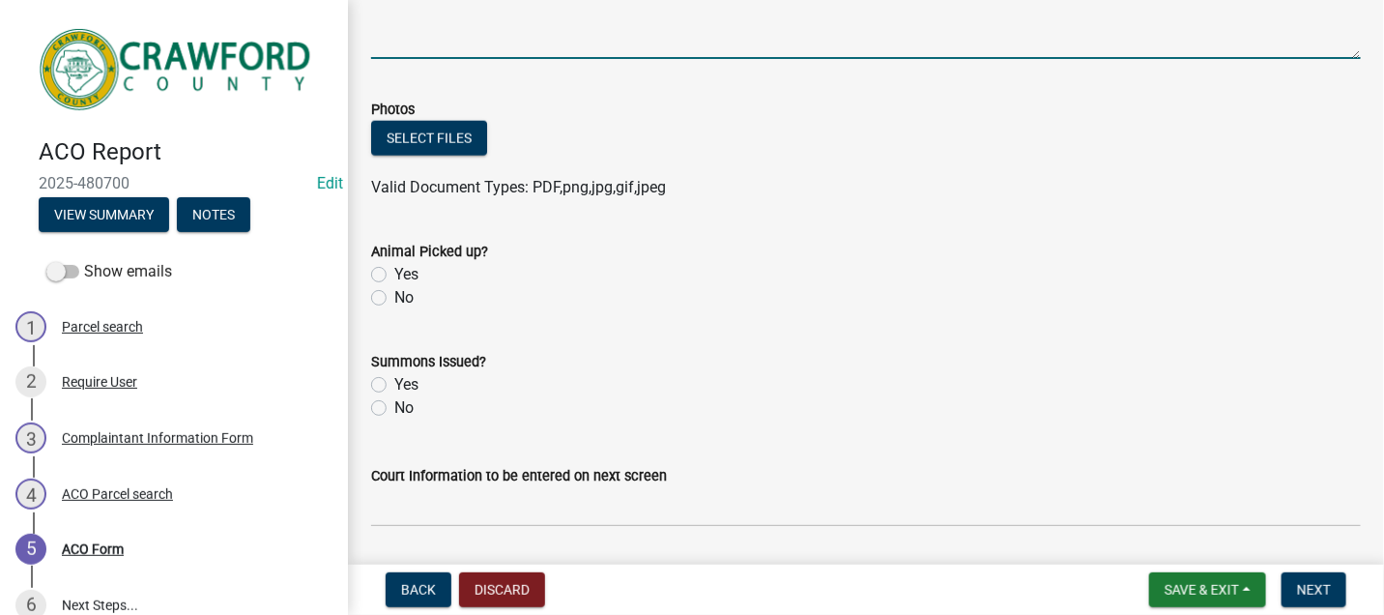
scroll to position [858, 0]
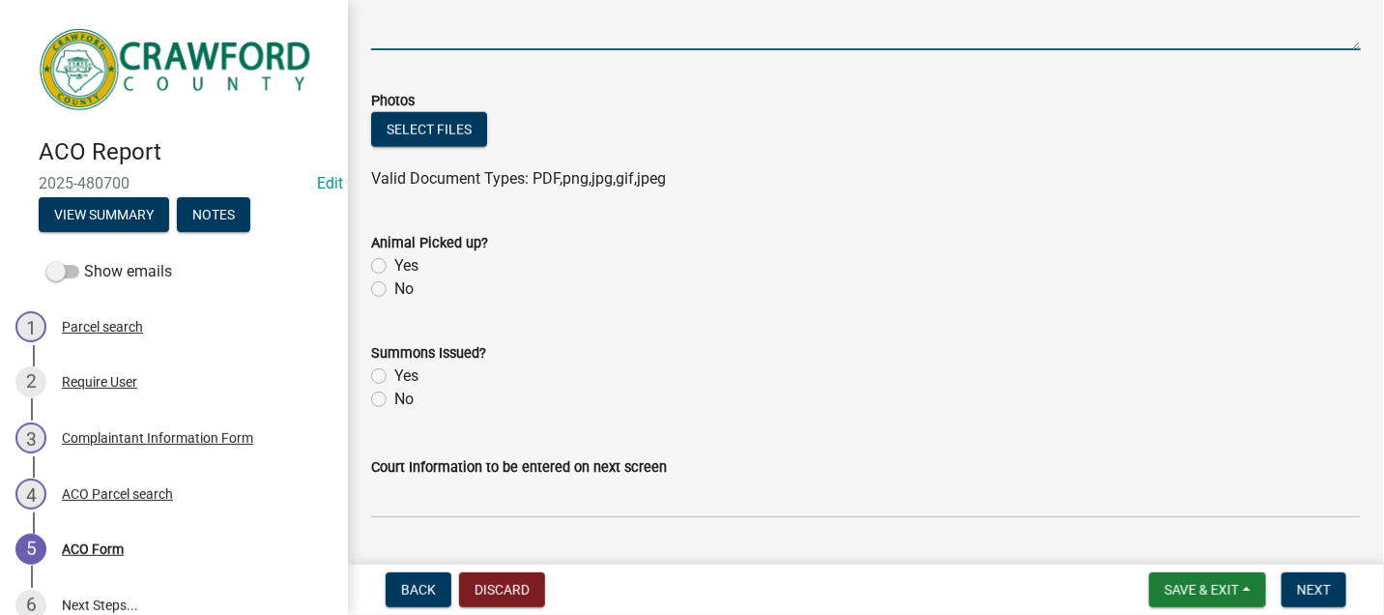
type textarea "Scanned for a microchip - NO chip"
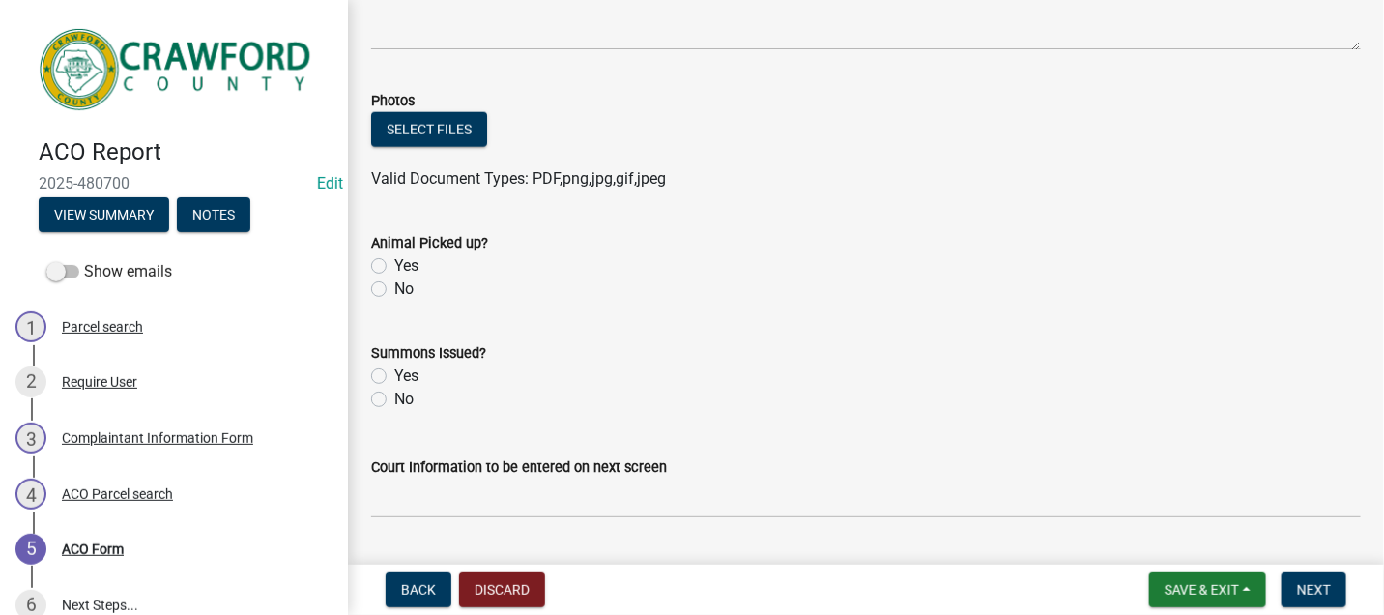
click at [394, 287] on label "No" at bounding box center [403, 288] width 19 height 23
click at [394, 287] on input "No" at bounding box center [400, 283] width 13 height 13
radio input "true"
click at [394, 397] on label "No" at bounding box center [403, 398] width 19 height 23
click at [394, 397] on input "No" at bounding box center [400, 393] width 13 height 13
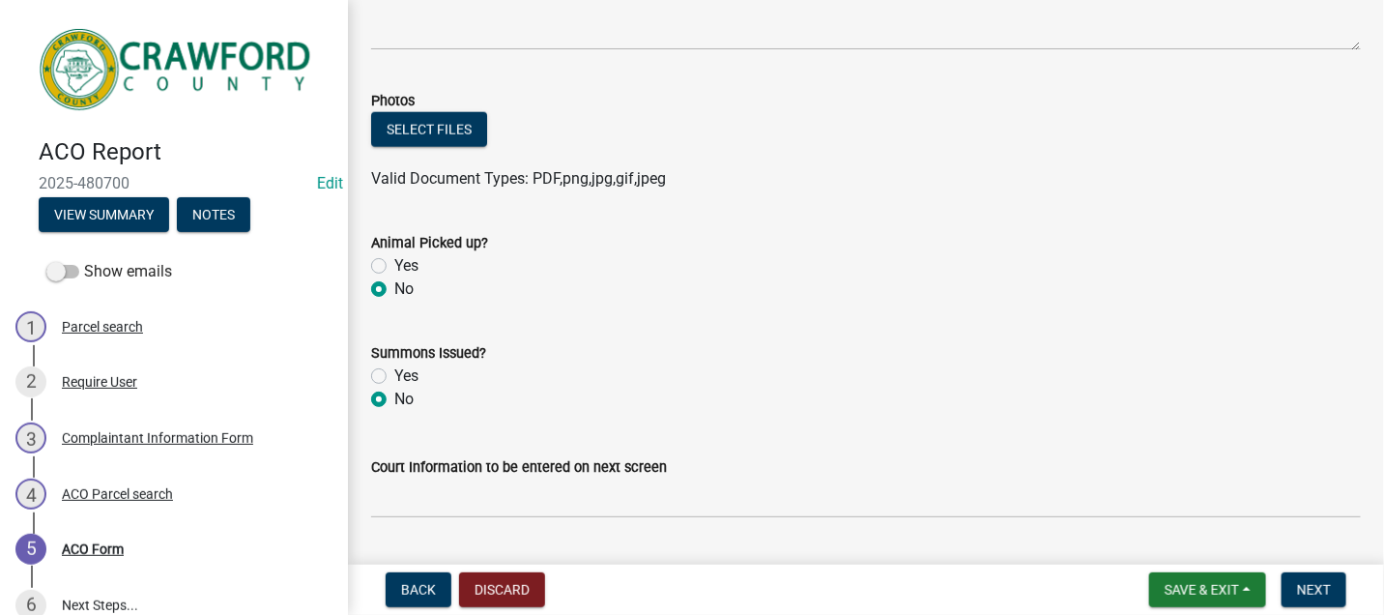
radio input "true"
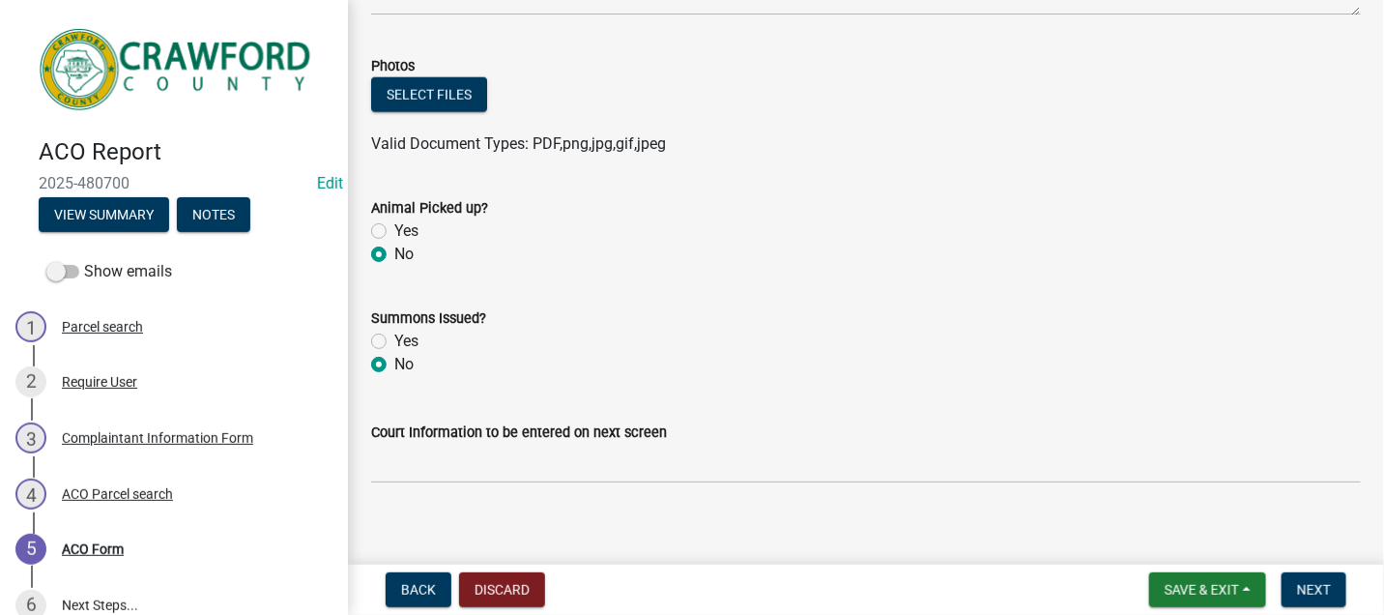
scroll to position [909, 0]
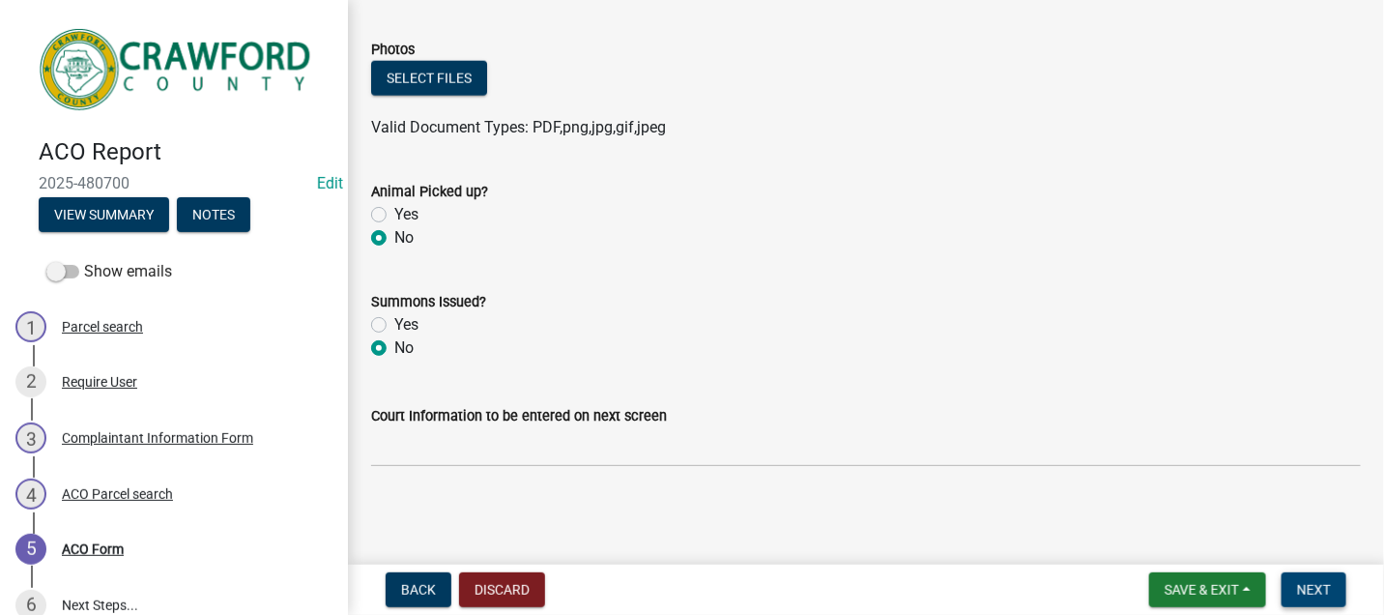
click at [1306, 587] on span "Next" at bounding box center [1314, 589] width 34 height 15
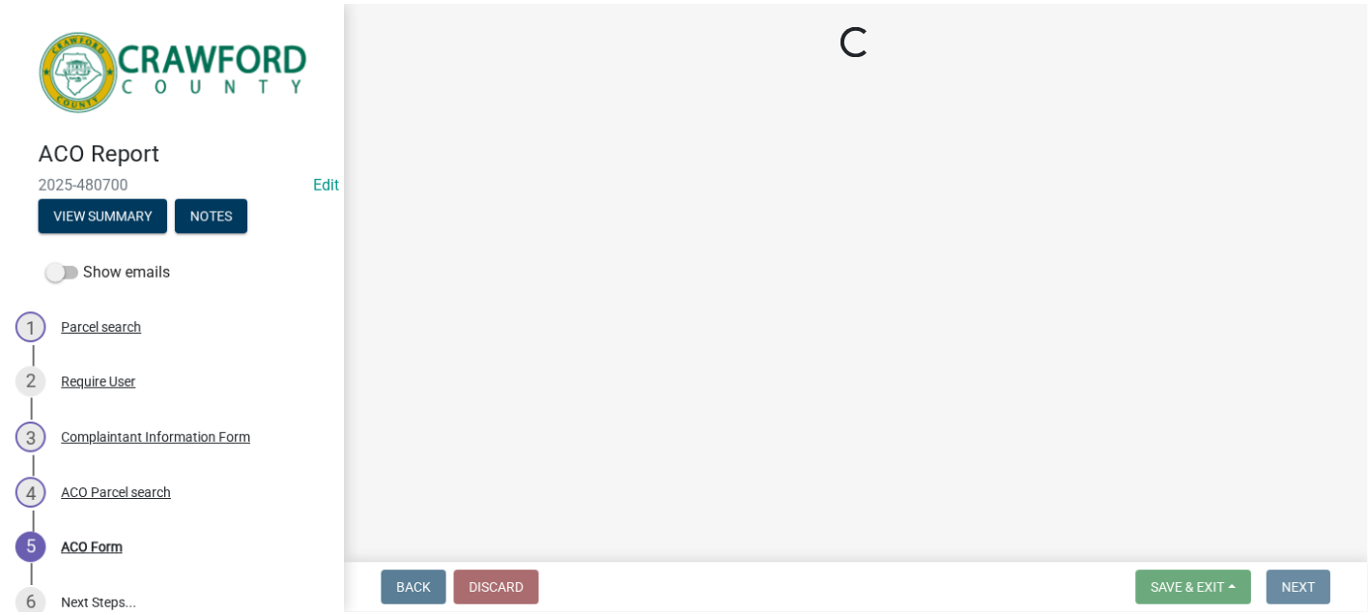
scroll to position [0, 0]
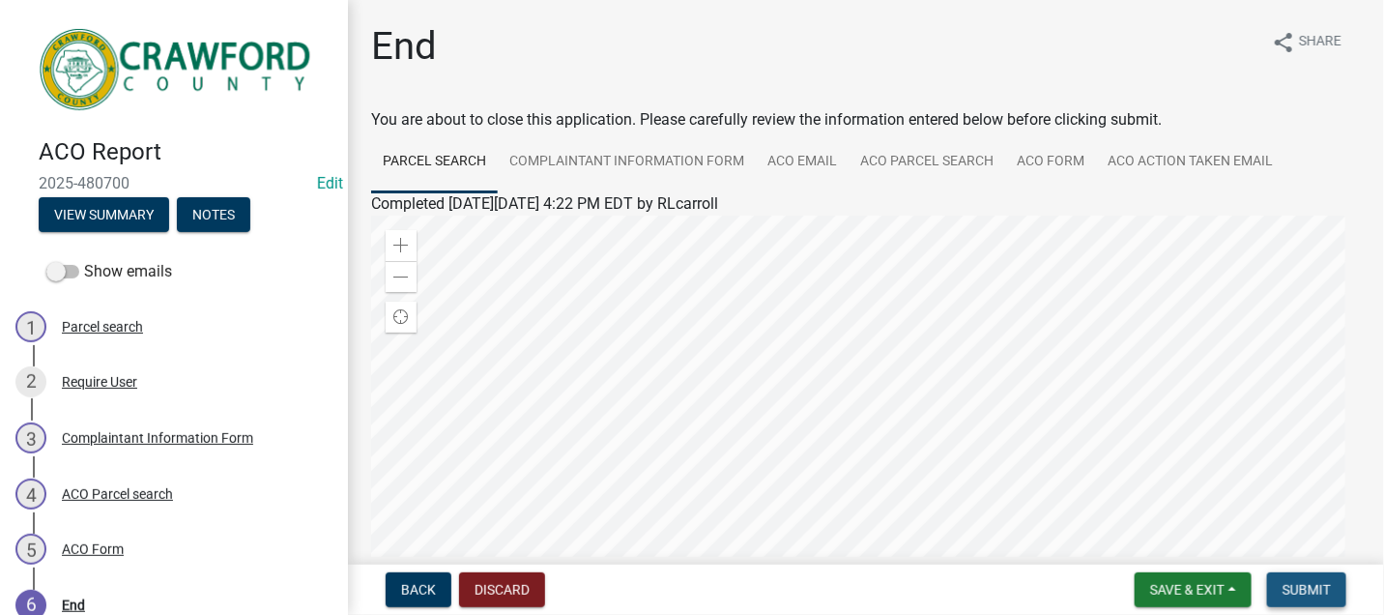
click at [1298, 586] on span "Submit" at bounding box center [1306, 589] width 48 height 15
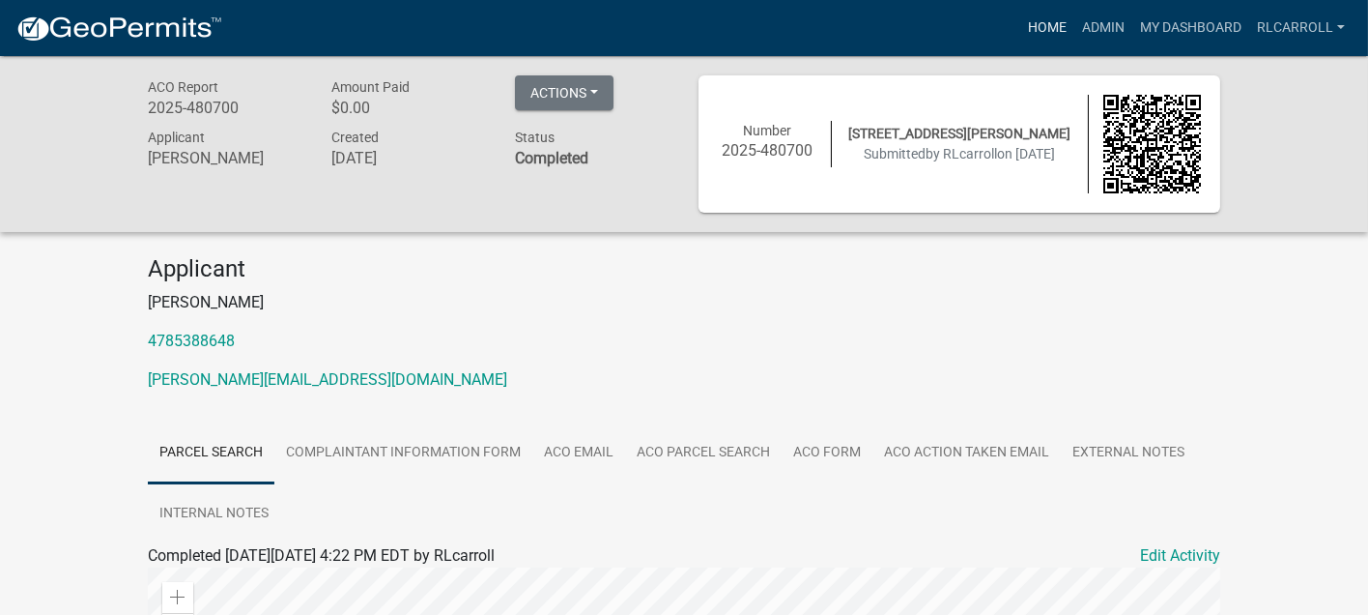
click at [1053, 23] on link "Home" at bounding box center [1047, 28] width 54 height 37
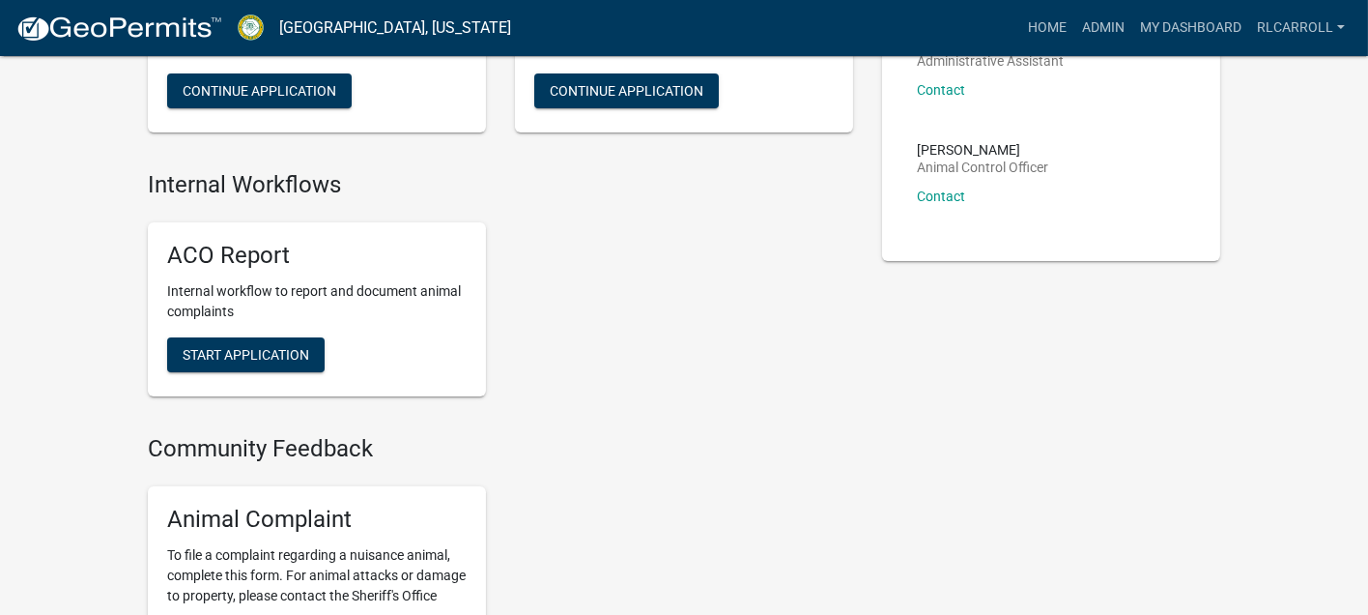
scroll to position [322, 0]
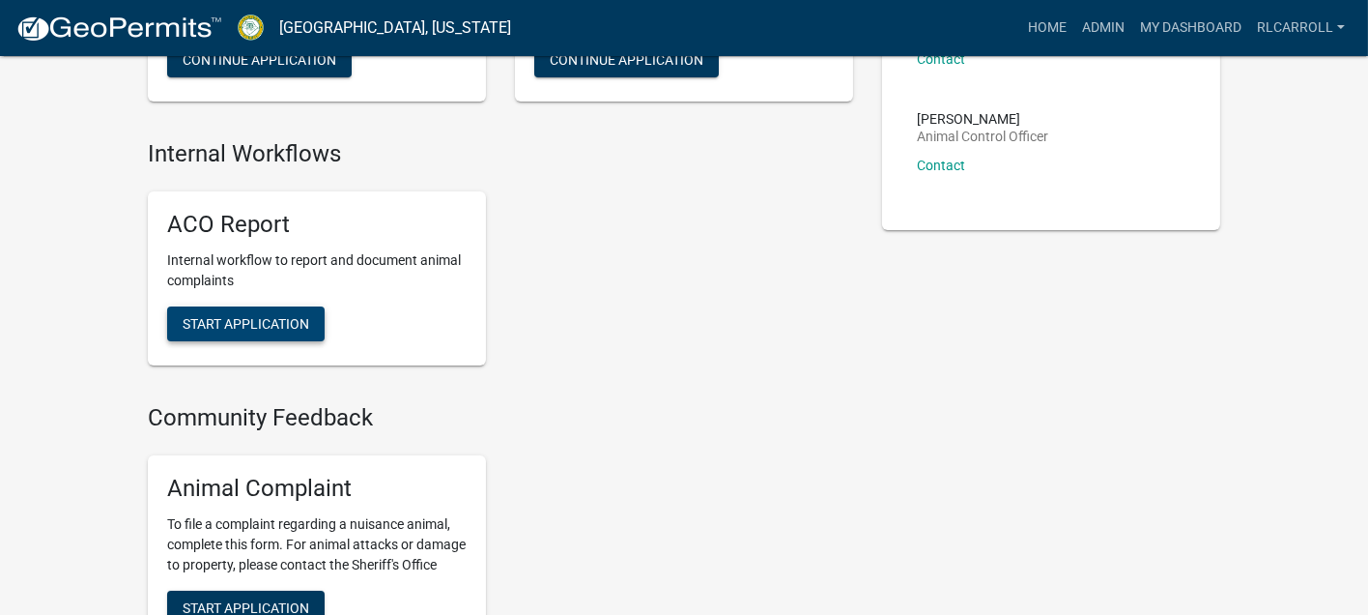
click at [246, 331] on span "Start Application" at bounding box center [246, 323] width 127 height 15
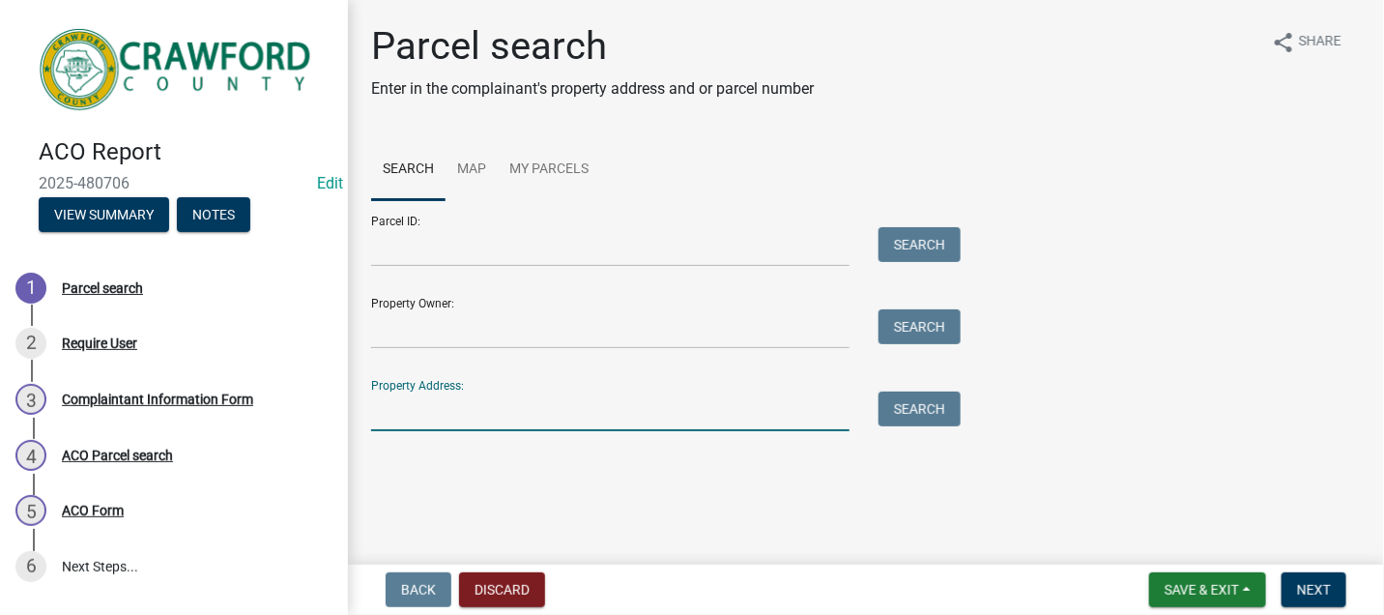
click at [414, 418] on input "Property Address:" at bounding box center [610, 411] width 478 height 40
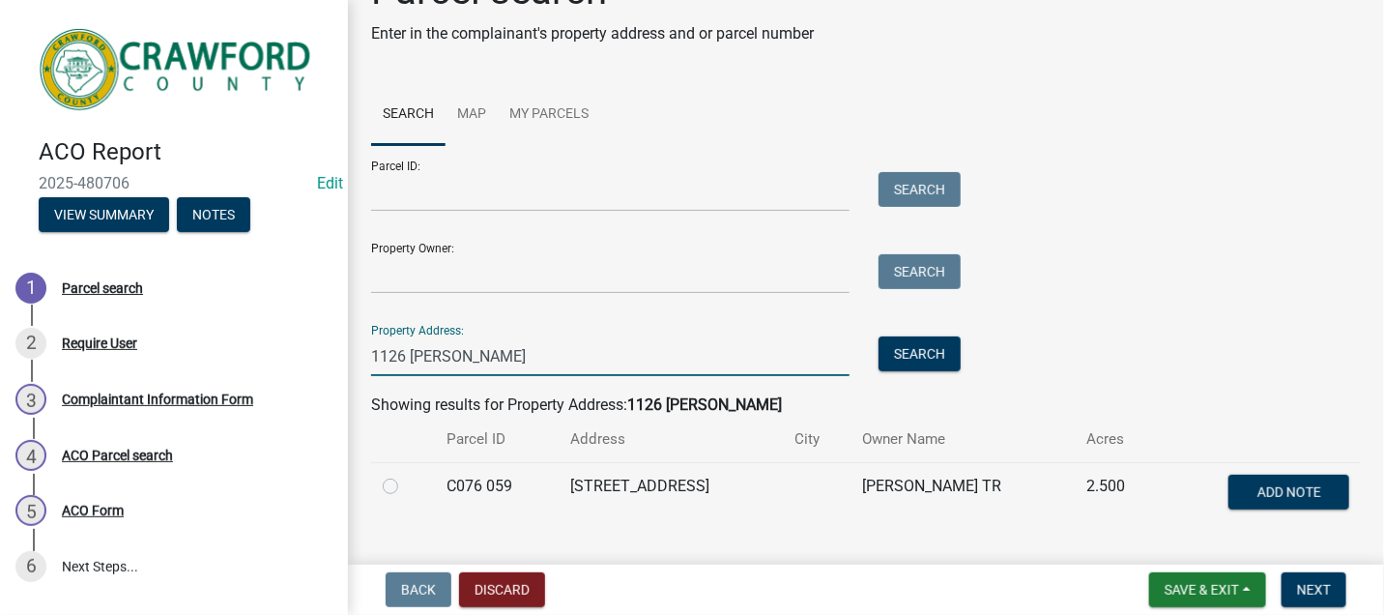
scroll to position [99, 0]
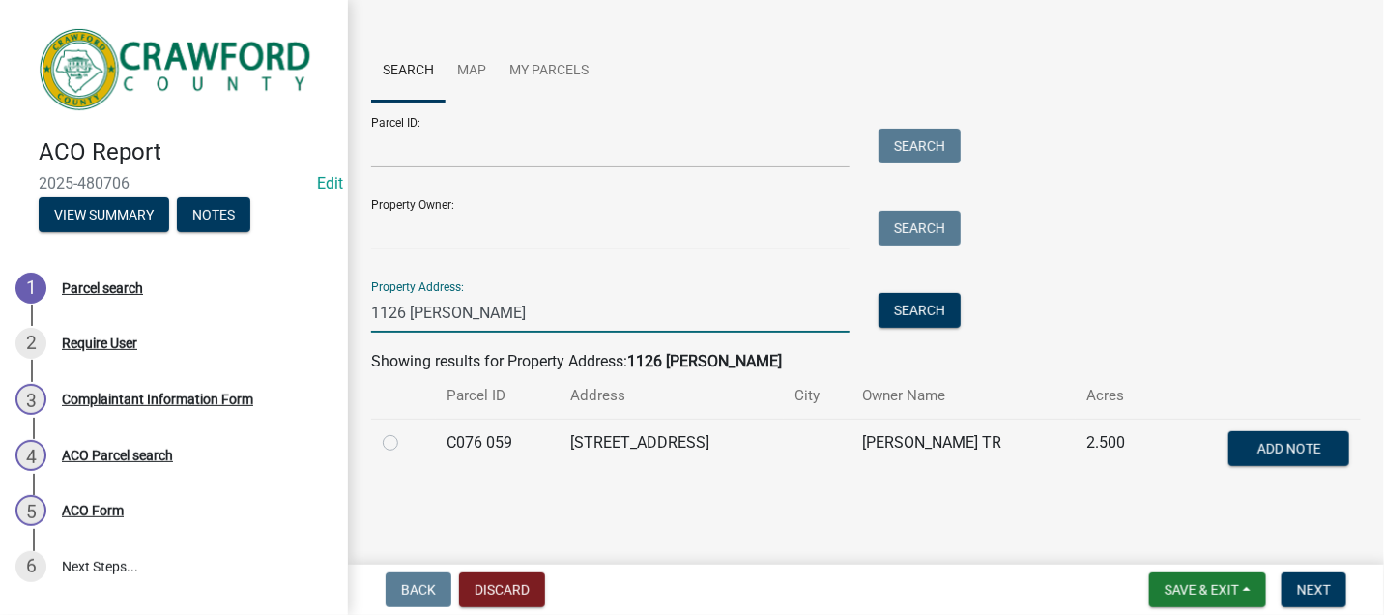
drag, startPoint x: 456, startPoint y: 313, endPoint x: 354, endPoint y: 316, distance: 102.5
click at [354, 316] on div "Parcel search Enter in the complainant's property address and or parcel number …" at bounding box center [866, 212] width 1036 height 575
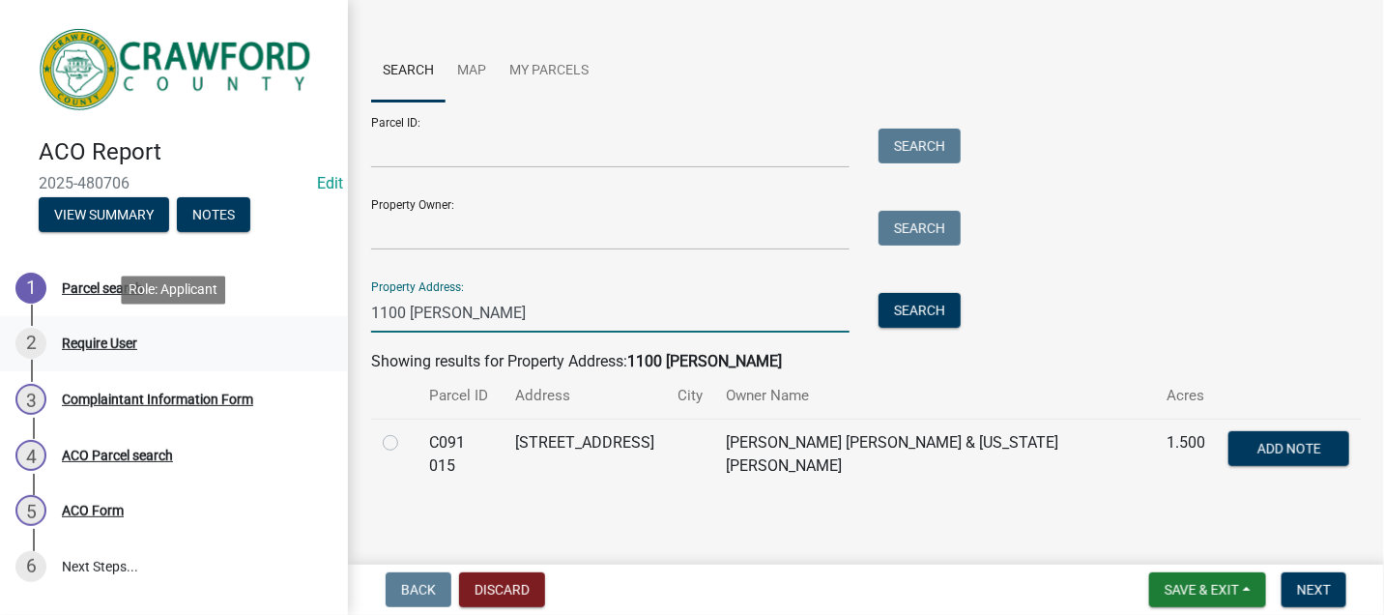
drag, startPoint x: 435, startPoint y: 319, endPoint x: 334, endPoint y: 318, distance: 100.5
click at [334, 318] on div "ACO Report 2025-480706 Edit View Summary Notes 1 Parcel search 2 Require User 3…" at bounding box center [692, 307] width 1384 height 615
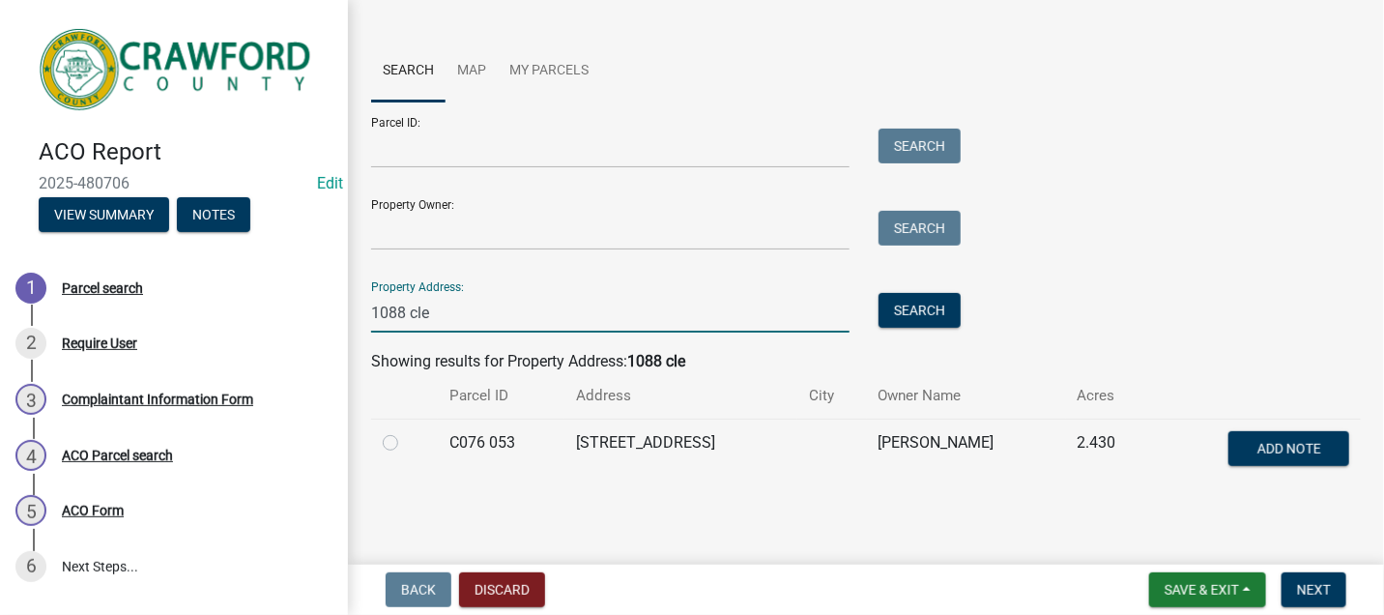
type input "1088 cle"
click at [406, 431] on label at bounding box center [406, 431] width 0 height 0
click at [406, 442] on 053 "radio" at bounding box center [412, 437] width 13 height 13
radio 053 "true"
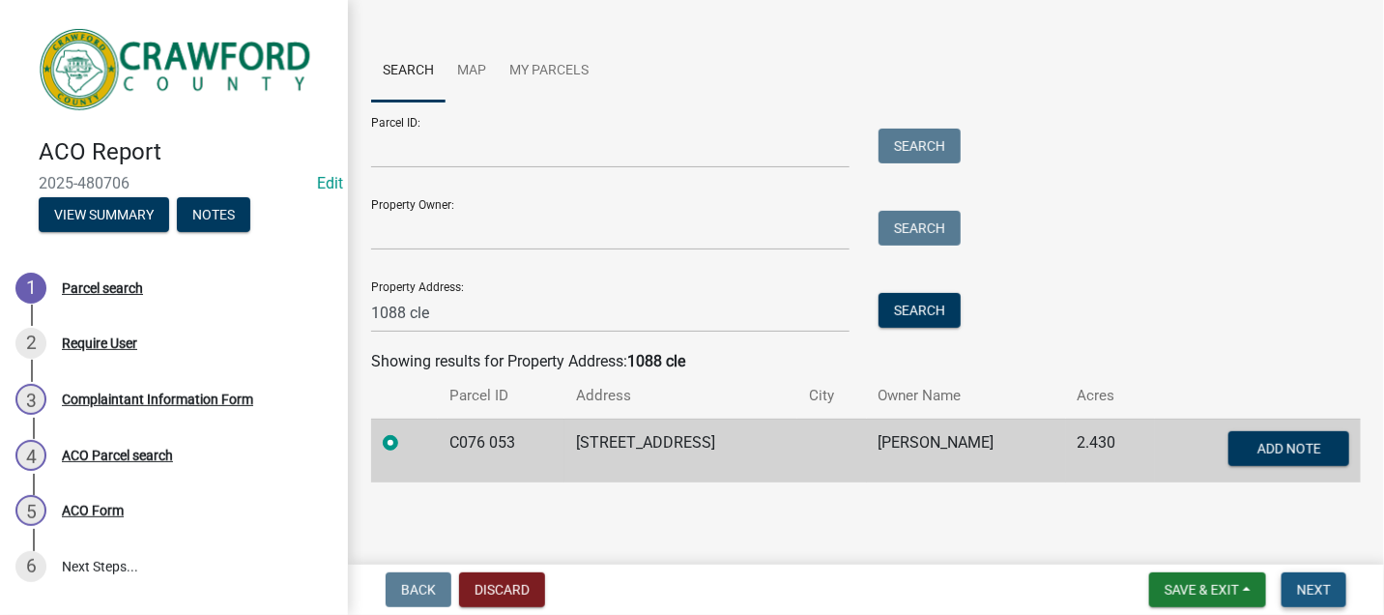
click at [1316, 596] on span "Next" at bounding box center [1314, 589] width 34 height 15
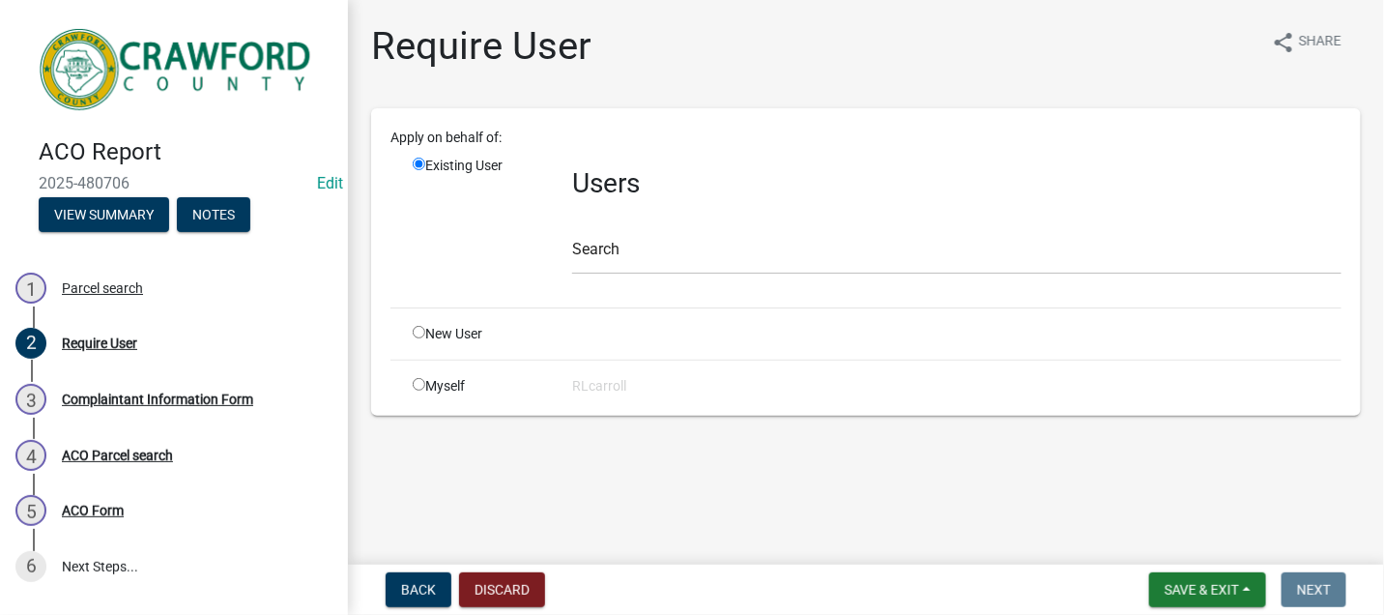
click at [416, 383] on input "radio" at bounding box center [419, 384] width 13 height 13
radio input "true"
radio input "false"
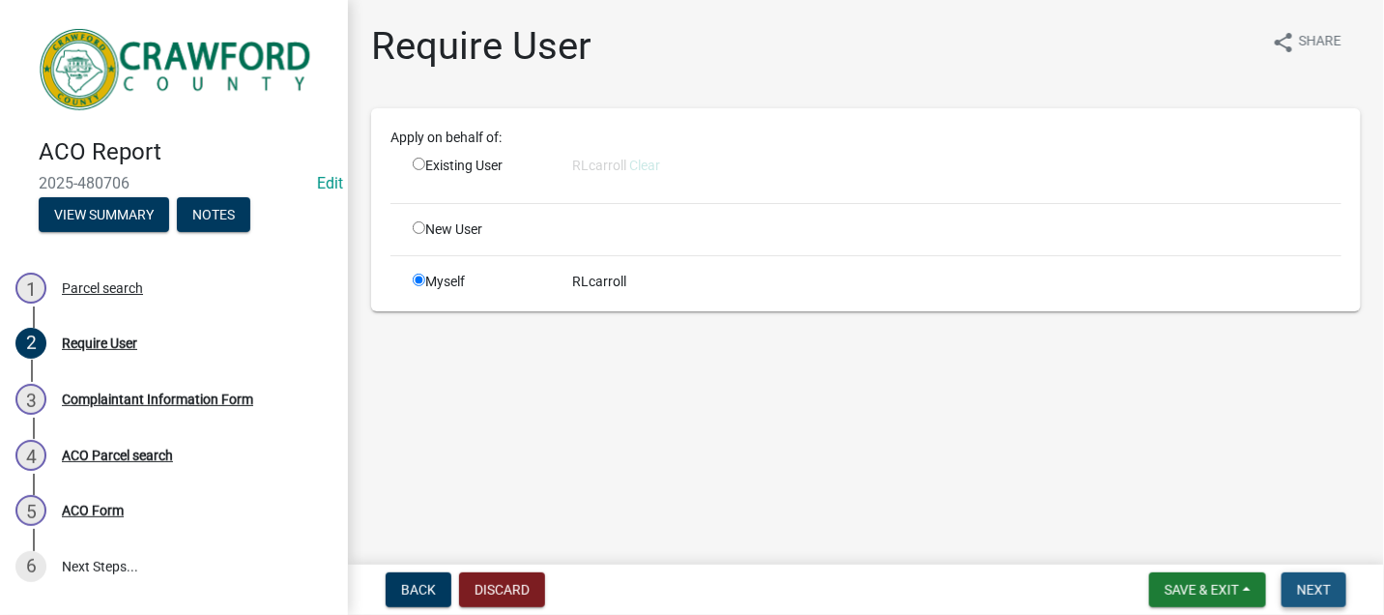
click at [1314, 591] on span "Next" at bounding box center [1314, 589] width 34 height 15
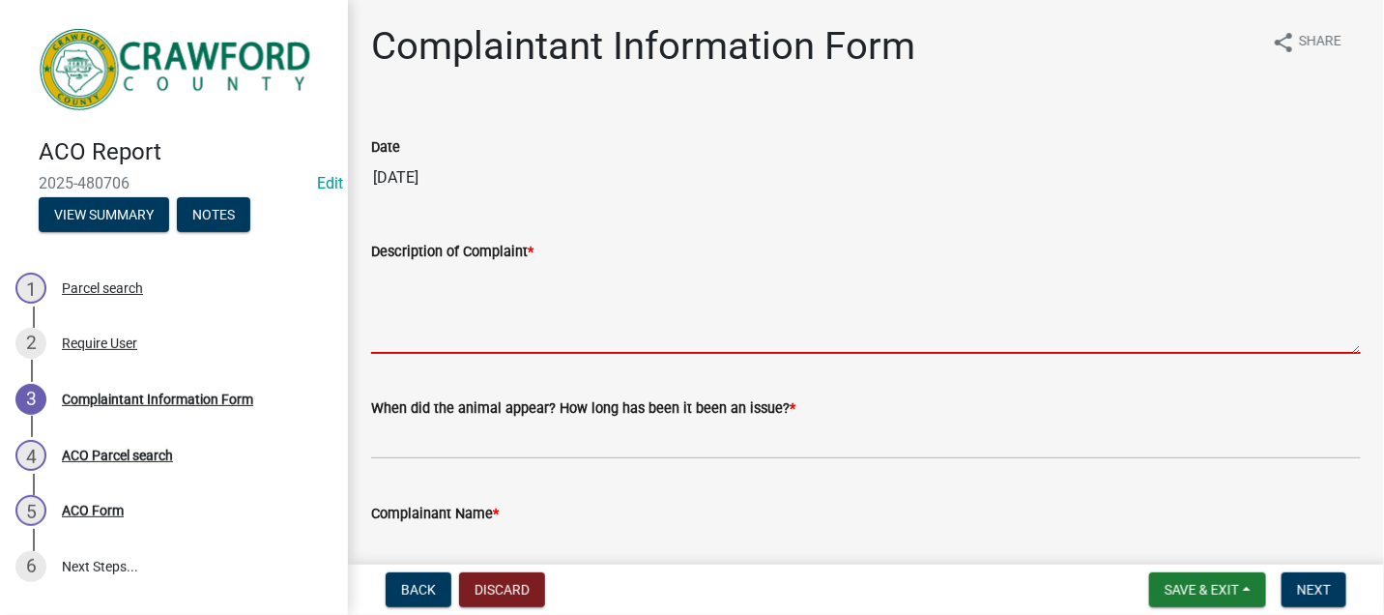
click at [417, 275] on textarea "Description of Complaint *" at bounding box center [866, 308] width 990 height 91
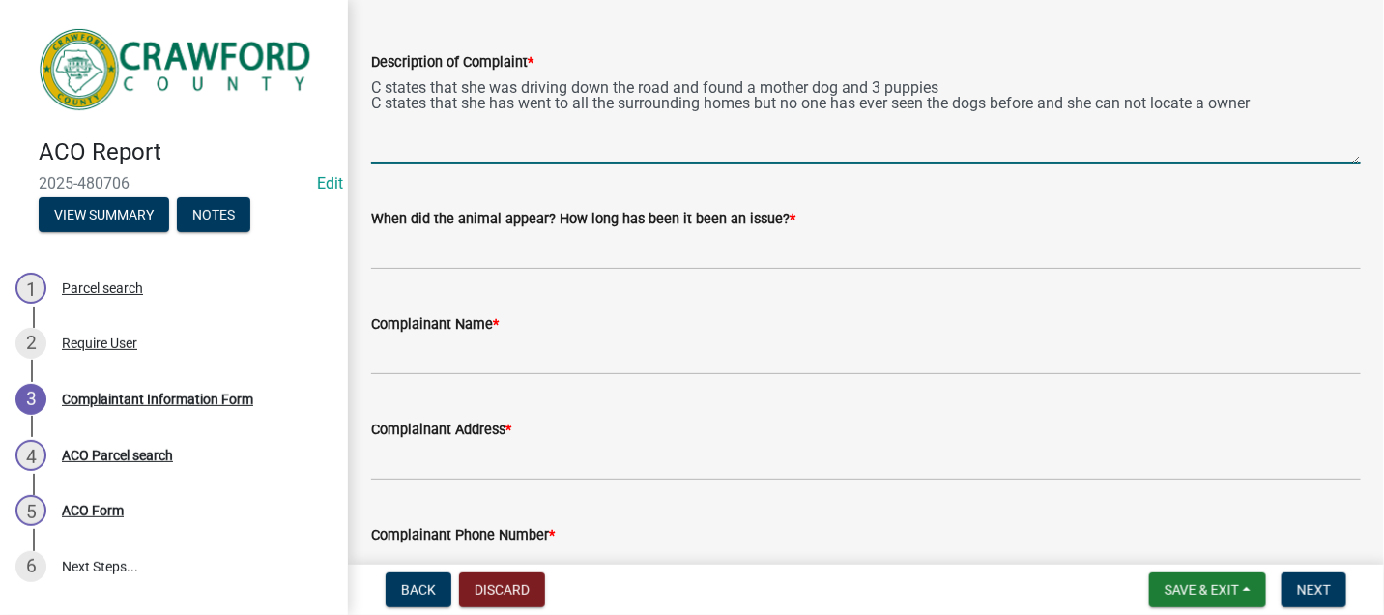
scroll to position [215, 0]
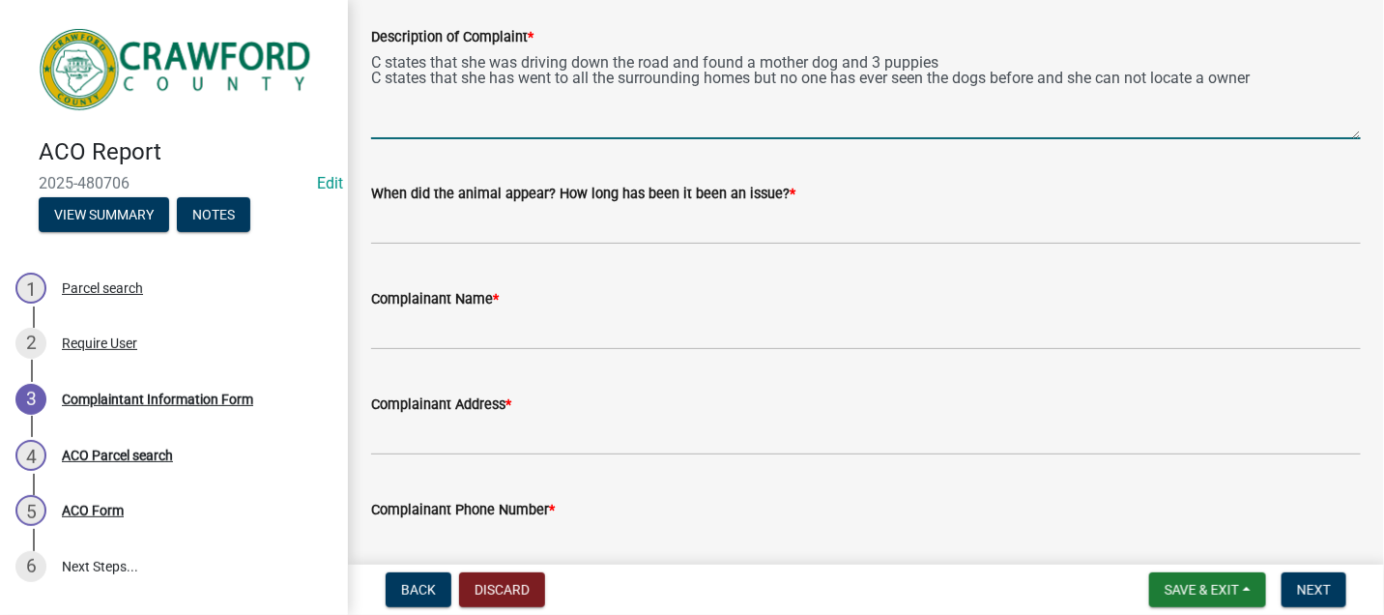
type textarea "C states that she was driving down the road and found a mother dog and 3 puppie…"
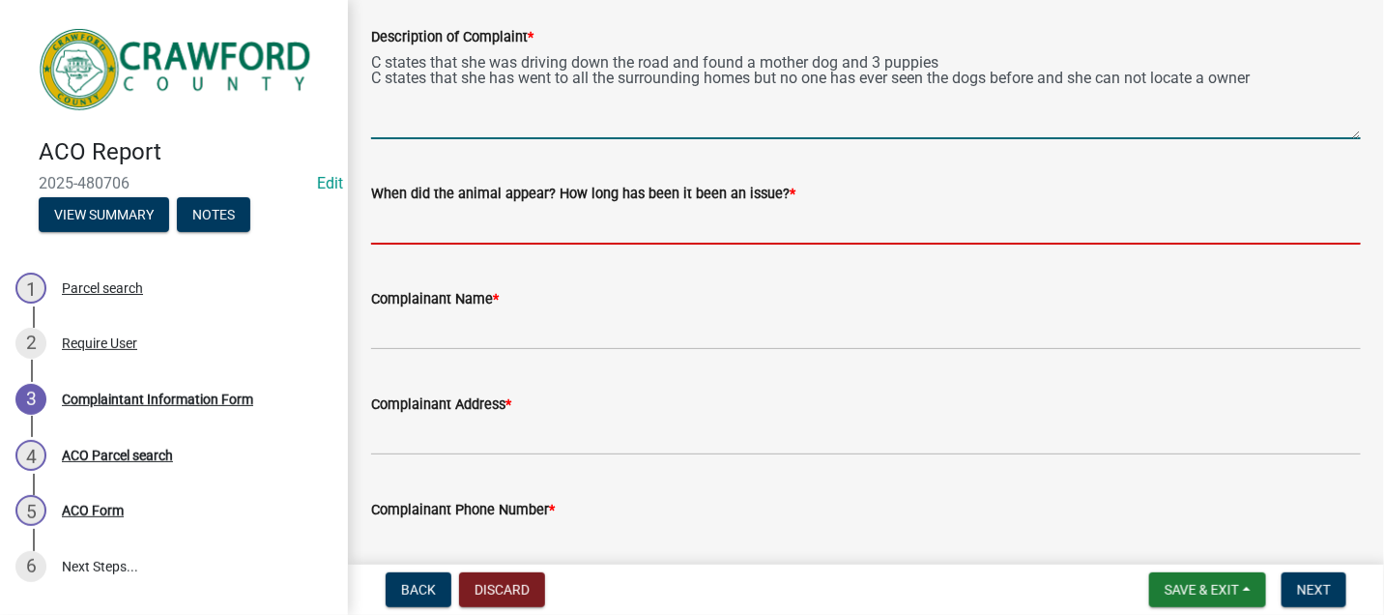
click at [413, 224] on input "When did the animal appear? How long has been it been an issue? *" at bounding box center [866, 225] width 990 height 40
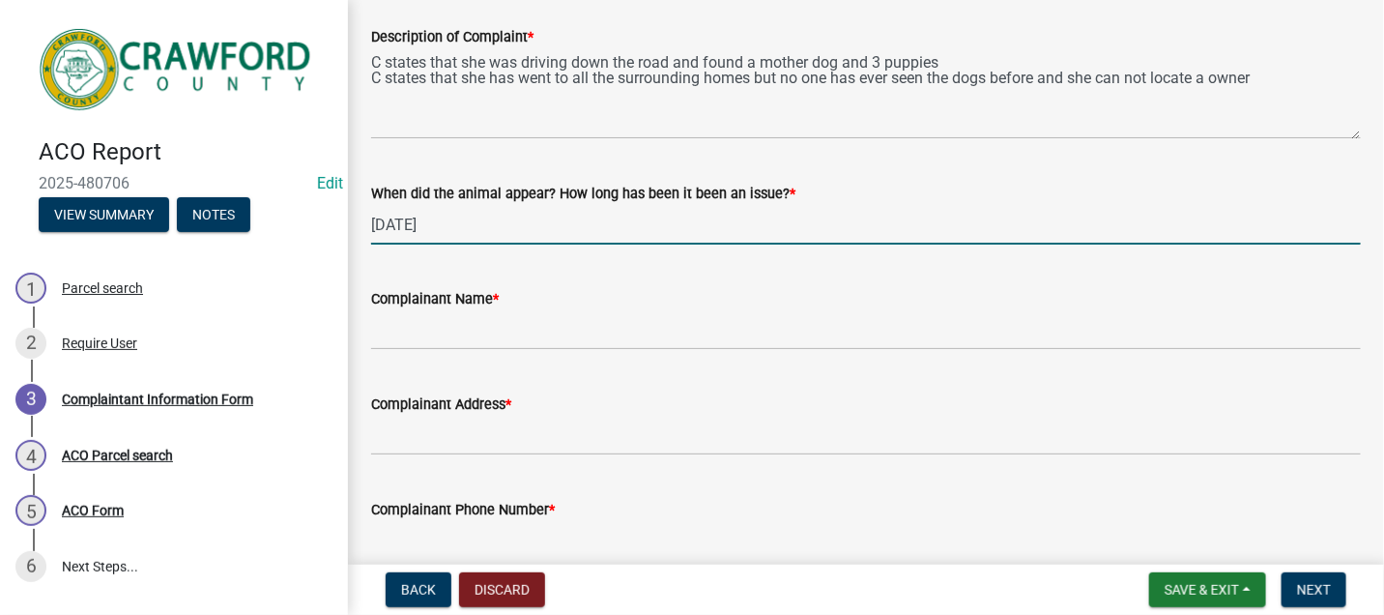
type input "today"
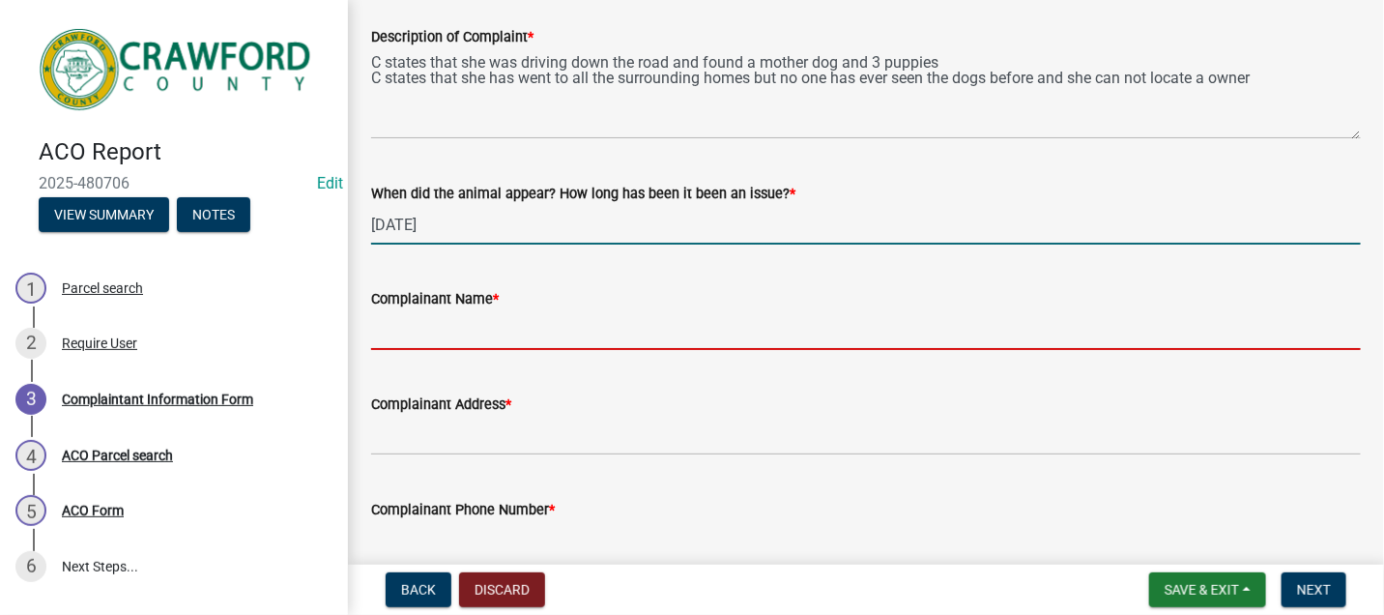
click at [438, 336] on input "Complainant Name *" at bounding box center [866, 330] width 990 height 40
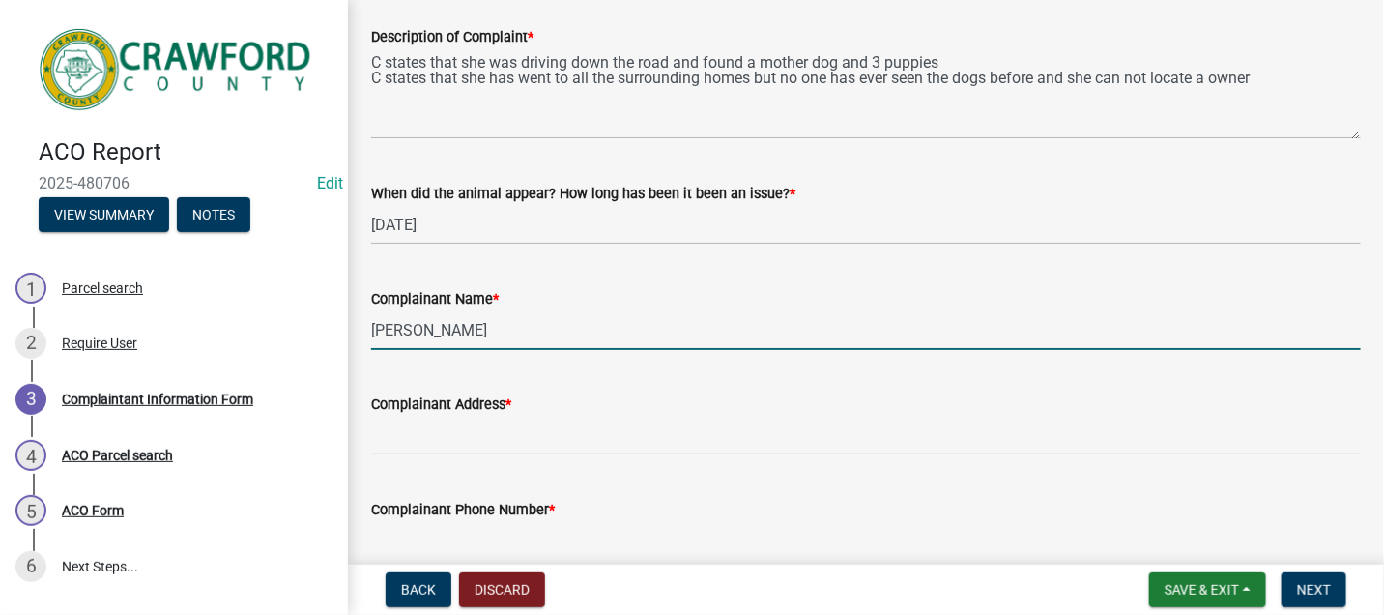
type input "Lisa"
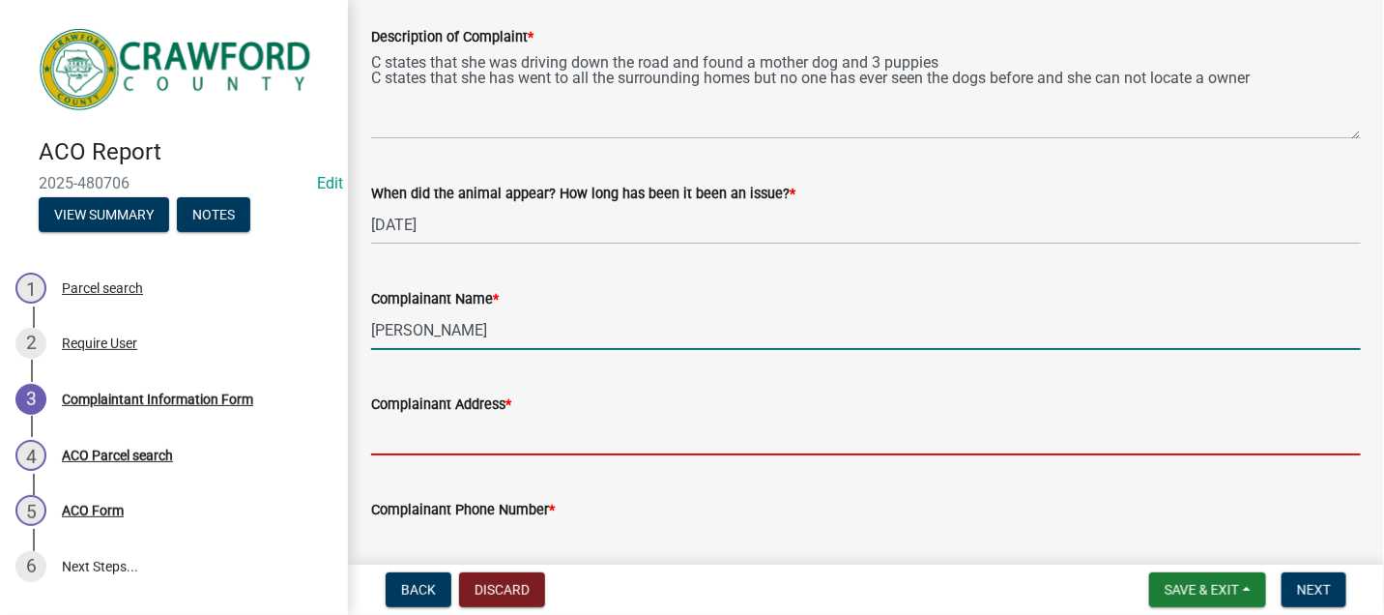
click at [423, 430] on input "Complainant Address *" at bounding box center [866, 436] width 990 height 40
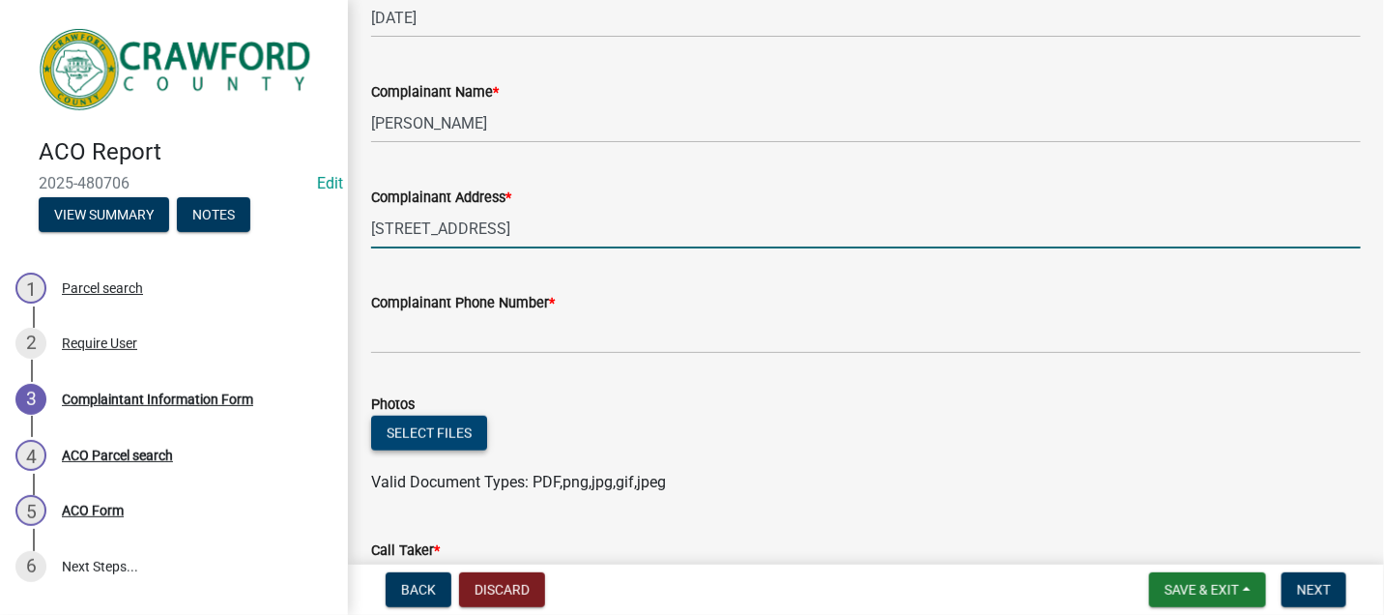
scroll to position [429, 0]
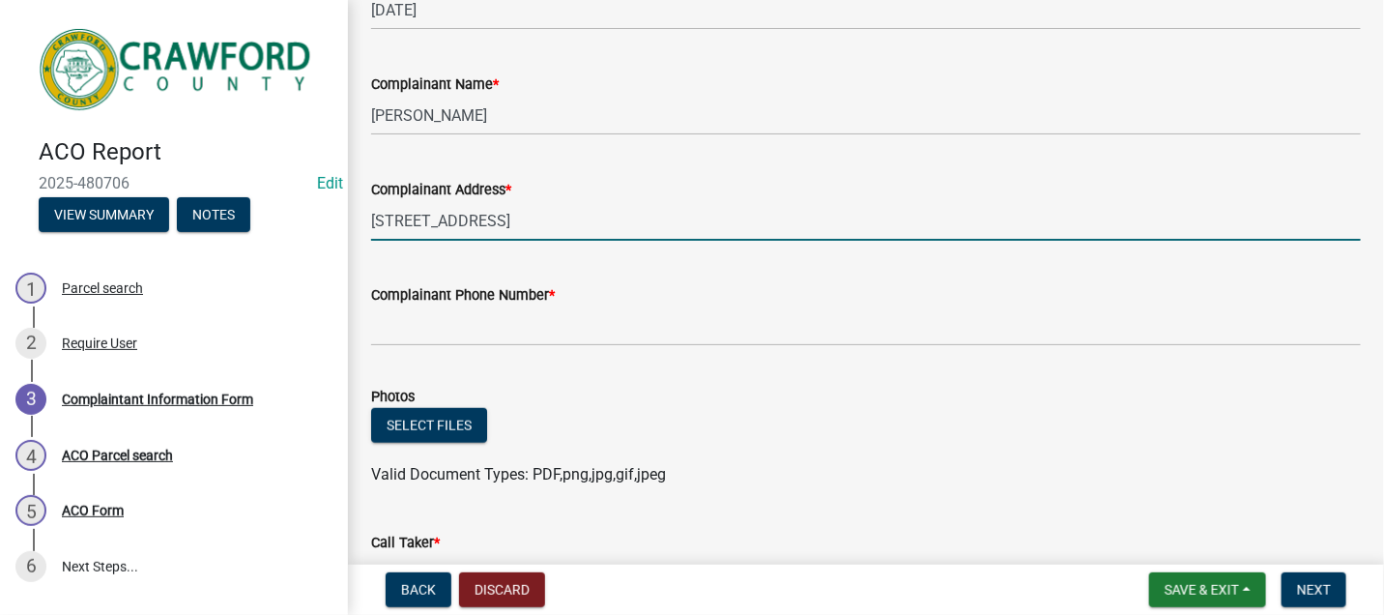
type input "1088 Cleveland Rd."
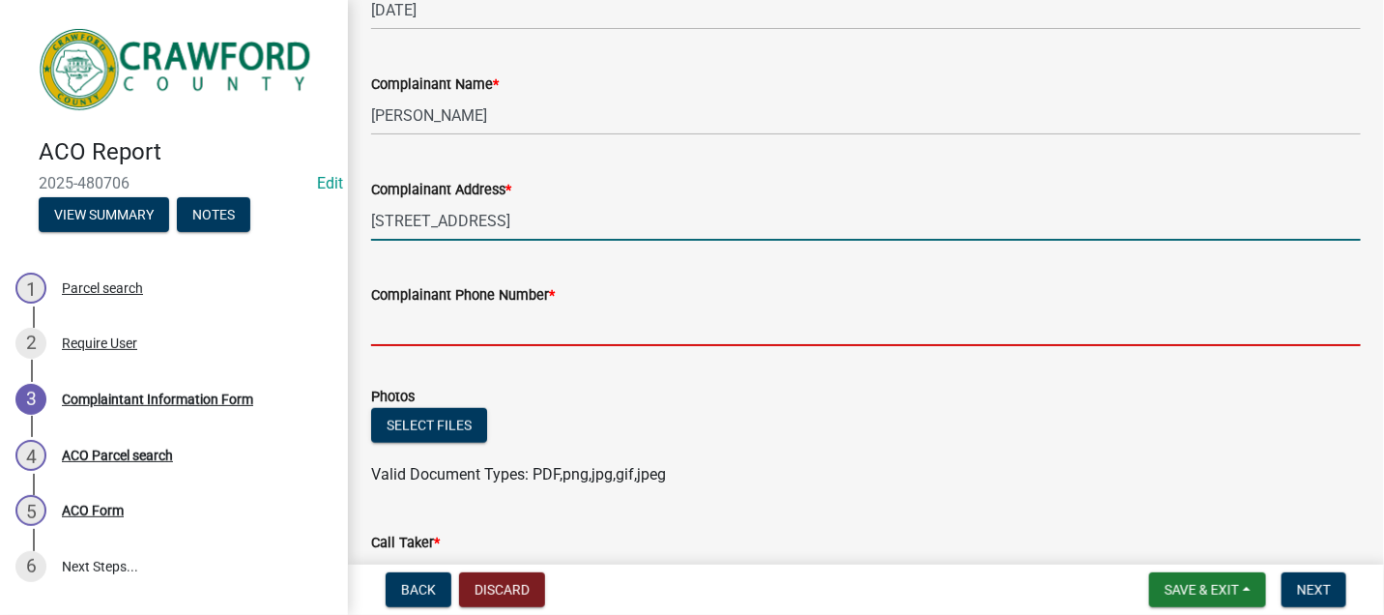
click at [399, 327] on input "Complainant Phone Number *" at bounding box center [866, 326] width 990 height 40
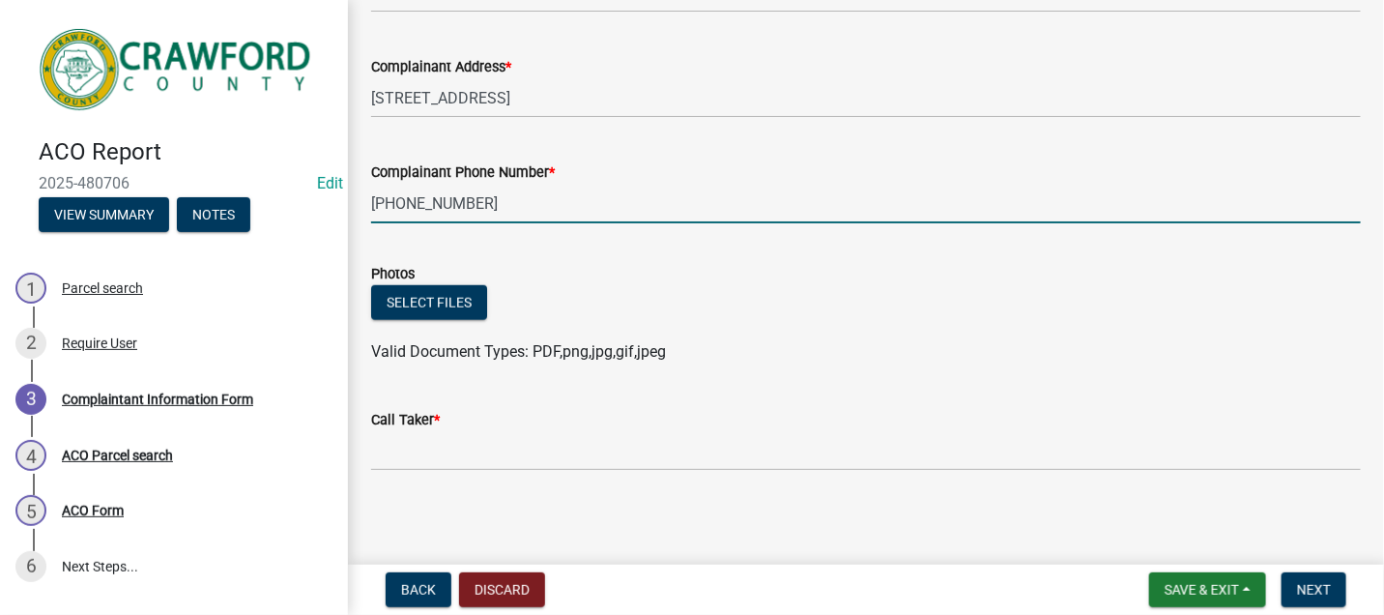
scroll to position [555, 0]
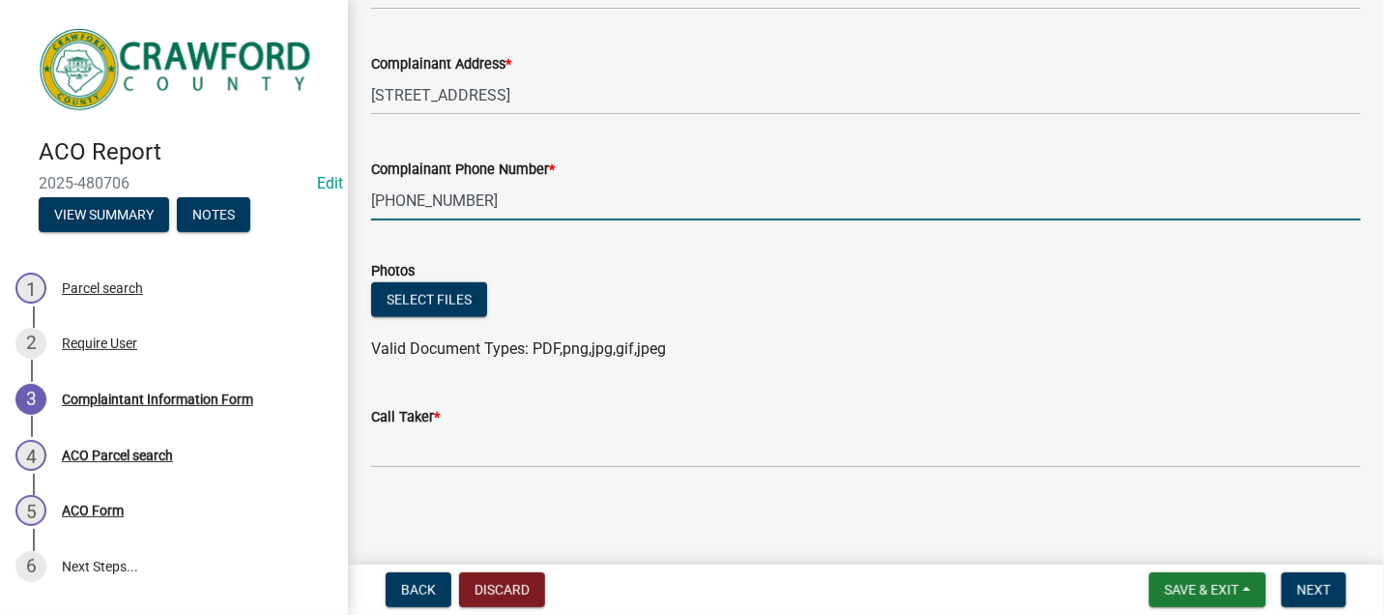
type input "470-893-3093"
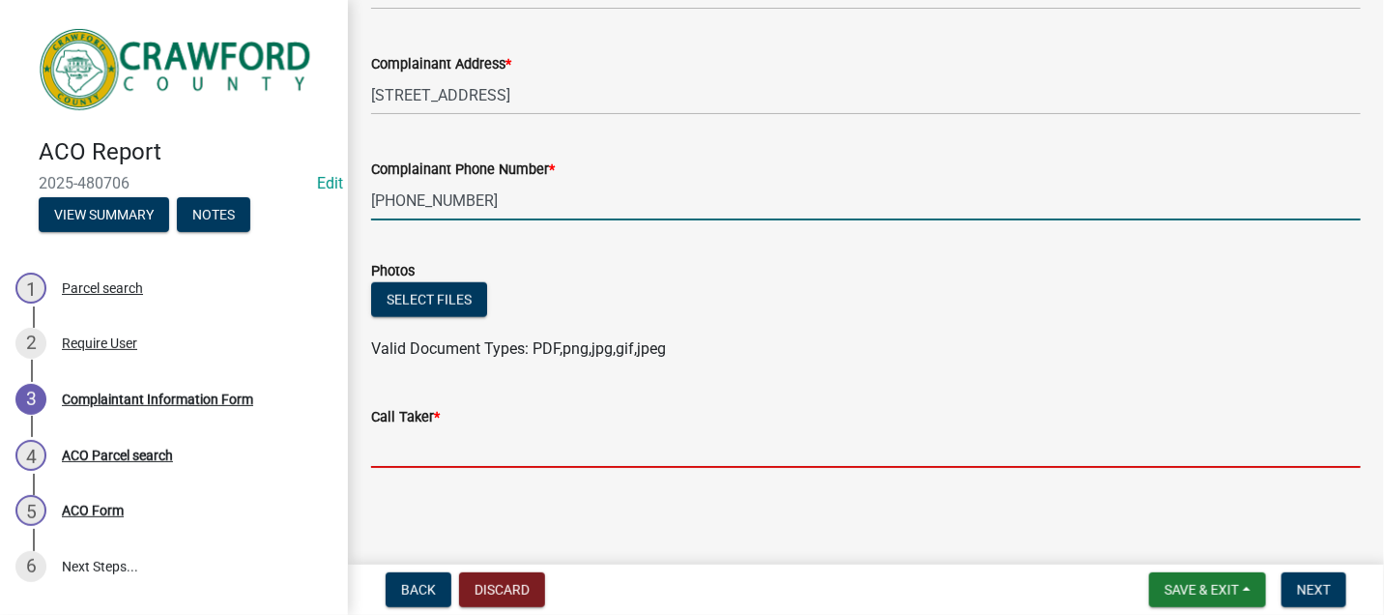
click at [391, 446] on input "Call Taker *" at bounding box center [866, 448] width 990 height 40
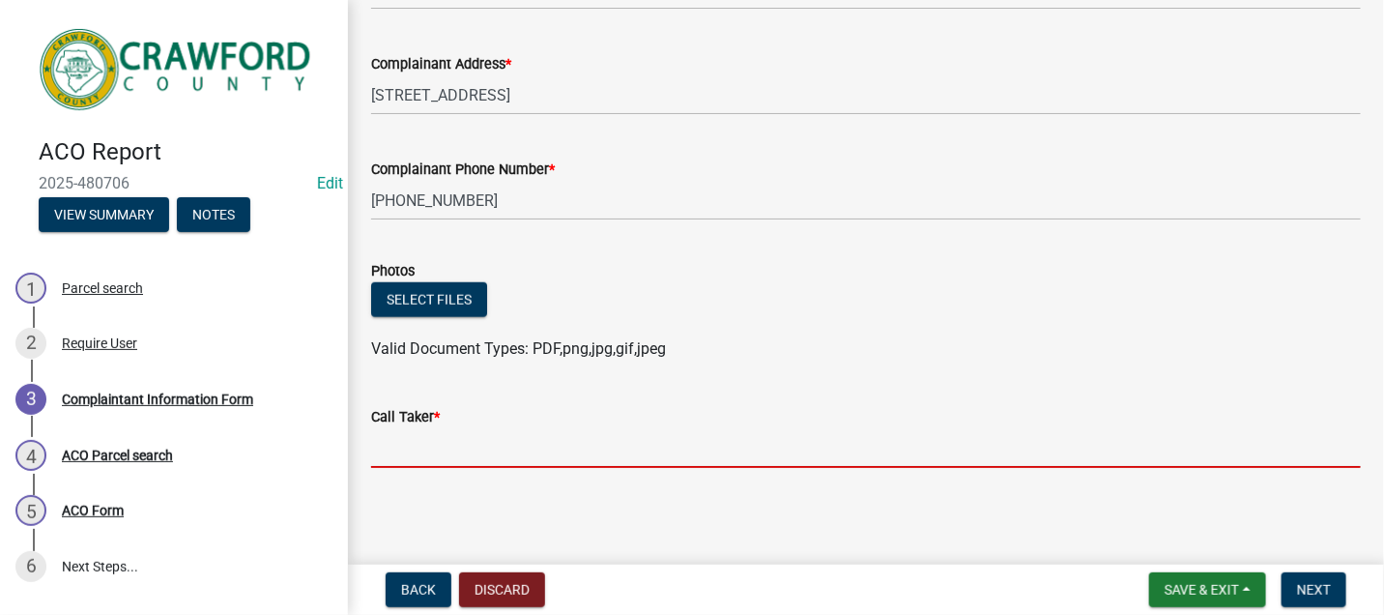
type input "ACO"
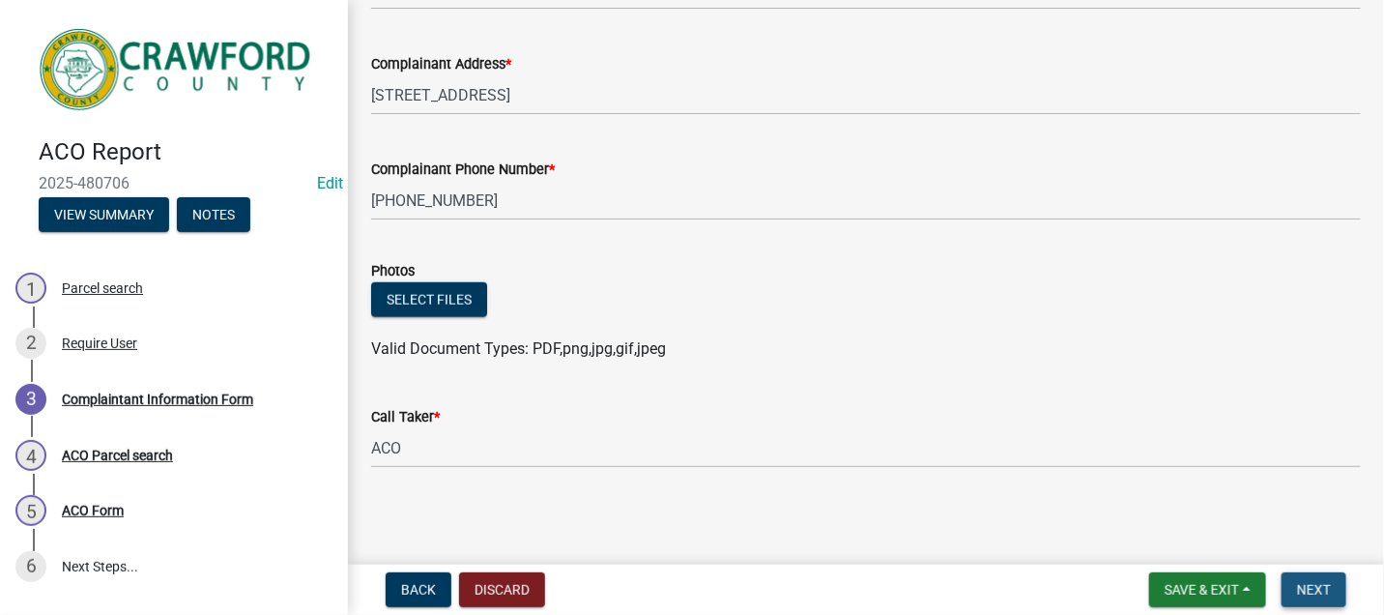
click at [1306, 588] on span "Next" at bounding box center [1314, 589] width 34 height 15
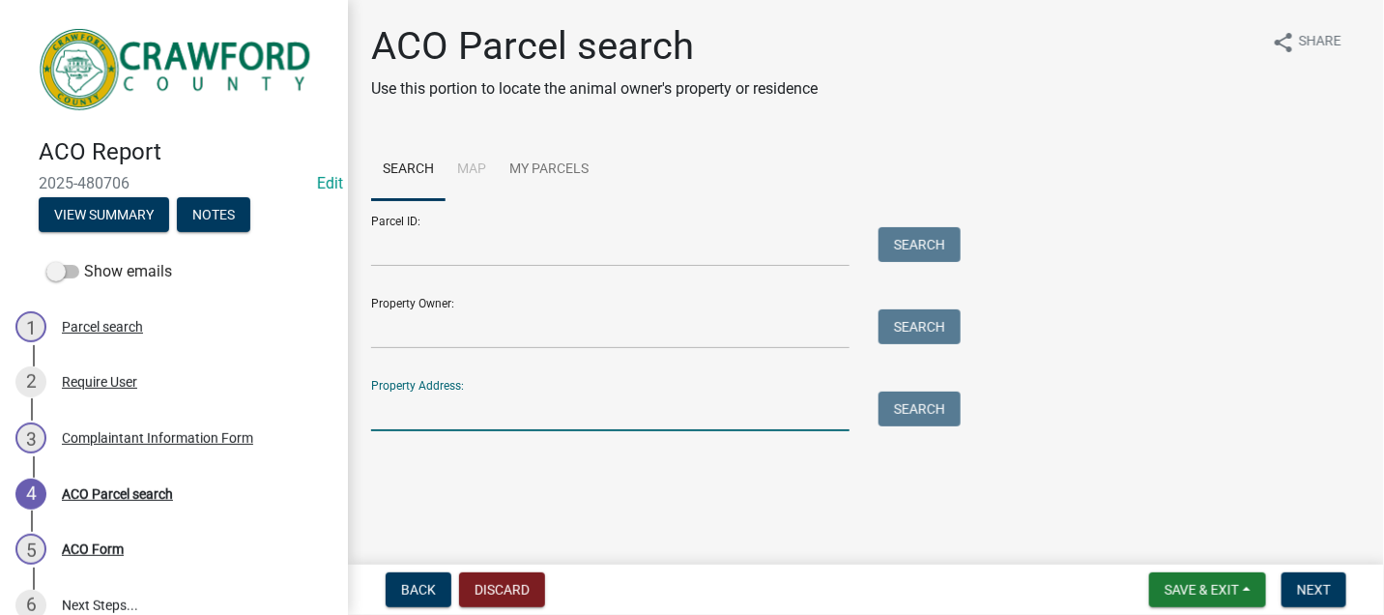
click at [413, 420] on input "Property Address:" at bounding box center [610, 411] width 478 height 40
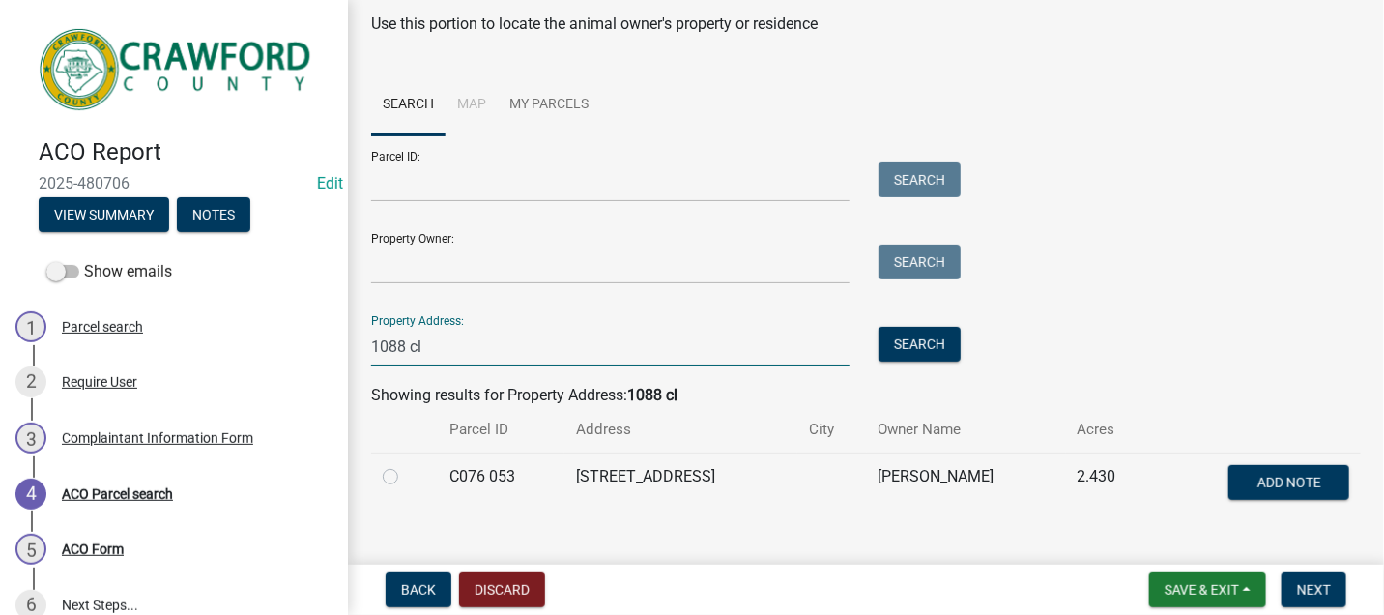
scroll to position [99, 0]
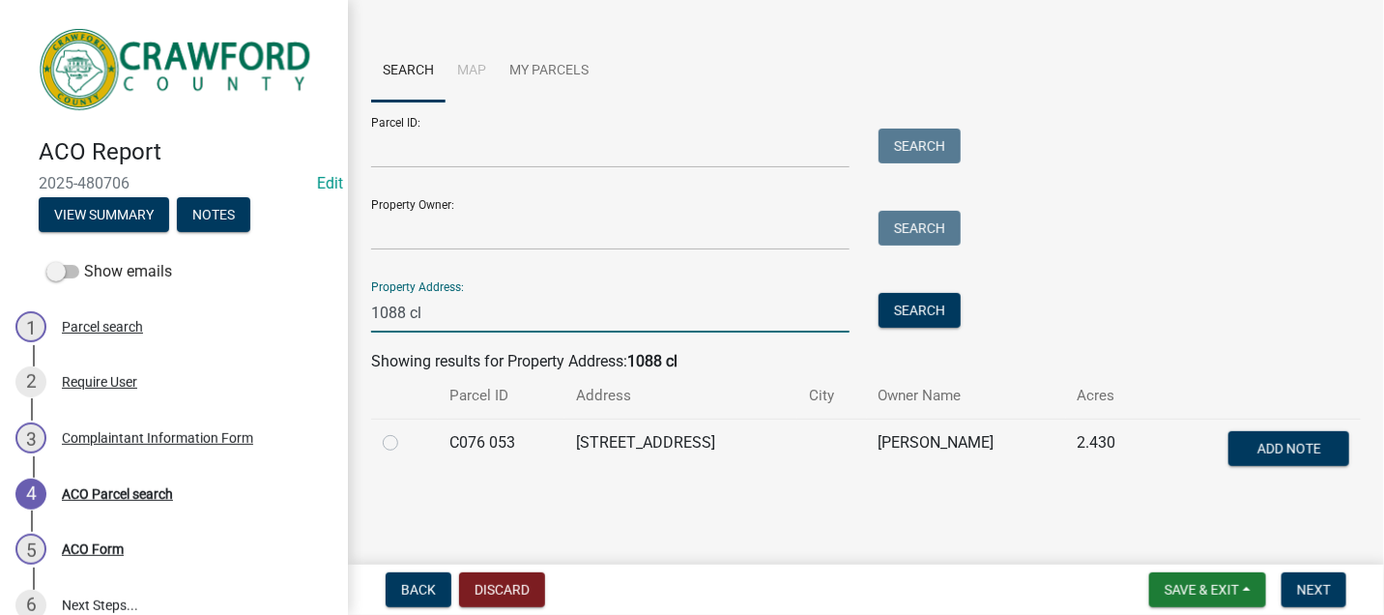
type input "1088 cl"
click at [406, 431] on label at bounding box center [406, 431] width 0 height 0
click at [406, 444] on 053 "radio" at bounding box center [412, 437] width 13 height 13
radio 053 "true"
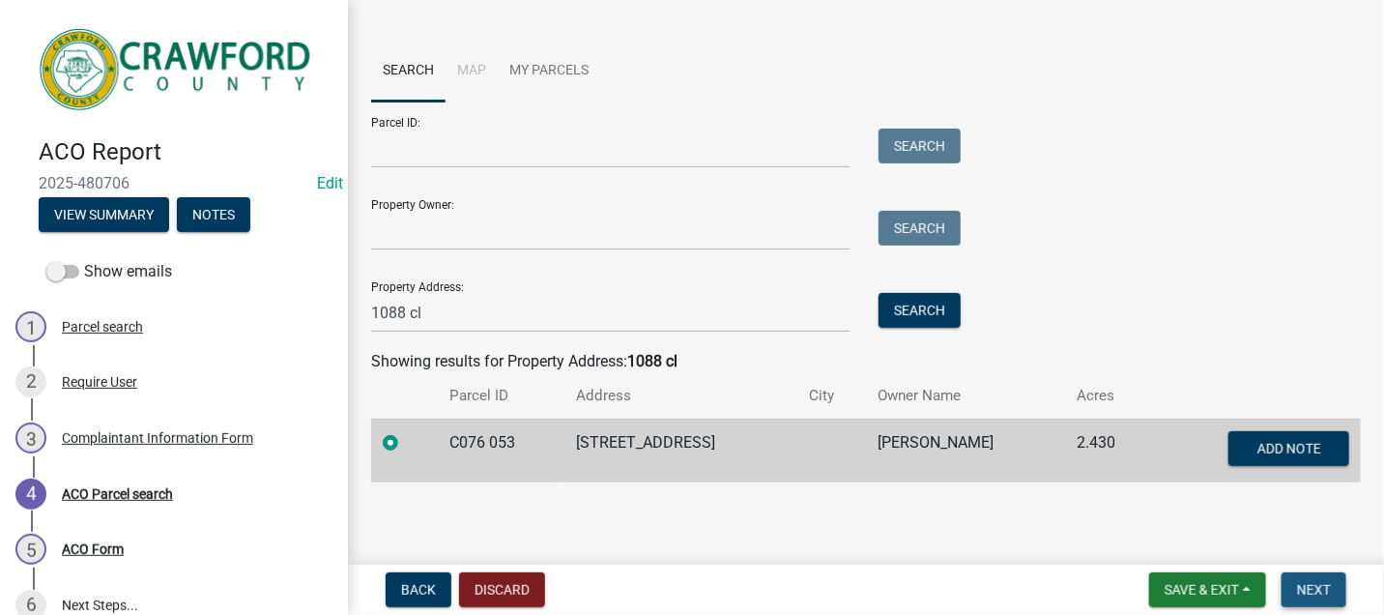
click at [1298, 588] on span "Next" at bounding box center [1314, 589] width 34 height 15
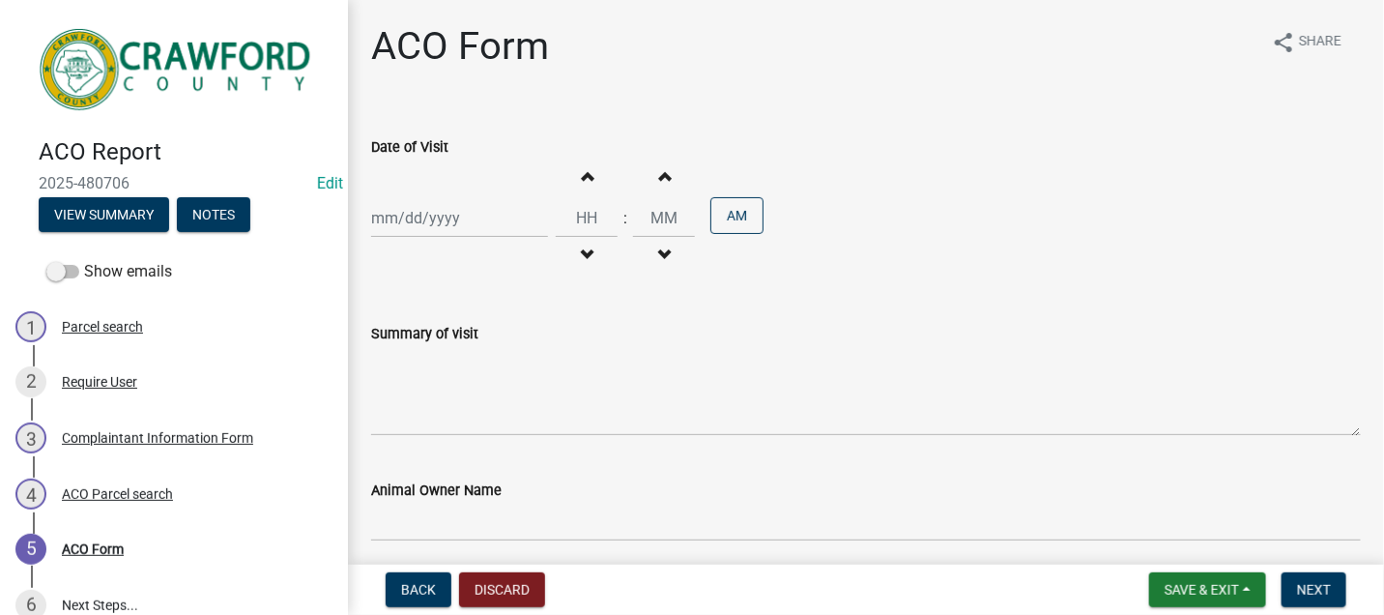
click at [395, 216] on div at bounding box center [459, 218] width 177 height 40
select select "9"
select select "2025"
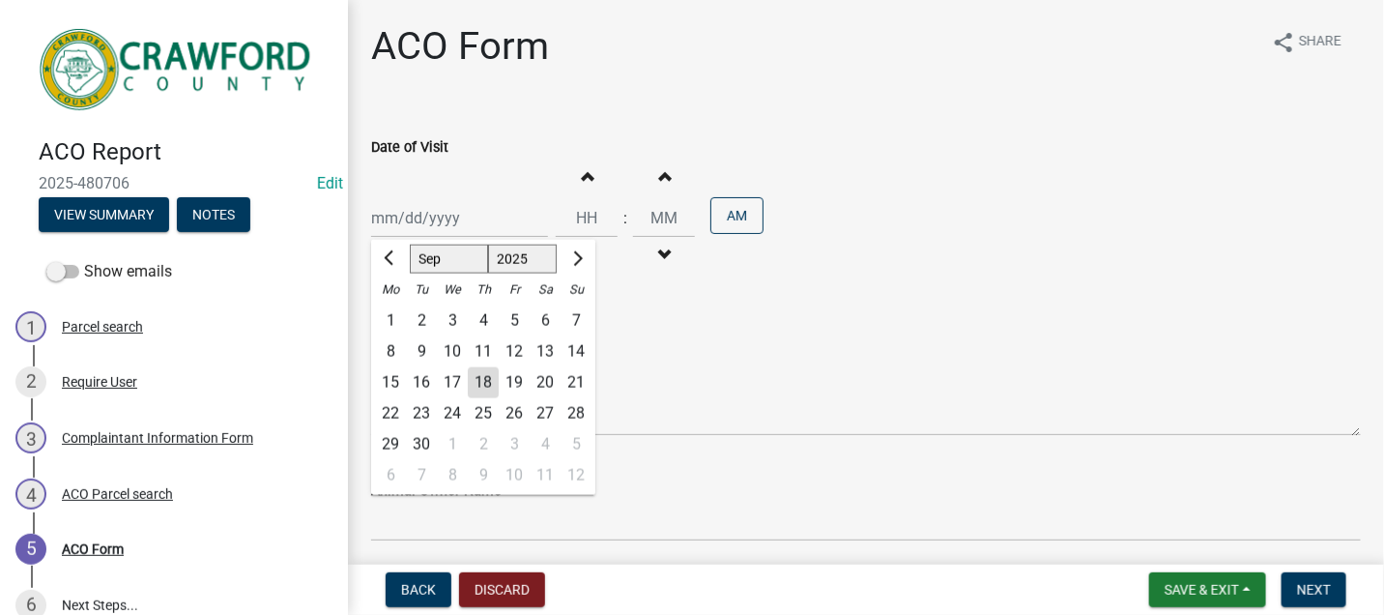
click at [418, 350] on div "9" at bounding box center [421, 351] width 31 height 31
type input "09/09/2025"
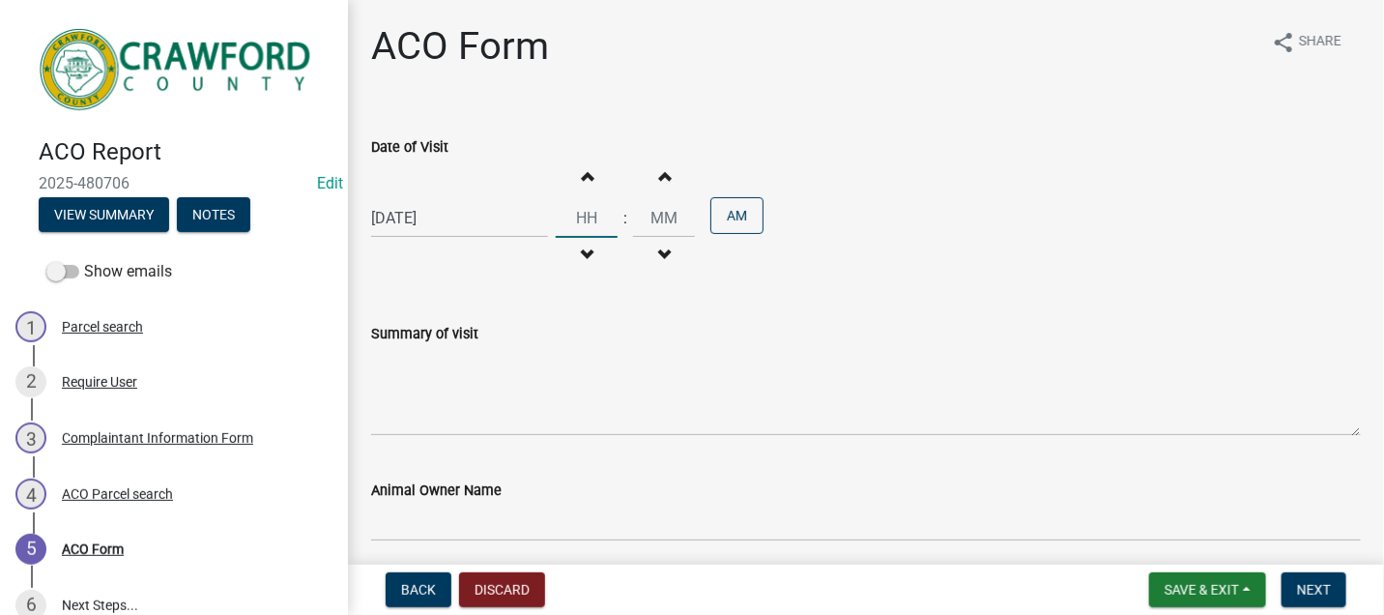
click at [586, 228] on input "Hours" at bounding box center [587, 218] width 62 height 40
type input "12"
type input "00"
click at [741, 215] on button "AM" at bounding box center [736, 215] width 53 height 37
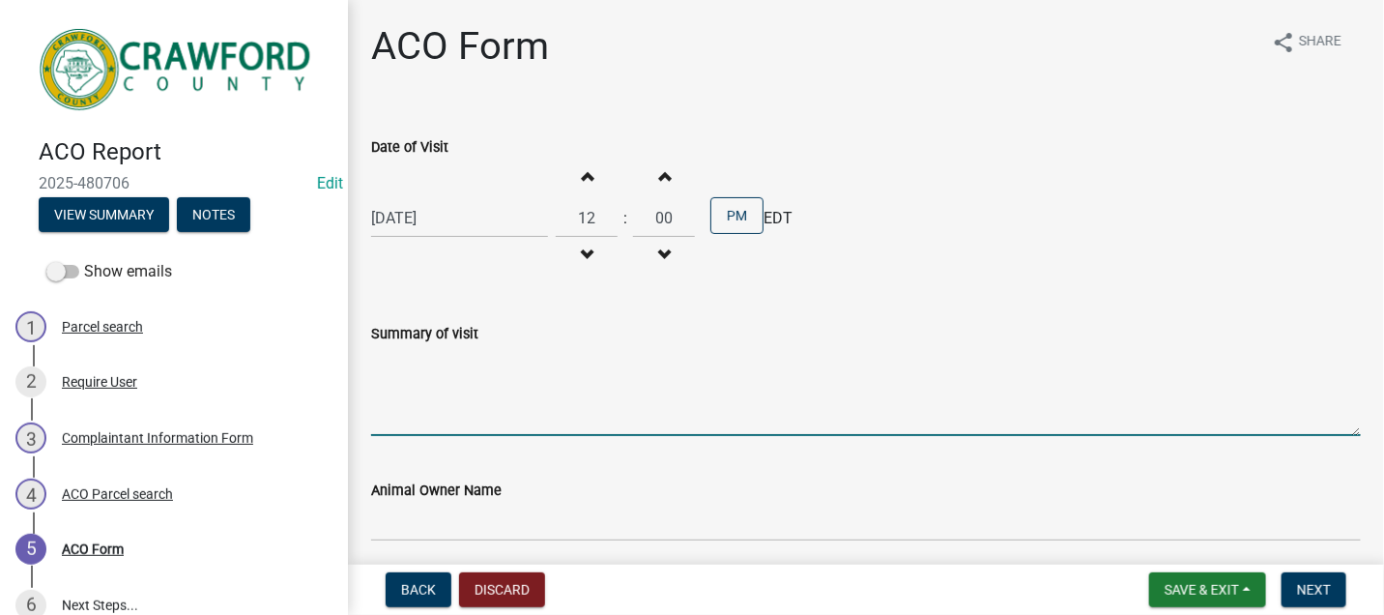
click at [421, 359] on textarea "Summary of visit" at bounding box center [866, 390] width 990 height 91
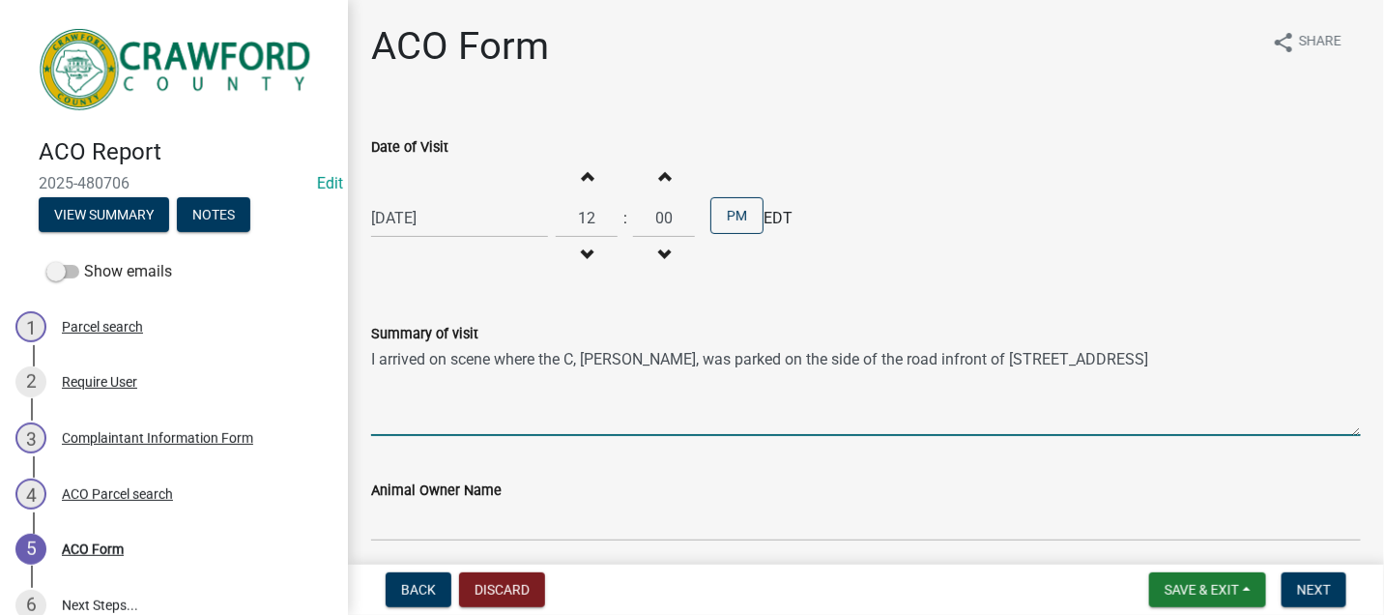
click at [871, 359] on textarea "I arrived on scene where the C, Lisa, was parked on the side of the road infron…" at bounding box center [866, 390] width 990 height 91
click at [1055, 361] on textarea "I arrived on scene where the C, Lisa, was parked on the side of the road in fro…" at bounding box center [866, 390] width 990 height 91
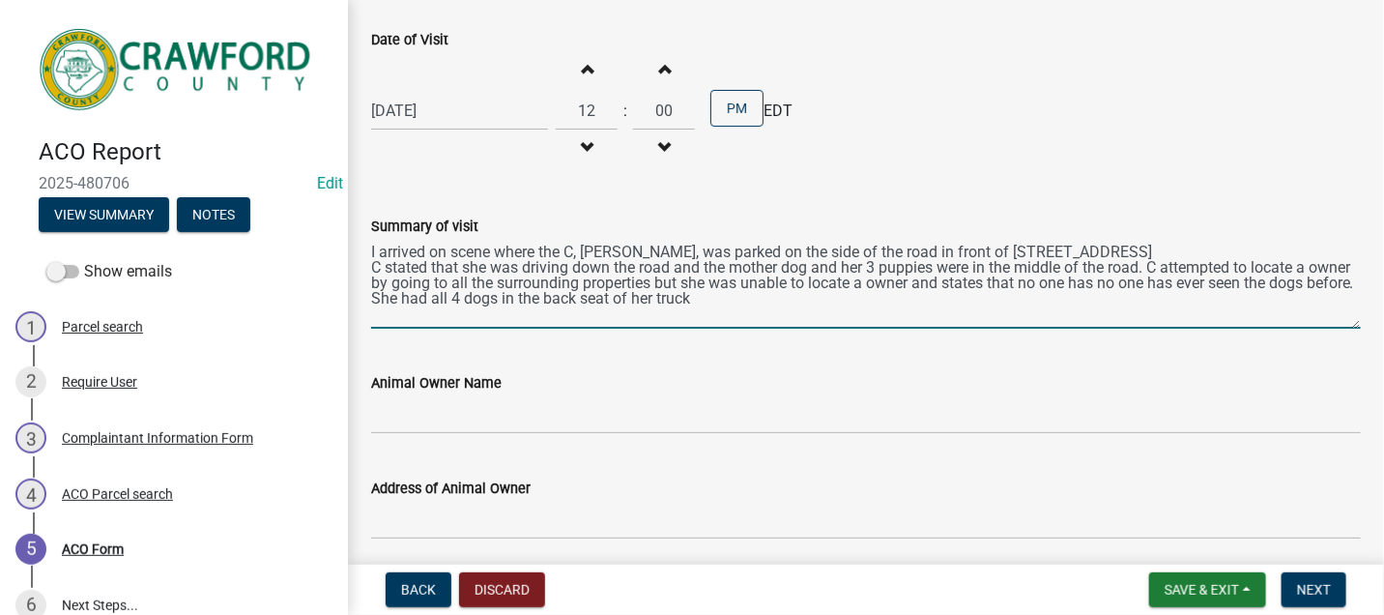
type textarea "I arrived on scene where the C, Lisa, was parked on the side of the road in fro…"
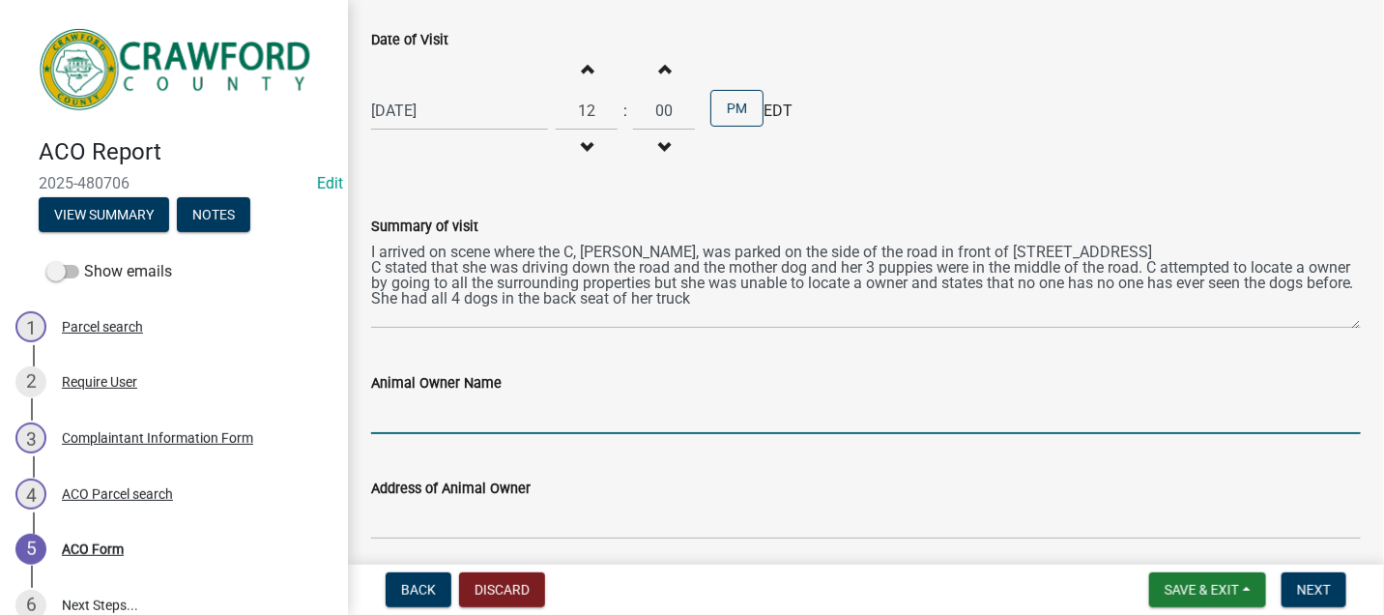
click at [446, 407] on input "Animal Owner Name" at bounding box center [866, 414] width 990 height 40
type input "unknown"
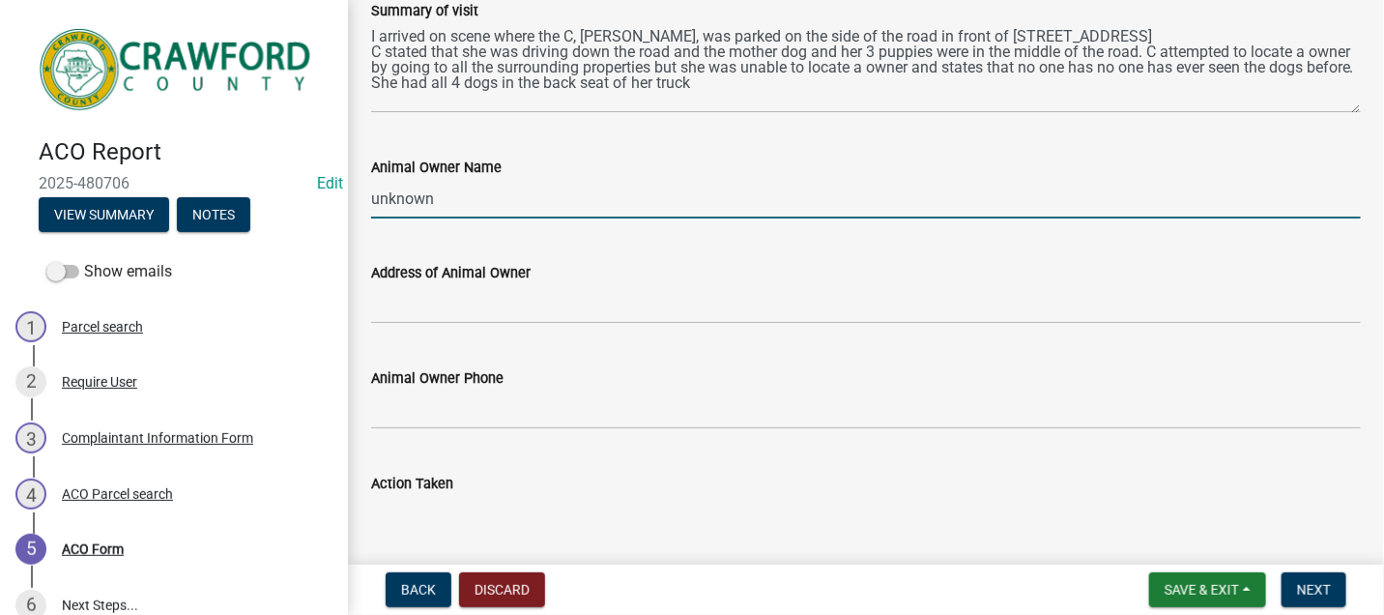
scroll to position [429, 0]
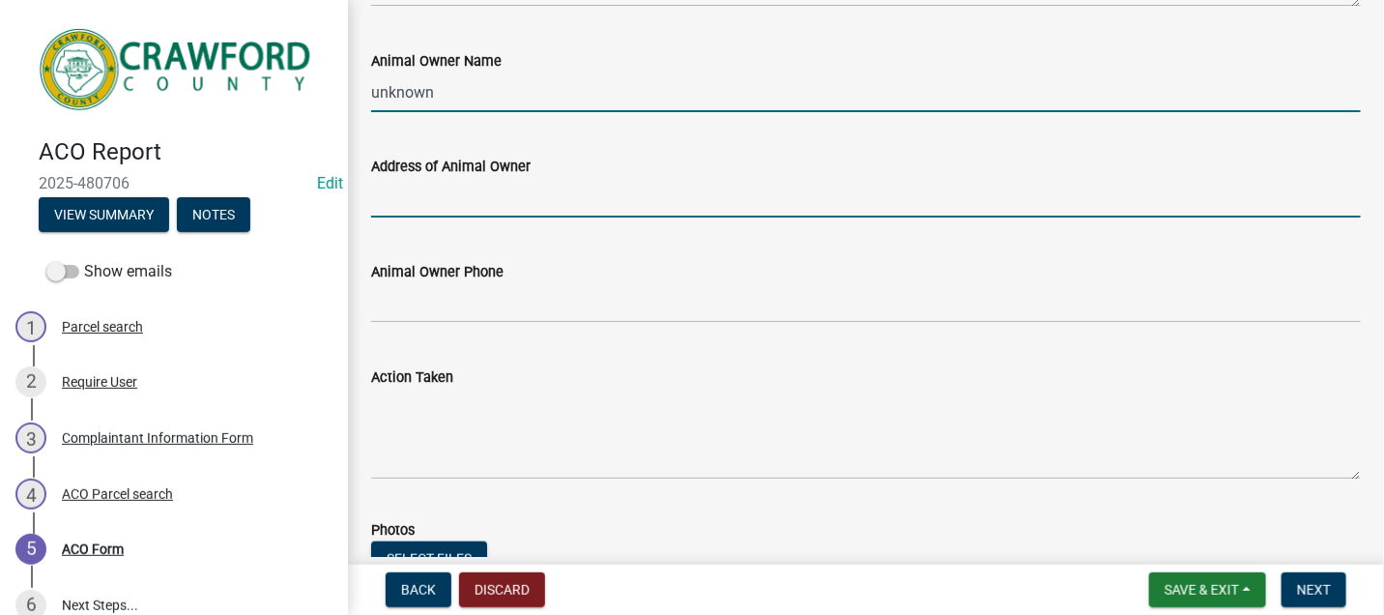
click at [421, 202] on input "Address of Animal Owner" at bounding box center [866, 198] width 990 height 40
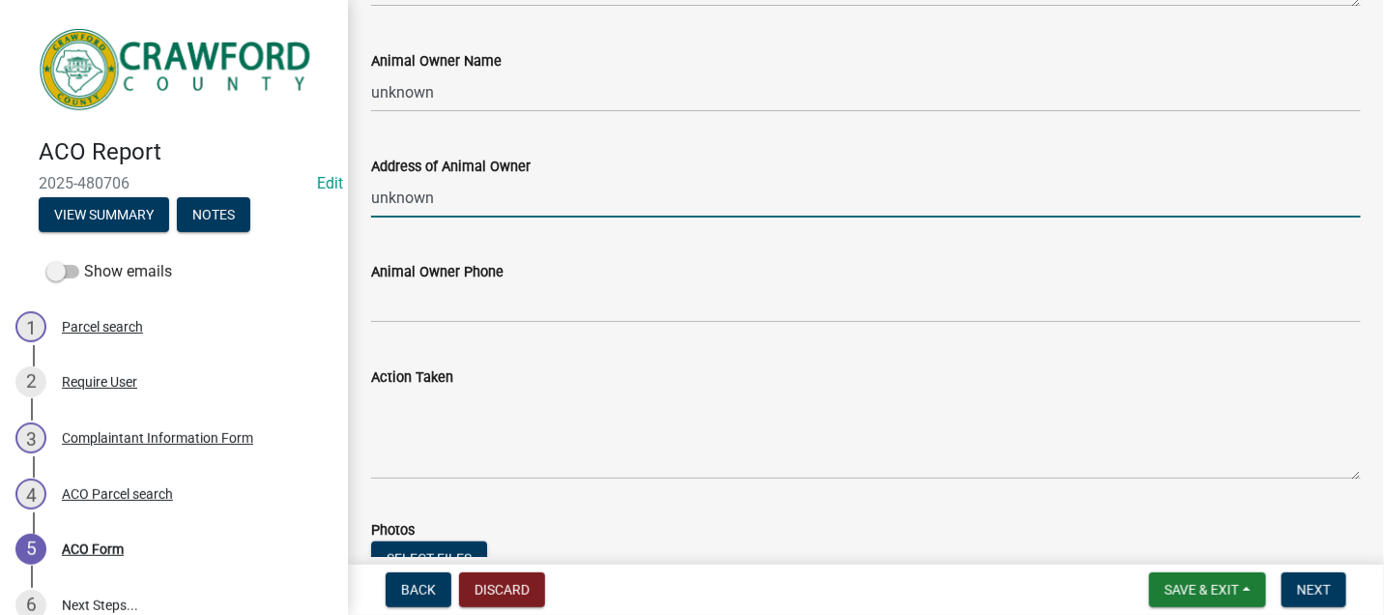
type input "unknown"
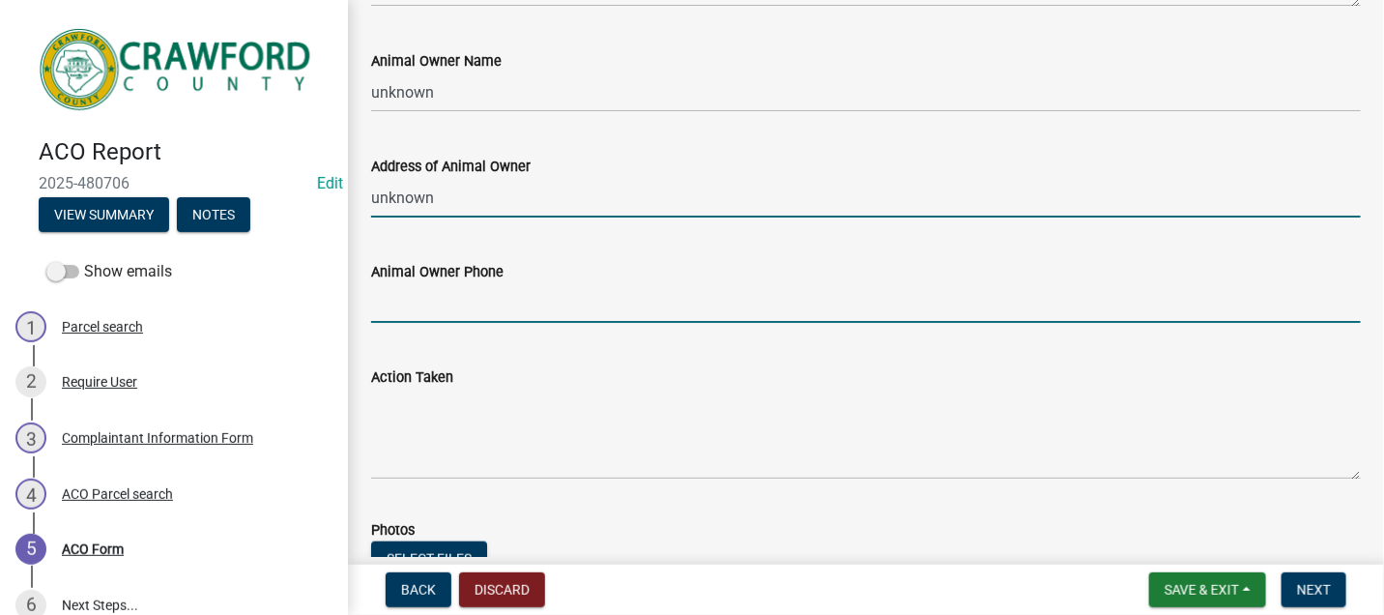
click at [416, 305] on input "Animal Owner Phone" at bounding box center [866, 303] width 990 height 40
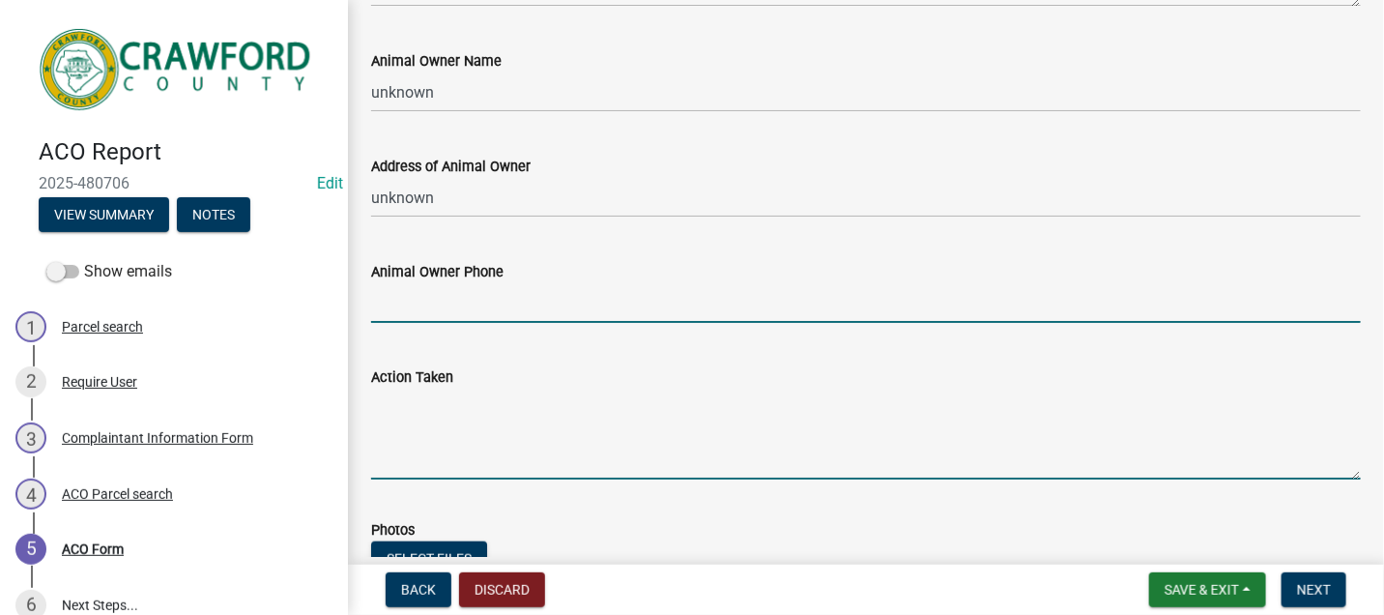
click at [392, 412] on textarea "Action Taken" at bounding box center [866, 433] width 990 height 91
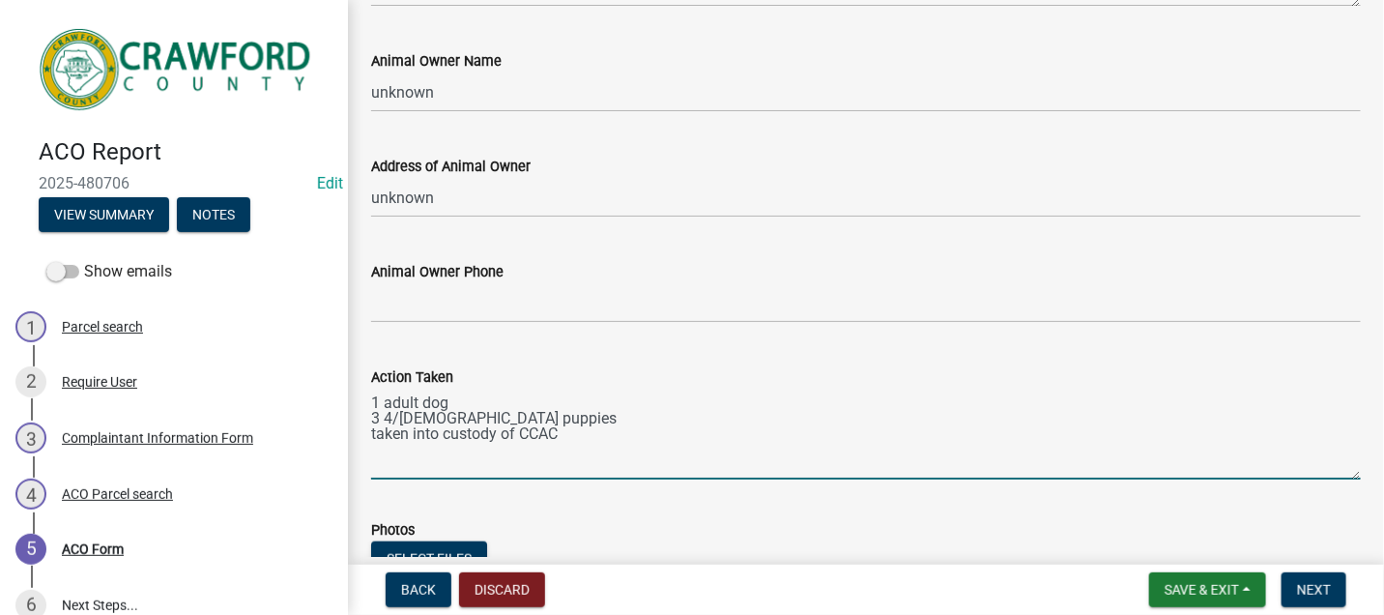
click at [574, 433] on textarea "1 adult dog 3 4/5 month old puppies taken into custody of CCAC" at bounding box center [866, 433] width 990 height 91
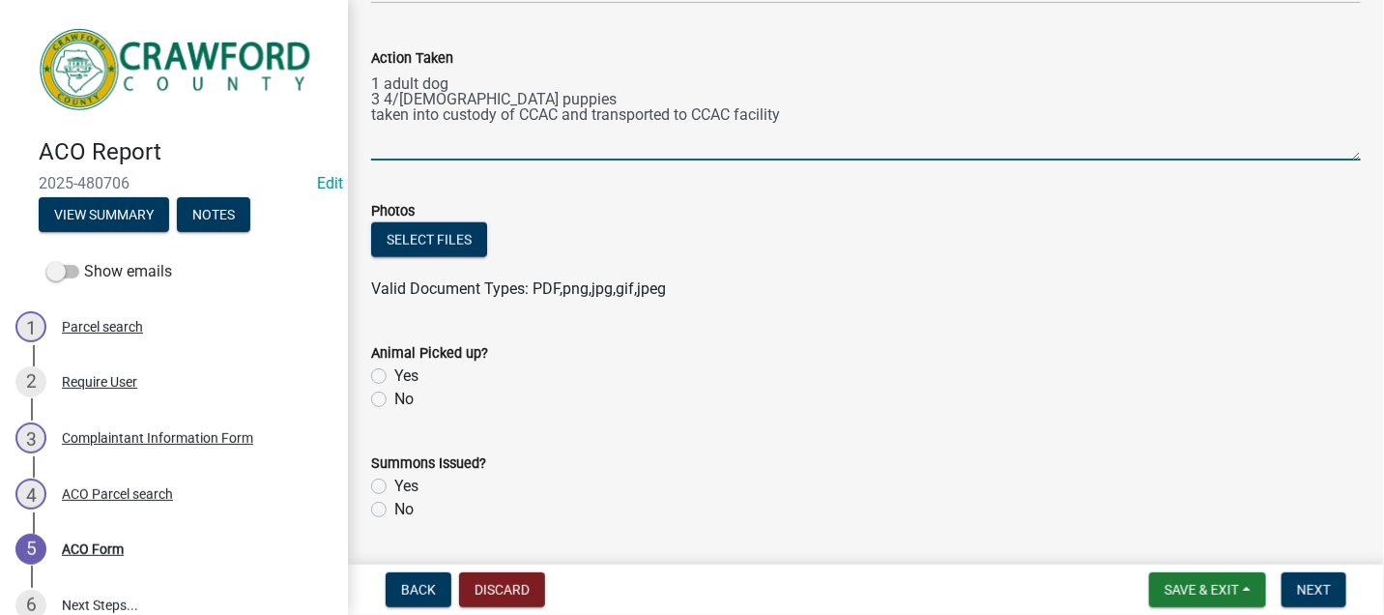
scroll to position [751, 0]
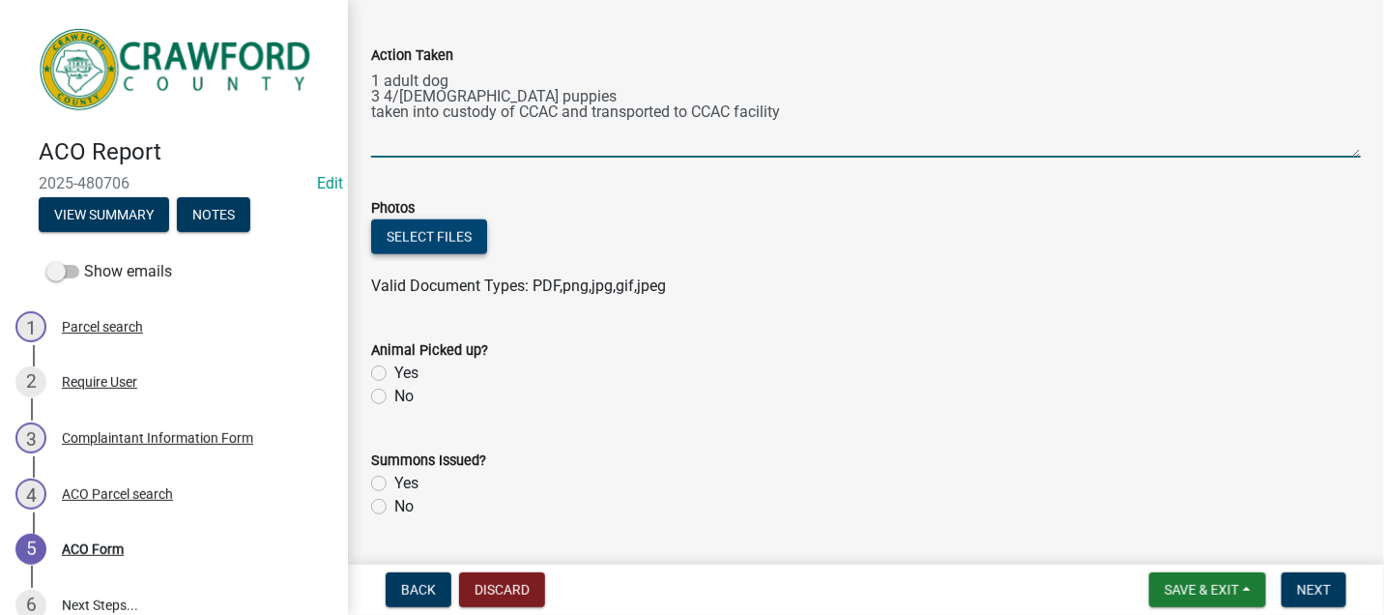
type textarea "1 adult dog 3 4/5 month old puppies taken into custody of CCAC and transported …"
click at [427, 230] on button "Select files" at bounding box center [429, 236] width 116 height 35
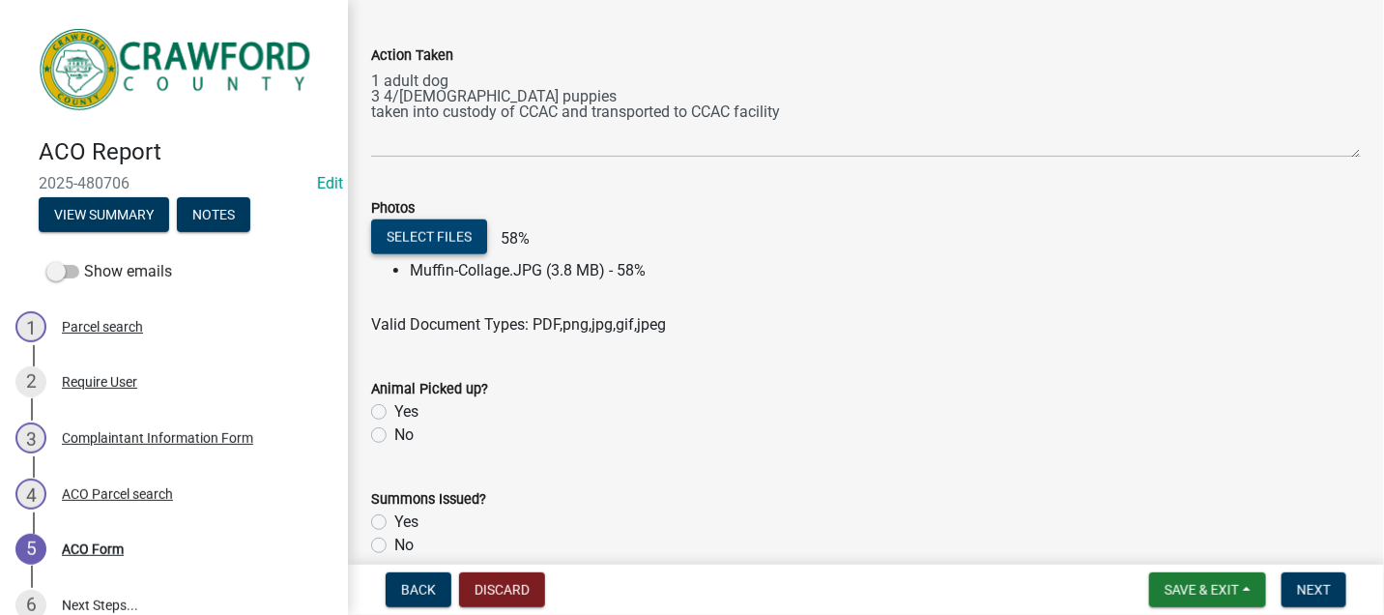
click at [432, 235] on button "Select files" at bounding box center [429, 236] width 116 height 35
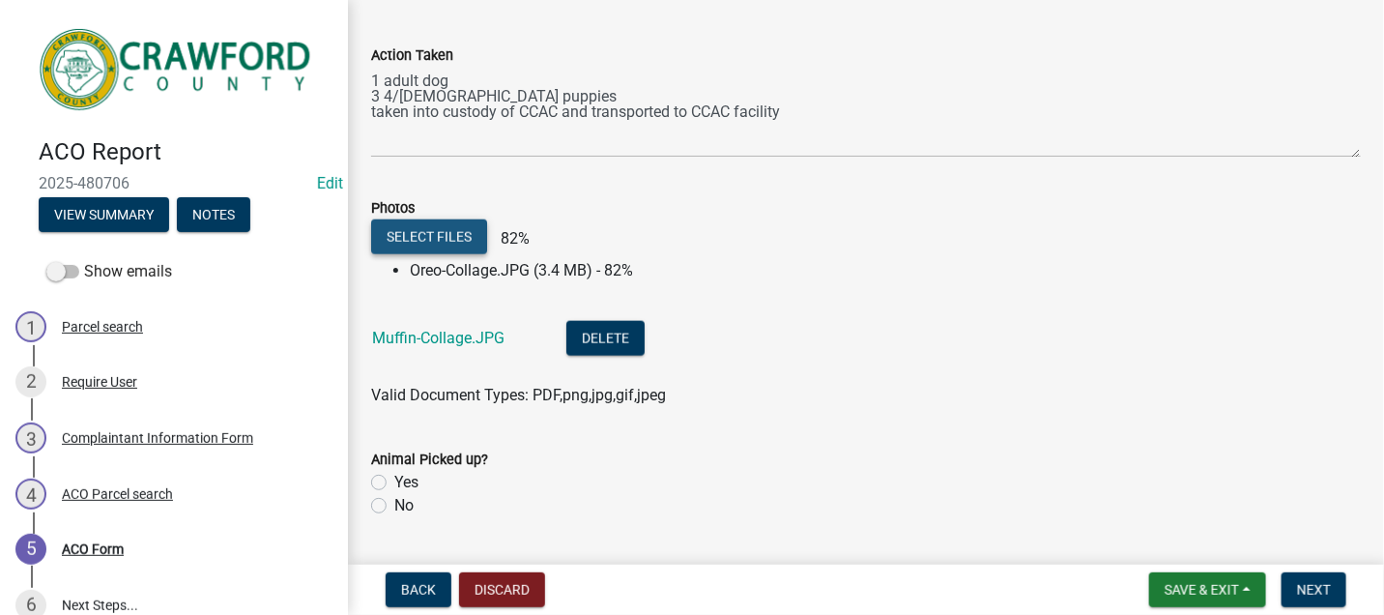
click at [424, 233] on button "Select files" at bounding box center [429, 236] width 116 height 35
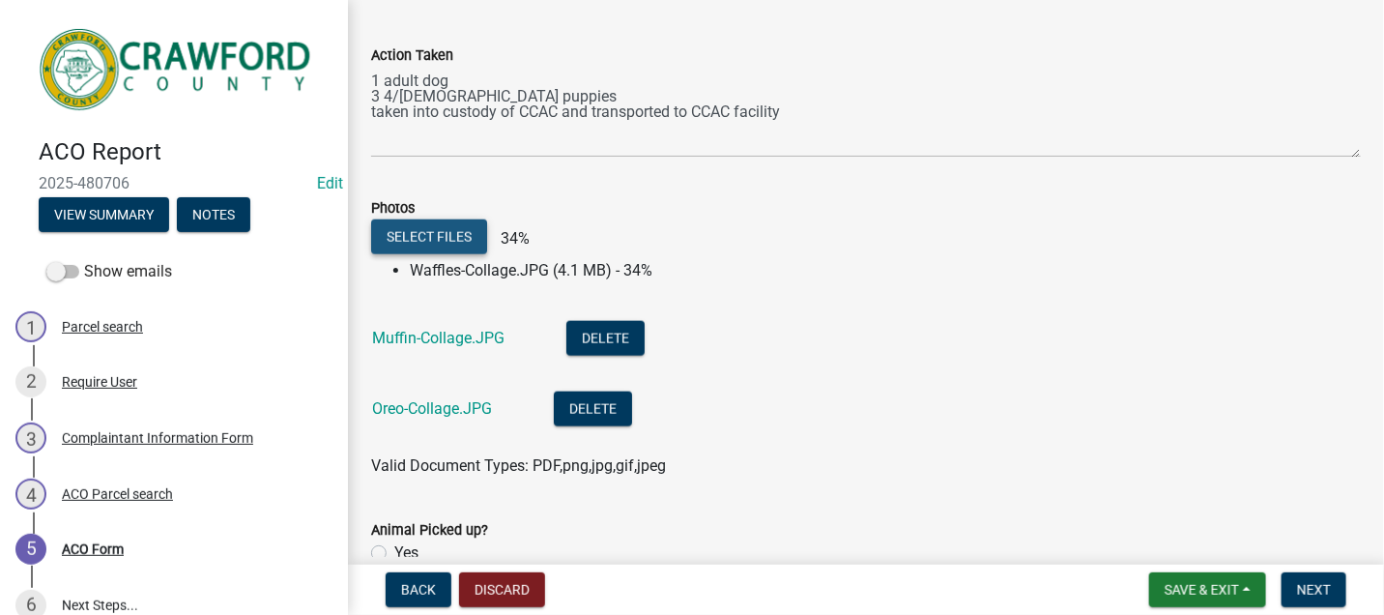
click at [455, 228] on button "Select files" at bounding box center [429, 236] width 116 height 35
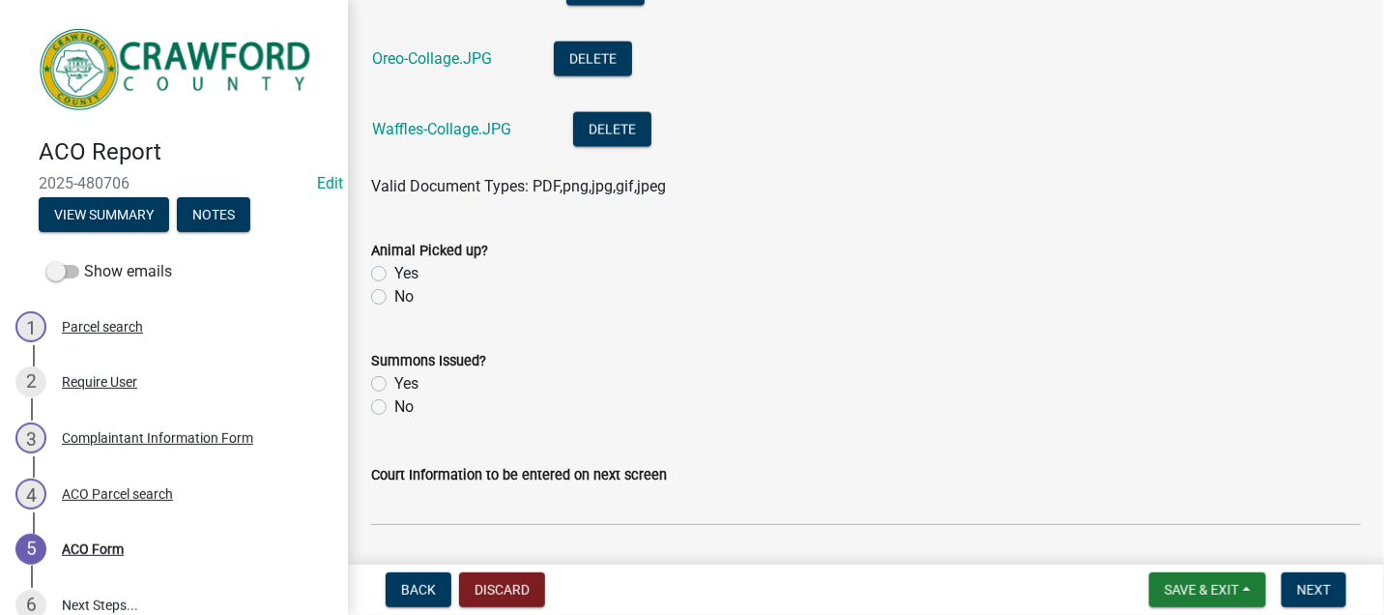
scroll to position [1159, 0]
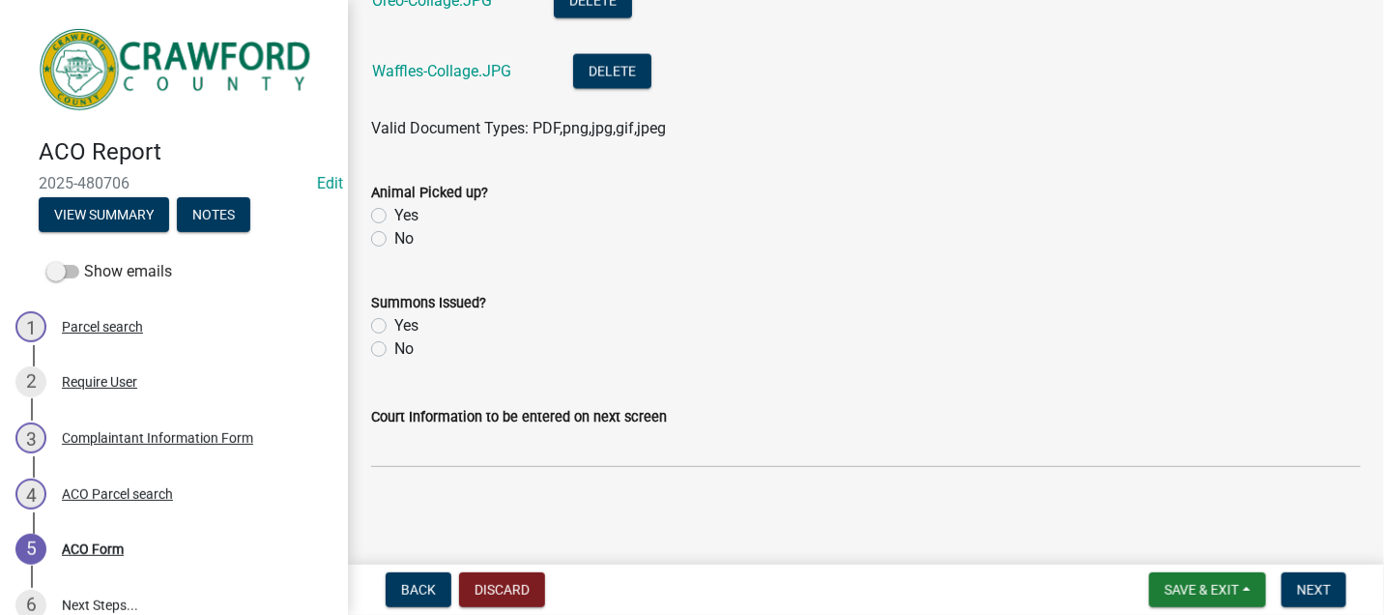
click at [394, 212] on label "Yes" at bounding box center [406, 215] width 24 height 23
click at [394, 212] on input "Yes" at bounding box center [400, 210] width 13 height 13
radio input "true"
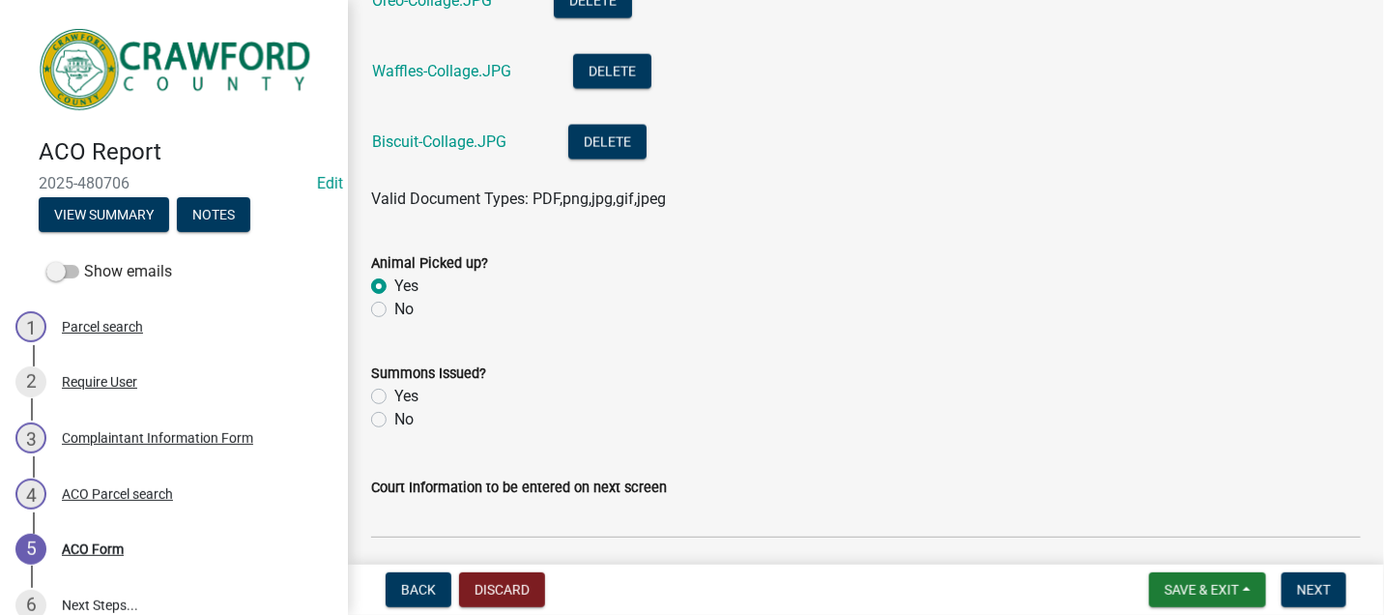
click at [394, 421] on label "No" at bounding box center [403, 419] width 19 height 23
click at [394, 420] on input "No" at bounding box center [400, 414] width 13 height 13
radio input "true"
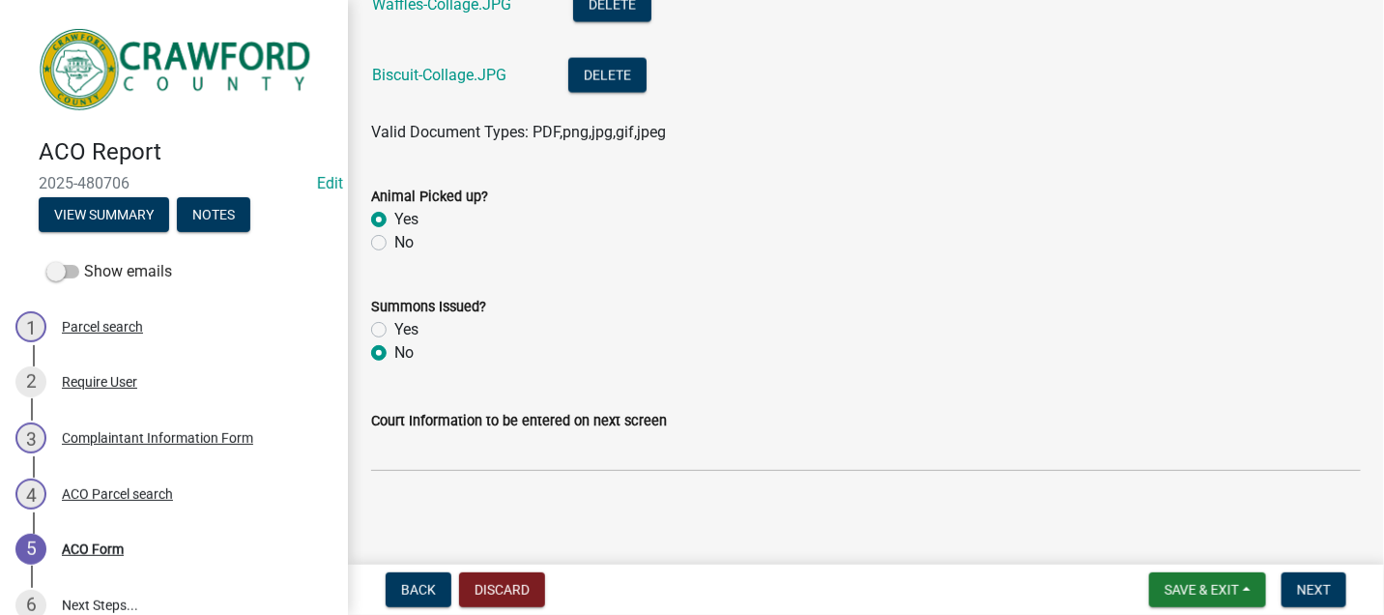
scroll to position [1191, 0]
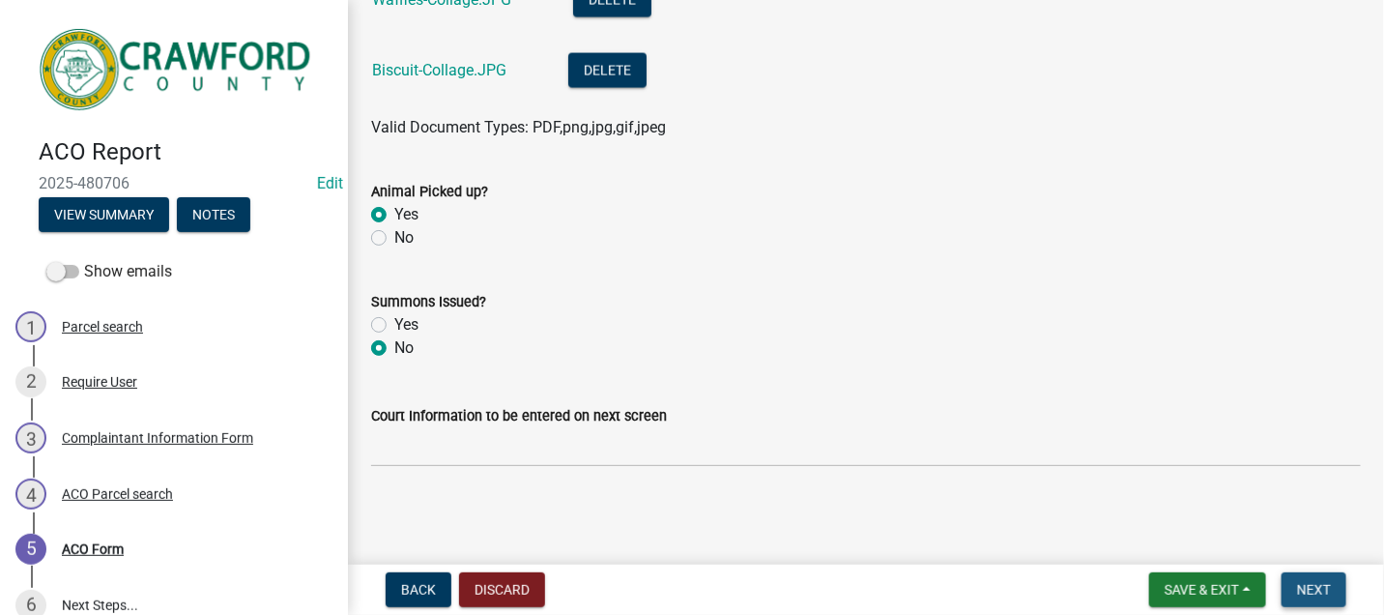
click at [1304, 586] on span "Next" at bounding box center [1314, 589] width 34 height 15
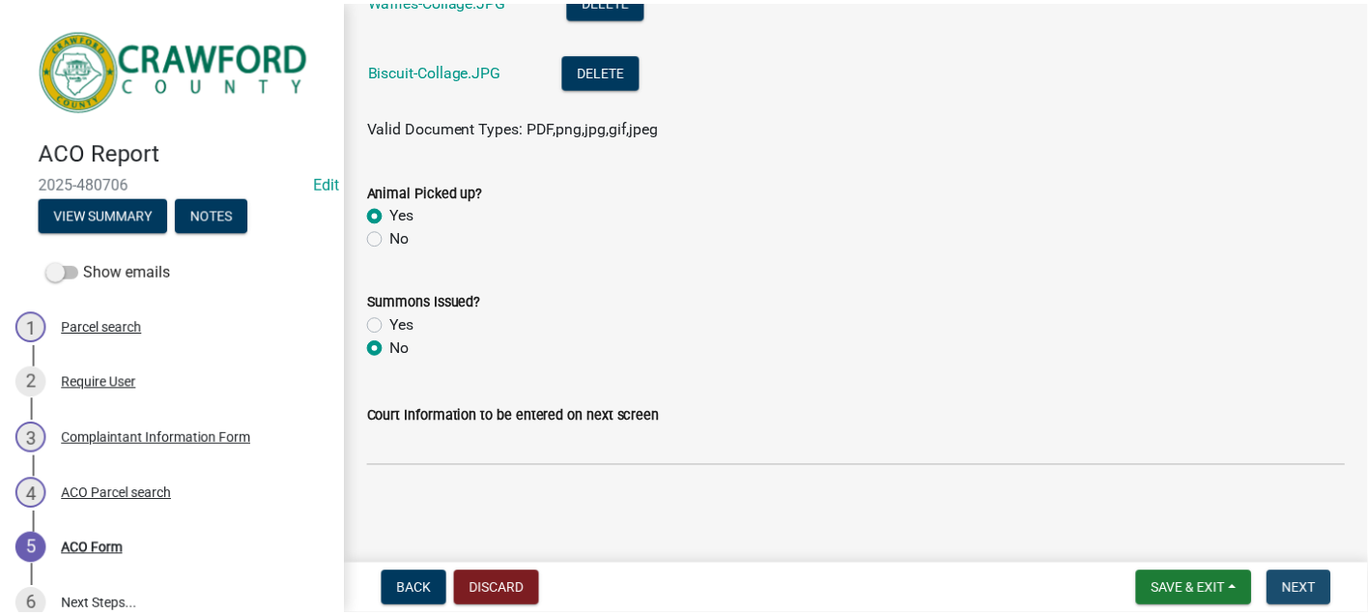
scroll to position [0, 0]
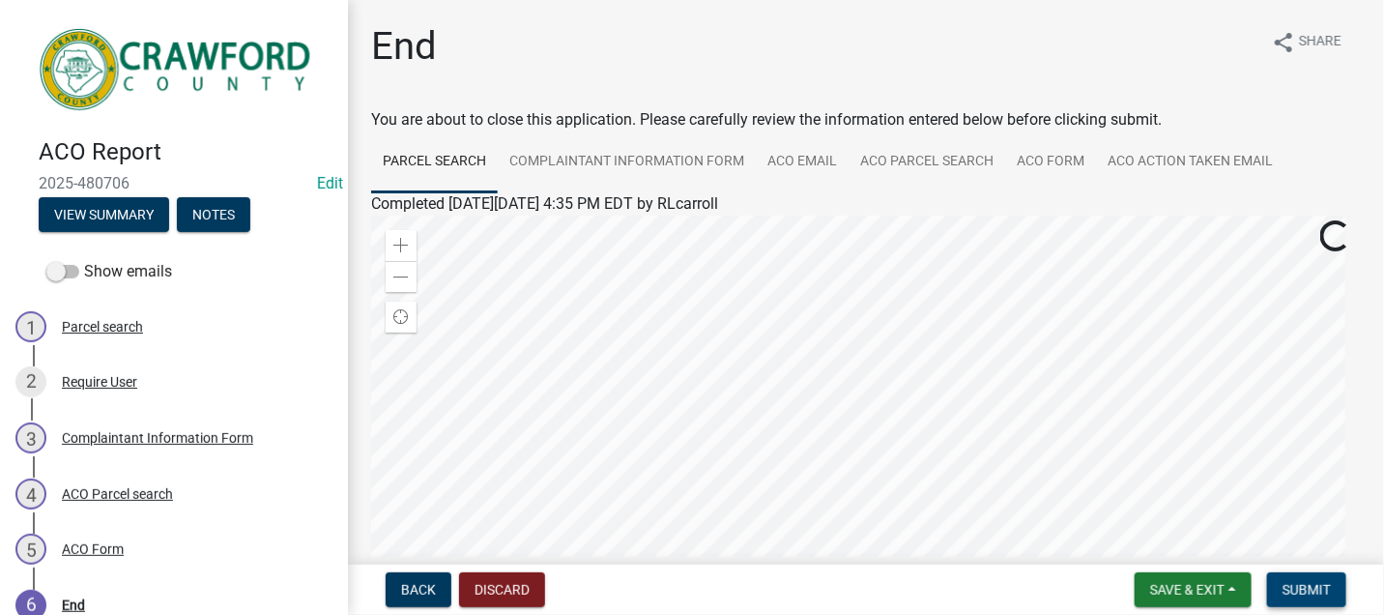
click at [1298, 589] on span "Submit" at bounding box center [1306, 589] width 48 height 15
